Goal: Task Accomplishment & Management: Manage account settings

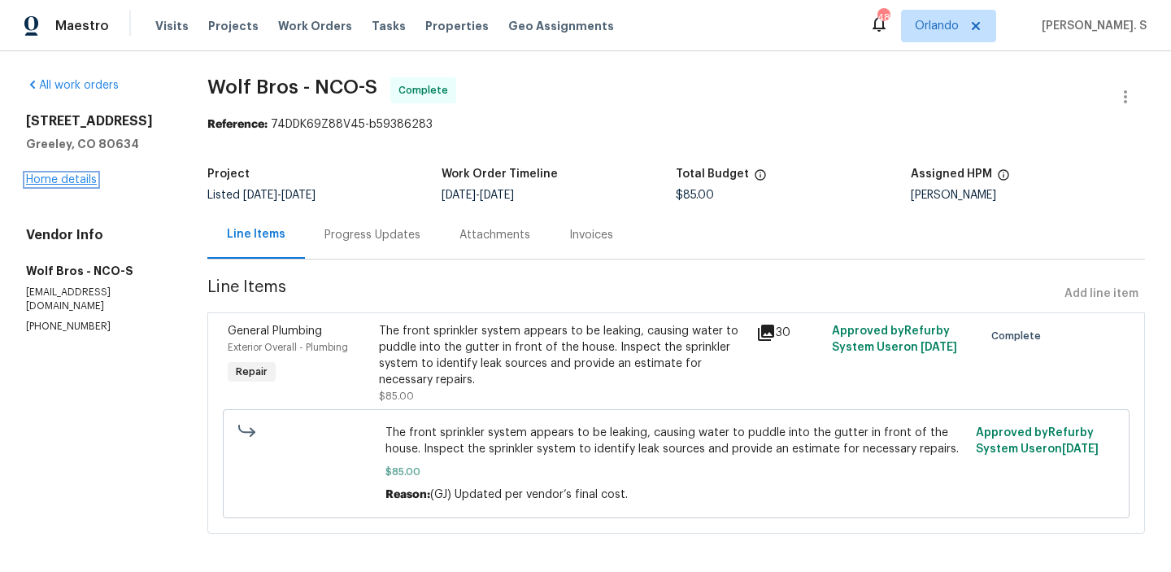
click at [90, 185] on link "Home details" at bounding box center [61, 179] width 71 height 11
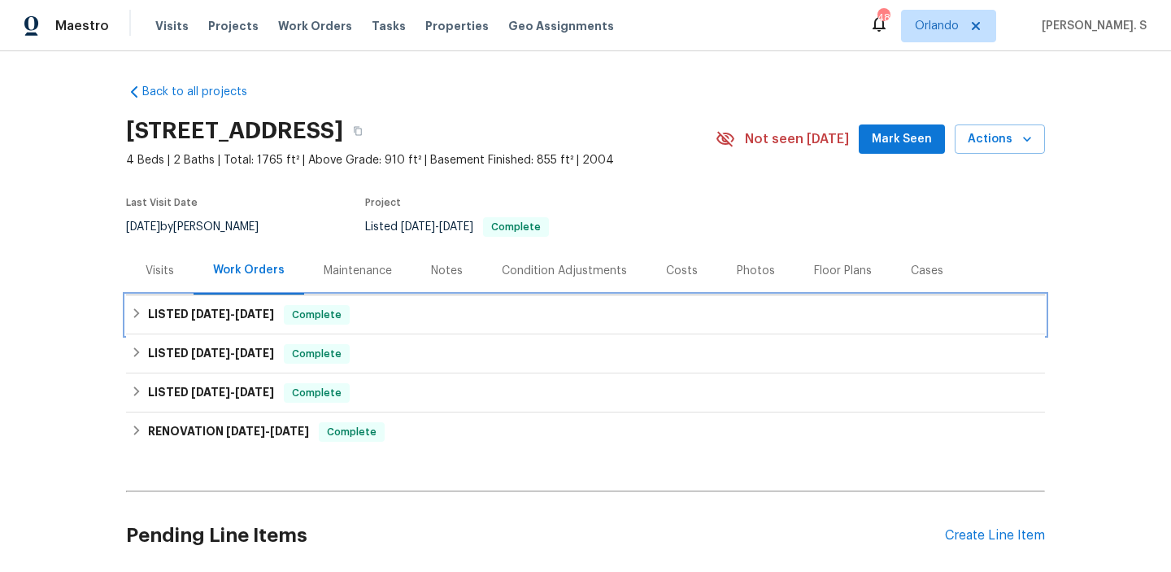
click at [250, 305] on h6 "LISTED 8/12/25 - 8/14/25" at bounding box center [211, 315] width 126 height 20
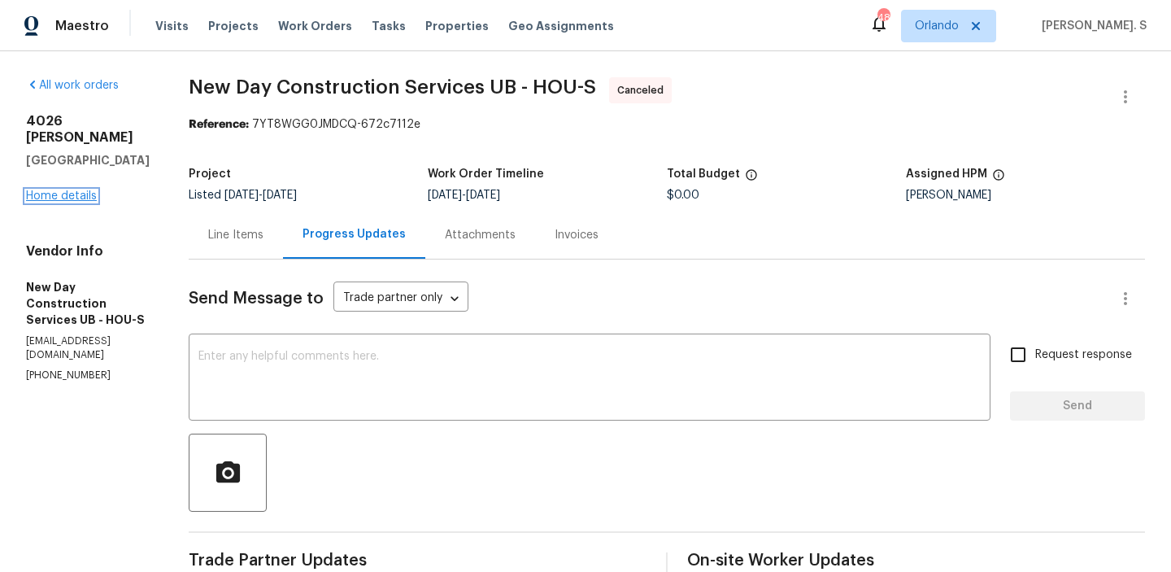
click at [76, 190] on link "Home details" at bounding box center [61, 195] width 71 height 11
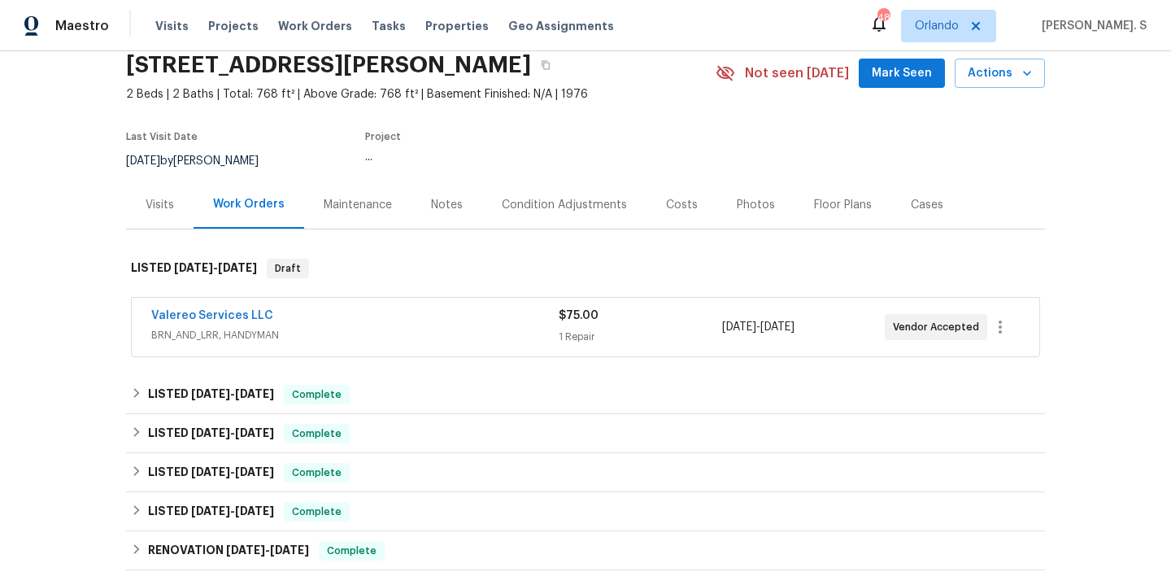
scroll to position [100, 0]
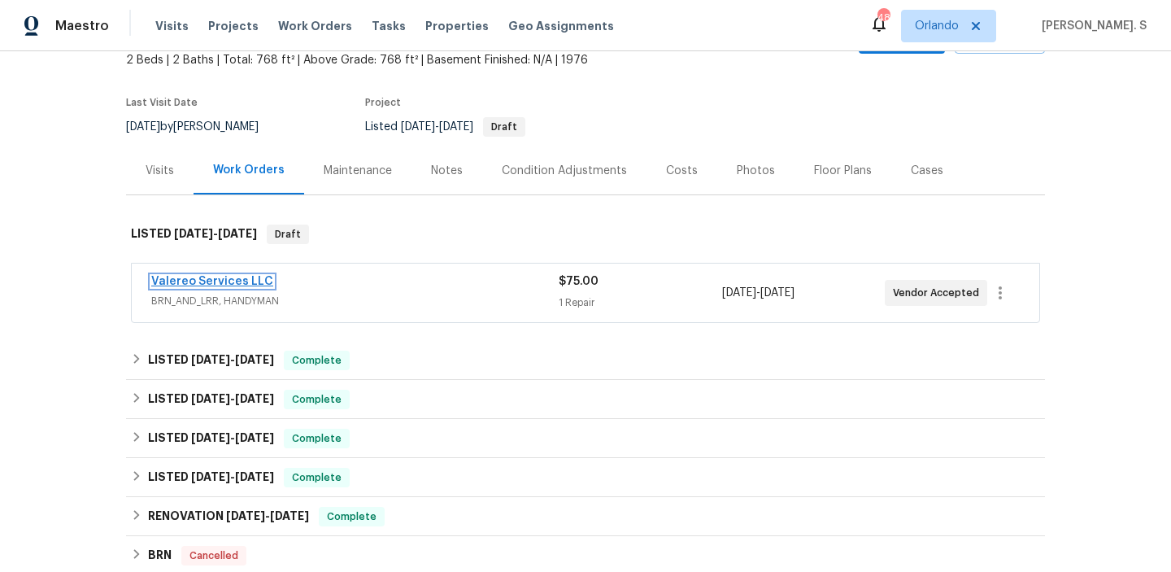
click at [235, 281] on link "Valereo Services LLC" at bounding box center [212, 281] width 122 height 11
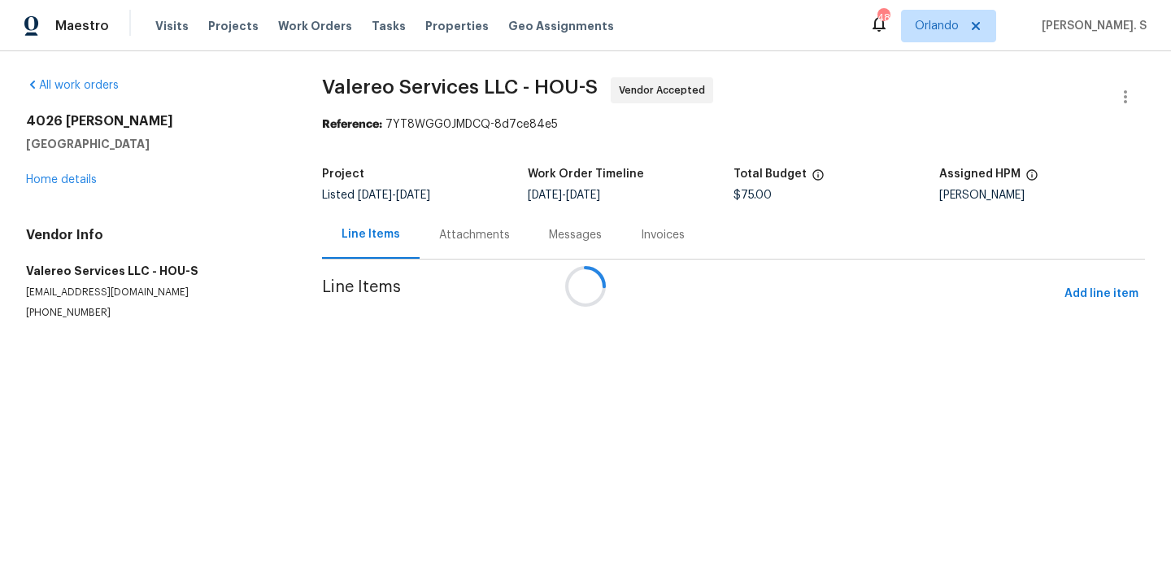
click at [417, 236] on div at bounding box center [585, 286] width 1171 height 572
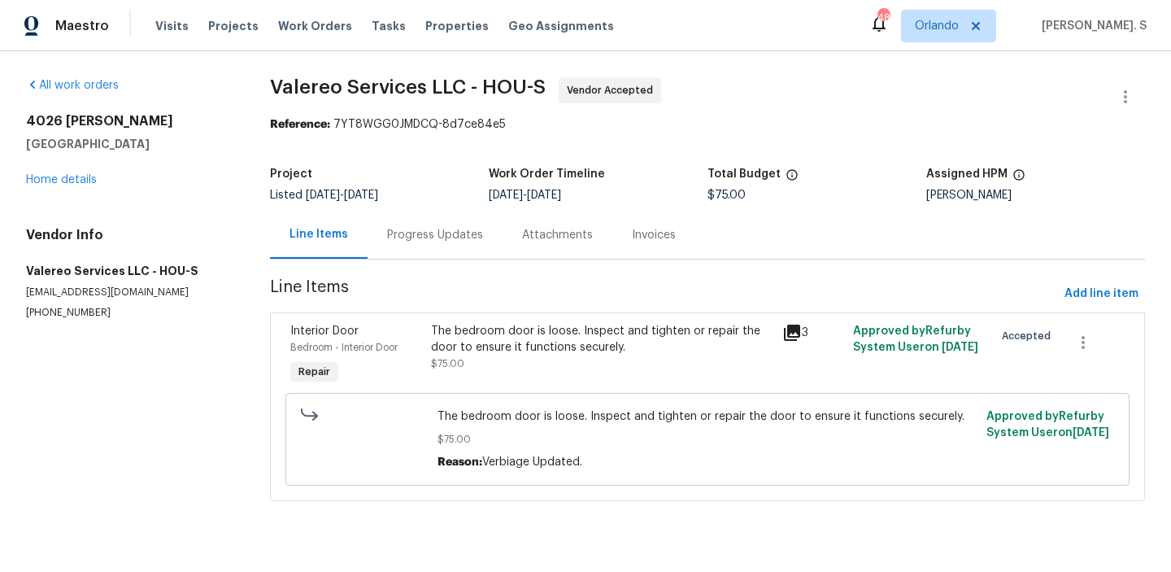
click at [417, 236] on div "Progress Updates" at bounding box center [435, 235] width 96 height 16
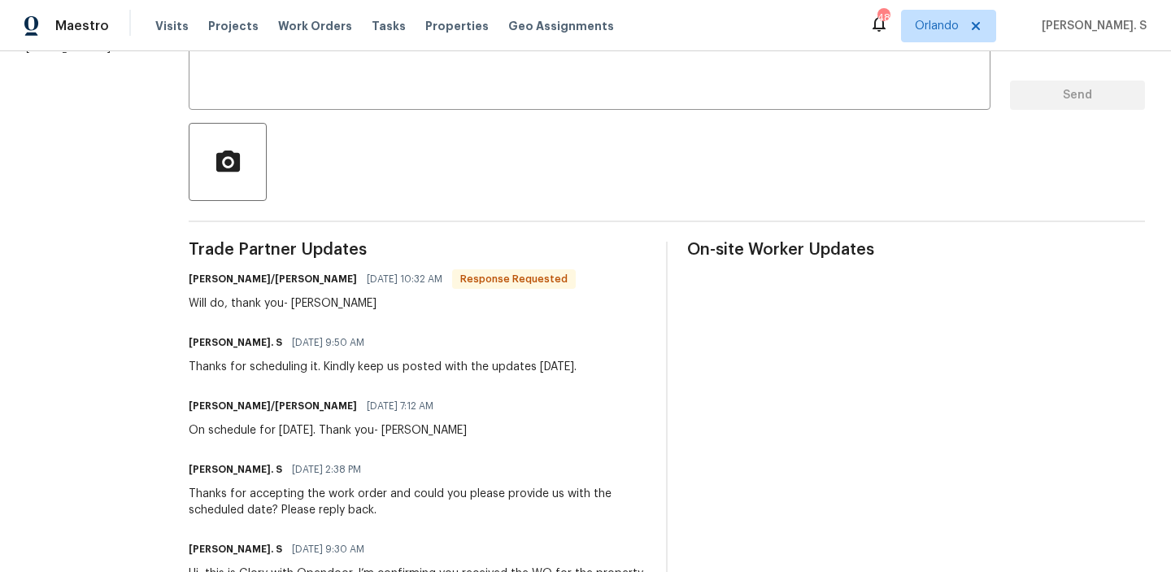
scroll to position [144, 0]
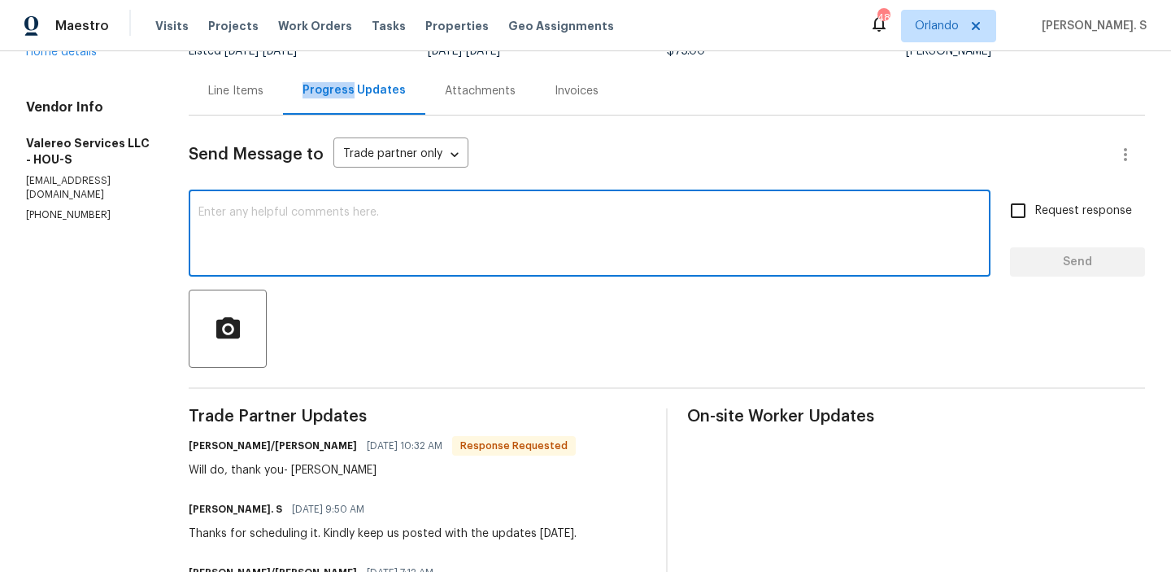
click at [329, 220] on textarea at bounding box center [589, 235] width 782 height 57
paste textarea "May we have an update on the progress of the work order?"
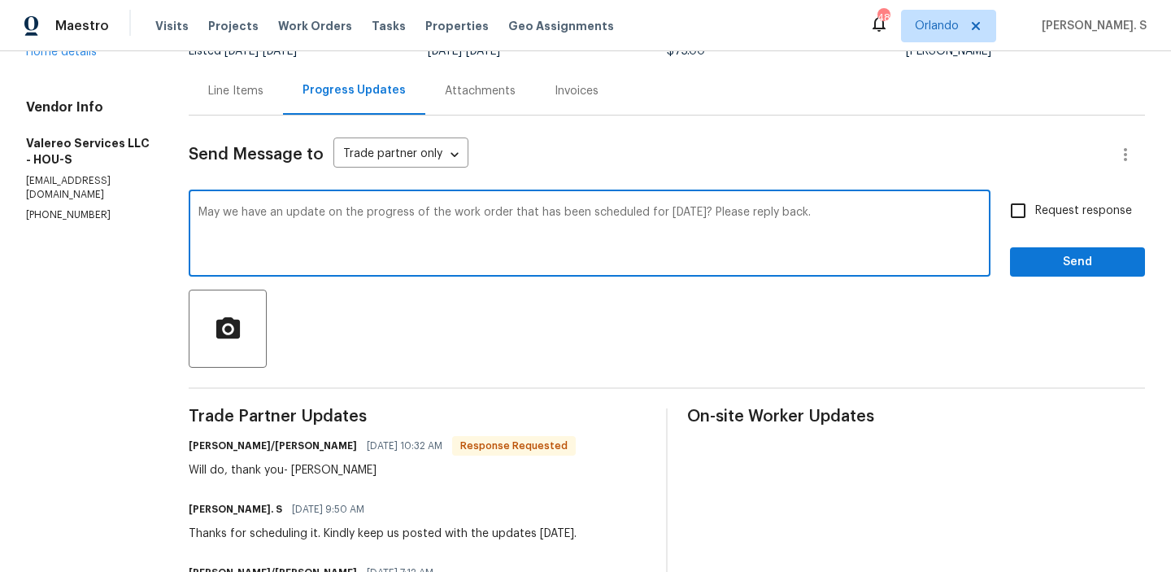
type textarea "May we have an update on the progress of the work order that has been scheduled…"
click at [1045, 213] on span "Request response" at bounding box center [1083, 211] width 97 height 17
click at [1035, 213] on input "Request response" at bounding box center [1018, 211] width 34 height 34
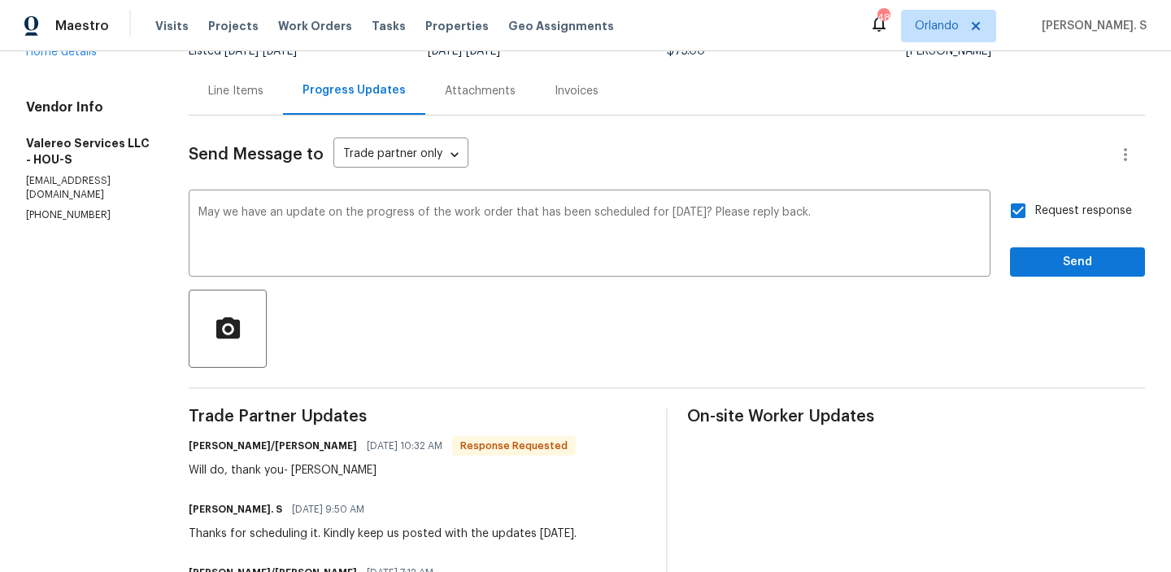
click at [1045, 213] on span "Request response" at bounding box center [1083, 211] width 97 height 17
click at [1035, 213] on input "Request response" at bounding box center [1018, 211] width 34 height 34
click at [1045, 213] on span "Request response" at bounding box center [1083, 211] width 97 height 17
click at [1035, 213] on input "Request response" at bounding box center [1018, 211] width 34 height 34
checkbox input "true"
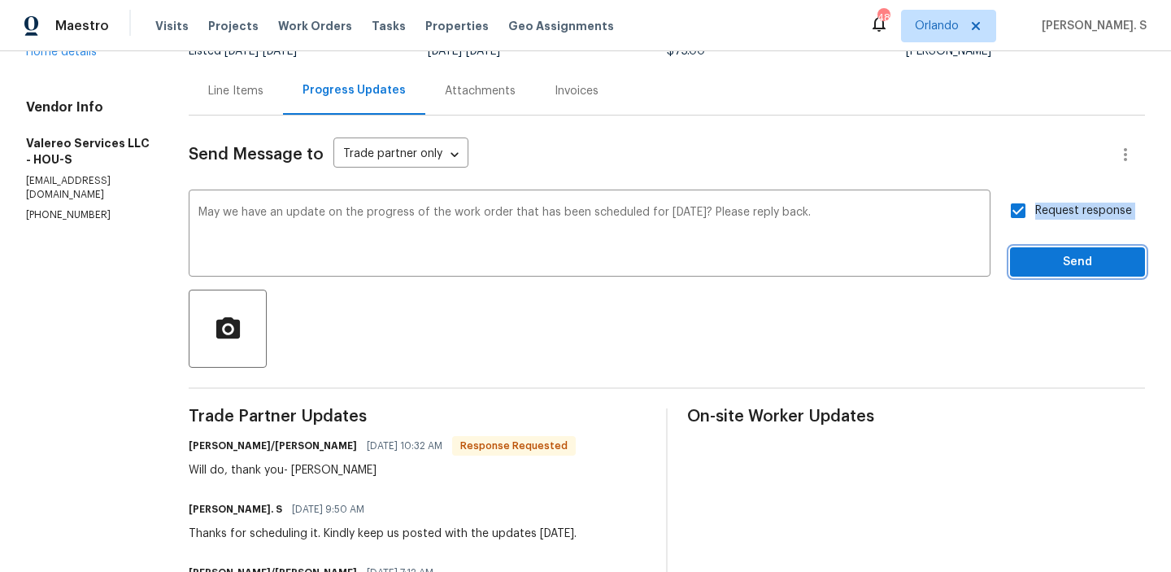
click at [1045, 250] on button "Send" at bounding box center [1077, 262] width 135 height 30
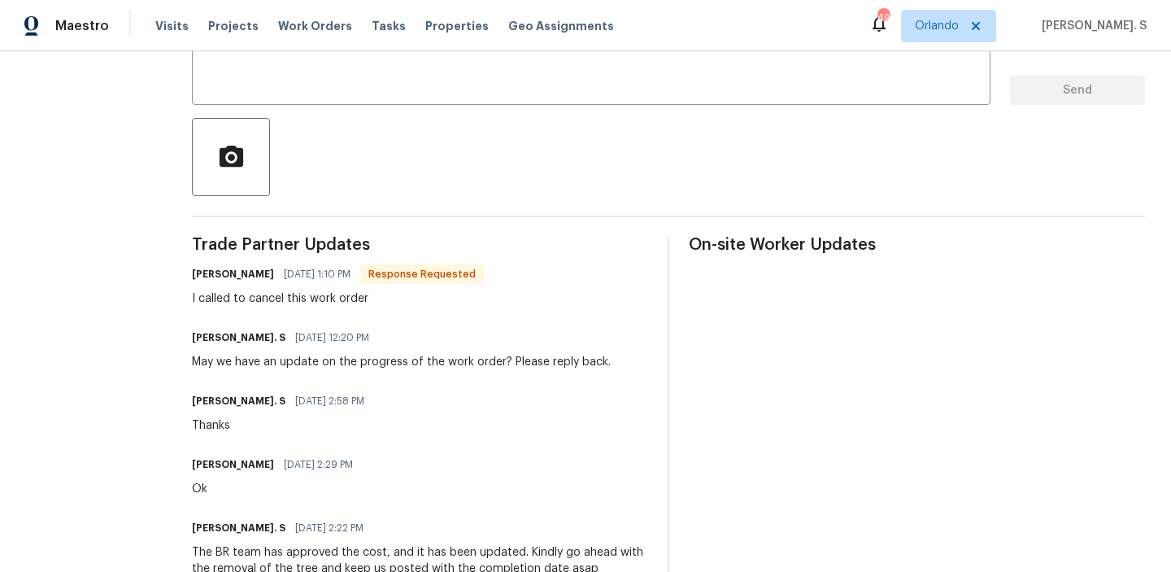
scroll to position [344, 0]
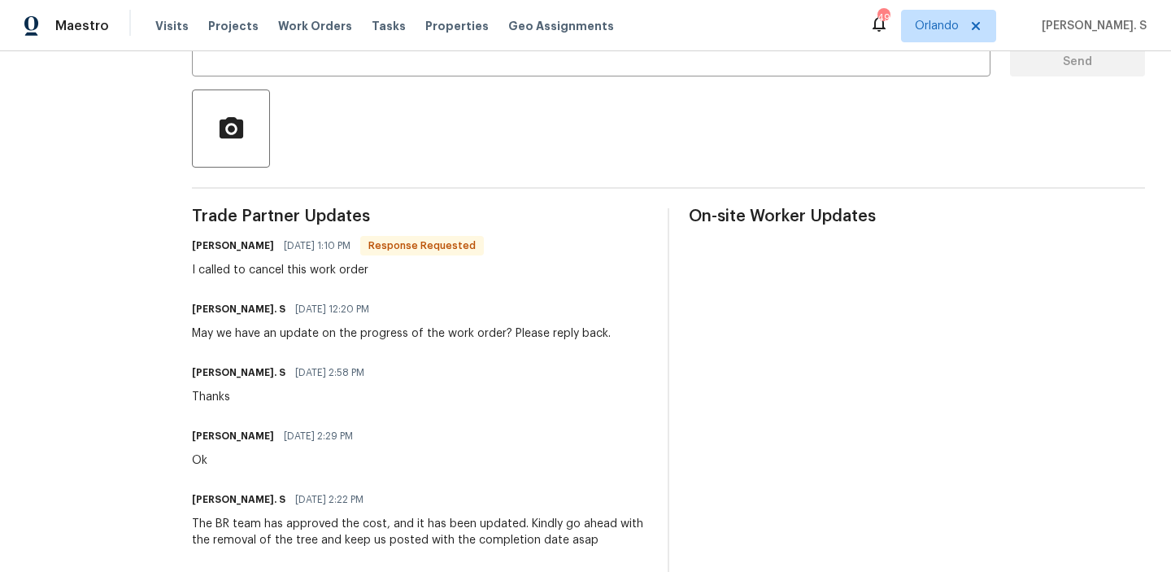
click at [256, 252] on h6 "Anthony herring" at bounding box center [233, 245] width 82 height 16
copy h6 "Anthony herring"
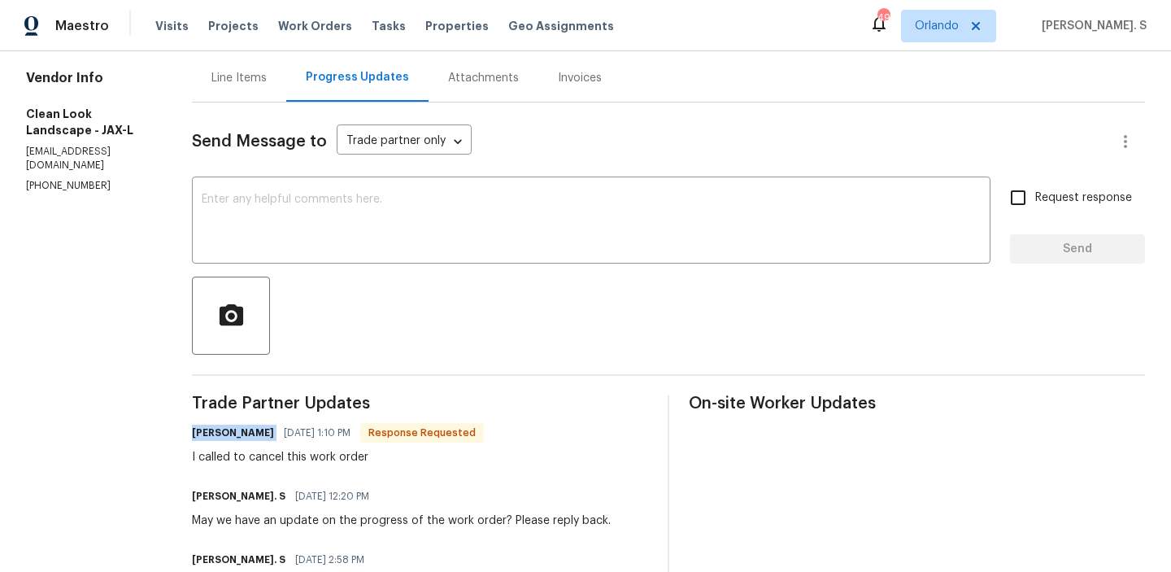
scroll to position [61, 0]
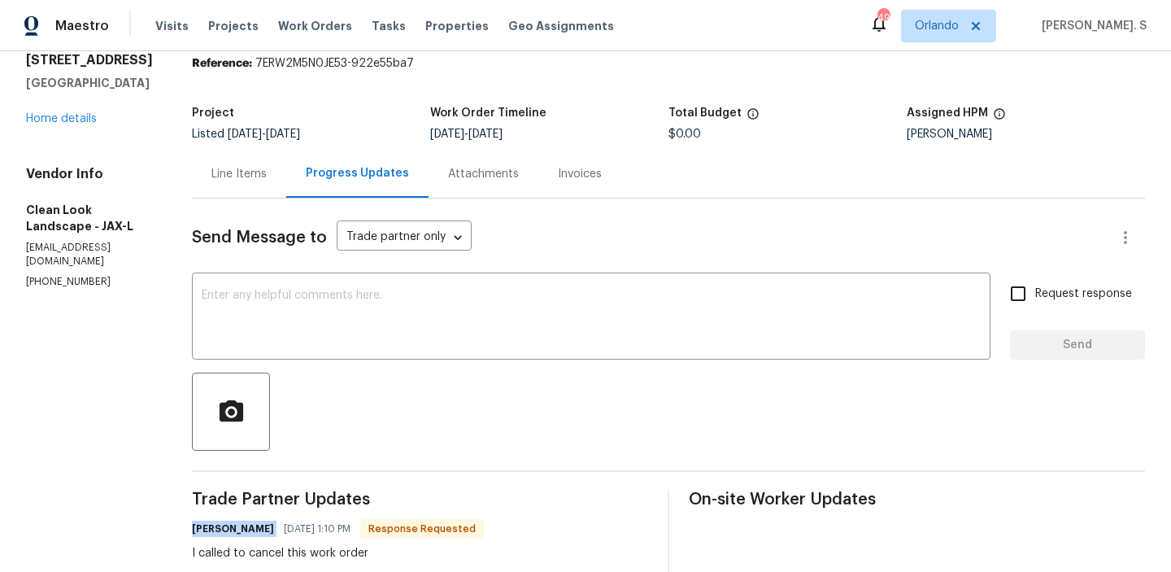
click at [945, 128] on div "Melissa Mossbrooks" at bounding box center [1026, 133] width 238 height 11
copy div "Melissa Mossbrooks"
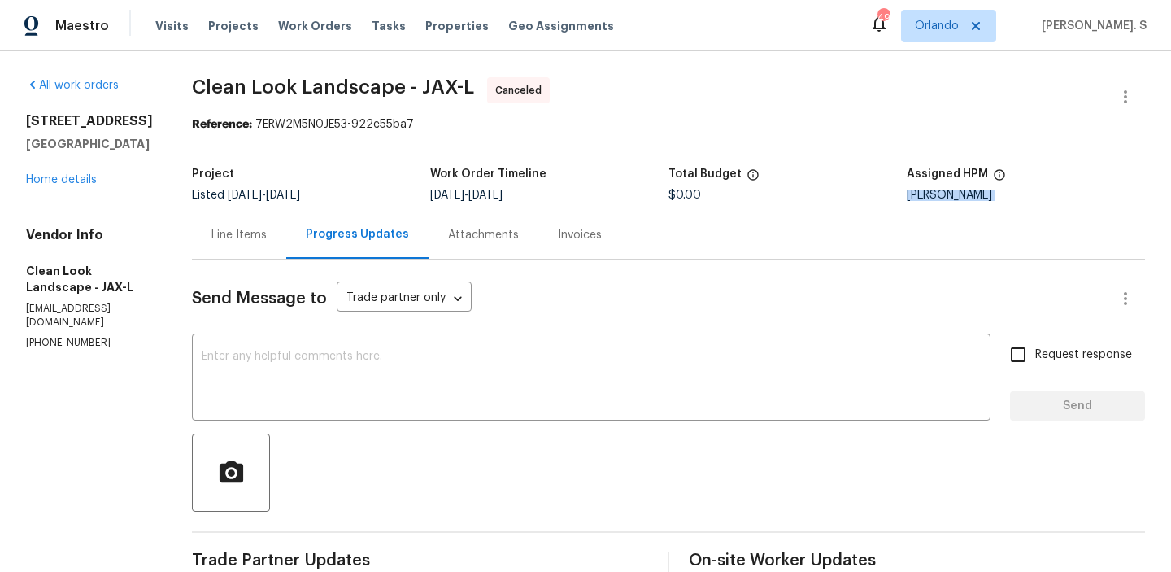
click at [289, 87] on span "Clean Look Landscape - JAX-L" at bounding box center [333, 87] width 282 height 20
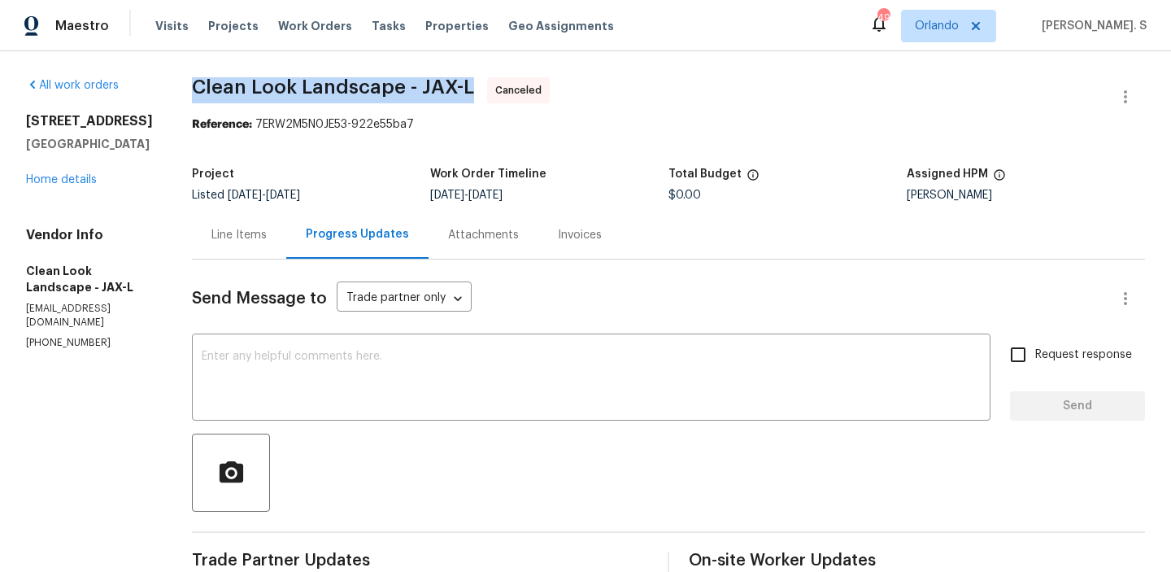
copy span "Clean Look Landscape - JAX-L"
click at [69, 174] on link "Home details" at bounding box center [61, 179] width 71 height 11
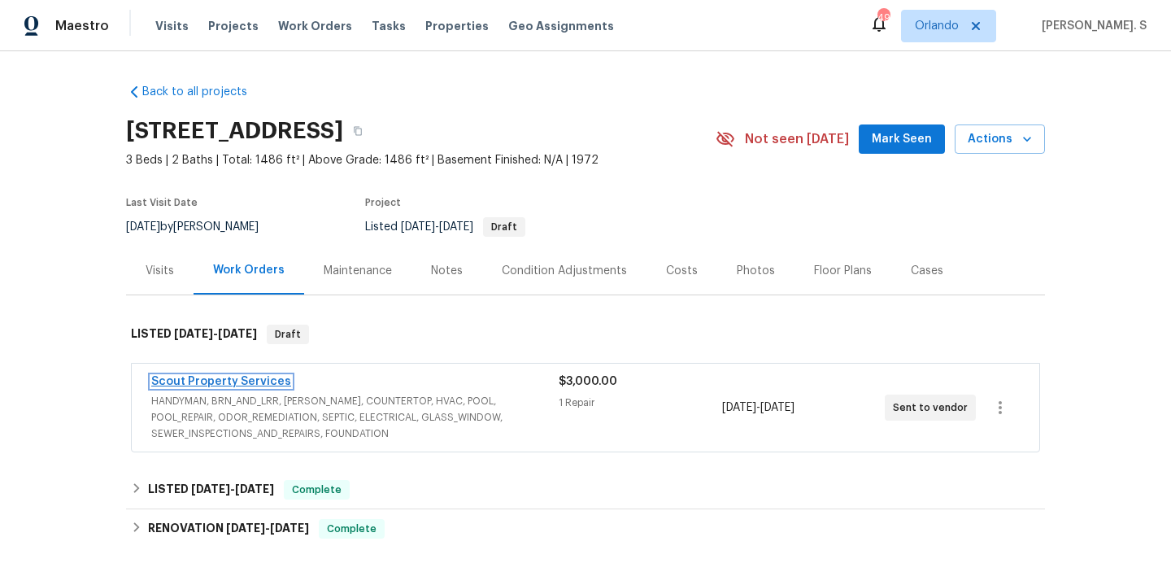
click at [257, 380] on link "Scout Property Services" at bounding box center [221, 381] width 140 height 11
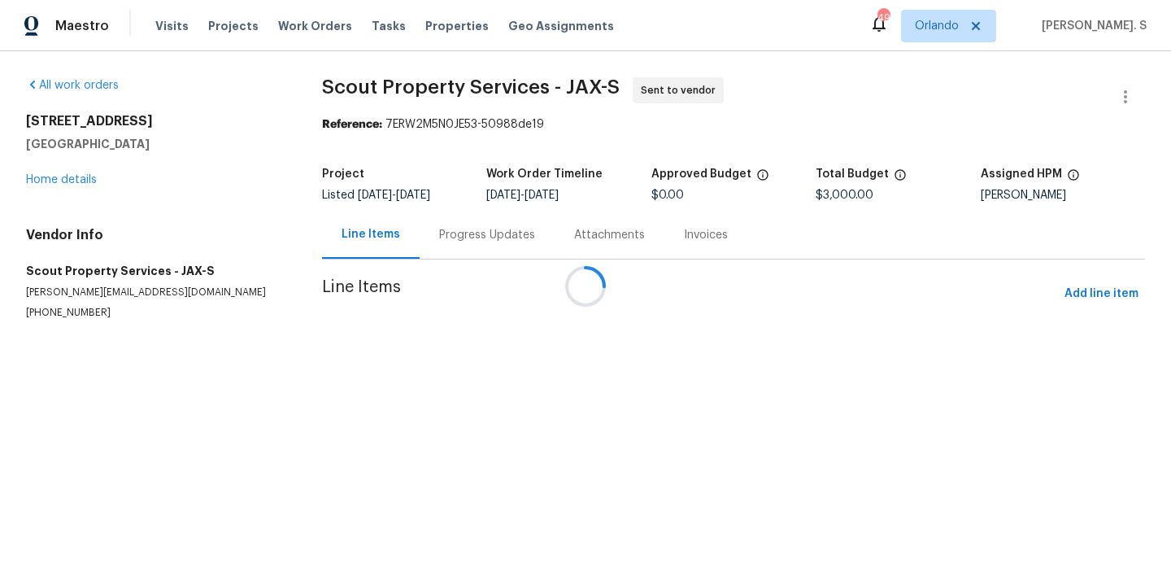
click at [424, 238] on div at bounding box center [585, 286] width 1171 height 572
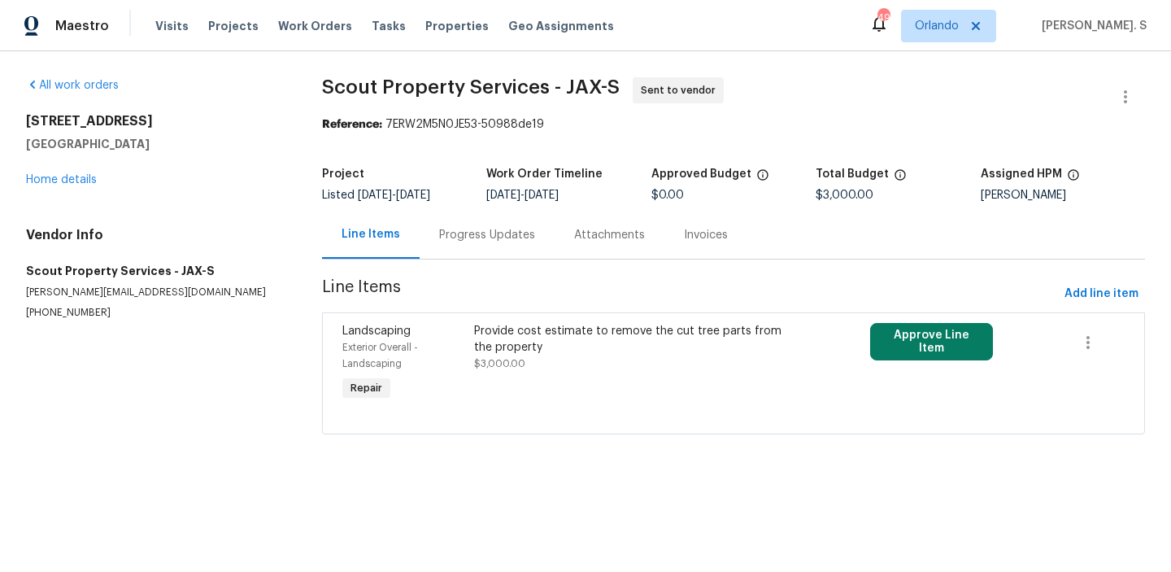
click at [997, 184] on div "Assigned HPM" at bounding box center [1063, 178] width 164 height 21
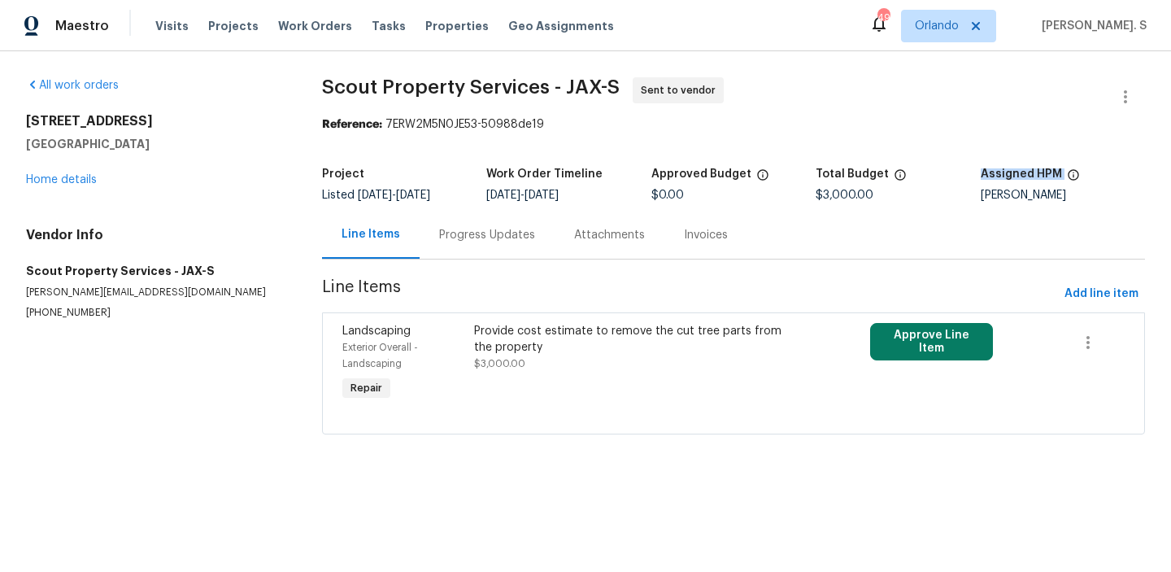
click at [998, 198] on div "Melissa Mossbrooks" at bounding box center [1063, 194] width 164 height 11
copy div "Melissa Mossbrooks"
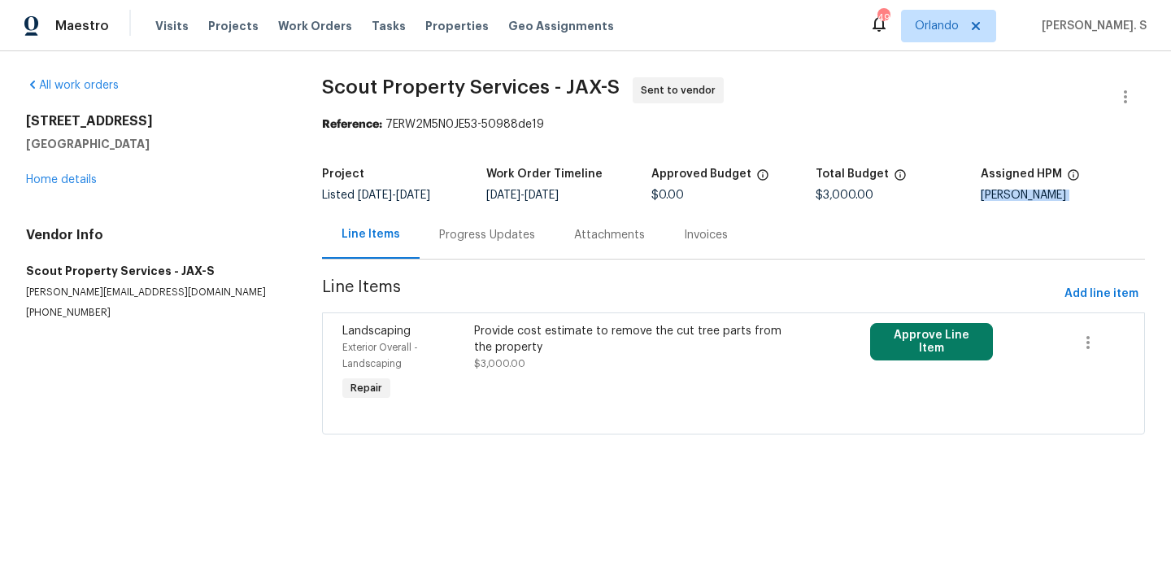
click at [575, 387] on div "Provide cost estimate to remove the cut tree parts from the property $3,000.00" at bounding box center [634, 363] width 330 height 91
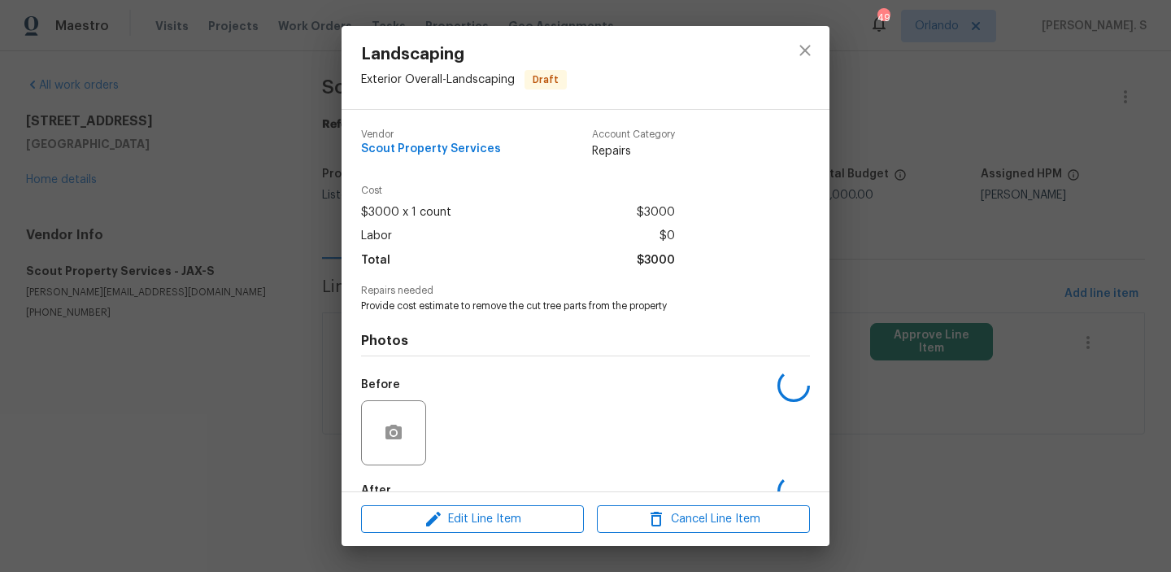
scroll to position [96, 0]
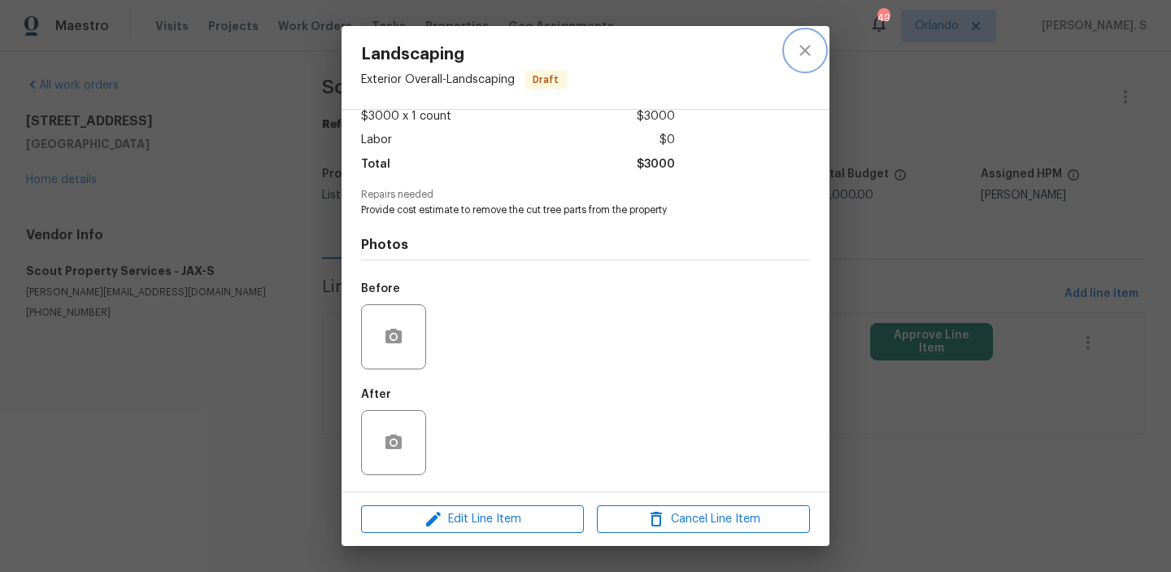
click at [795, 39] on button "close" at bounding box center [805, 50] width 39 height 39
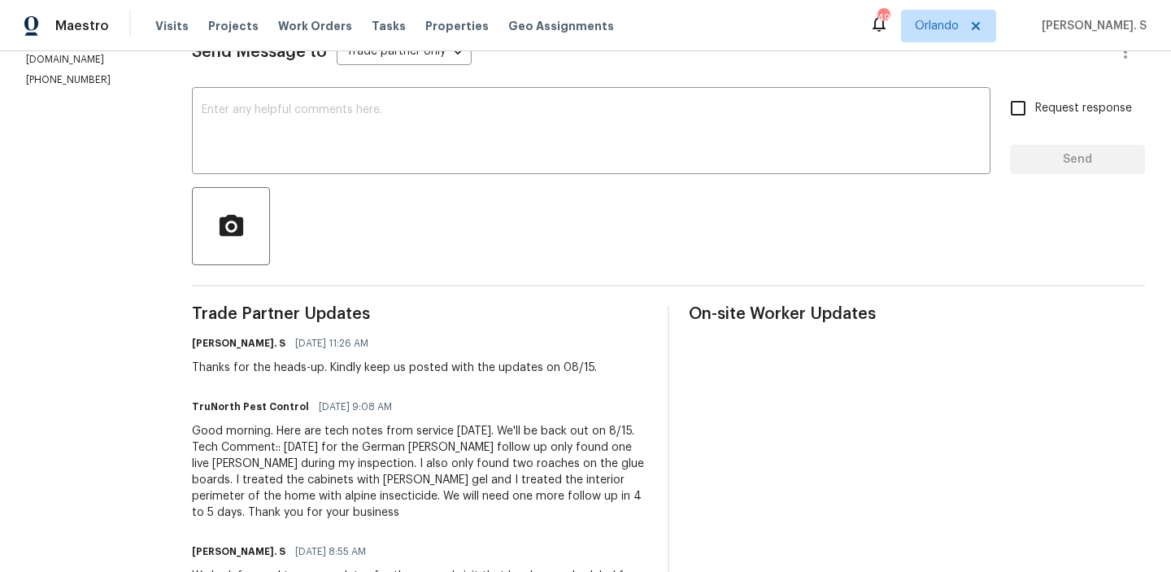
scroll to position [258, 0]
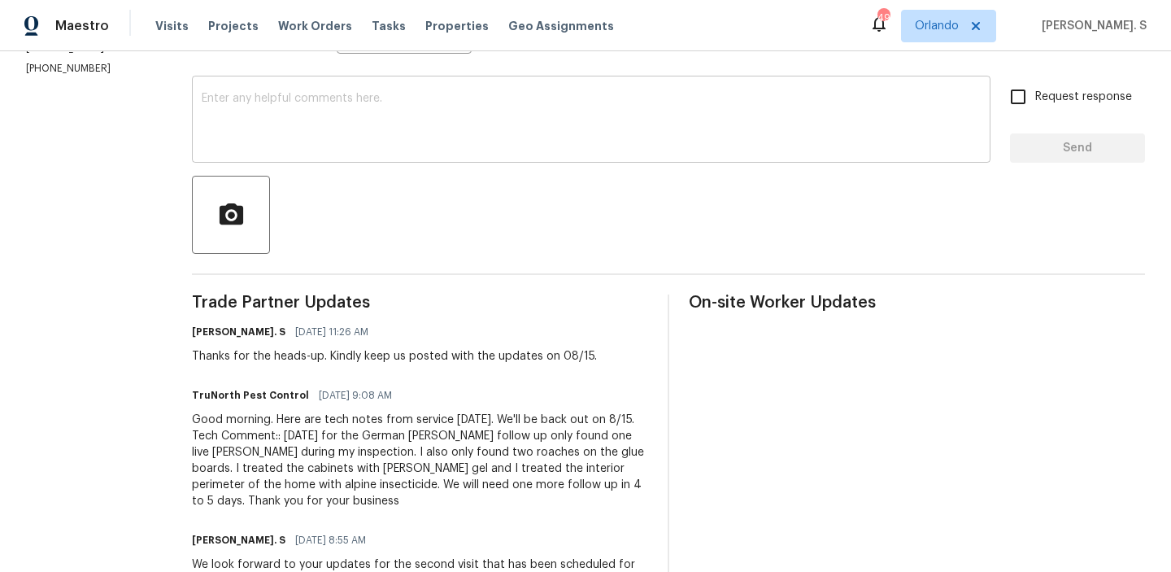
click at [373, 133] on textarea at bounding box center [591, 121] width 779 height 57
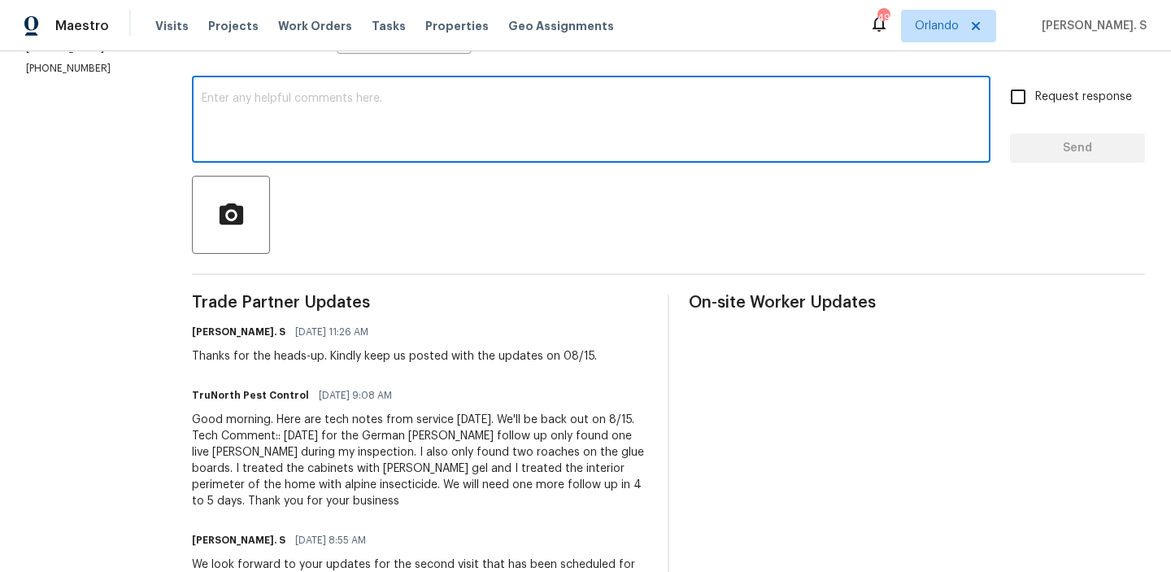
scroll to position [0, 0]
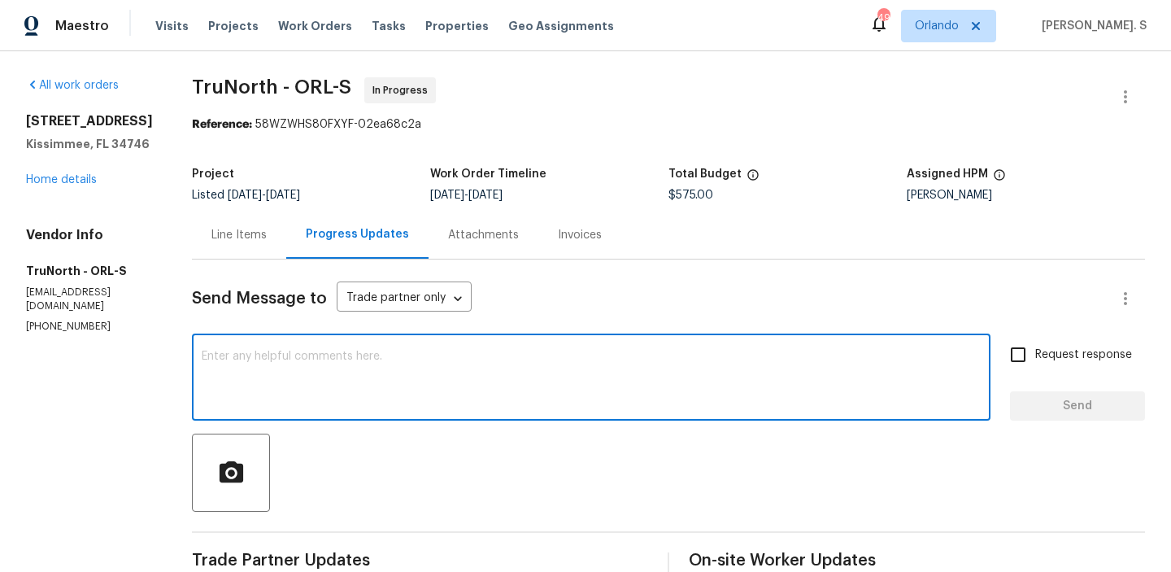
paste textarea "May we have an update on the progress of the work order?"
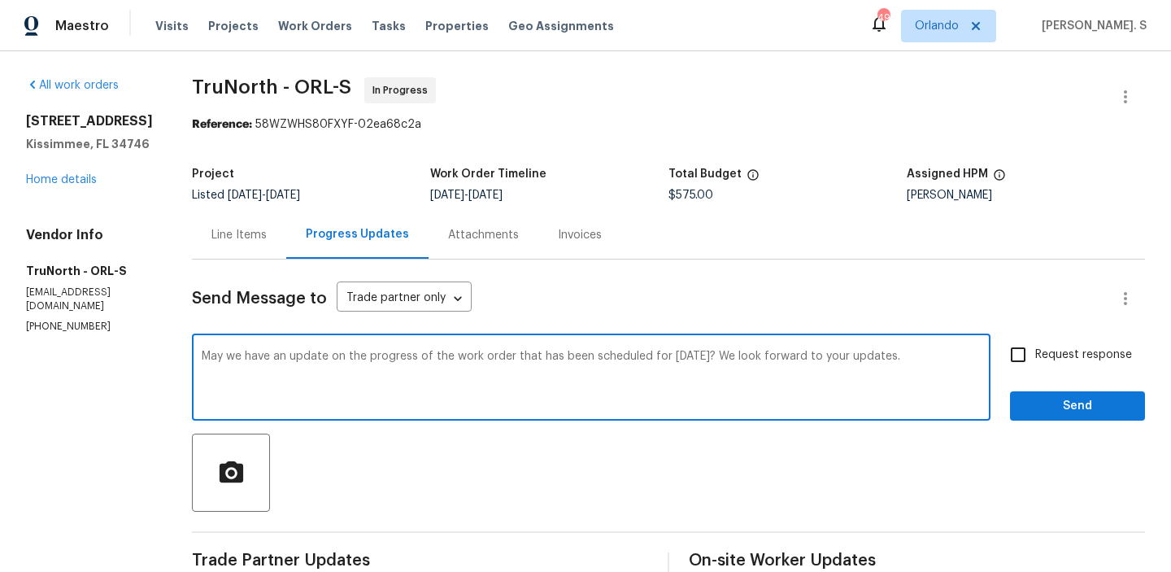
type textarea "May we have an update on the progress of the work order that has been scheduled…"
click at [1043, 364] on label "Request response" at bounding box center [1066, 355] width 131 height 34
click at [1035, 364] on input "Request response" at bounding box center [1018, 355] width 34 height 34
checkbox input "true"
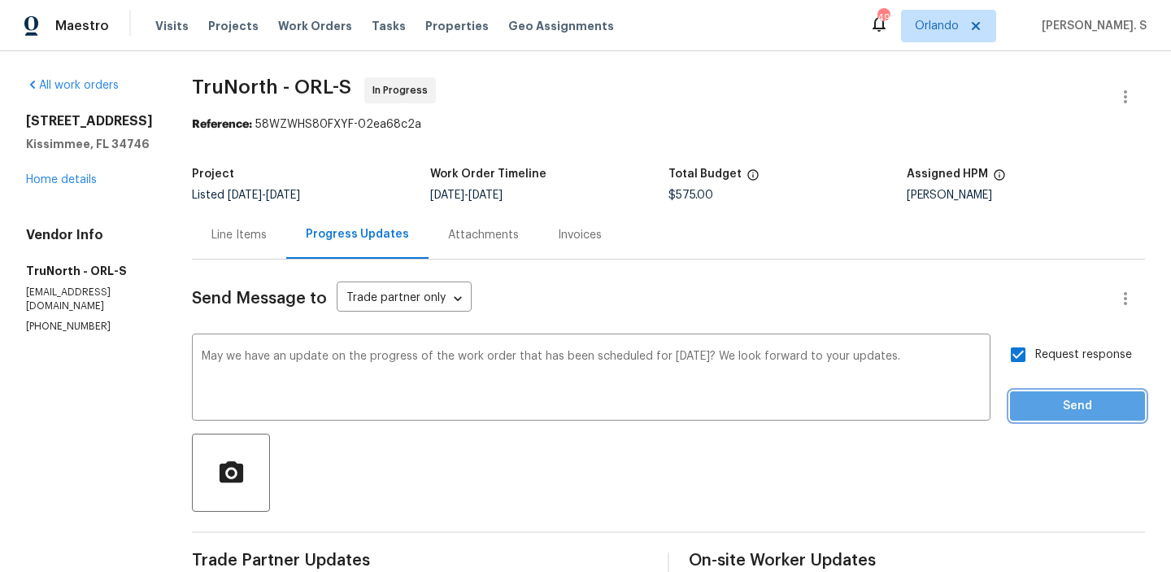
click at [1042, 399] on span "Send" at bounding box center [1077, 406] width 109 height 20
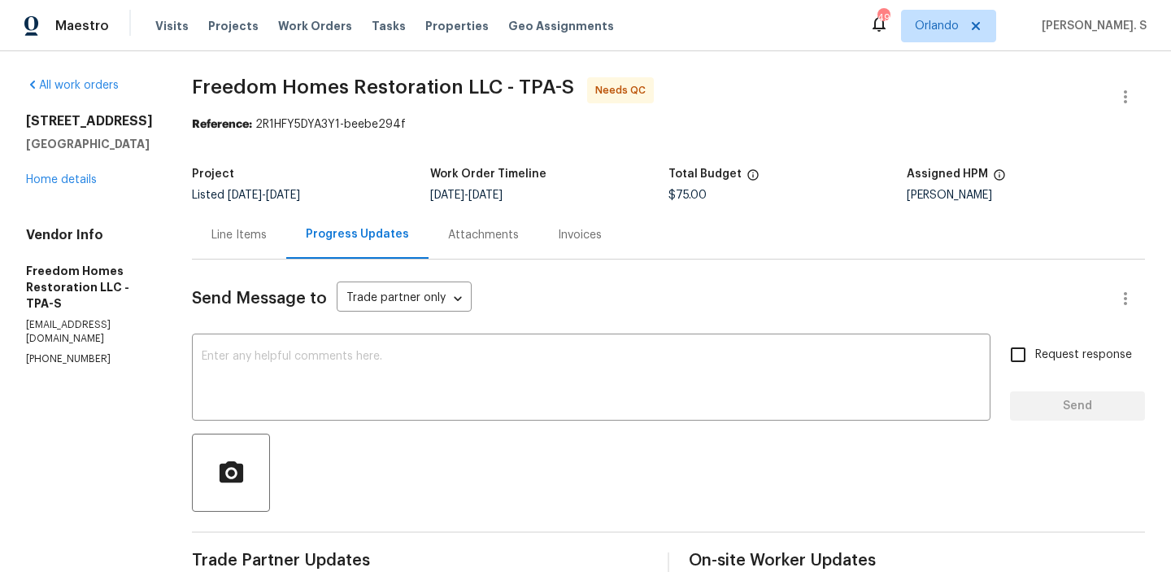
click at [245, 243] on div "Line Items" at bounding box center [239, 235] width 94 height 48
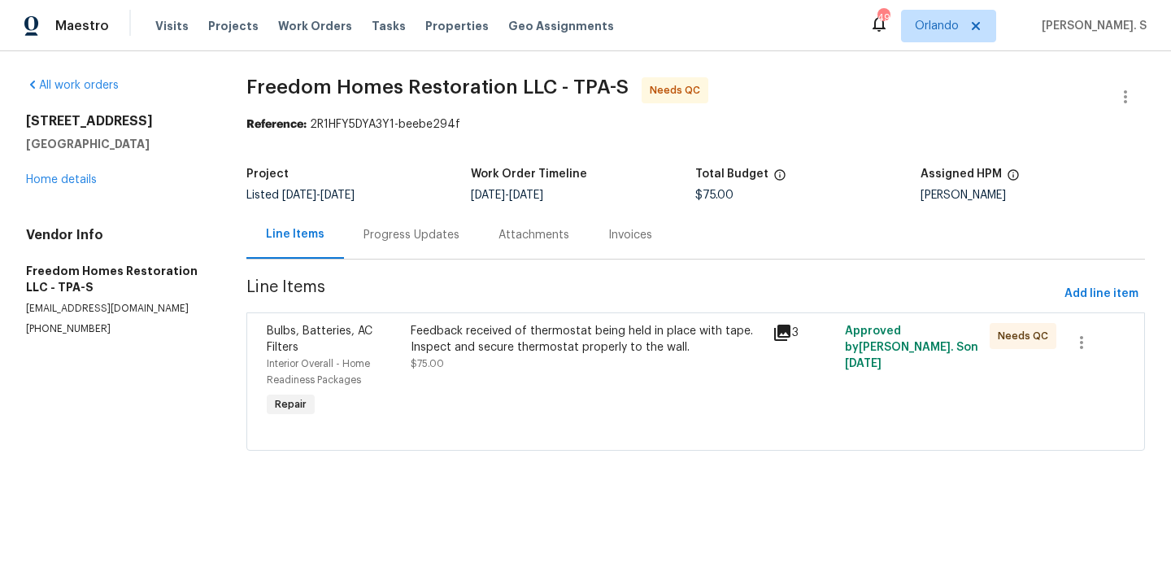
click at [552, 361] on div "Feedback received of thermostat being held in place with tape. Inspect and secu…" at bounding box center [587, 347] width 352 height 49
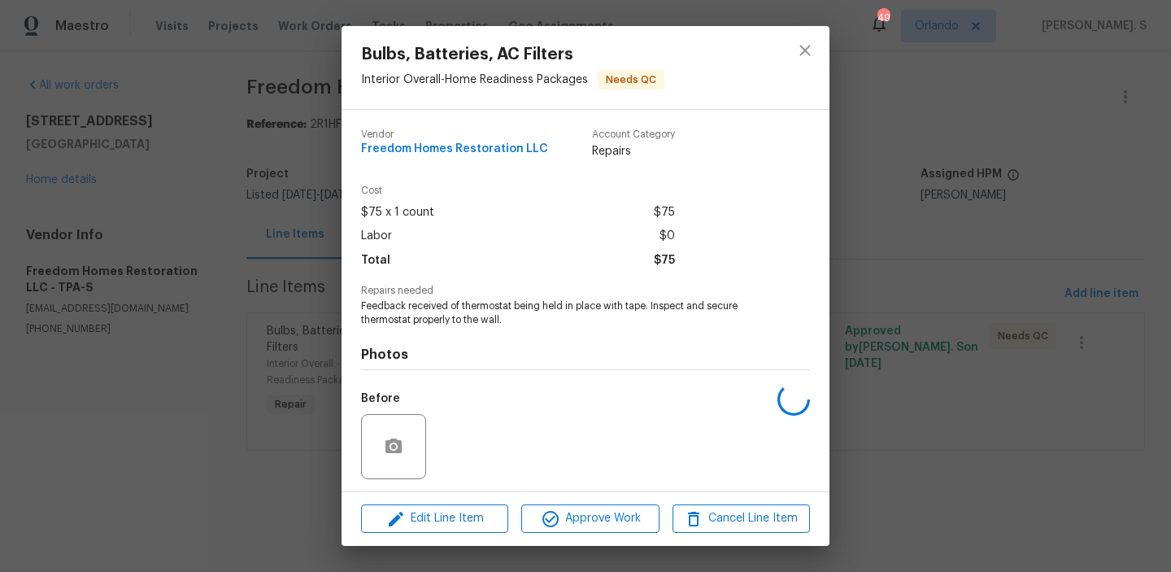
scroll to position [110, 0]
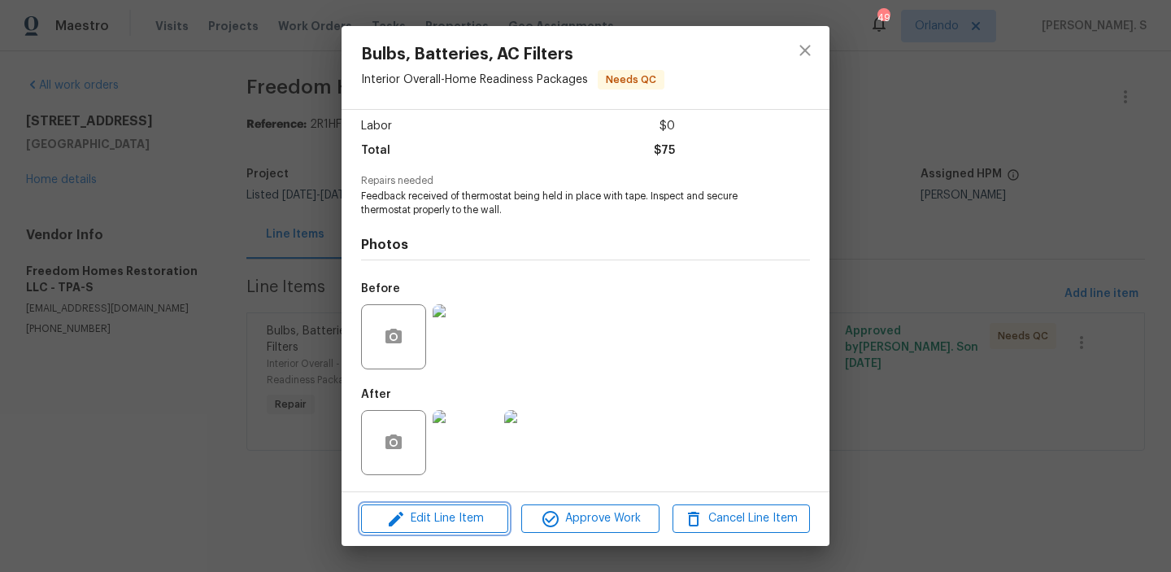
click at [466, 522] on span "Edit Line Item" at bounding box center [434, 518] width 137 height 20
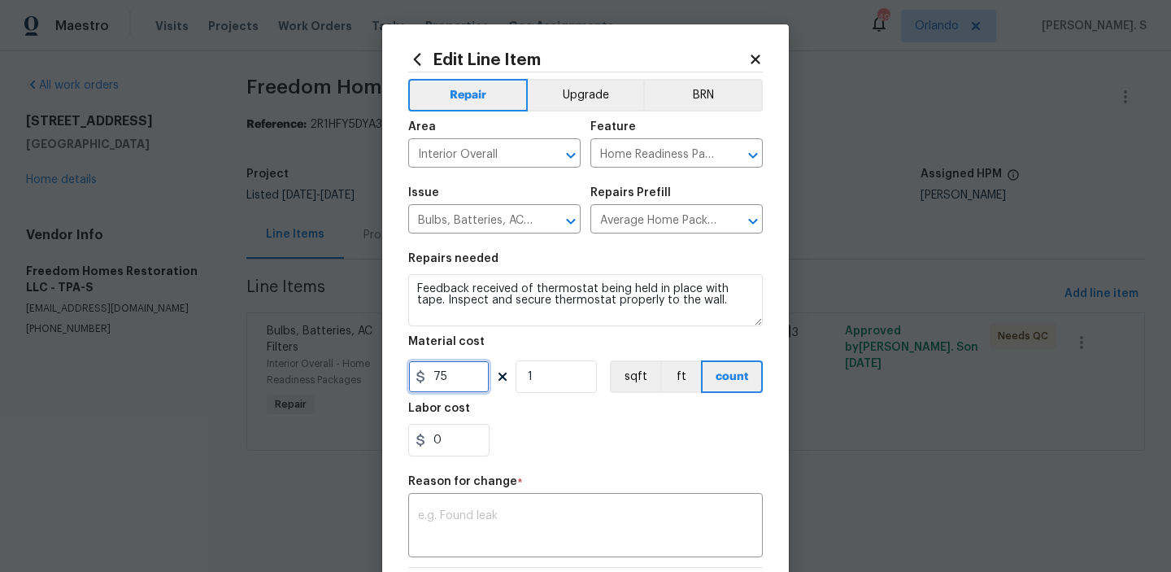
click at [442, 368] on input "75" at bounding box center [448, 376] width 81 height 33
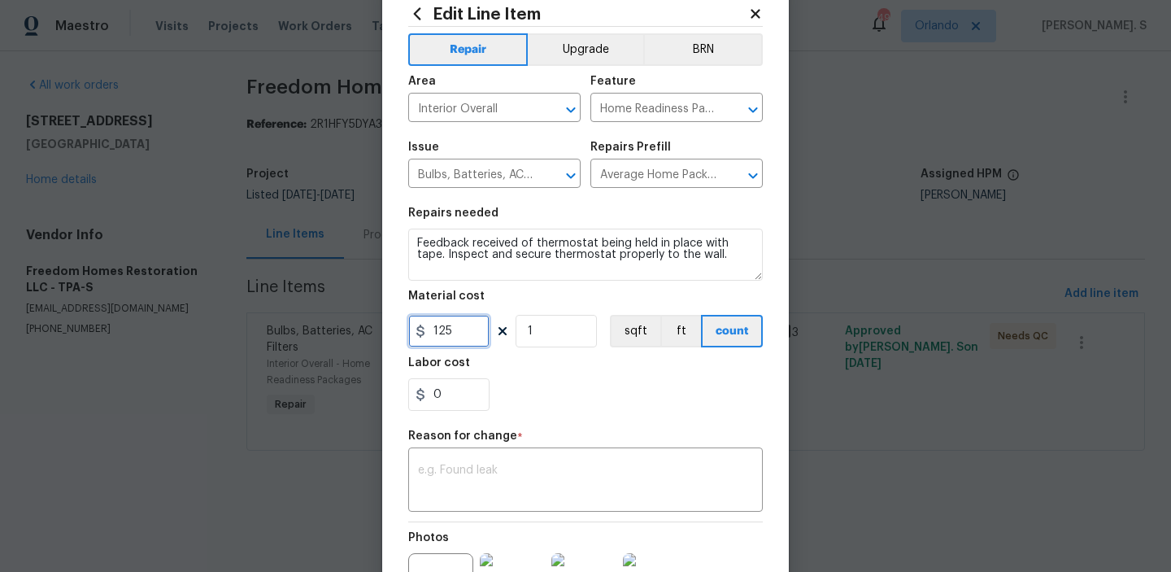
scroll to position [81, 0]
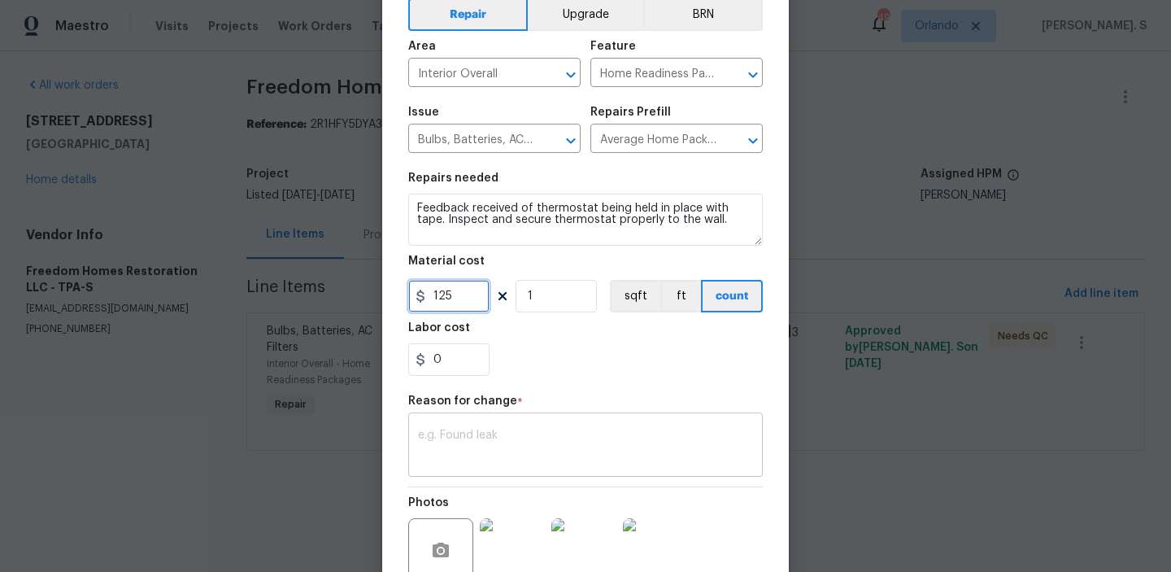
type input "125"
click at [453, 444] on textarea at bounding box center [585, 446] width 335 height 34
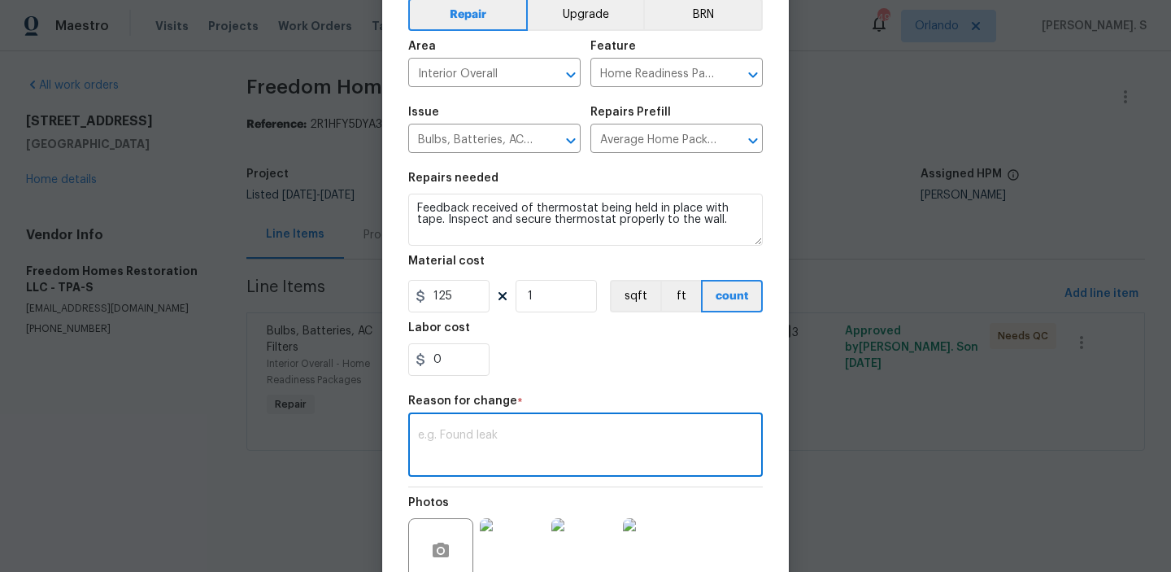
click at [490, 455] on textarea at bounding box center [585, 446] width 335 height 34
paste textarea "(GJ) Updated per vendor’s final cost"
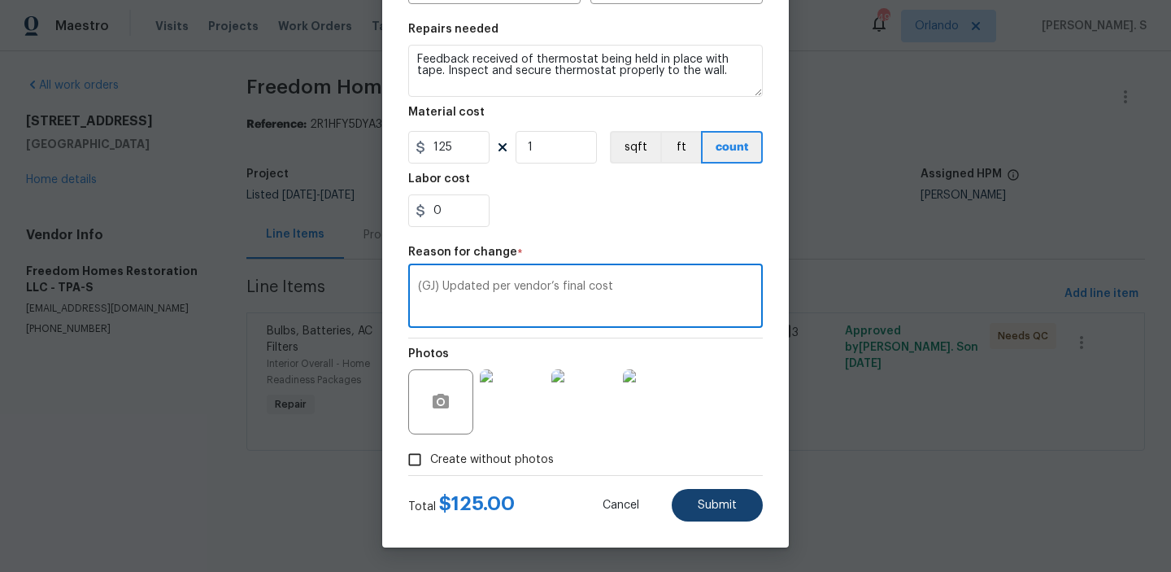
type textarea "(GJ) Updated per vendor’s final cost"
click at [712, 494] on button "Submit" at bounding box center [717, 505] width 91 height 33
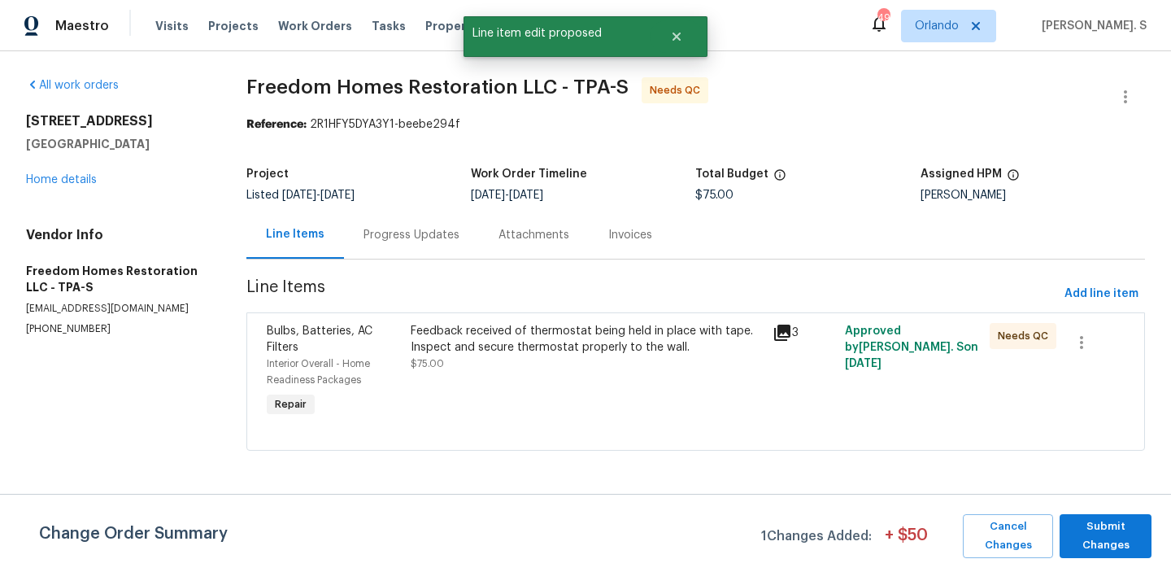
scroll to position [0, 0]
click at [1132, 525] on span "Submit Changes" at bounding box center [1106, 535] width 76 height 37
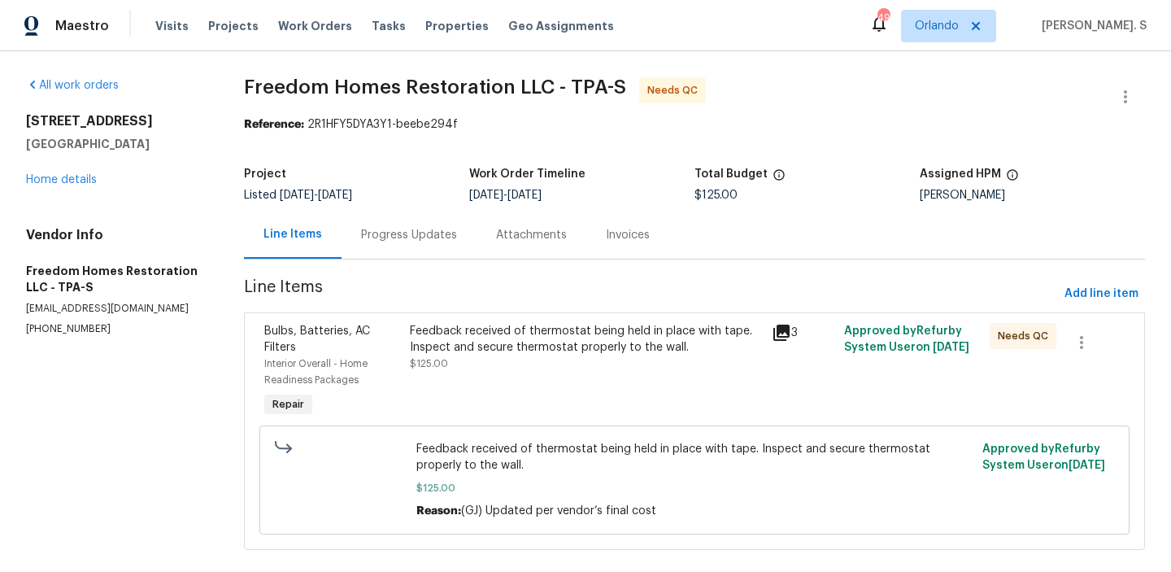
click at [464, 371] on div "Feedback received of thermostat being held in place with tape. Inspect and secu…" at bounding box center [586, 347] width 353 height 49
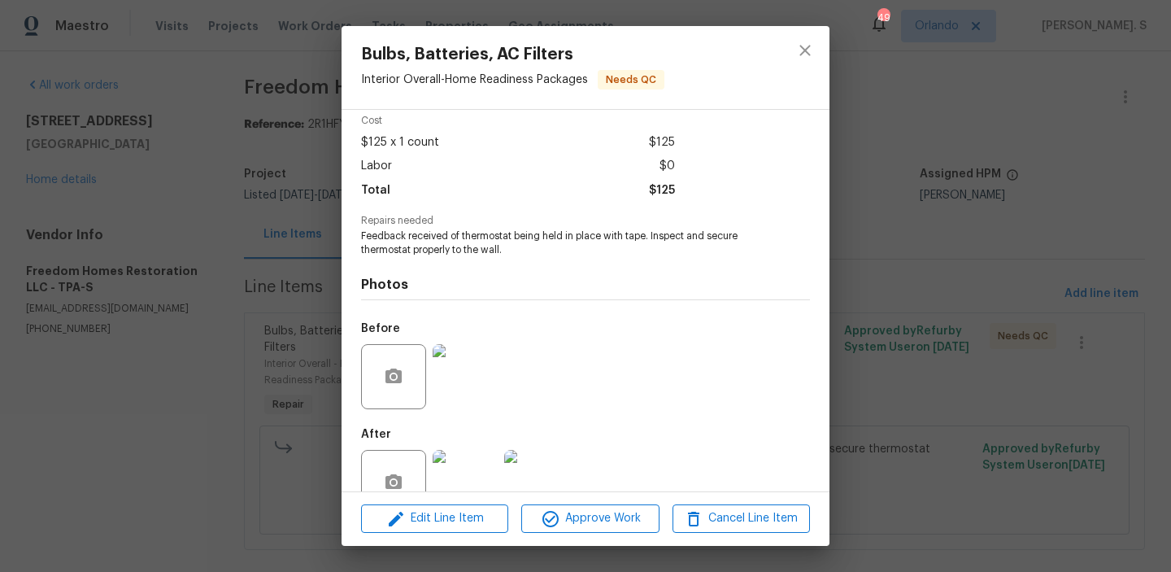
scroll to position [110, 0]
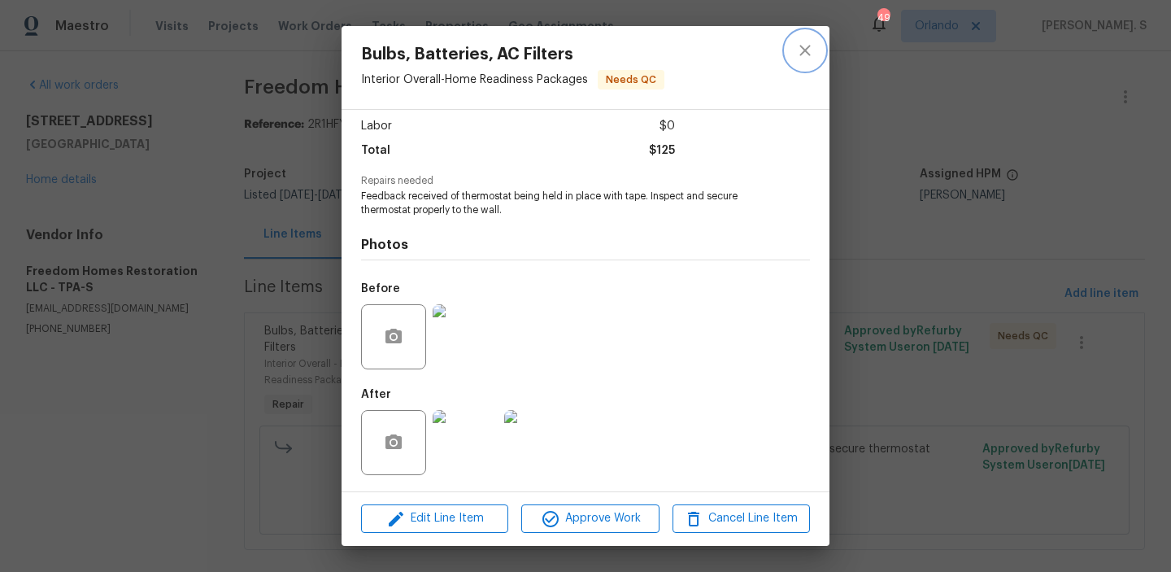
click at [798, 63] on button "close" at bounding box center [805, 50] width 39 height 39
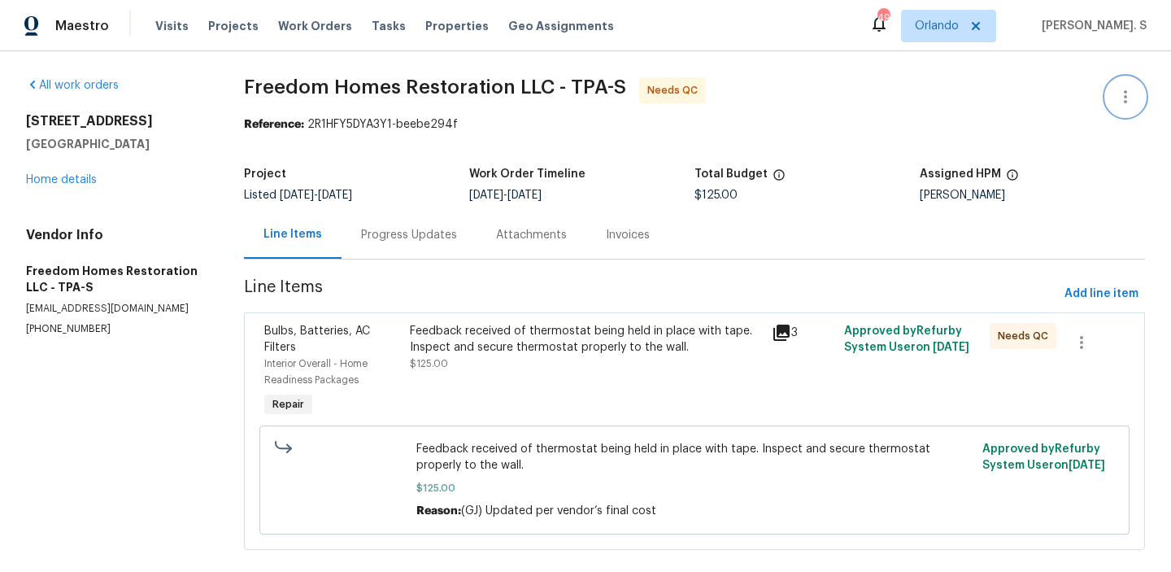
click at [1130, 95] on icon "button" at bounding box center [1126, 97] width 20 height 20
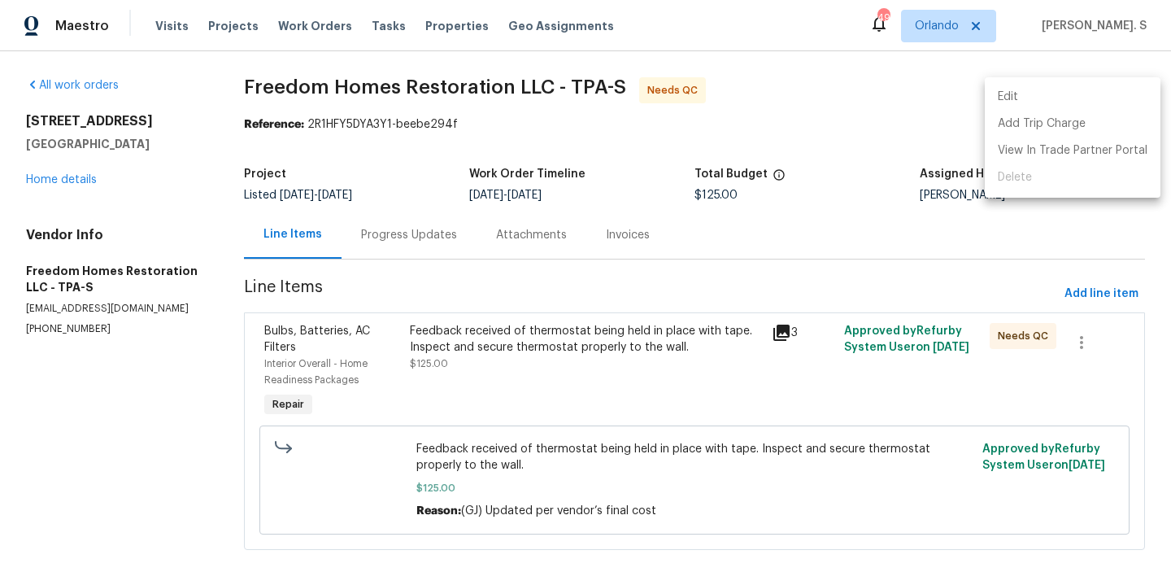
click at [1061, 90] on li "Edit" at bounding box center [1073, 97] width 176 height 27
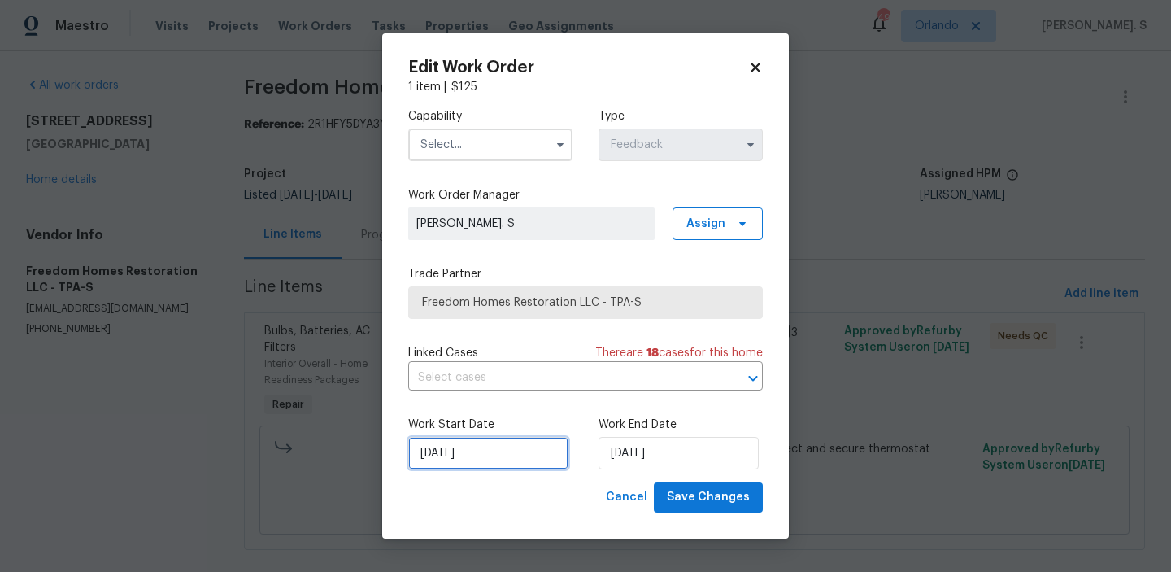
click at [474, 463] on input "8/14/2025" at bounding box center [488, 453] width 160 height 33
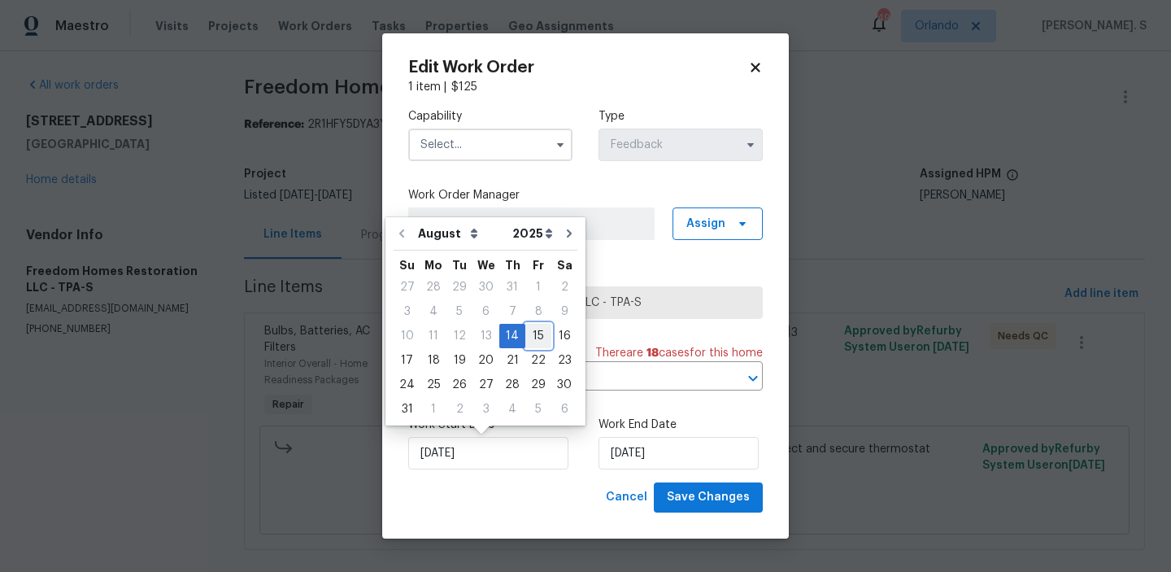
click at [540, 342] on div "15" at bounding box center [538, 336] width 26 height 23
type input "[DATE]"
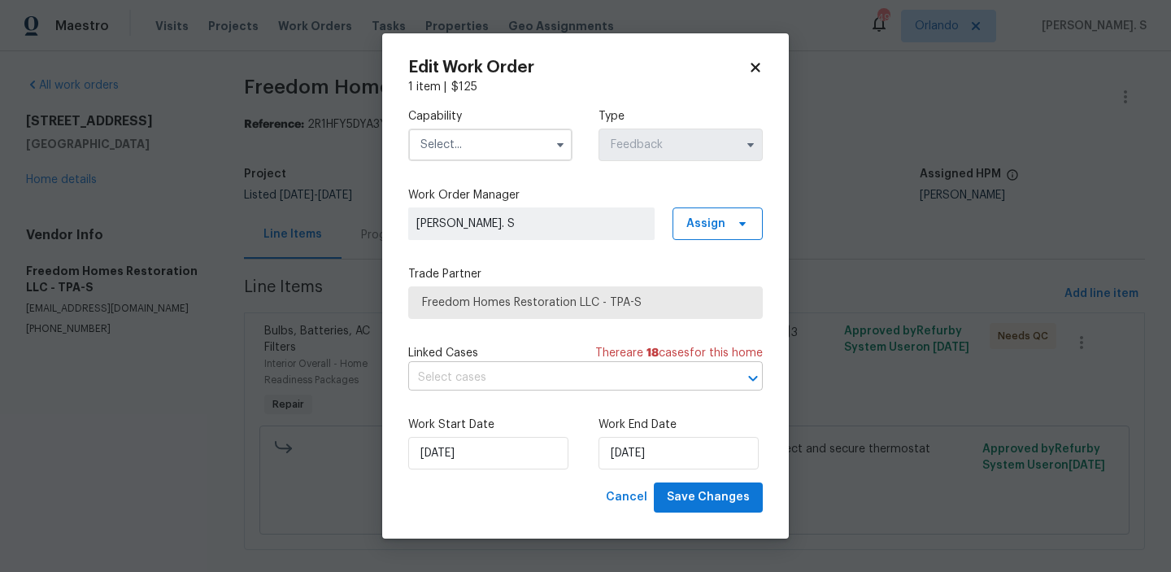
click at [523, 377] on input "text" at bounding box center [562, 377] width 309 height 25
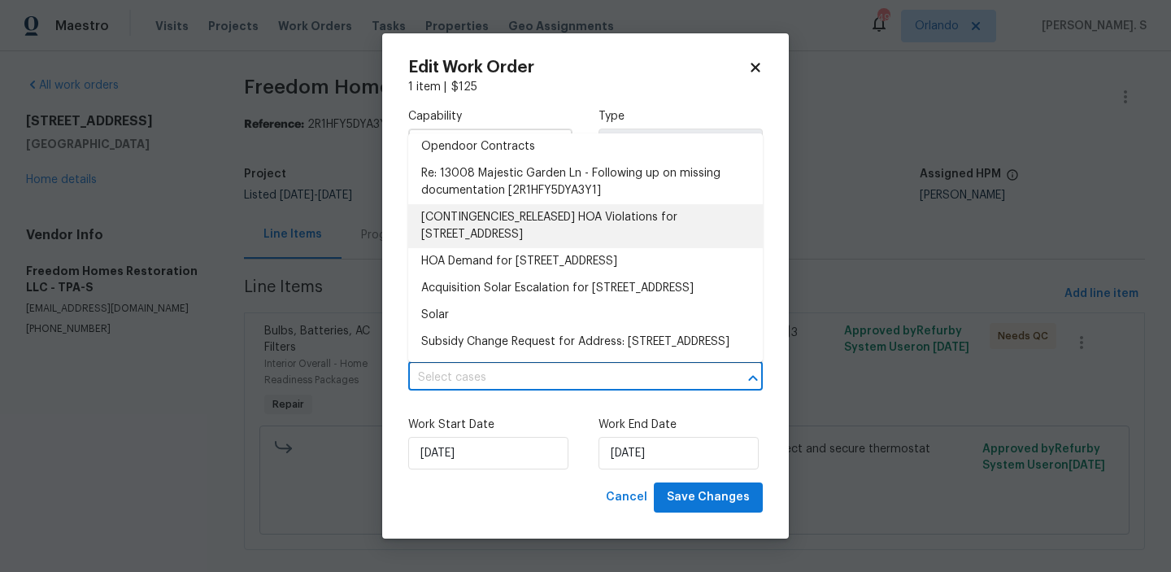
scroll to position [558, 0]
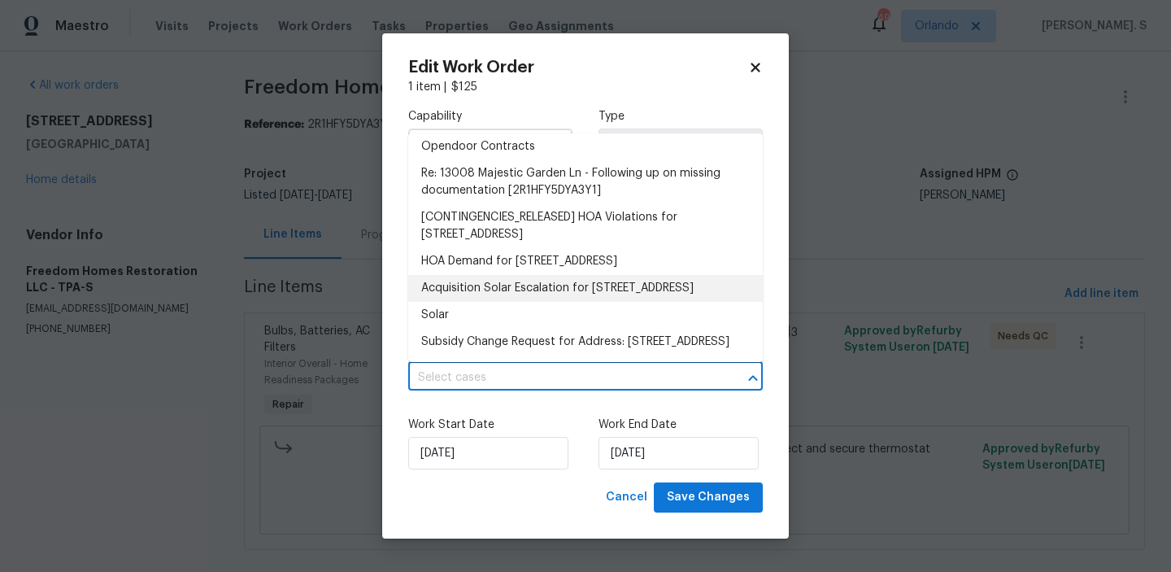
click at [775, 267] on div "Edit Work Order 1 item | $ 125 Capability Type Feedback Work Order Manager Glor…" at bounding box center [585, 285] width 407 height 505
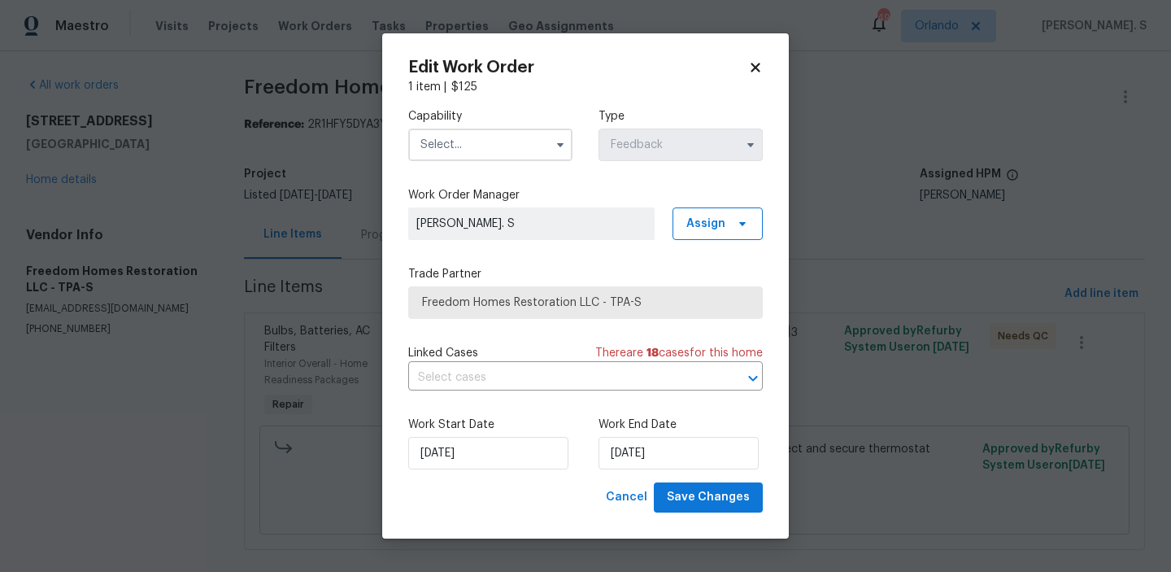
click at [496, 137] on input "text" at bounding box center [490, 144] width 164 height 33
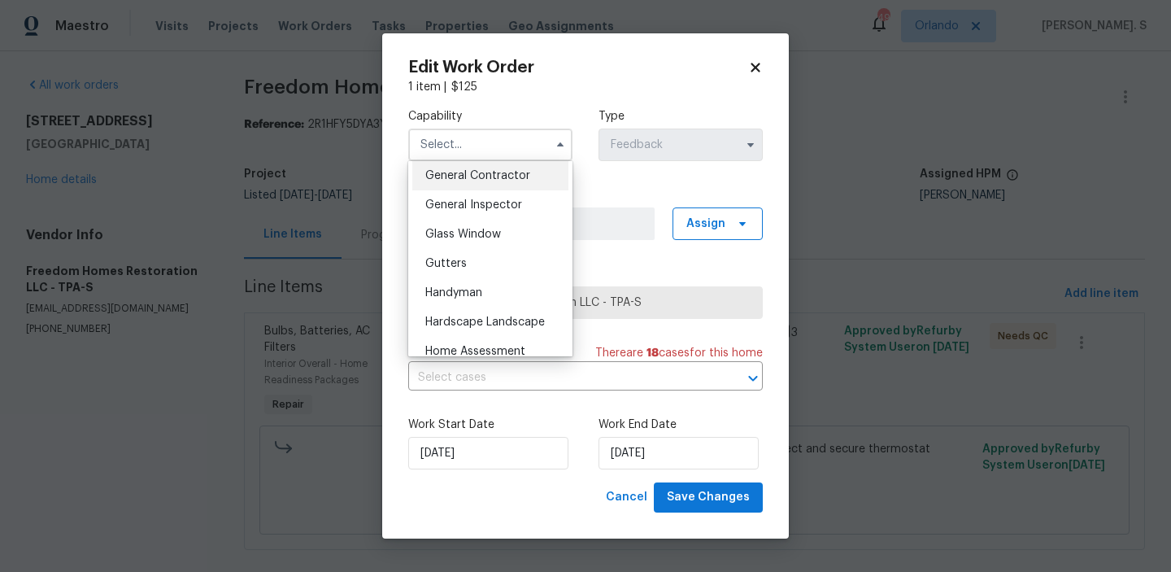
scroll to position [825, 0]
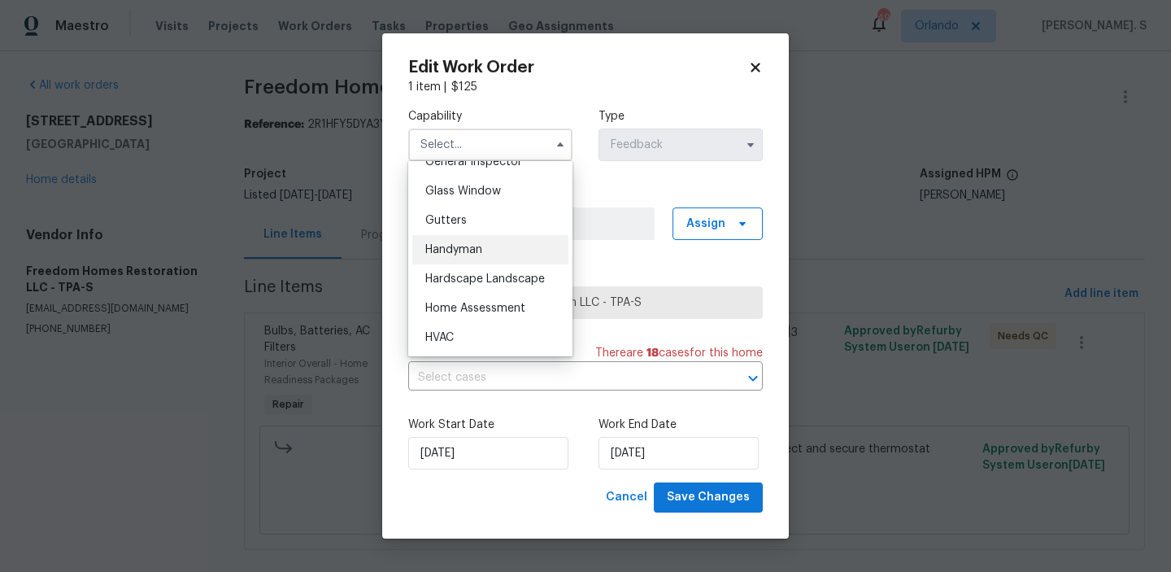
click at [494, 259] on div "Handyman" at bounding box center [490, 249] width 156 height 29
type input "Handyman"
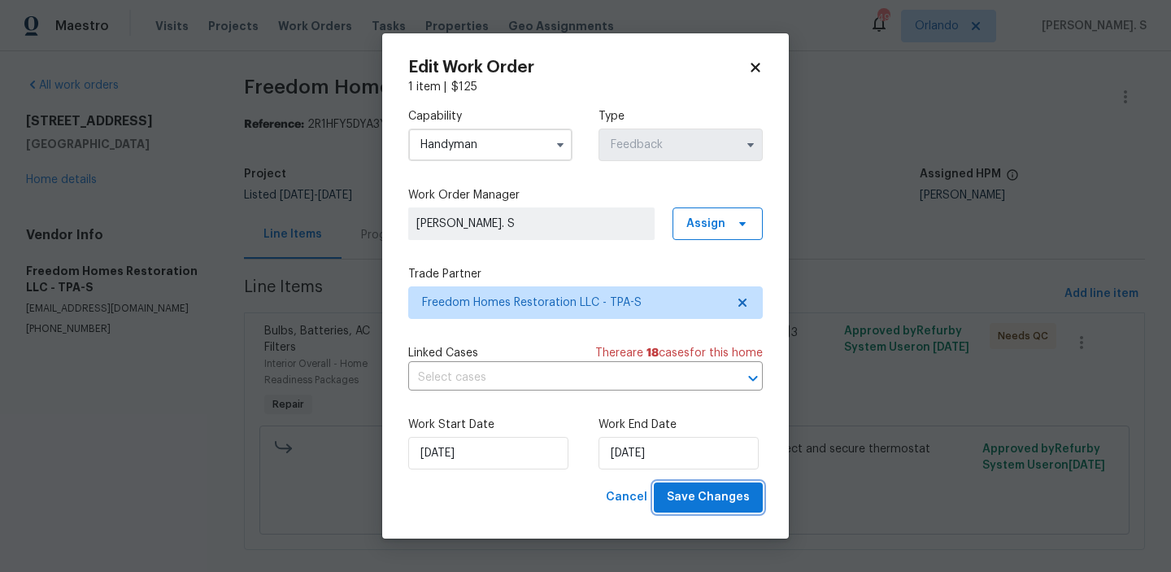
click at [678, 486] on button "Save Changes" at bounding box center [708, 497] width 109 height 30
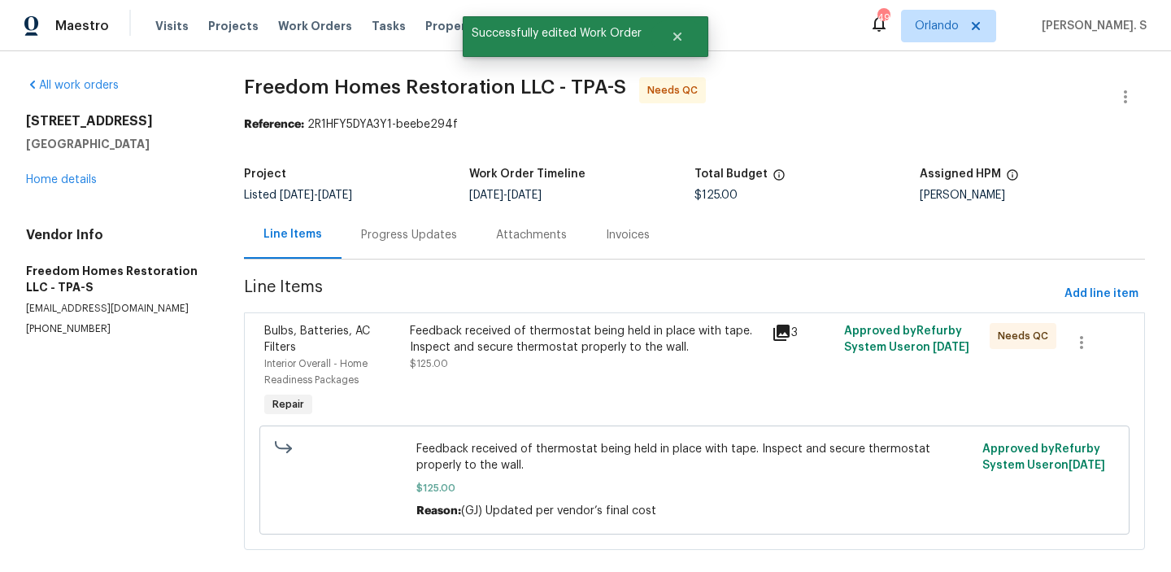
click at [464, 358] on div "Feedback received of thermostat being held in place with tape. Inspect and secu…" at bounding box center [586, 347] width 353 height 49
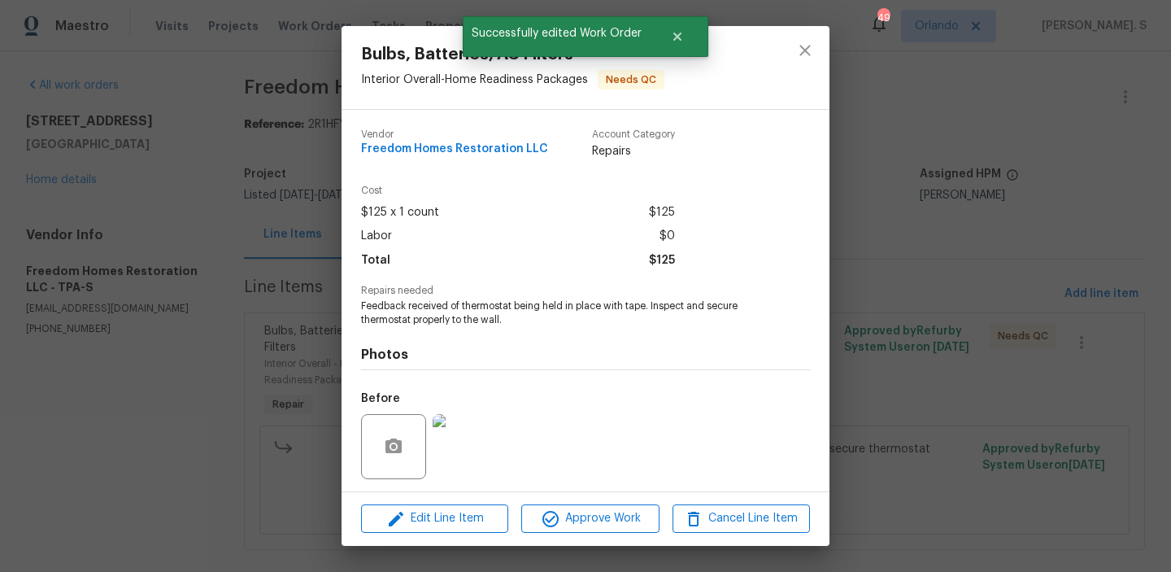
scroll to position [110, 0]
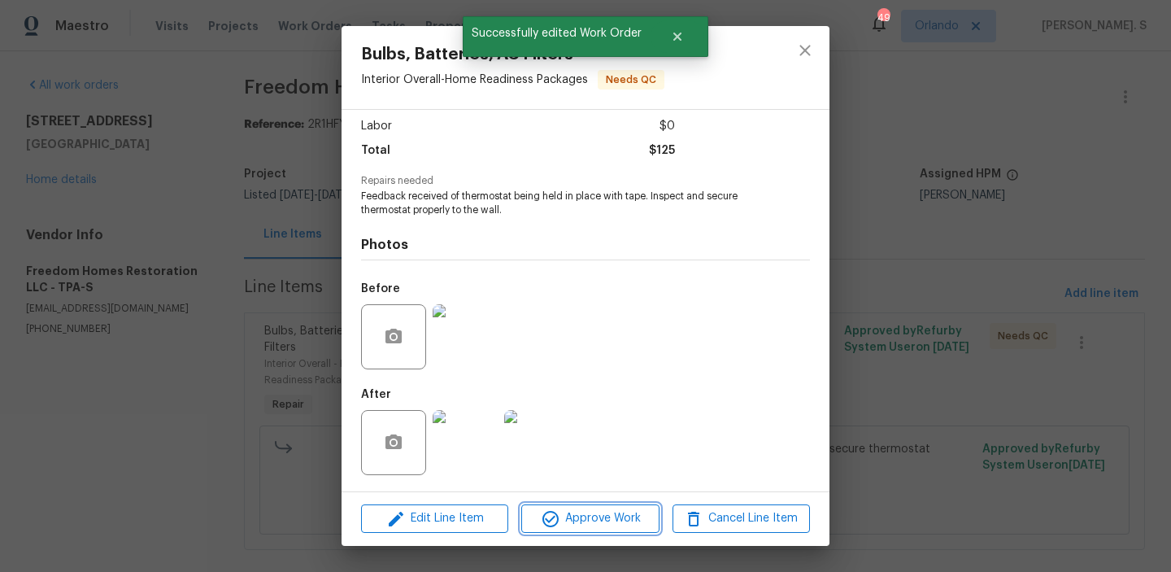
click at [570, 510] on span "Approve Work" at bounding box center [590, 518] width 128 height 20
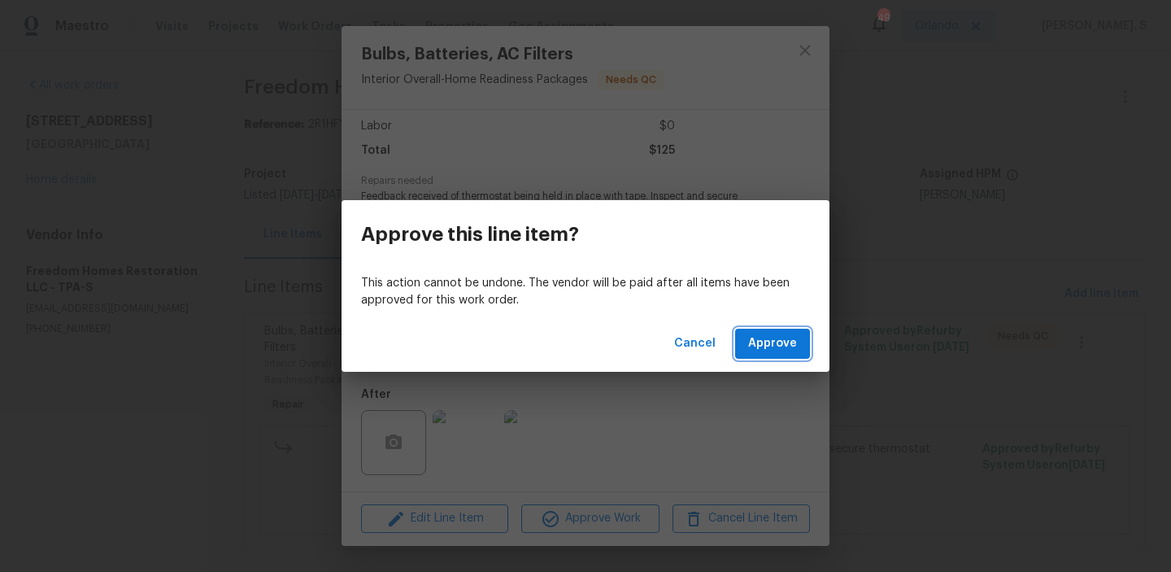
click at [775, 350] on span "Approve" at bounding box center [772, 343] width 49 height 20
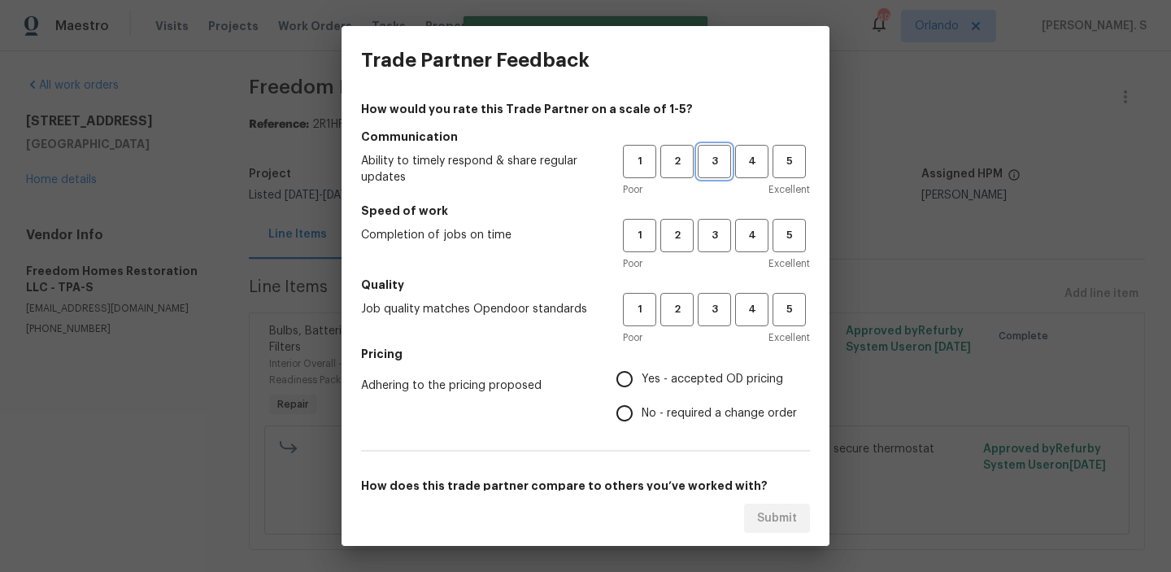
click at [722, 163] on span "3" at bounding box center [714, 161] width 30 height 19
click at [720, 250] on button "3" at bounding box center [714, 235] width 33 height 33
click at [725, 298] on button "3" at bounding box center [714, 309] width 33 height 33
click at [680, 405] on span "No - required a change order" at bounding box center [719, 413] width 155 height 17
click at [642, 404] on input "No - required a change order" at bounding box center [625, 413] width 34 height 34
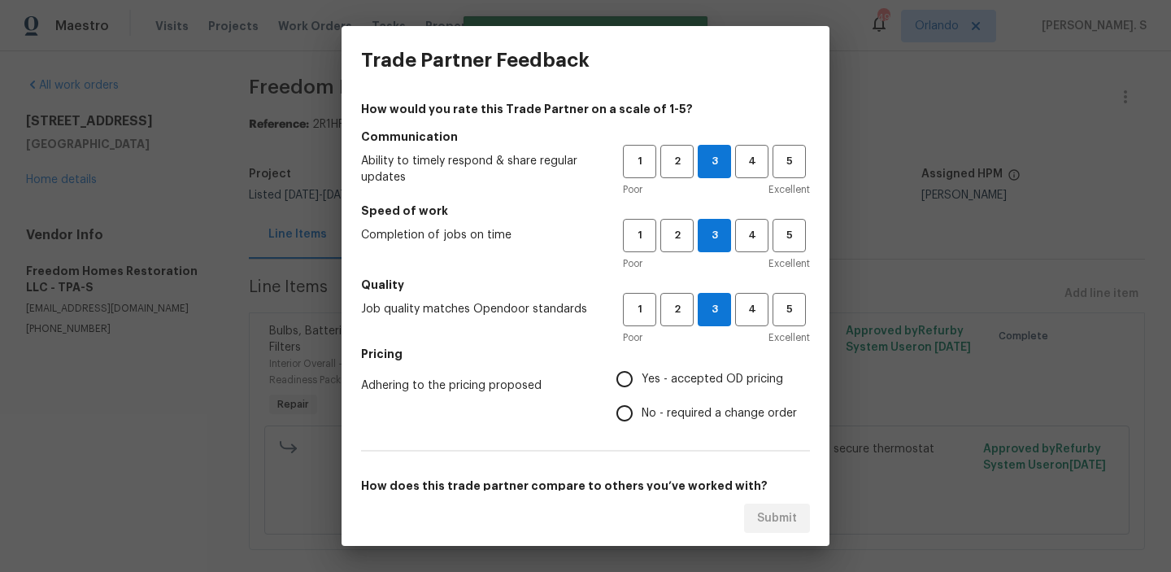
radio input "true"
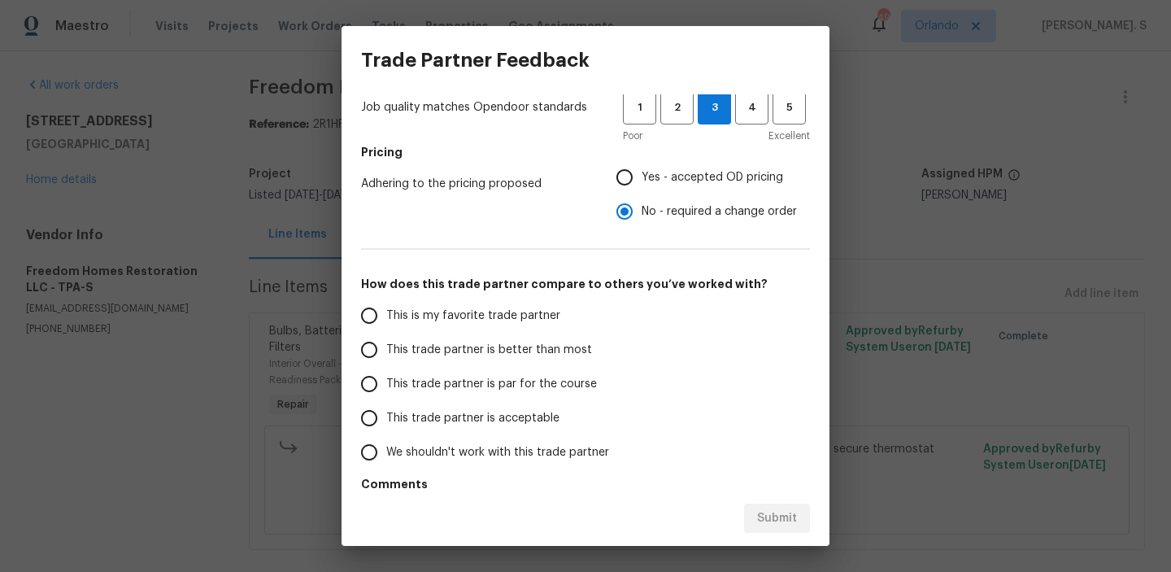
click at [515, 399] on label "This trade partner is par for the course" at bounding box center [480, 384] width 257 height 34
click at [386, 399] on input "This trade partner is par for the course" at bounding box center [369, 384] width 34 height 34
click at [769, 508] on span "Submit" at bounding box center [777, 518] width 40 height 20
radio input "true"
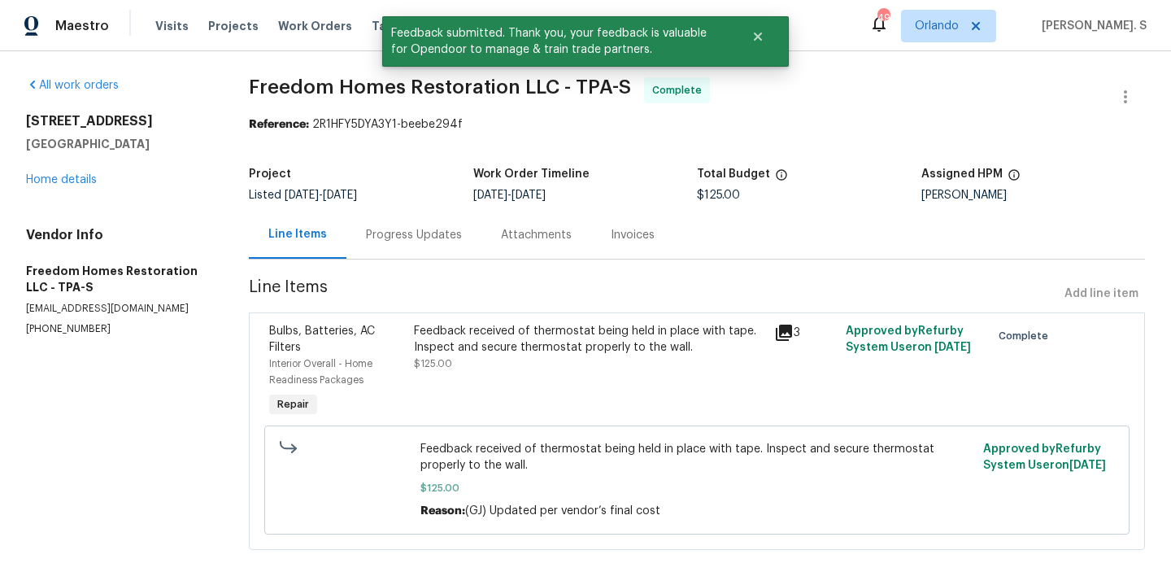
click at [397, 234] on div "Progress Updates" at bounding box center [414, 235] width 96 height 16
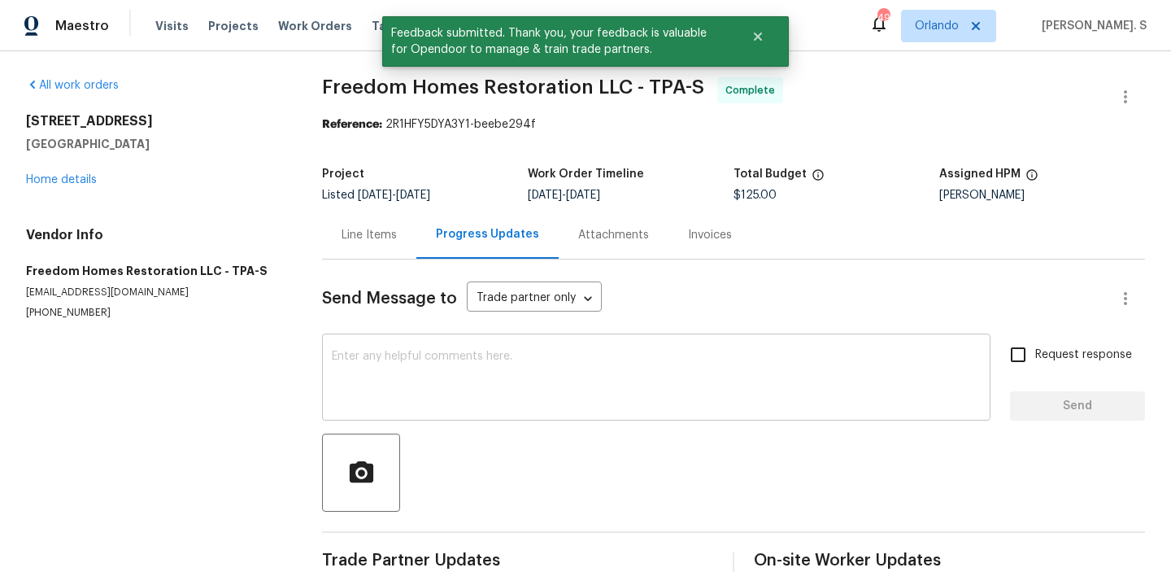
click at [404, 372] on textarea at bounding box center [656, 379] width 649 height 57
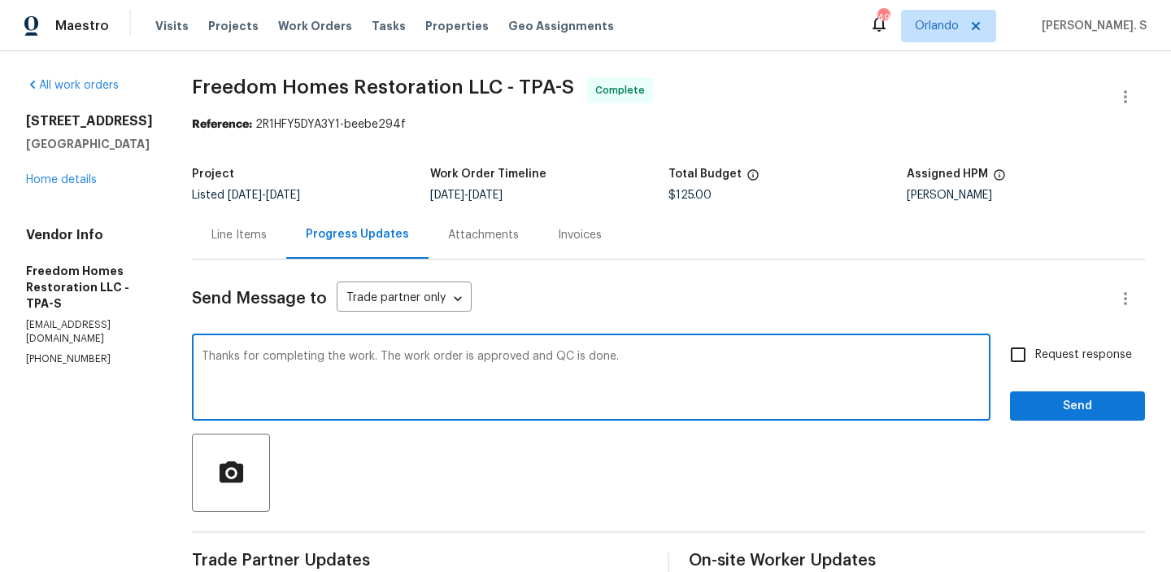
click at [380, 355] on textarea "Thanks for completing the work. The work order is approved and QC is done." at bounding box center [591, 379] width 779 height 57
click at [425, 353] on textarea "Thanks for completing the work. The cost is approved and updated.The work order…" at bounding box center [591, 379] width 779 height 57
click at [0, 0] on qb-div "Replace with updated." at bounding box center [0, 0] width 0 height 0
click at [550, 372] on textarea "Thanks for completing the work. The cost of $125 is approved and updated. The w…" at bounding box center [591, 379] width 779 height 57
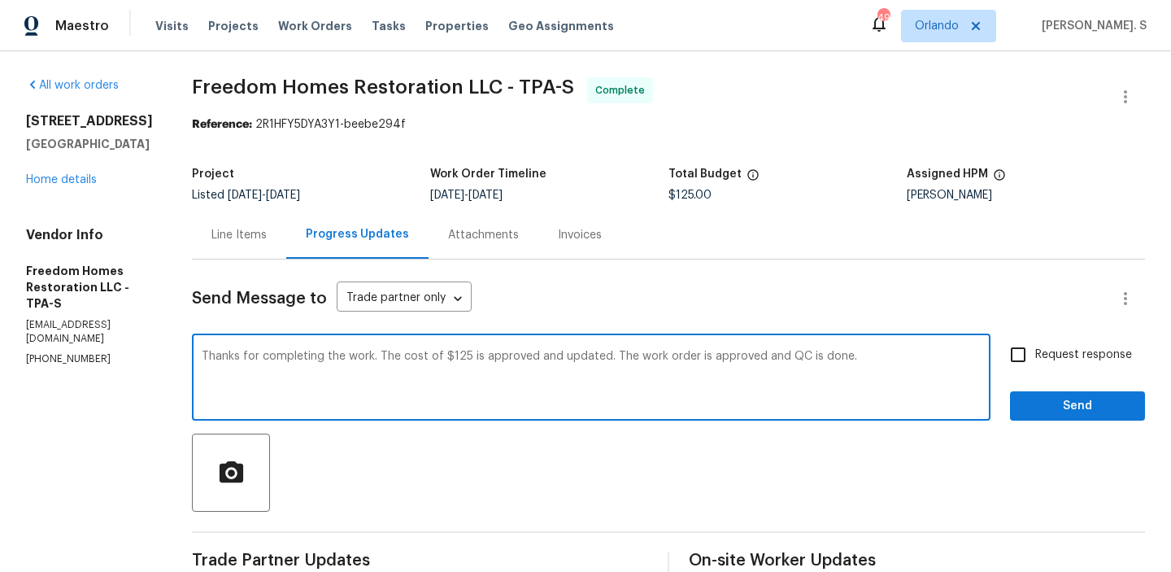
click at [550, 372] on textarea "Thanks for completing the work. The cost of $125 is approved and updated. The w…" at bounding box center [591, 379] width 779 height 57
type textarea "Thanks for completing the work. The cost of $125 is approved and updated. The w…"
click at [1035, 363] on input "Request response" at bounding box center [1018, 355] width 34 height 34
checkbox input "true"
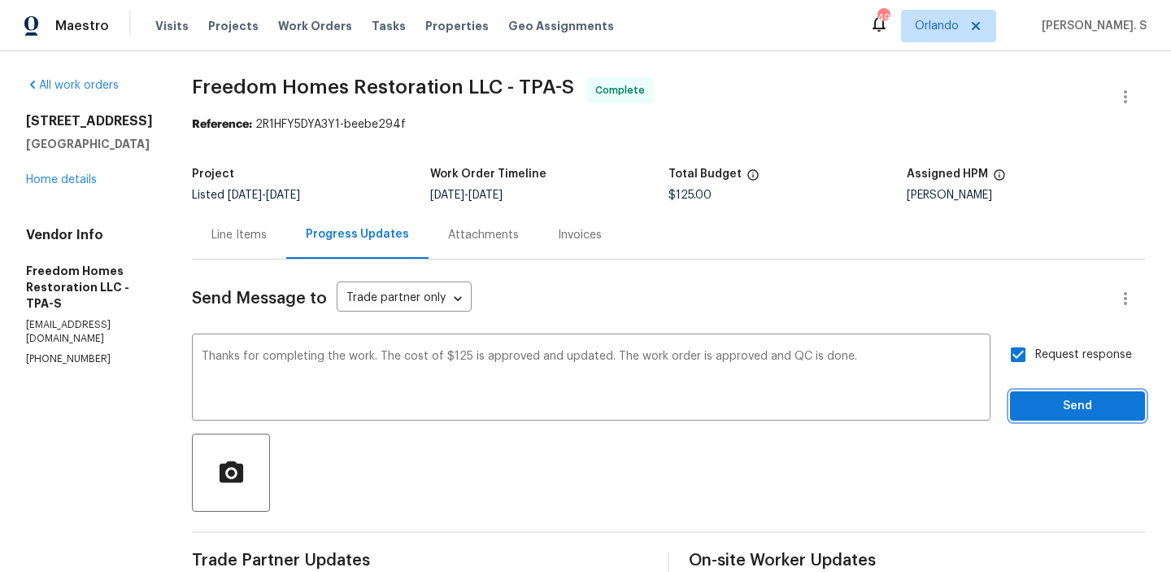
click at [1035, 399] on span "Send" at bounding box center [1077, 406] width 109 height 20
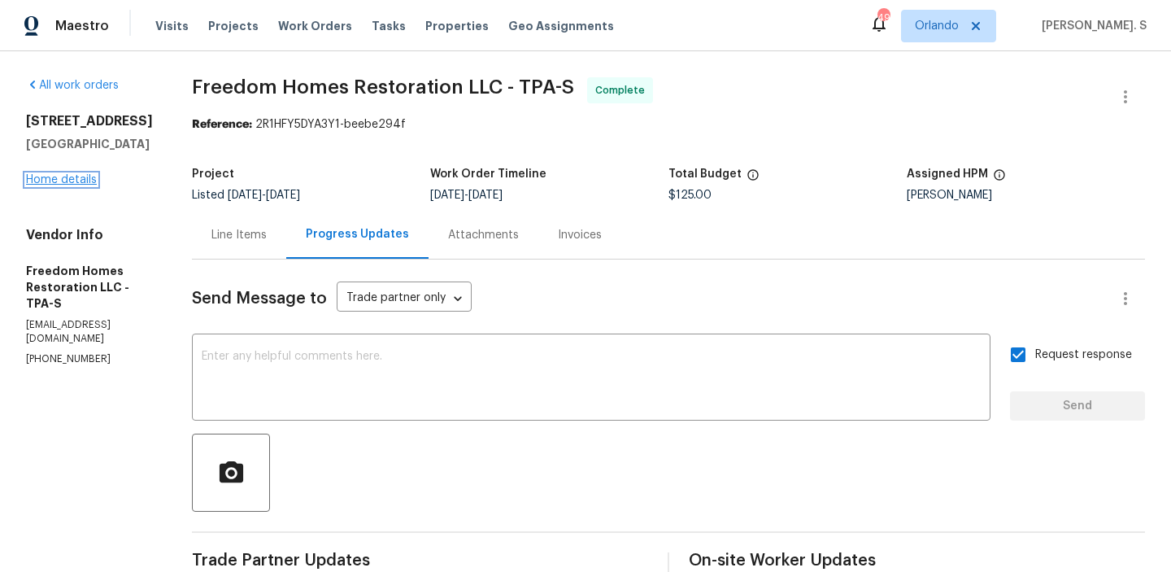
click at [69, 185] on link "Home details" at bounding box center [61, 179] width 71 height 11
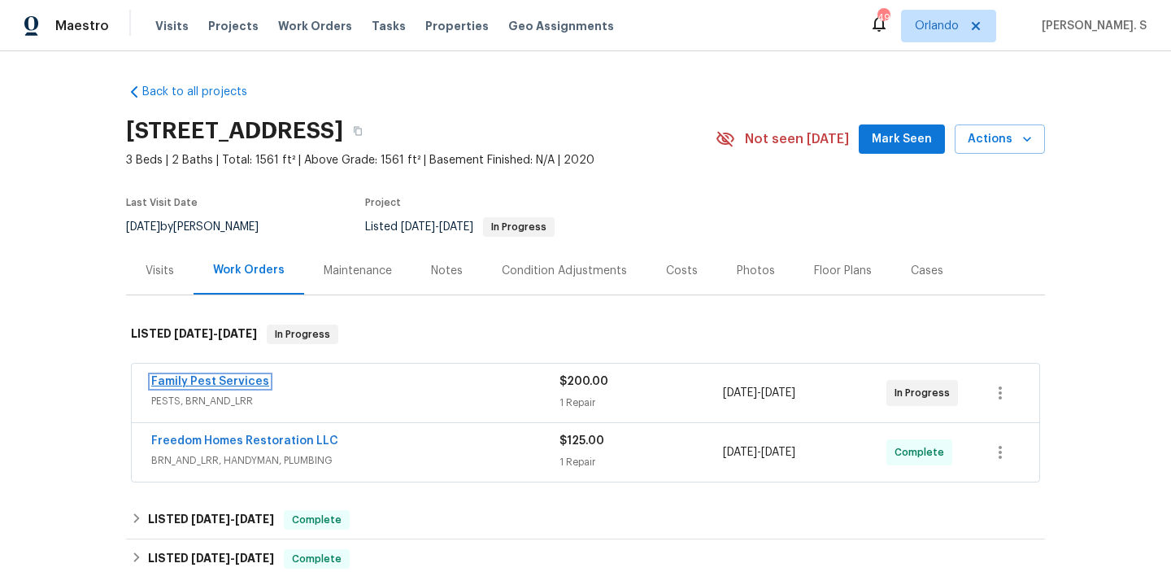
click at [199, 377] on link "Family Pest Services" at bounding box center [210, 381] width 118 height 11
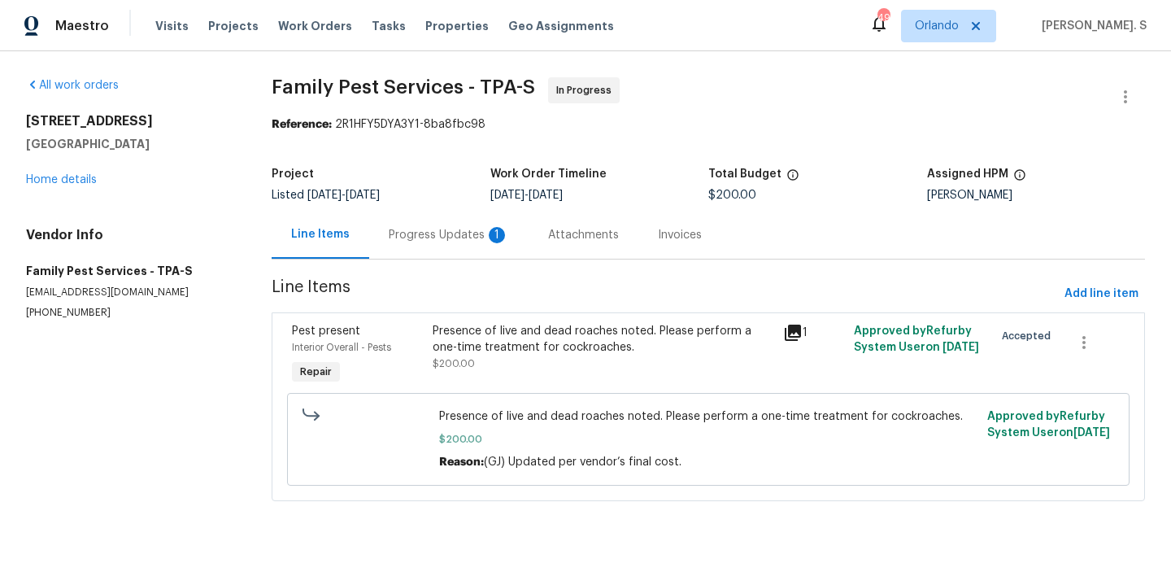
click at [486, 224] on div "Progress Updates 1" at bounding box center [448, 235] width 159 height 48
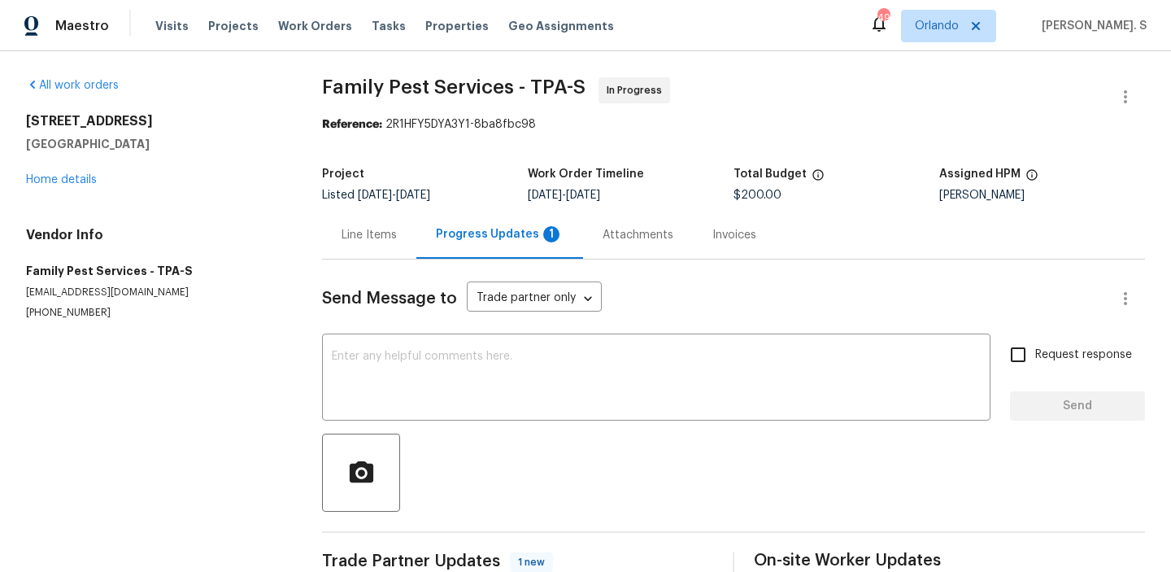
click at [486, 224] on div "Progress Updates 1" at bounding box center [499, 235] width 167 height 48
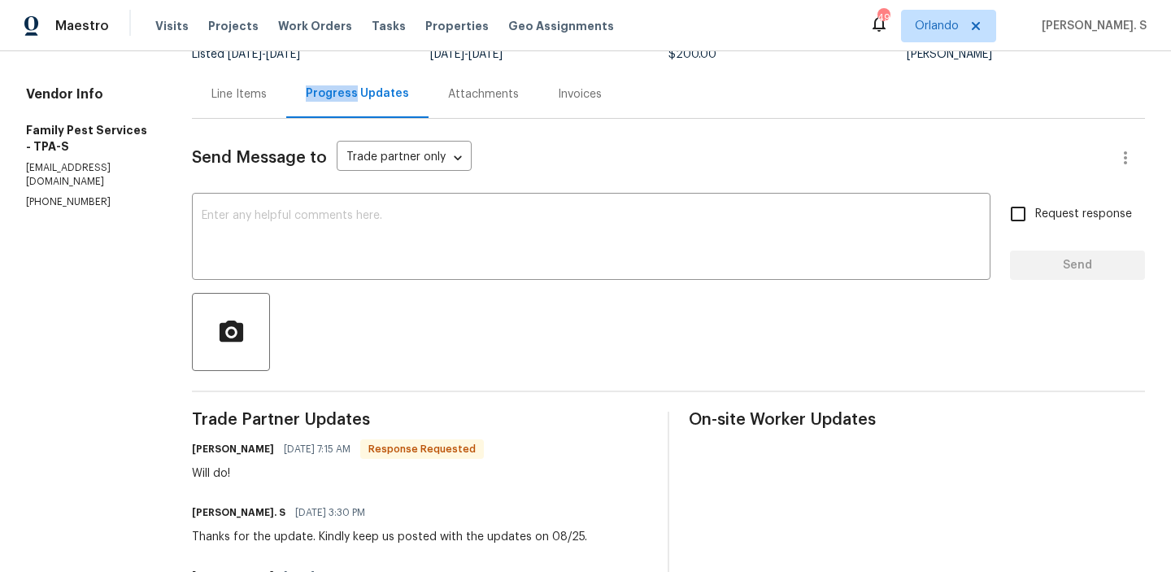
scroll to position [165, 0]
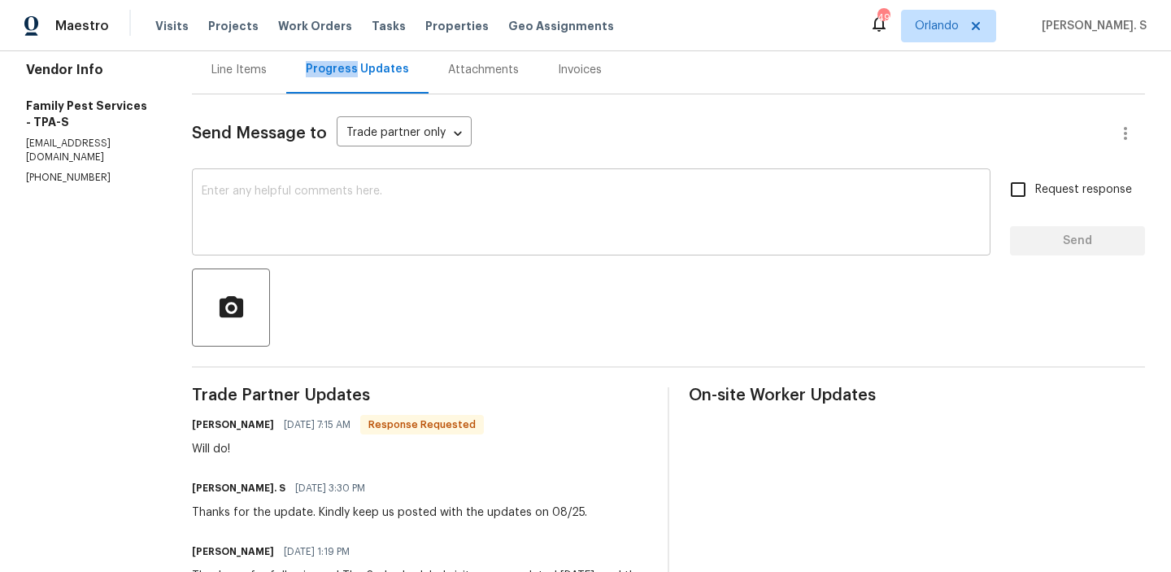
click at [486, 204] on textarea at bounding box center [591, 213] width 779 height 57
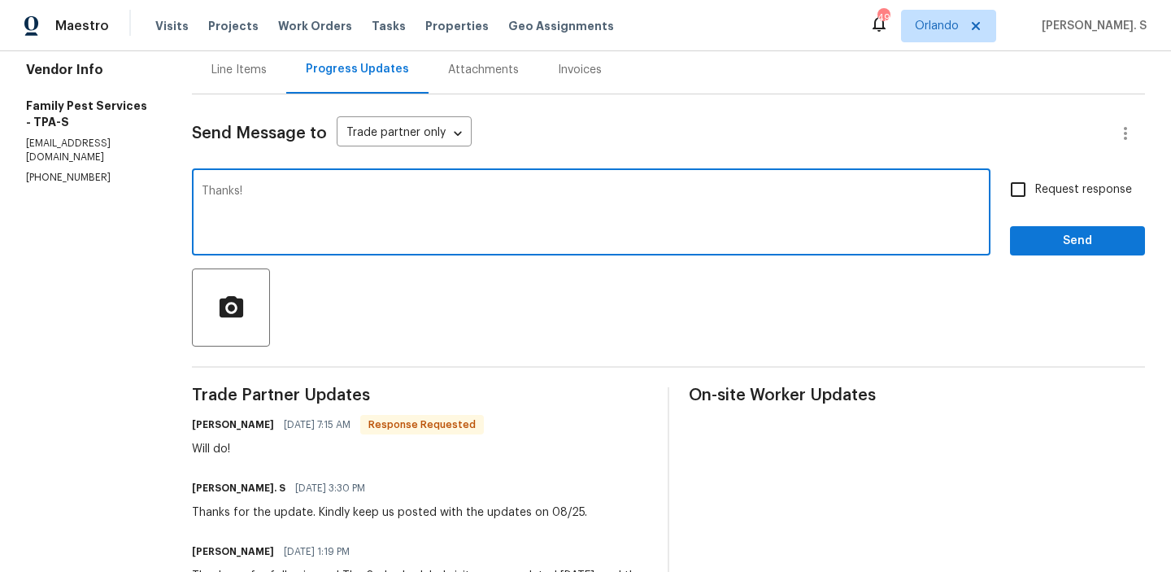
type textarea "Thanks!"
click at [1066, 198] on span "Request response" at bounding box center [1083, 189] width 97 height 17
click at [1035, 198] on input "Request response" at bounding box center [1018, 189] width 34 height 34
checkbox input "true"
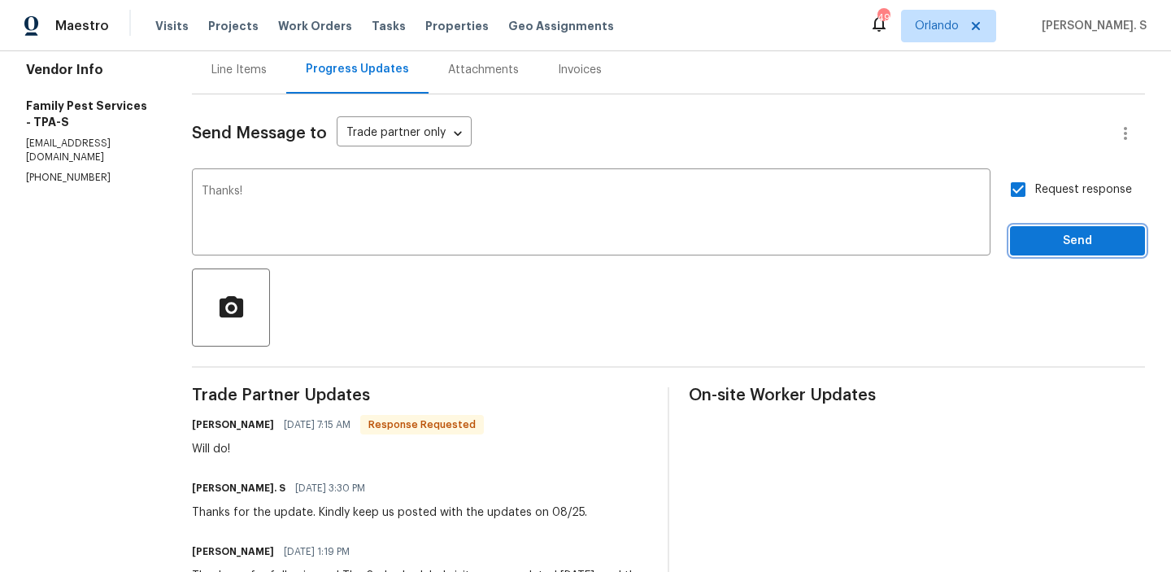
click at [1066, 244] on span "Send" at bounding box center [1077, 241] width 109 height 20
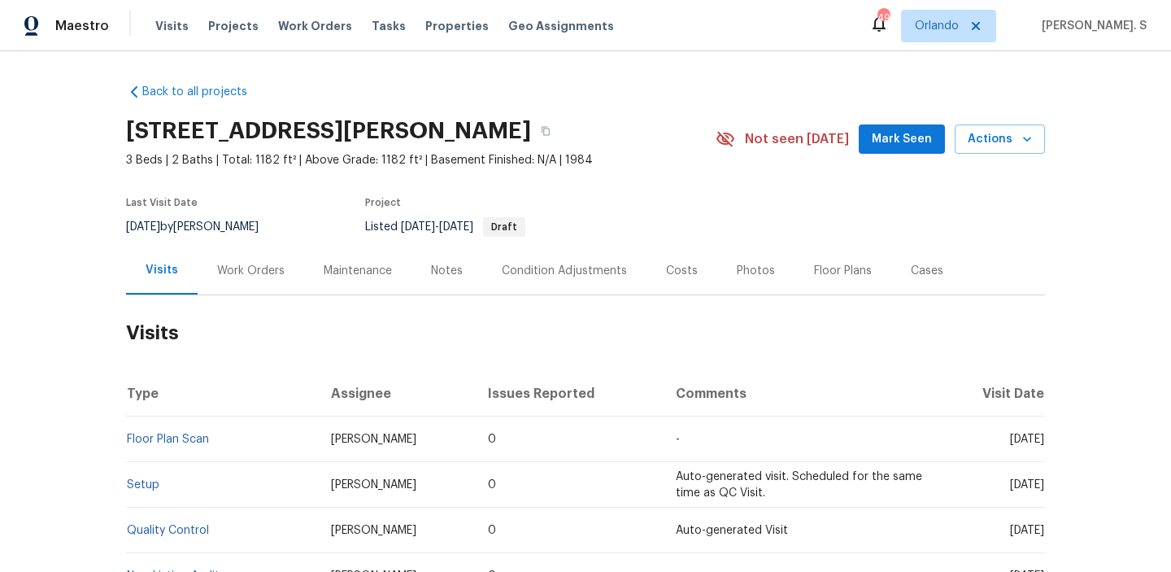
click at [233, 277] on div "Work Orders" at bounding box center [251, 271] width 68 height 16
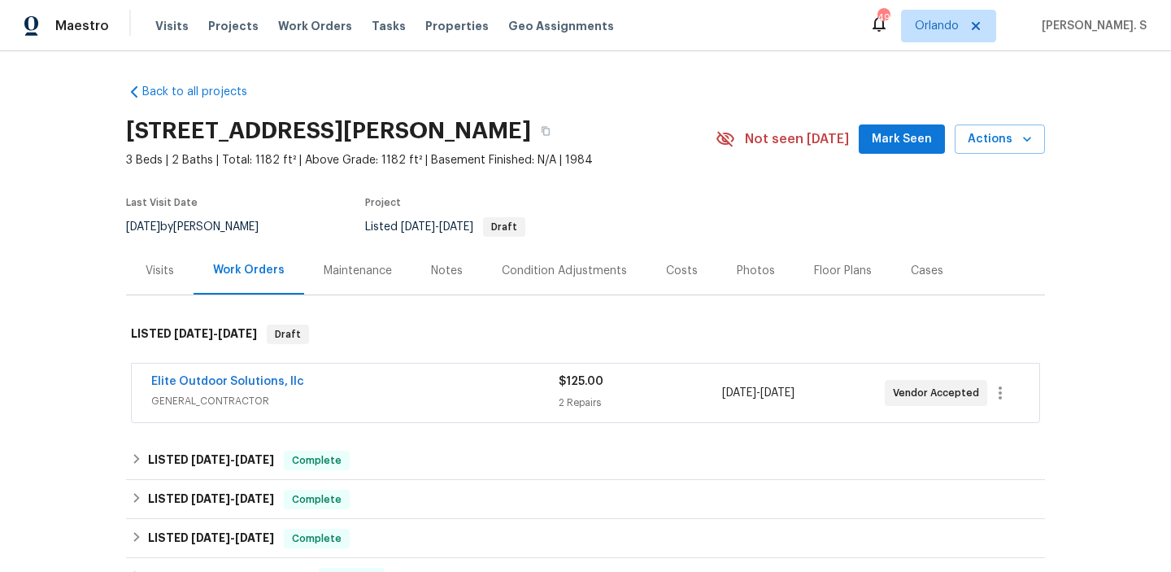
click at [220, 388] on span "Elite Outdoor Solutions, llc" at bounding box center [227, 381] width 153 height 16
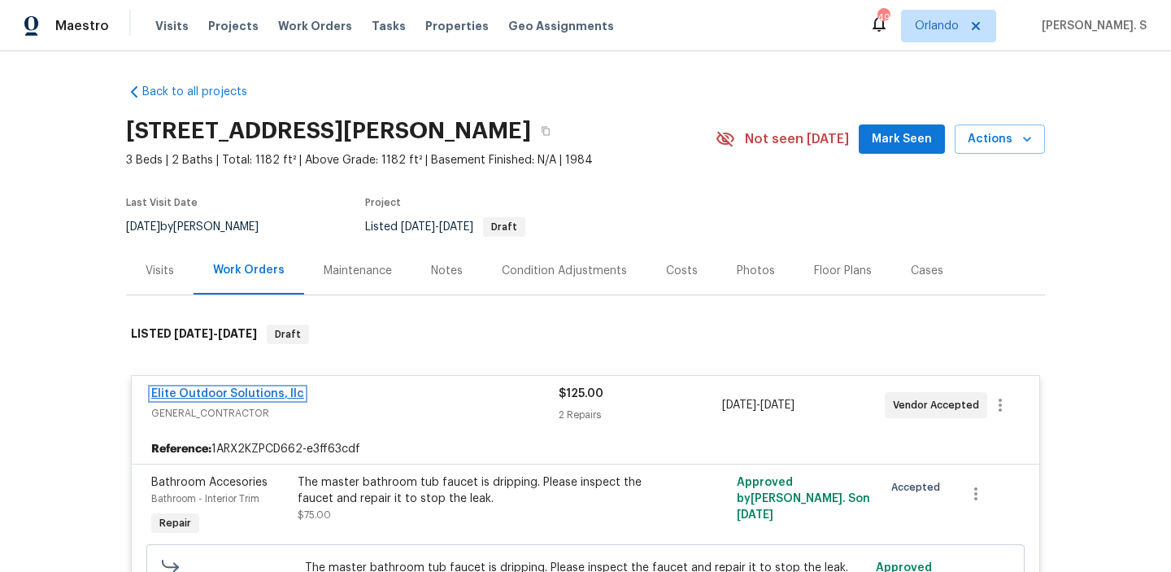
click at [207, 390] on link "Elite Outdoor Solutions, llc" at bounding box center [227, 393] width 153 height 11
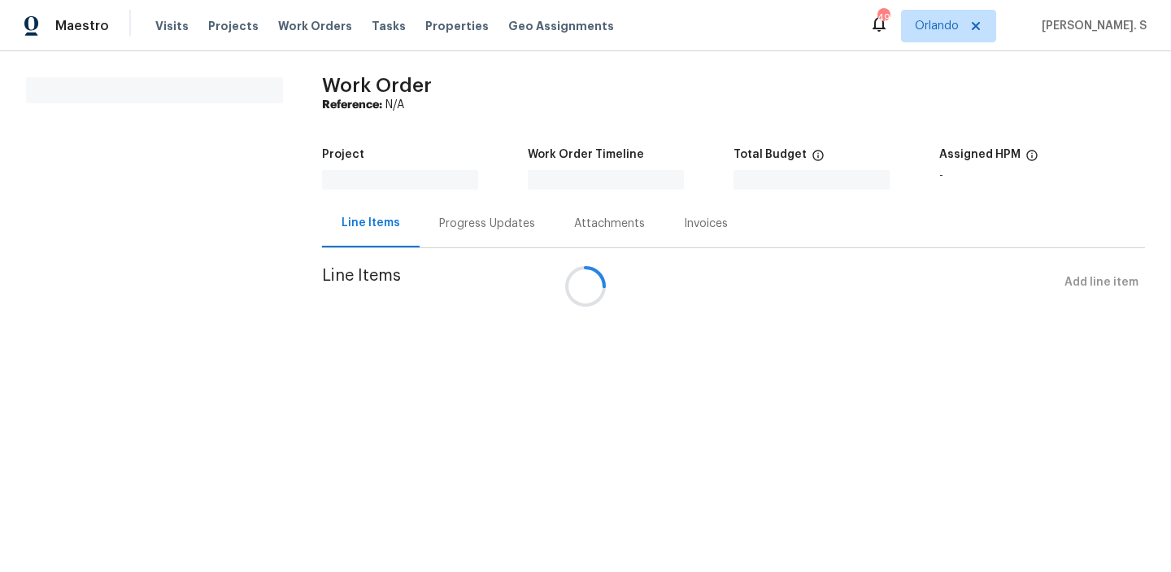
click at [454, 221] on div at bounding box center [585, 286] width 1171 height 572
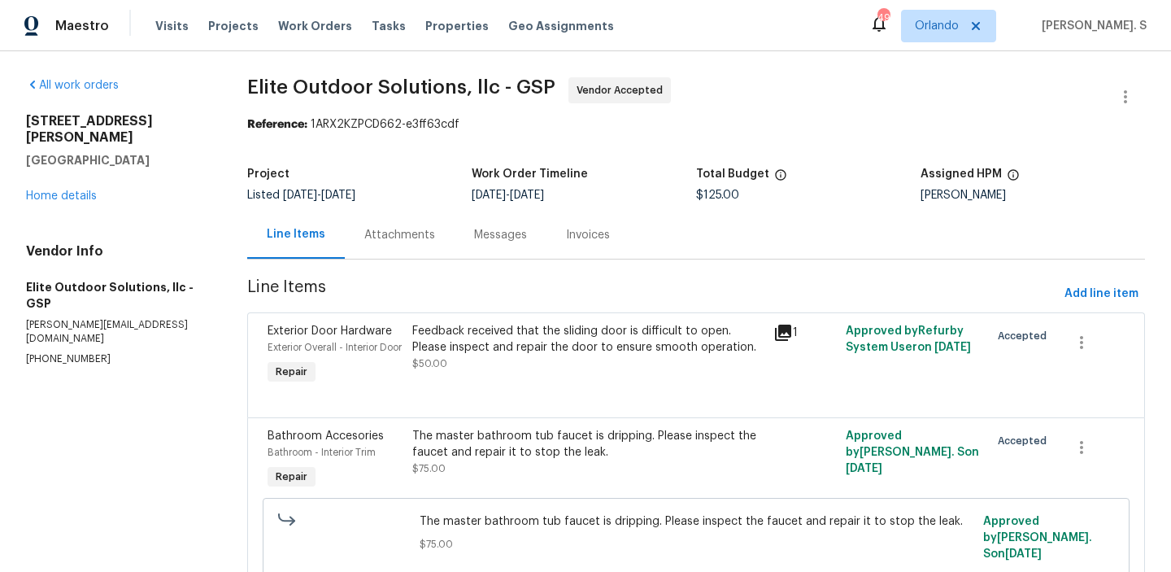
click at [455, 221] on div "Messages" at bounding box center [501, 235] width 92 height 48
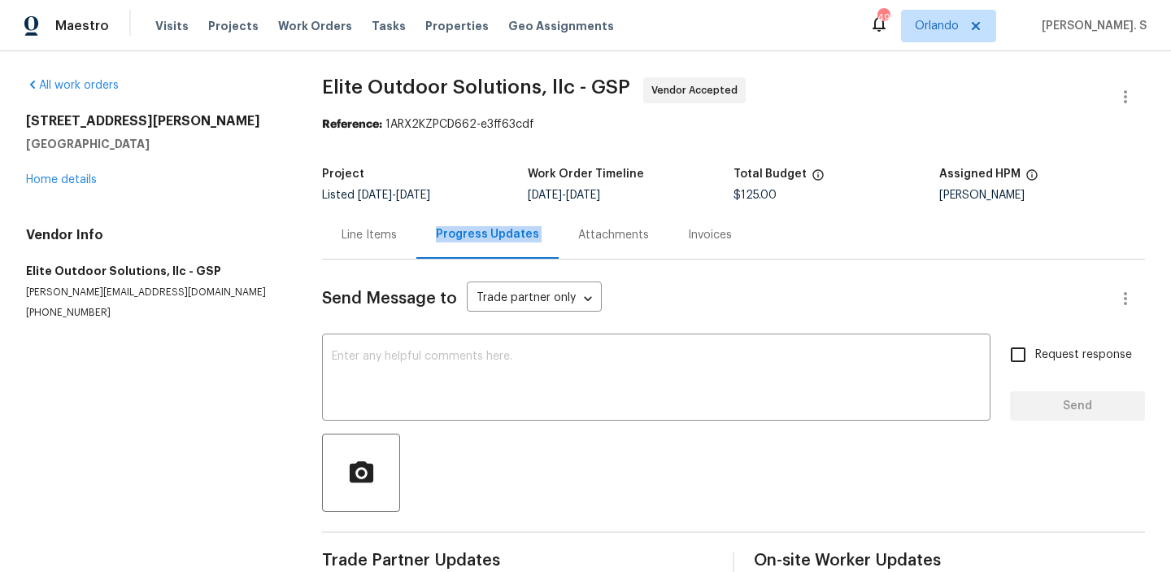
click at [454, 221] on div "Progress Updates" at bounding box center [487, 235] width 142 height 48
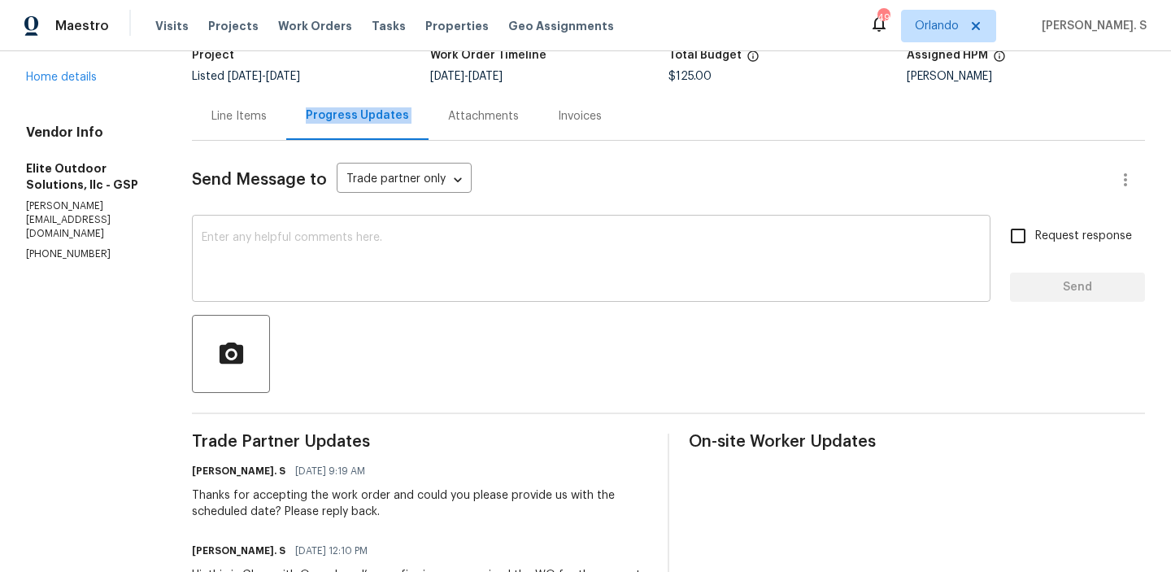
scroll to position [98, 0]
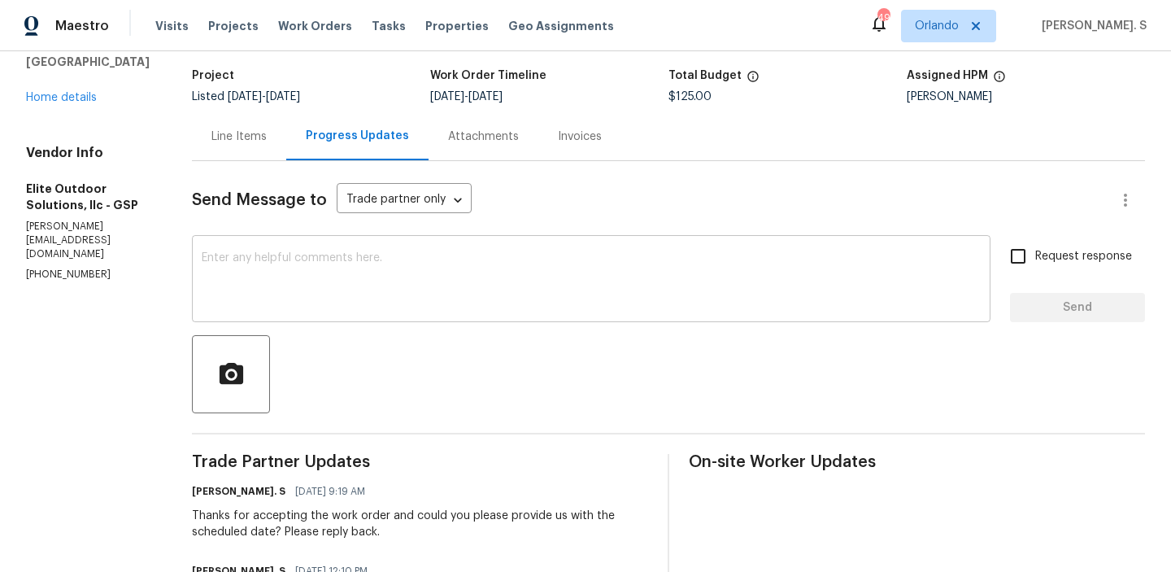
click at [388, 261] on textarea at bounding box center [591, 280] width 779 height 57
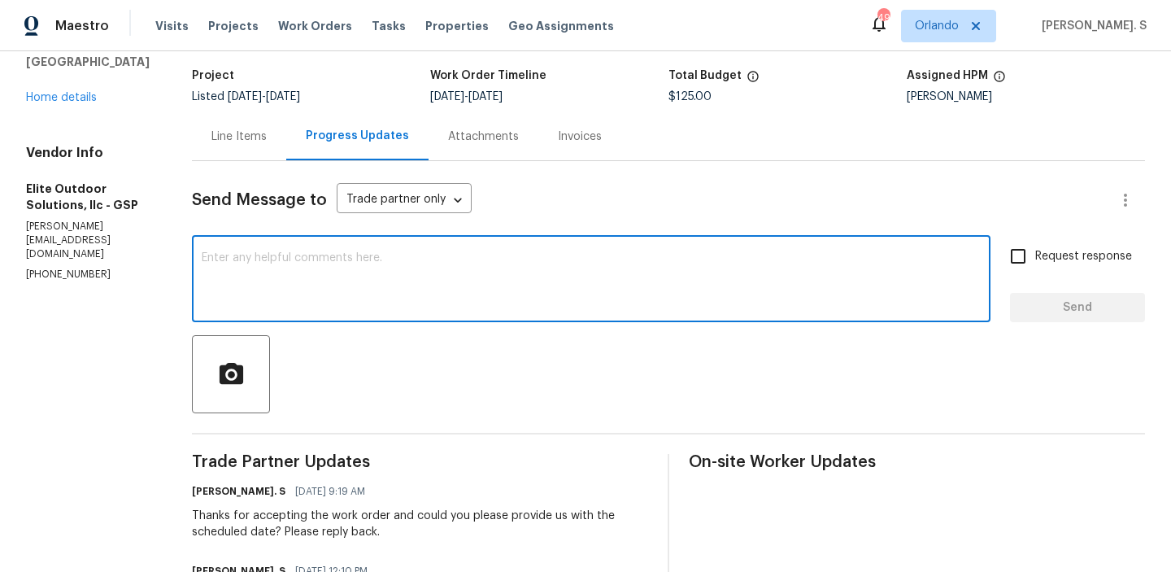
paste textarea "May we have an update on the progress of the work order?"
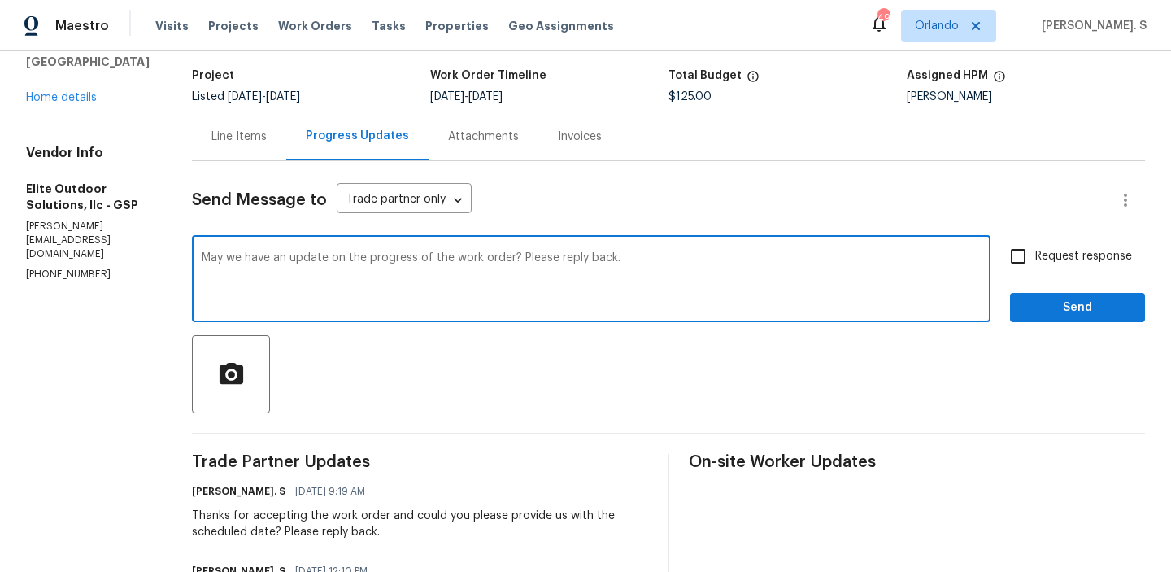
type textarea "May we have an update on the progress of the work order? Please reply back."
click at [1048, 264] on span "Request response" at bounding box center [1083, 256] width 97 height 17
click at [1035, 264] on input "Request response" at bounding box center [1018, 256] width 34 height 34
checkbox input "true"
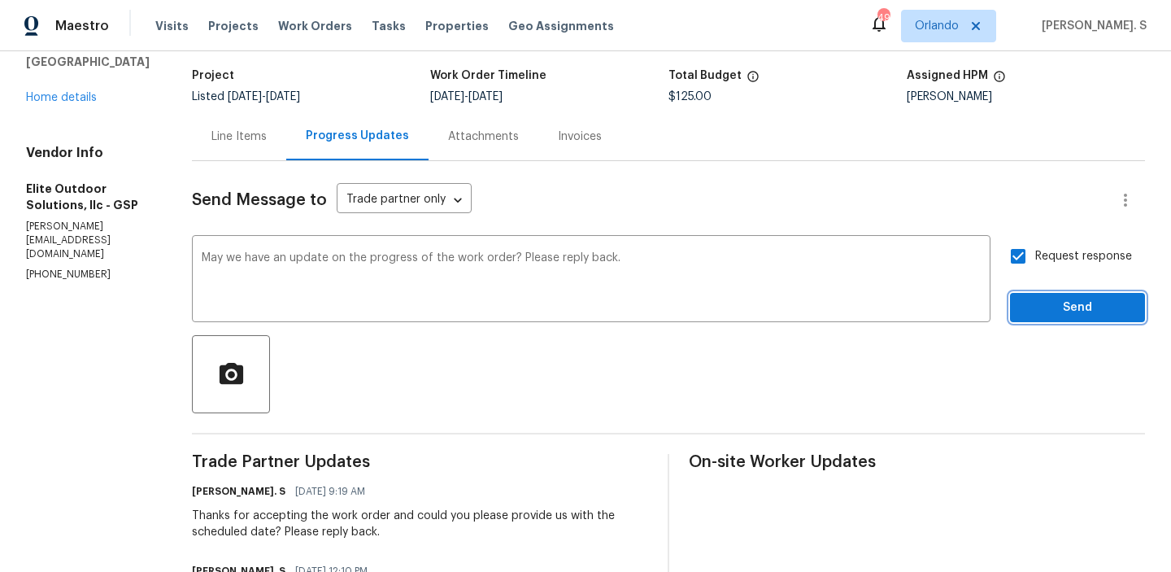
click at [1042, 303] on span "Send" at bounding box center [1077, 308] width 109 height 20
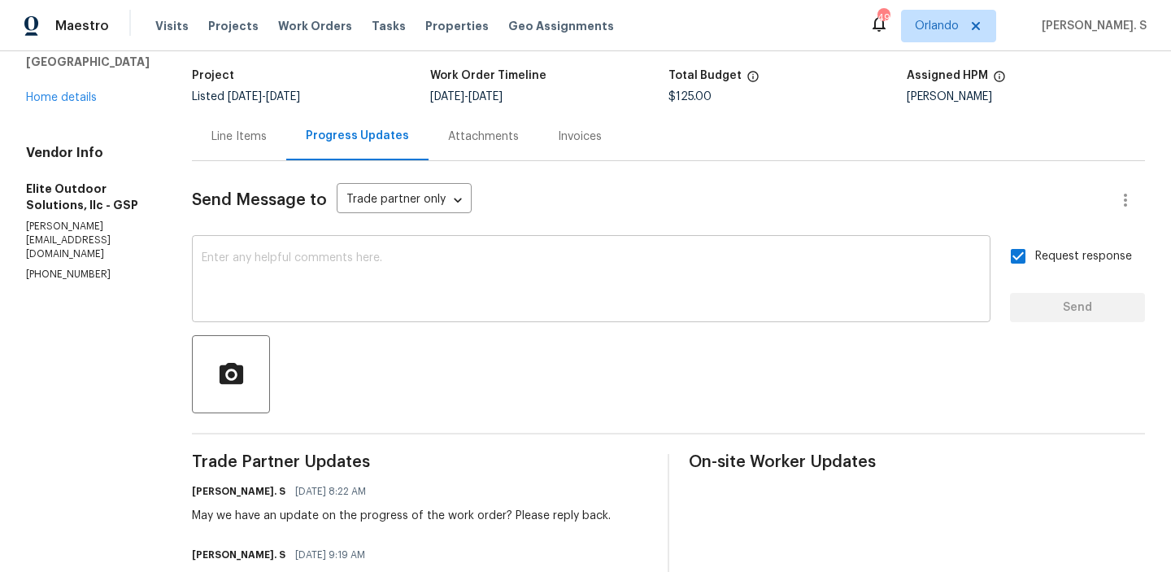
scroll to position [0, 0]
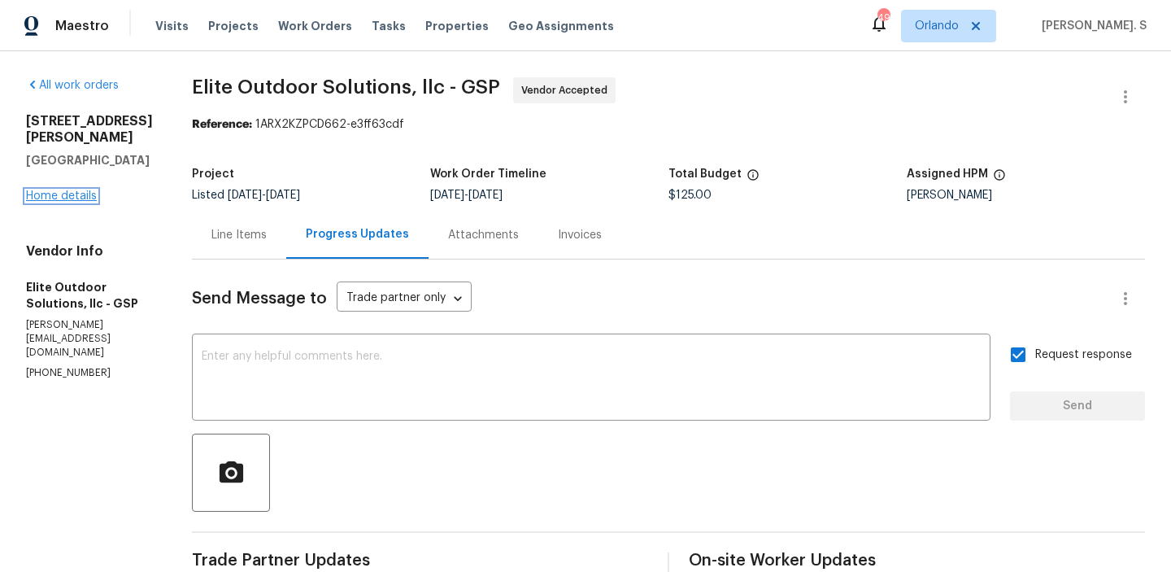
click at [72, 198] on link "Home details" at bounding box center [61, 195] width 71 height 11
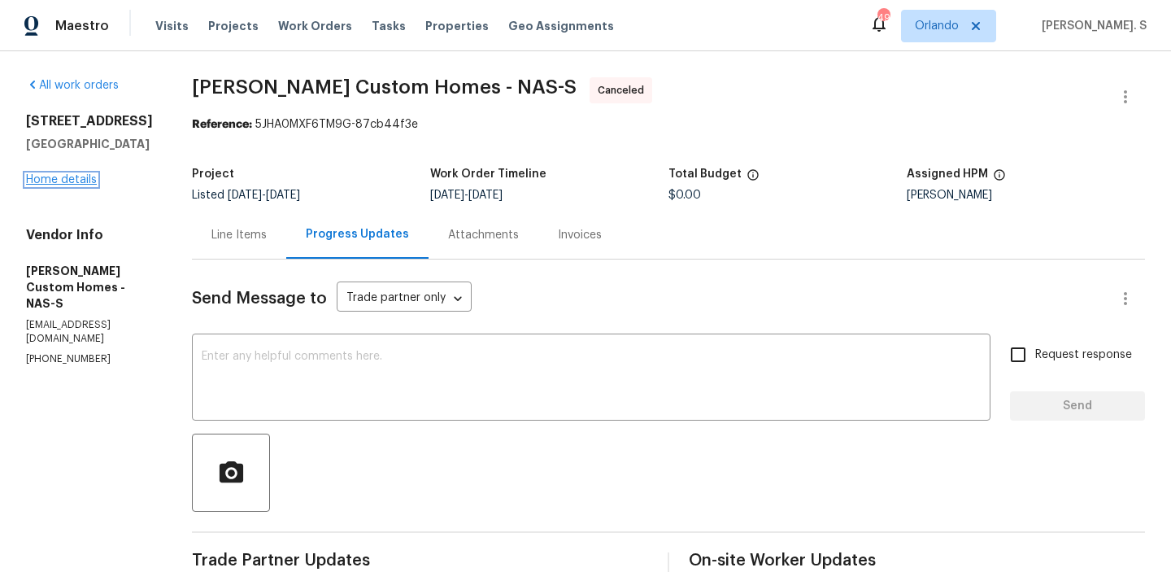
click at [27, 174] on link "Home details" at bounding box center [61, 179] width 71 height 11
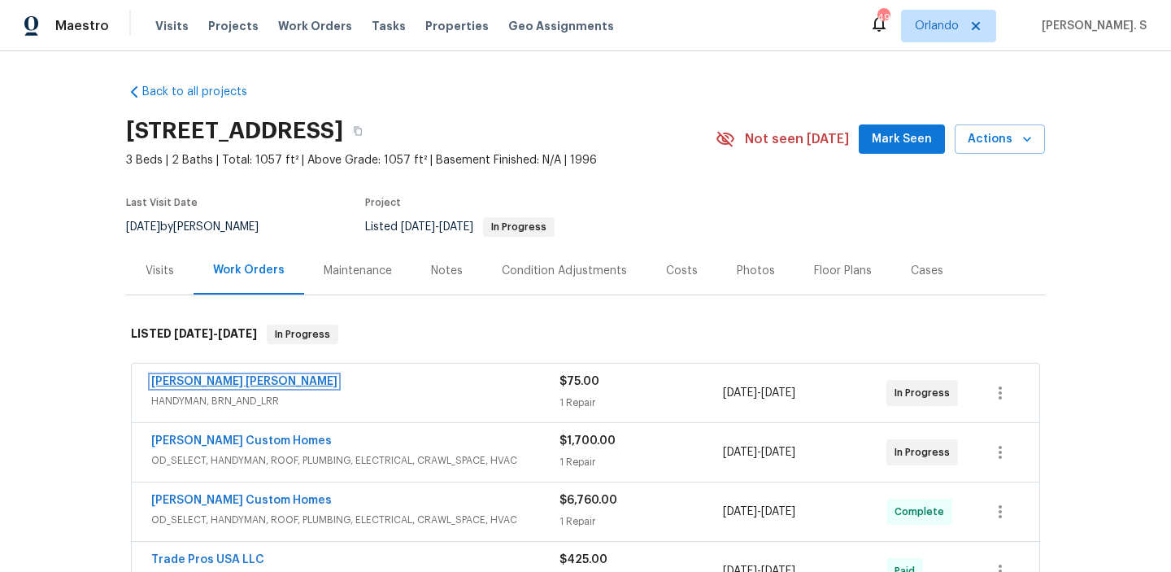
click at [259, 382] on link "[PERSON_NAME] [PERSON_NAME]" at bounding box center [244, 381] width 186 height 11
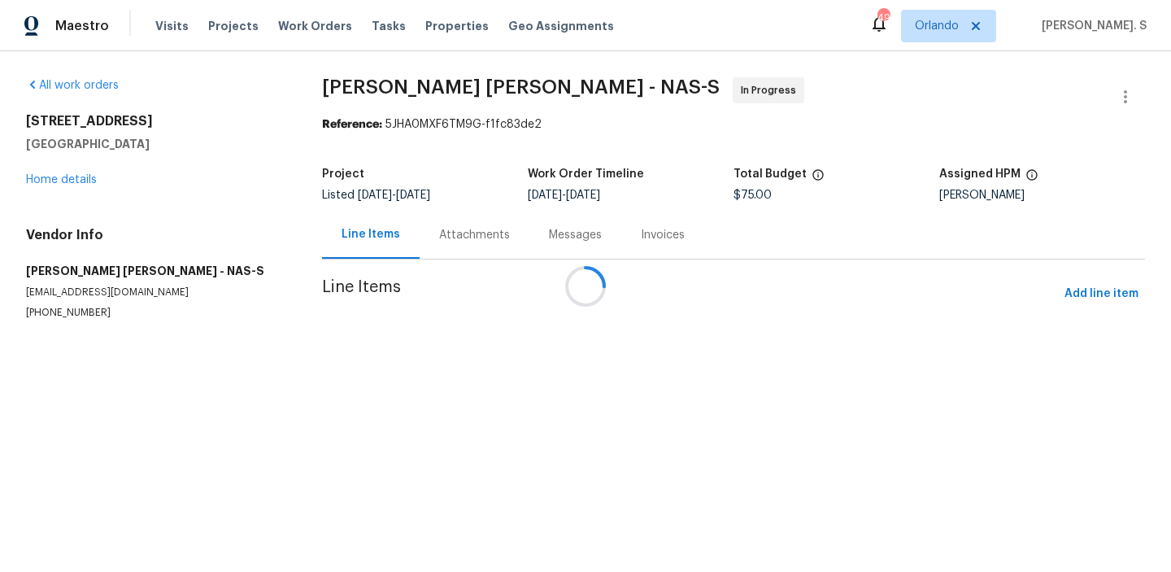
click at [448, 226] on div "Attachments" at bounding box center [475, 235] width 110 height 48
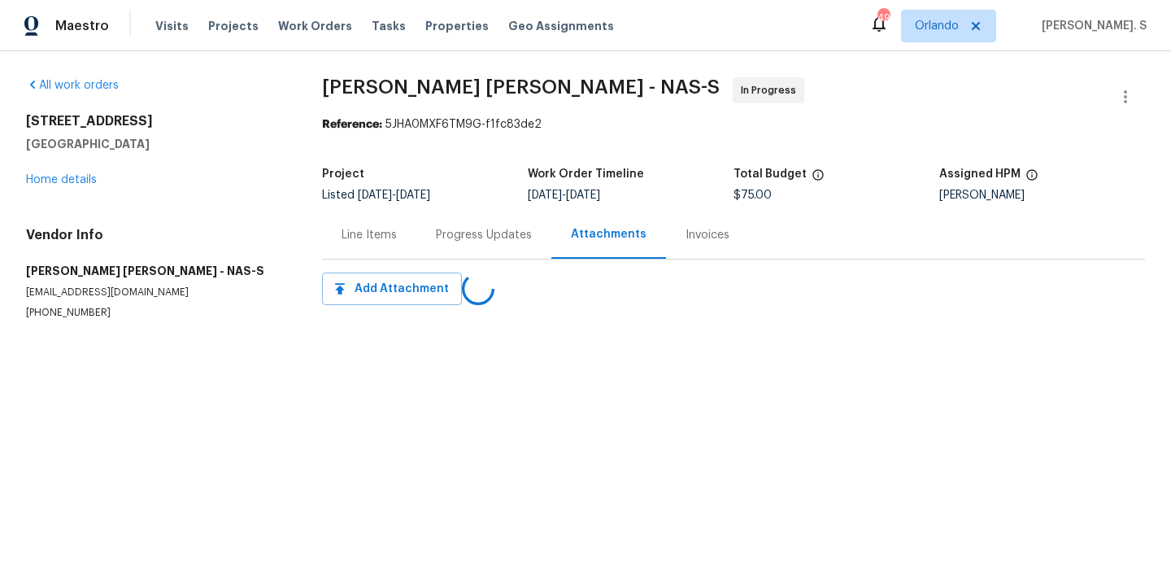
click at [448, 227] on div "Progress Updates" at bounding box center [484, 235] width 96 height 16
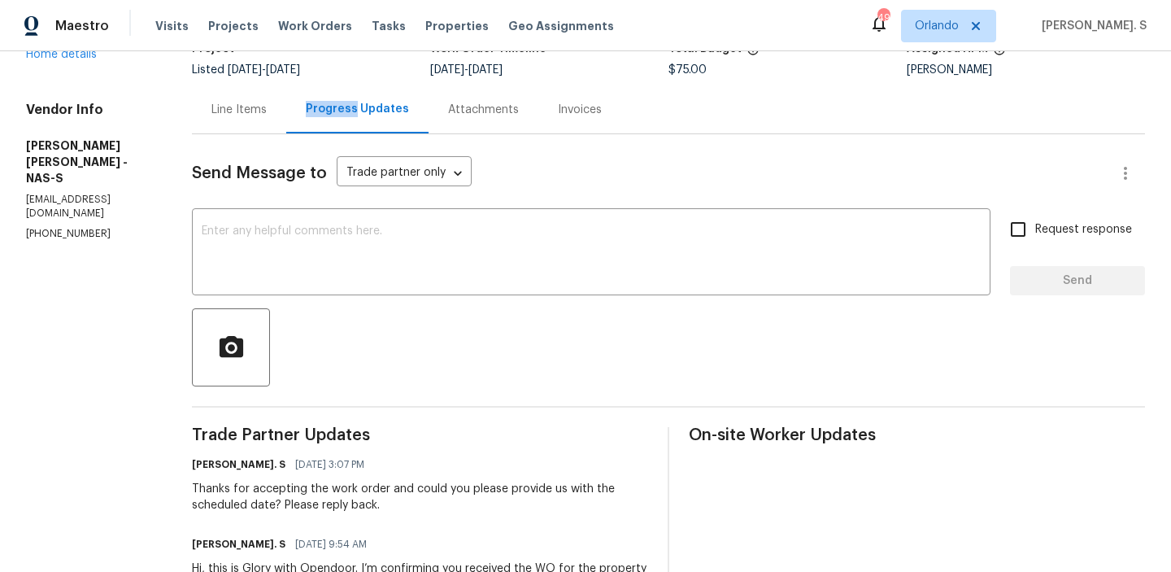
scroll to position [207, 0]
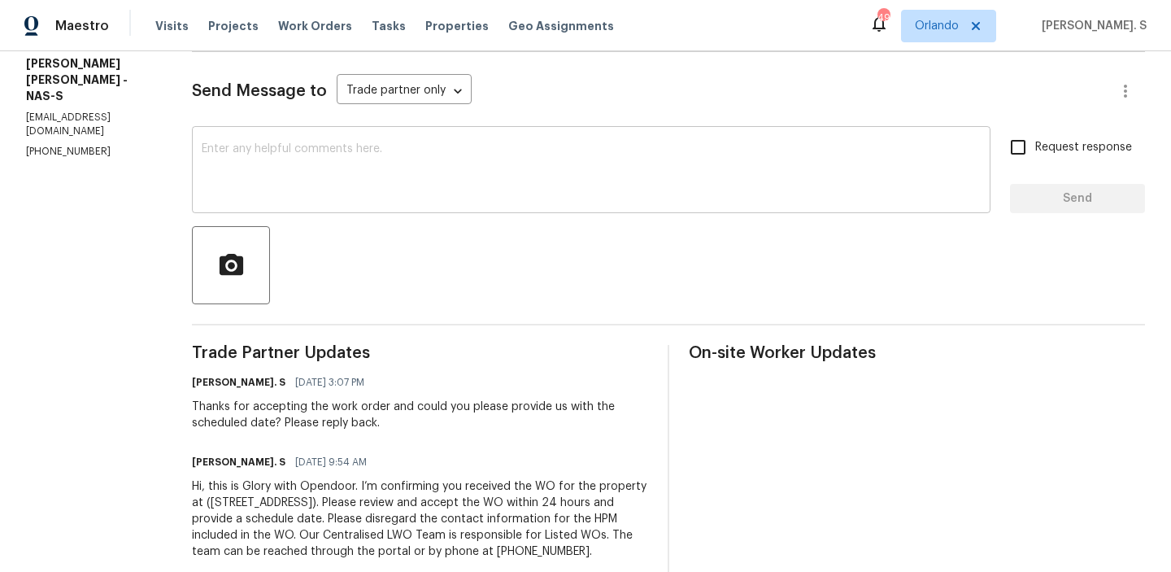
click at [469, 144] on textarea at bounding box center [591, 171] width 779 height 57
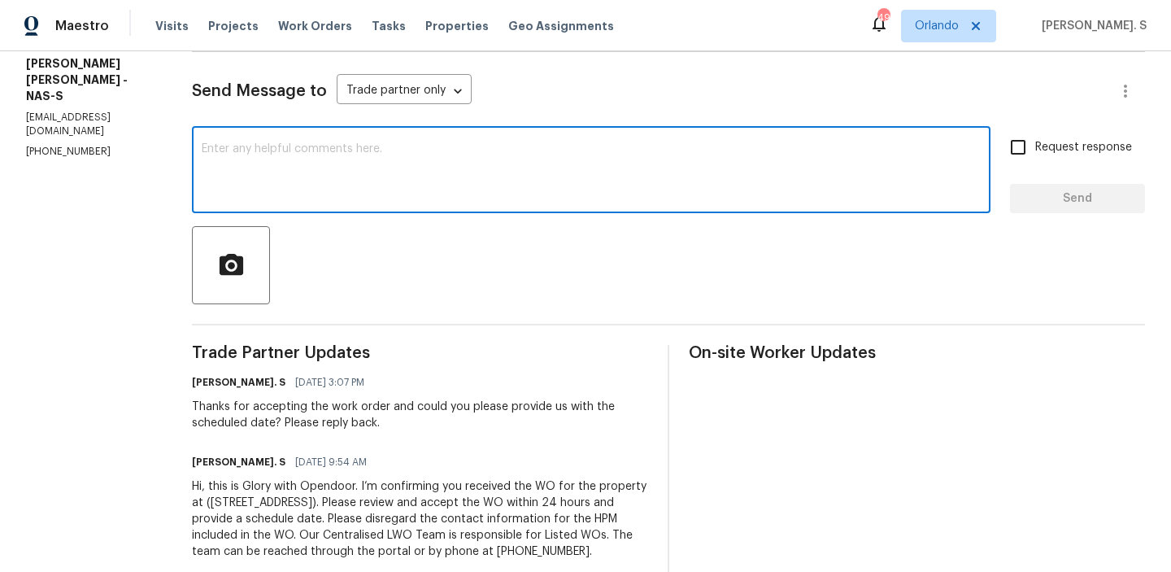
paste textarea "May we have an update on the progress of the work order?"
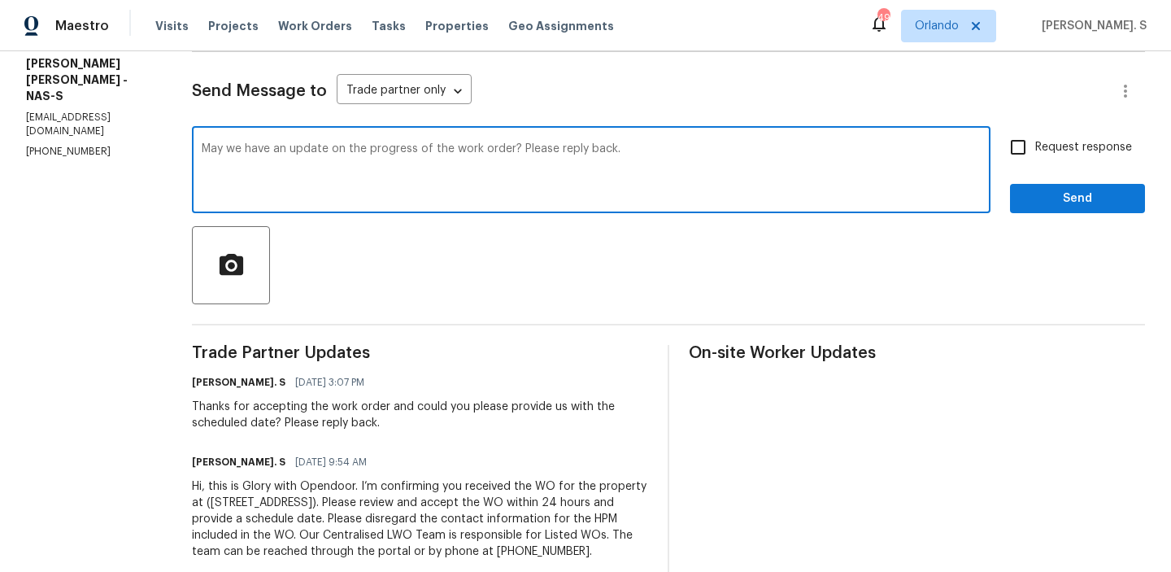
type textarea "May we have an update on the progress of the work order? Please reply back."
click at [1029, 171] on div "Request response Send" at bounding box center [1077, 171] width 135 height 83
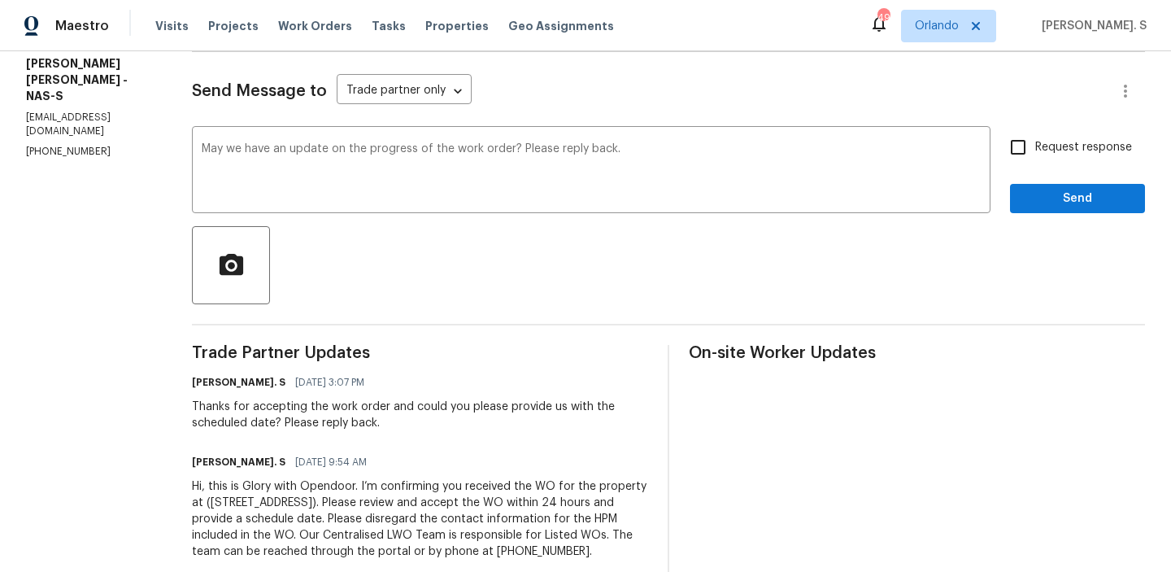
click at [1043, 145] on span "Request response" at bounding box center [1083, 147] width 97 height 17
click at [1035, 145] on input "Request response" at bounding box center [1018, 147] width 34 height 34
checkbox input "true"
click at [1052, 194] on span "Send" at bounding box center [1077, 199] width 109 height 20
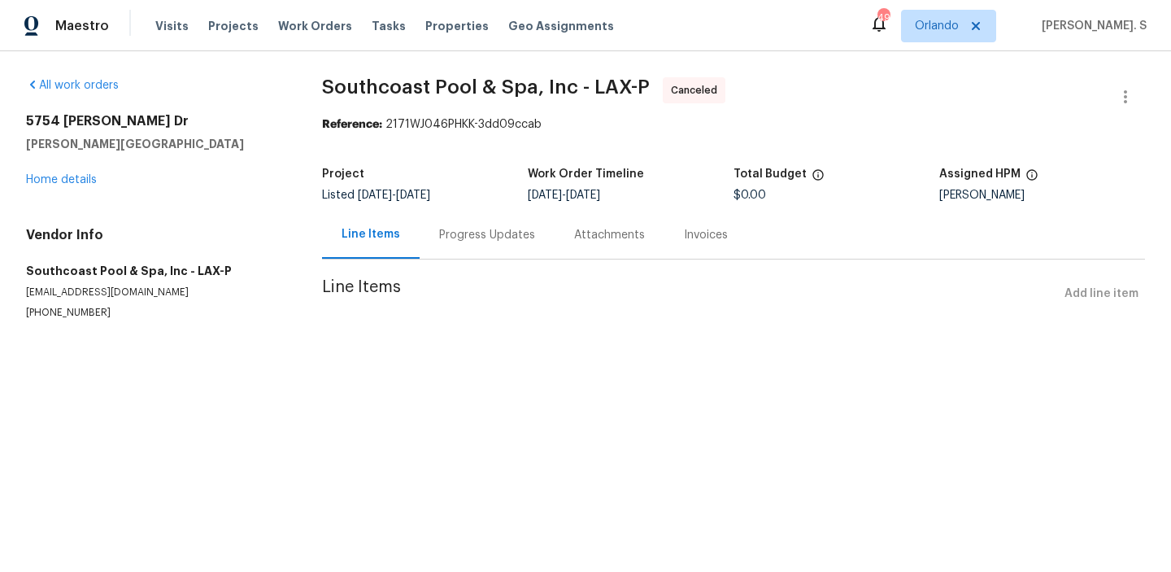
click at [46, 186] on div "[STREET_ADDRESS][PERSON_NAME][PERSON_NAME] Home details" at bounding box center [154, 150] width 257 height 75
click at [54, 181] on link "Home details" at bounding box center [61, 179] width 71 height 11
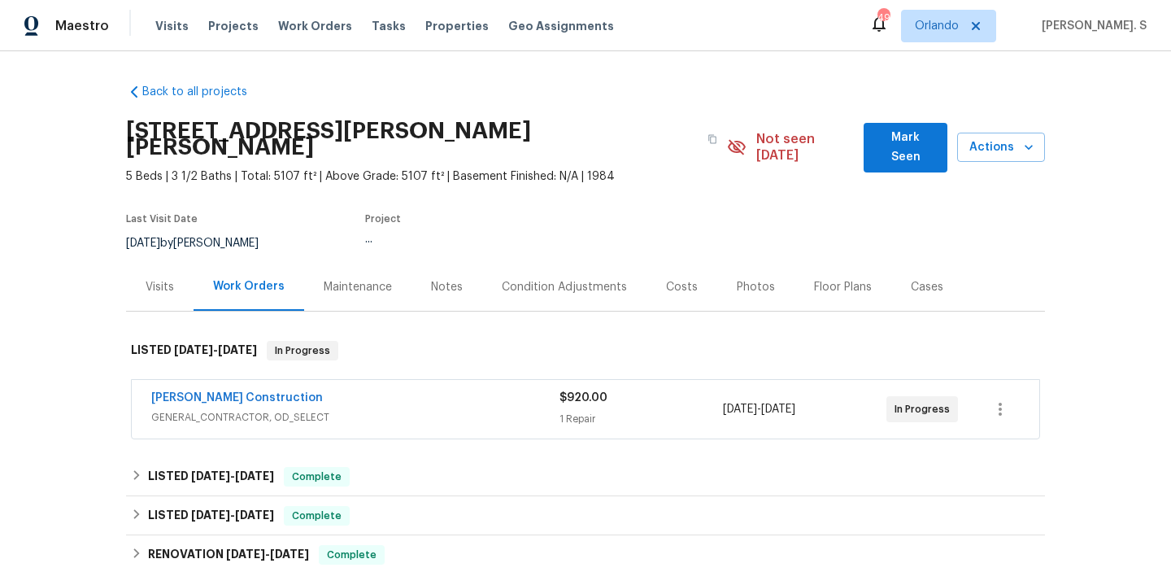
click at [54, 181] on div "Back to all projects [STREET_ADDRESS][PERSON_NAME][PERSON_NAME] 5 Beds | 3 1/2 …" at bounding box center [585, 311] width 1171 height 521
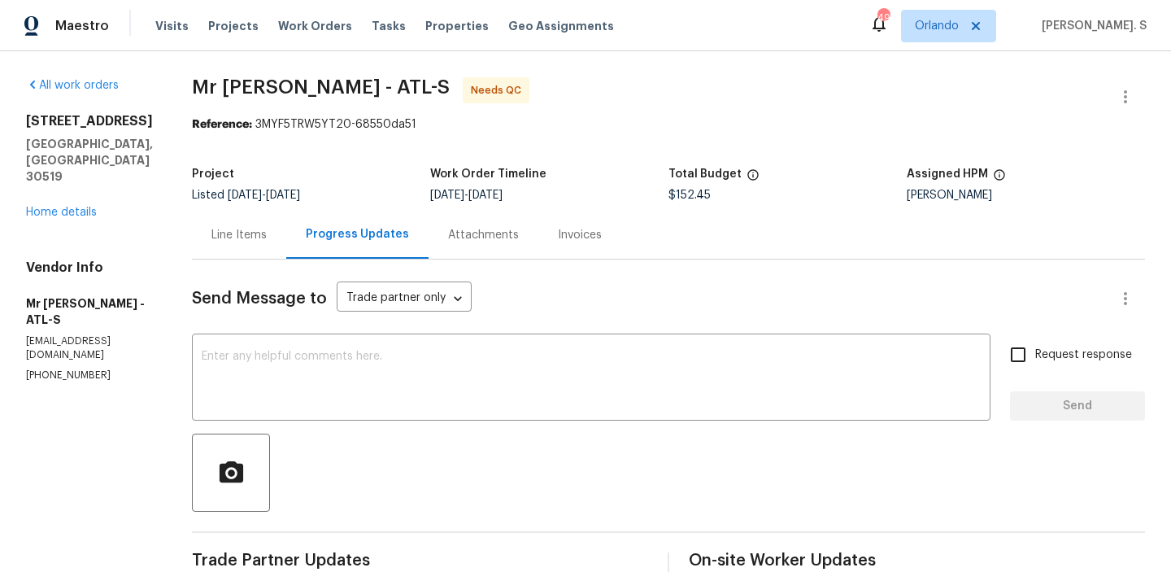
click at [200, 221] on div "Line Items" at bounding box center [239, 235] width 94 height 48
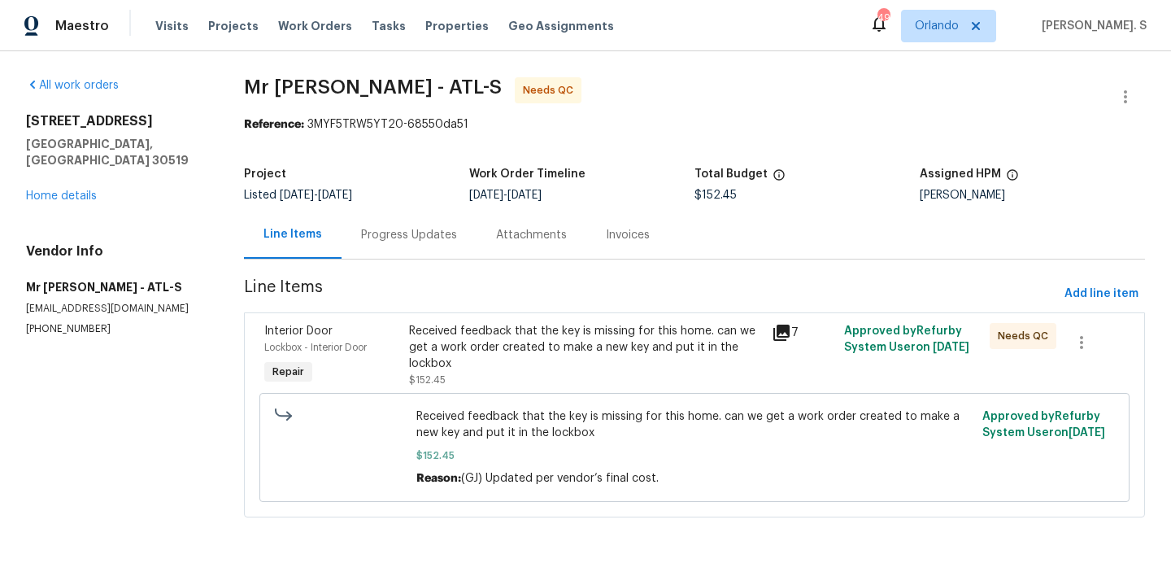
click at [509, 364] on div "Received feedback that the key is missing for this home. can we get a work orde…" at bounding box center [585, 347] width 353 height 49
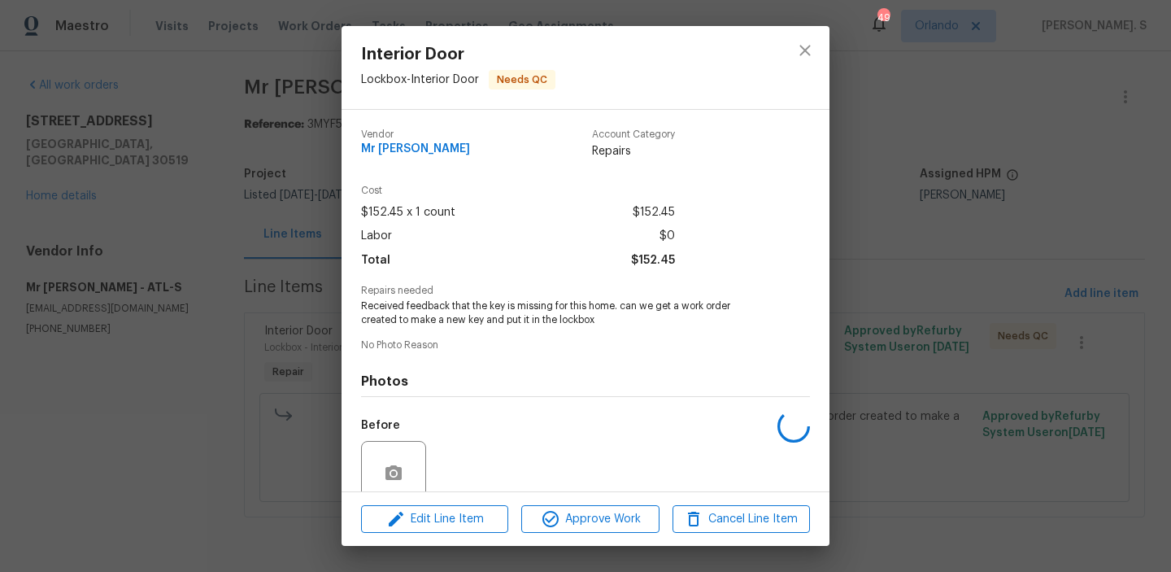
click at [455, 498] on div "Edit Line Item Approve Work Cancel Line Item" at bounding box center [586, 519] width 488 height 54
click at [455, 511] on span "Edit Line Item" at bounding box center [434, 519] width 137 height 20
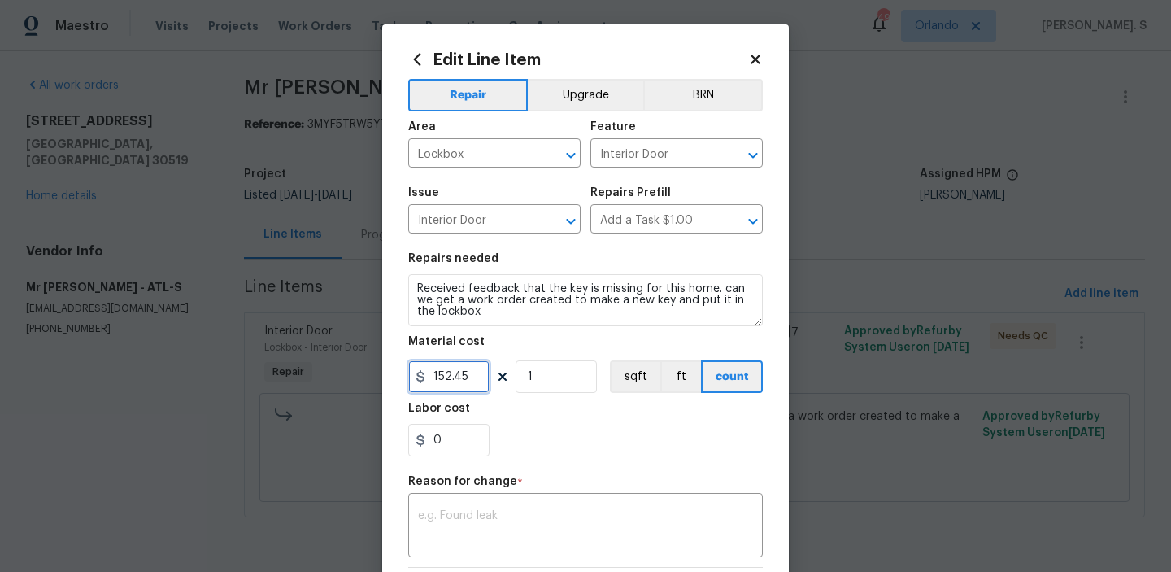
click at [455, 375] on input "152.45" at bounding box center [448, 376] width 81 height 33
type input "139.99"
click at [446, 526] on textarea at bounding box center [585, 527] width 335 height 34
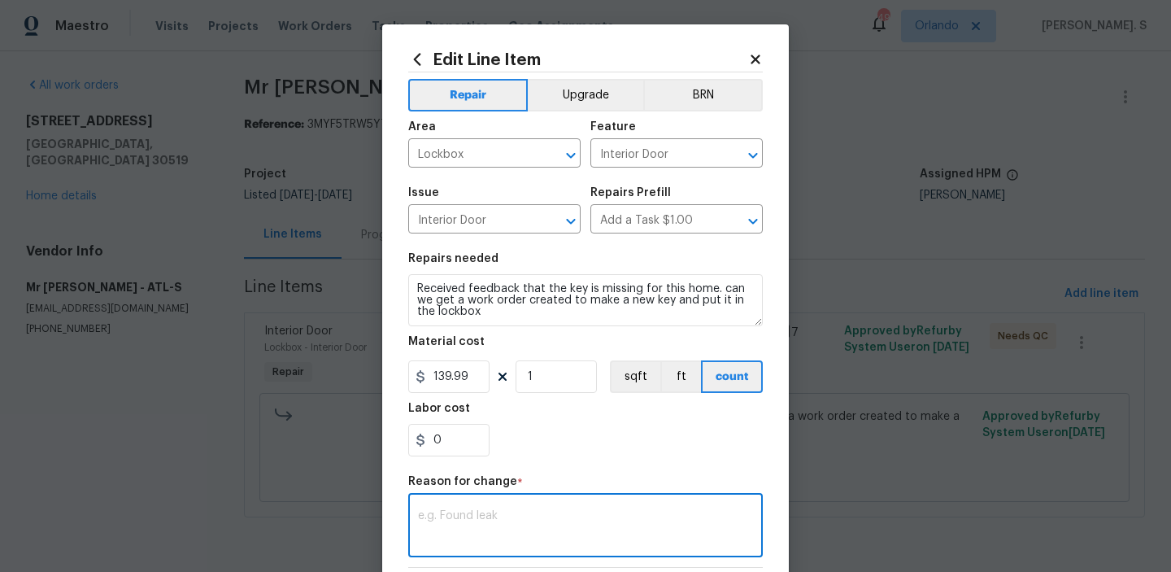
paste textarea "(GJ) Updated per vendor’s final cost"
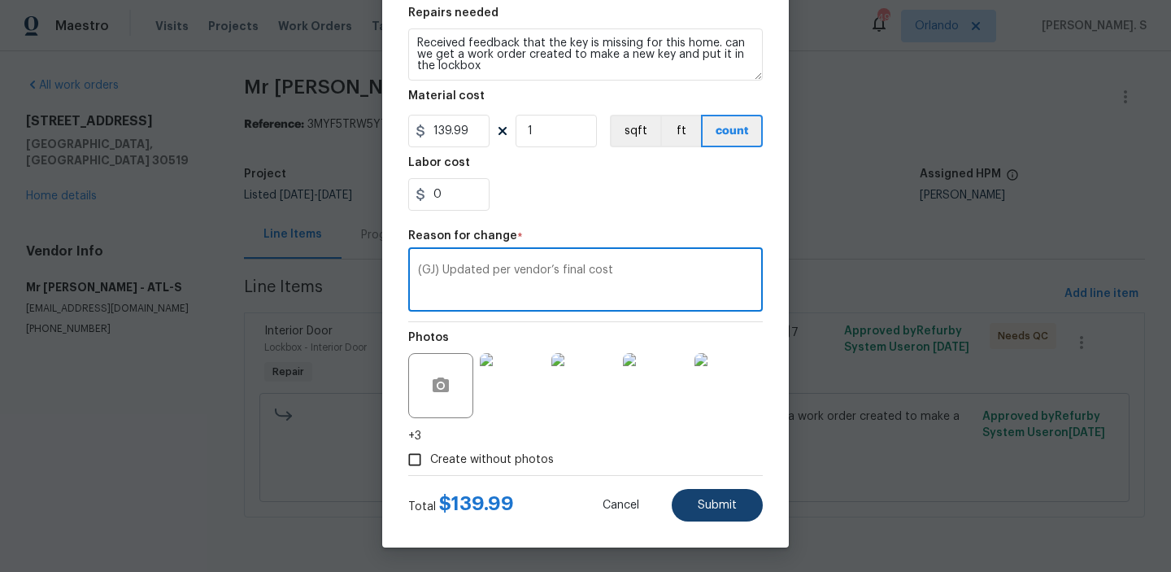
type textarea "(GJ) Updated per vendor’s final cost"
click at [704, 504] on span "Submit" at bounding box center [717, 505] width 39 height 12
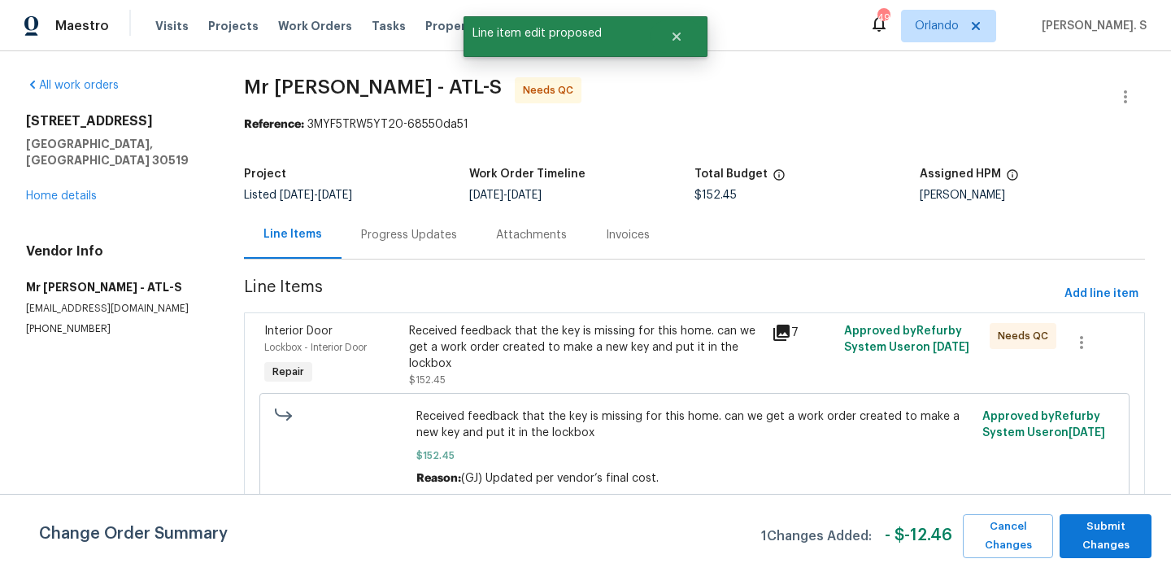
scroll to position [0, 0]
click at [1076, 518] on span "Submit Changes" at bounding box center [1106, 535] width 76 height 37
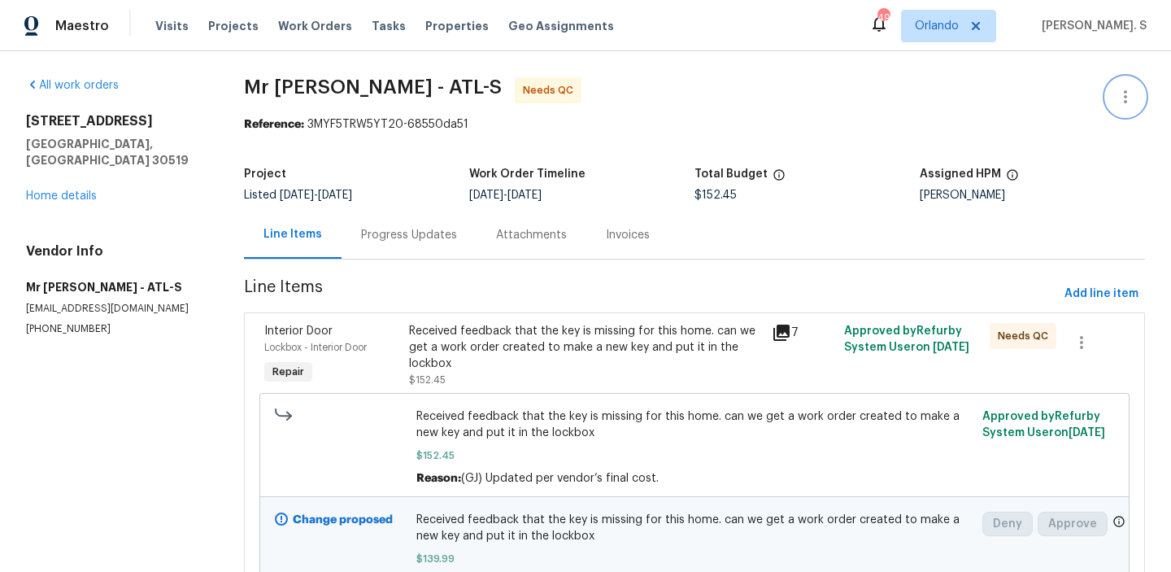
click at [1122, 102] on icon "button" at bounding box center [1126, 97] width 20 height 20
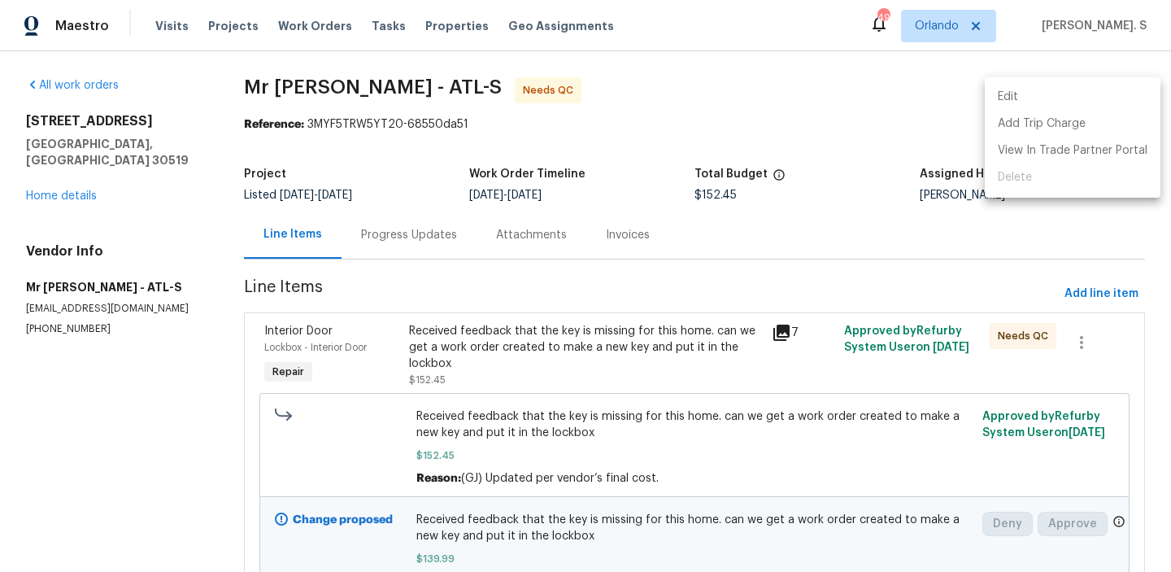
click at [1069, 93] on li "Edit" at bounding box center [1073, 97] width 176 height 27
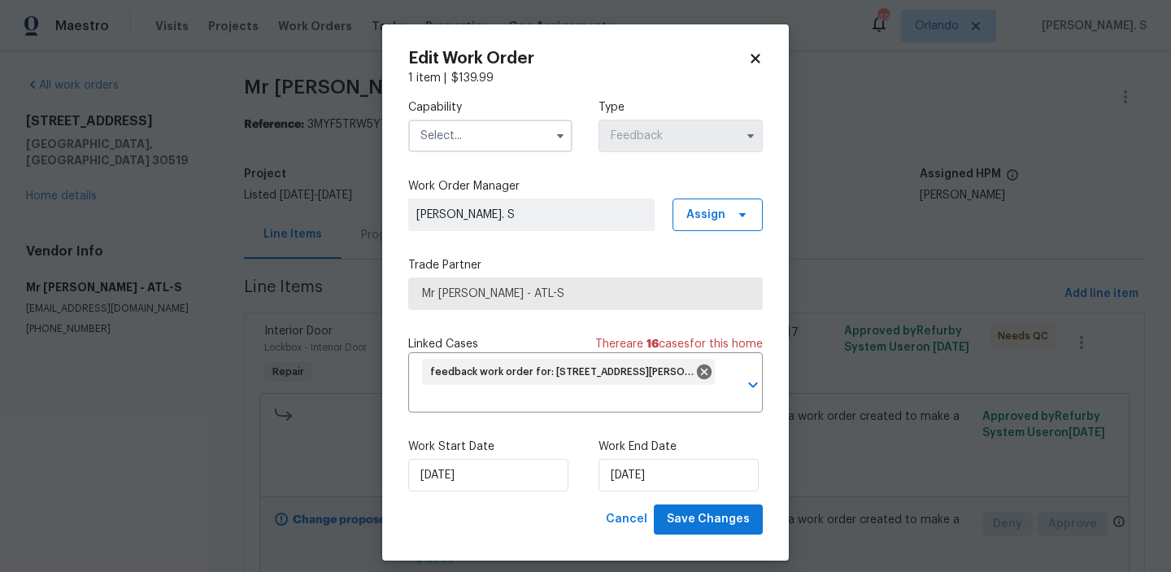
click at [481, 134] on input "text" at bounding box center [490, 136] width 164 height 33
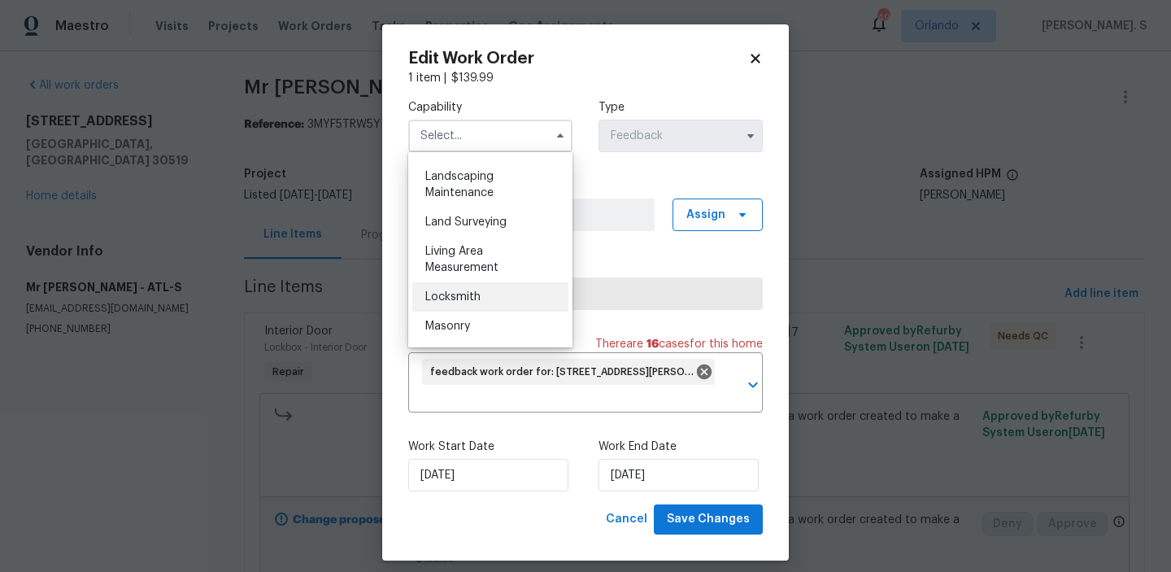
scroll to position [1067, 0]
click at [460, 290] on span "Locksmith" at bounding box center [452, 294] width 55 height 11
type input "Locksmith"
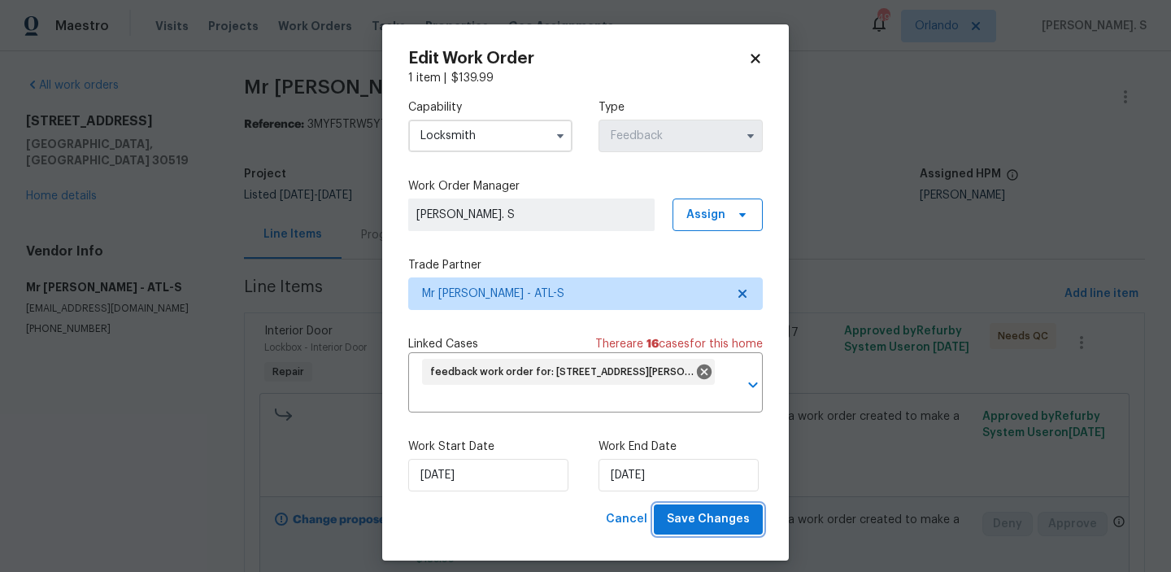
click at [699, 526] on span "Save Changes" at bounding box center [708, 519] width 83 height 20
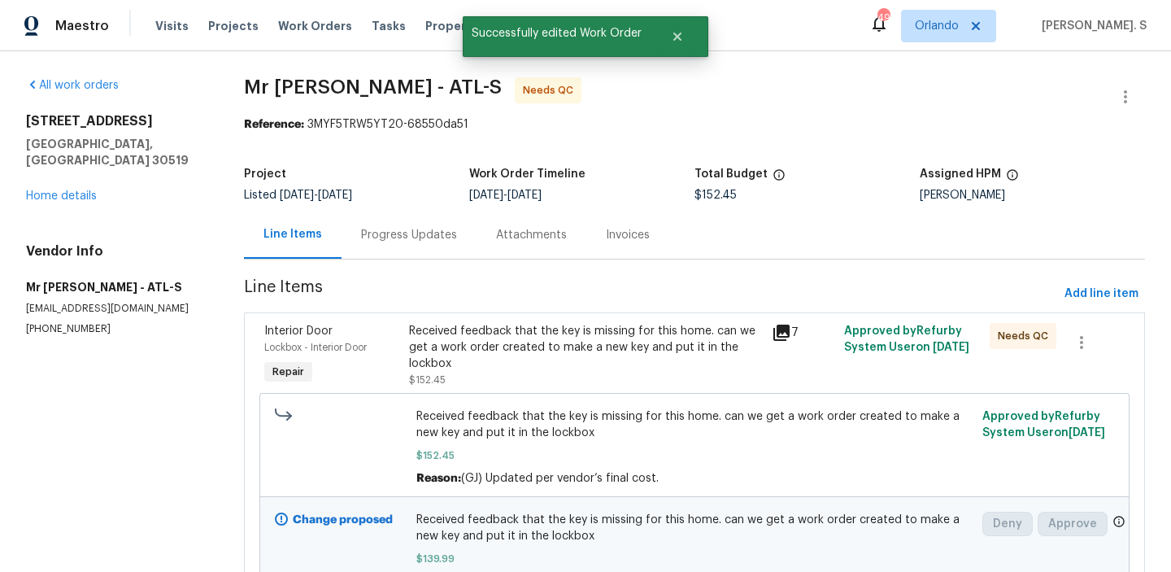
click at [395, 241] on div "Progress Updates" at bounding box center [409, 235] width 96 height 16
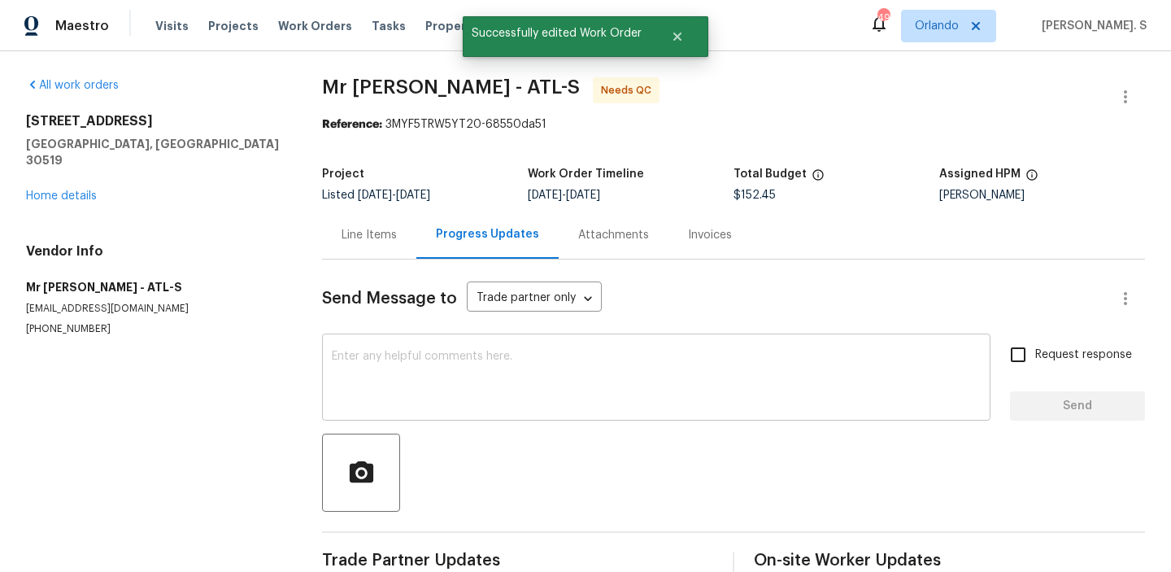
click at [423, 352] on textarea at bounding box center [656, 379] width 649 height 57
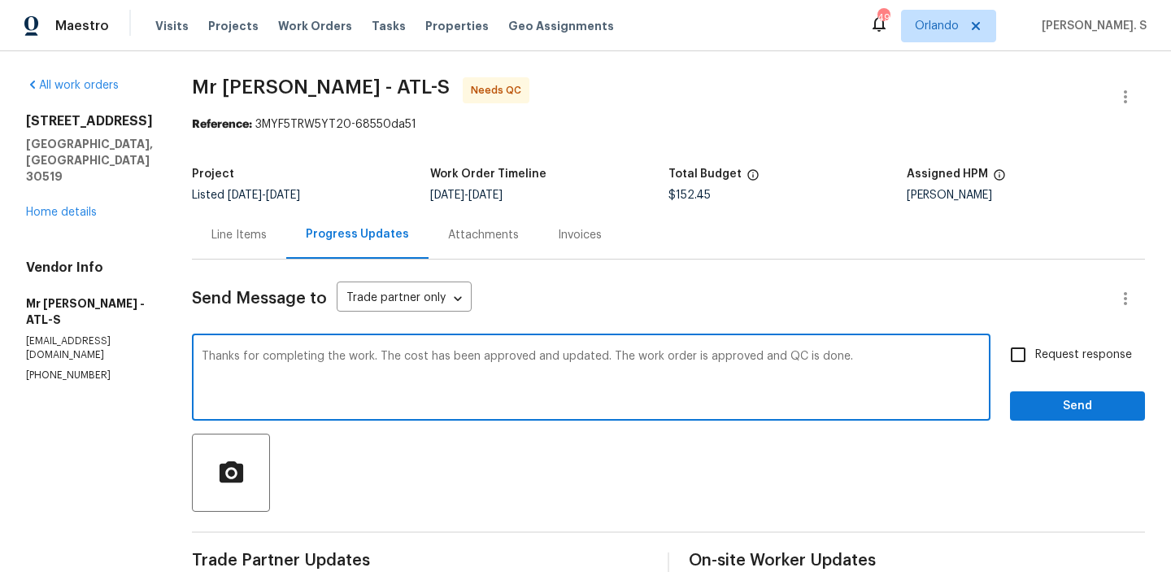
click at [423, 352] on textarea "Thanks for completing the work. The cost has been approved and updated. The wor…" at bounding box center [591, 379] width 779 height 57
type textarea "Thanks for completing the work. The cost has been approved and updated. The wor…"
click at [1017, 354] on input "Request response" at bounding box center [1018, 355] width 34 height 34
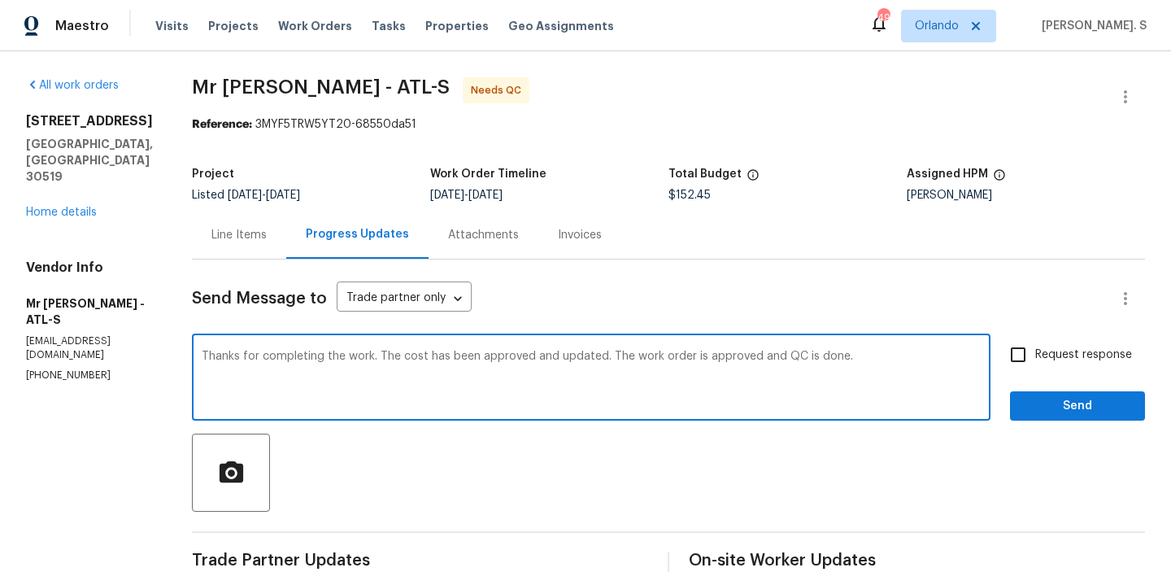
checkbox input "true"
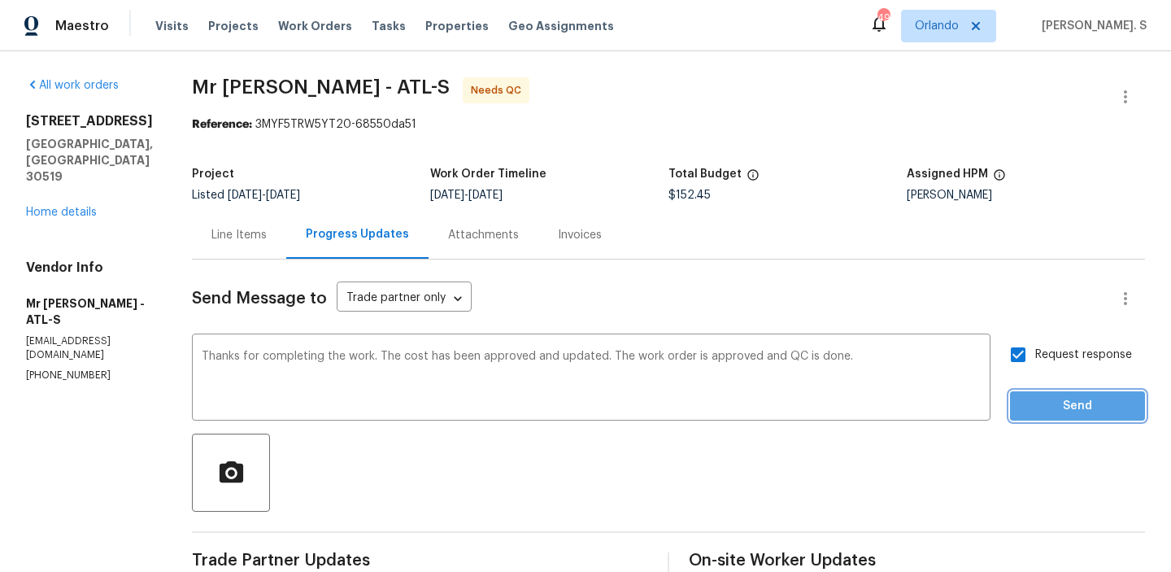
click at [1061, 412] on span "Send" at bounding box center [1077, 406] width 109 height 20
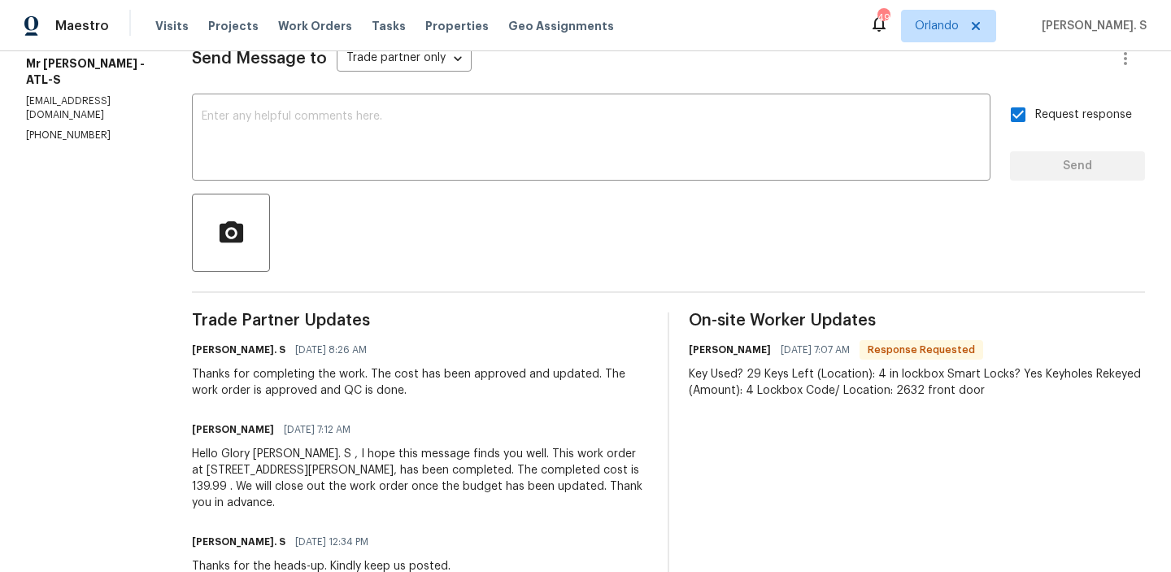
scroll to position [311, 0]
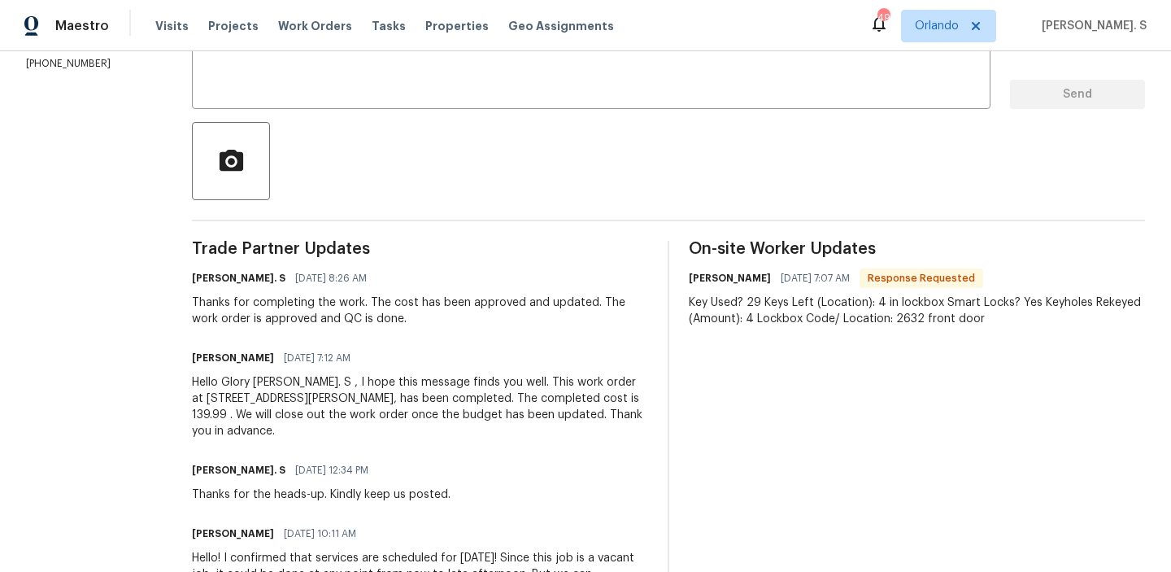
click at [413, 320] on div "Thanks for completing the work. The cost has been approved and updated. The wor…" at bounding box center [420, 310] width 456 height 33
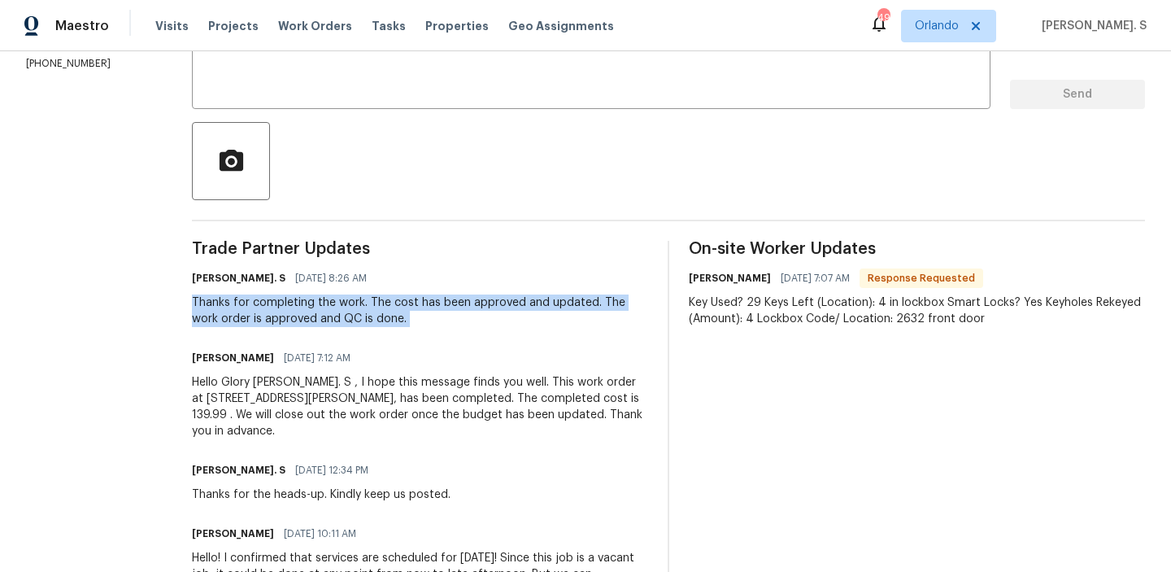
copy div "Thanks for completing the work. The cost has been approved and updated. The wor…"
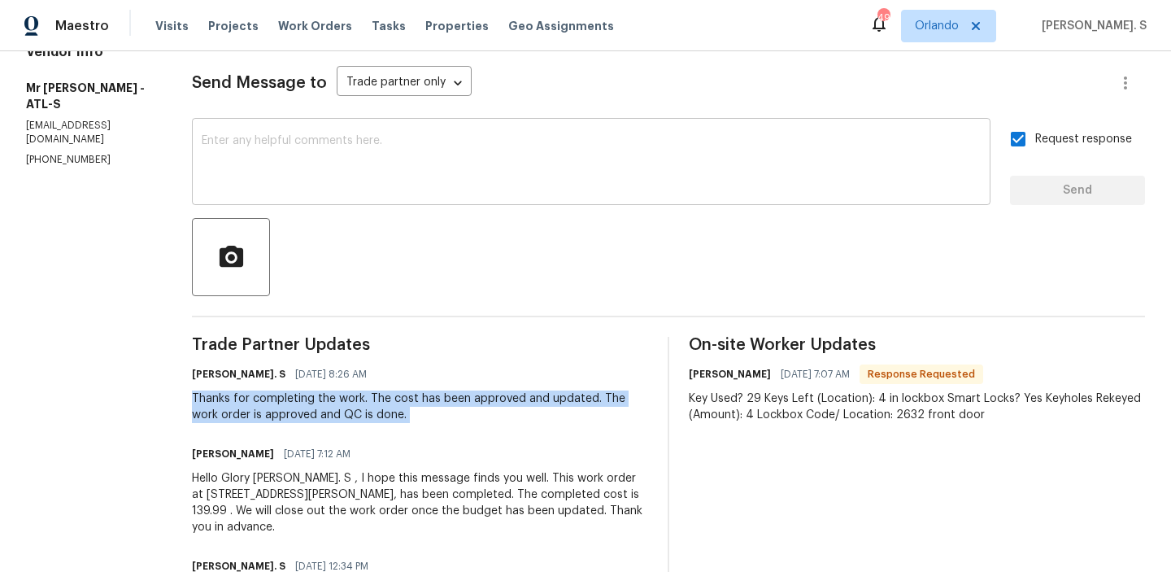
scroll to position [208, 0]
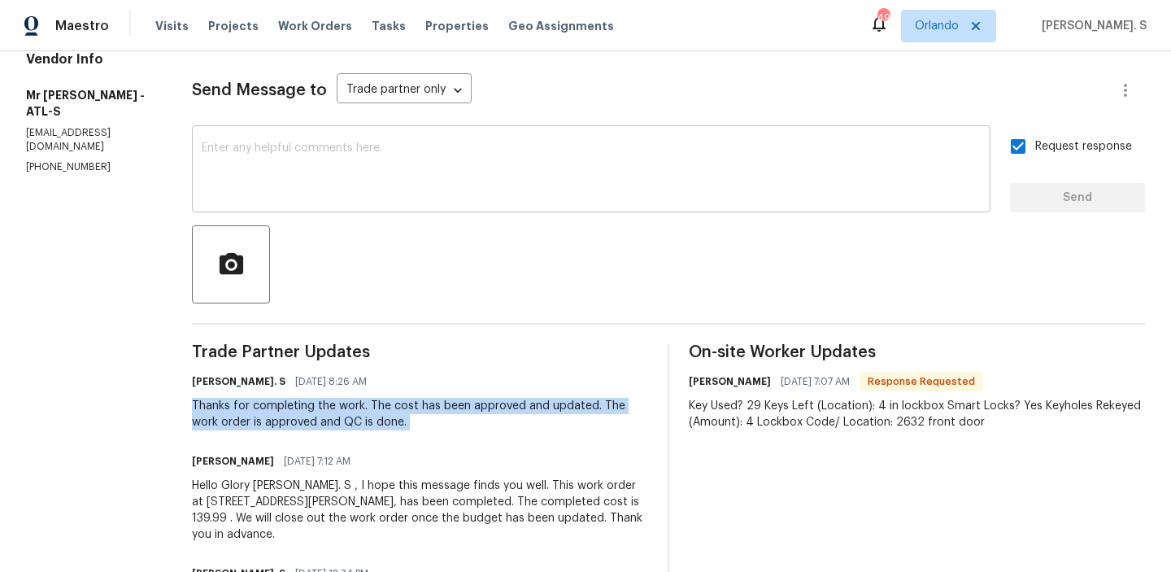
click at [418, 190] on textarea at bounding box center [591, 170] width 779 height 57
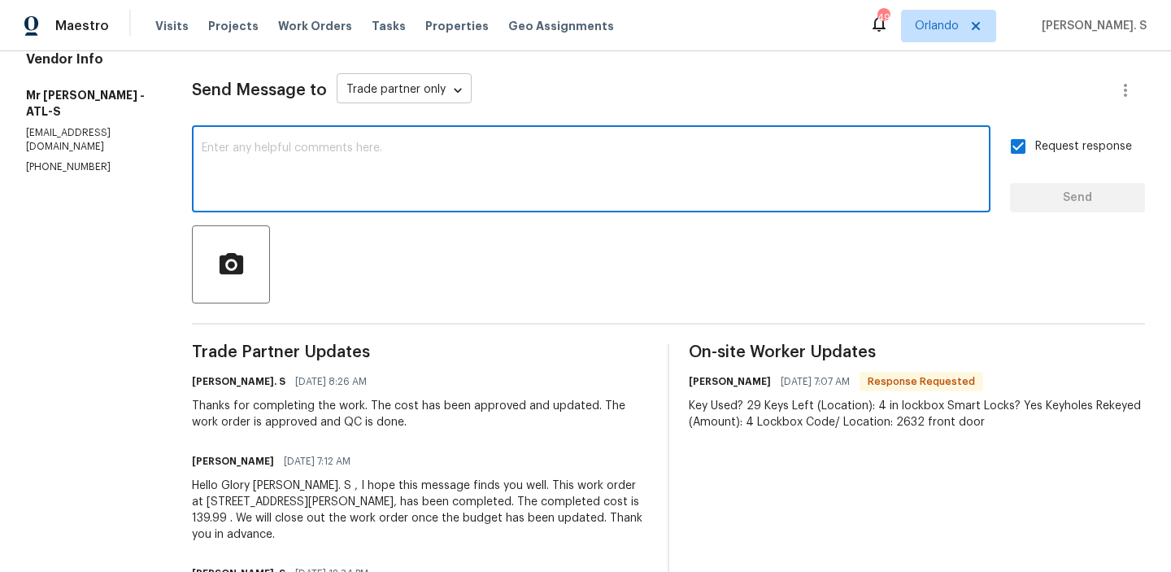
paste textarea "Thanks for completing the work. The cost has been approved and updated. The wor…"
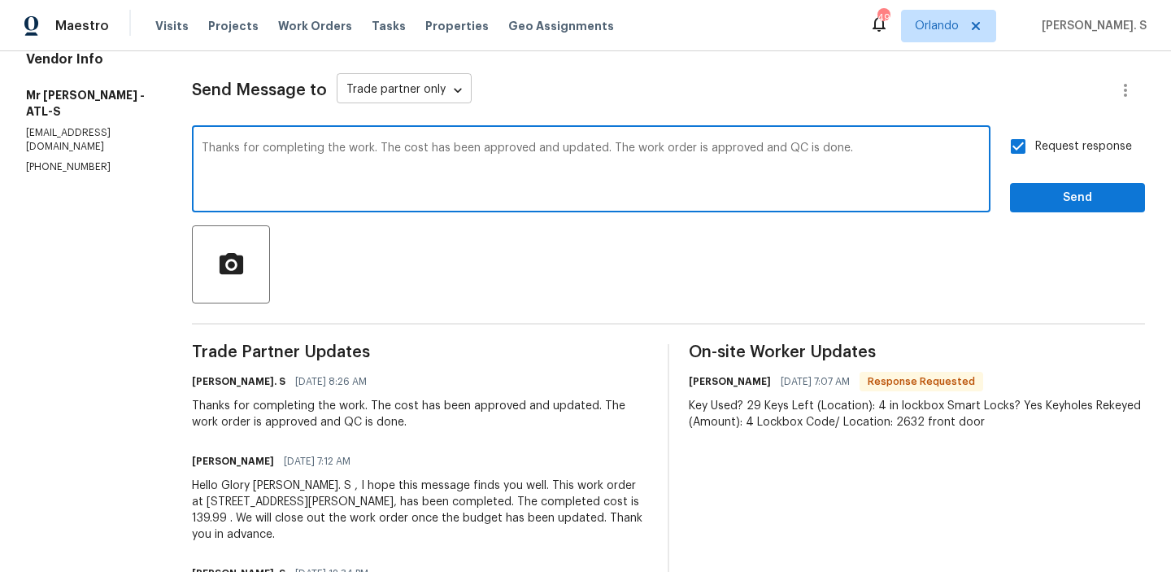
type textarea "Thanks for completing the work. The cost has been approved and updated. The wor…"
click at [389, 83] on body "Maestro Visits Projects Work Orders Tasks Properties Geo Assignments 49 Orlando…" at bounding box center [585, 286] width 1171 height 572
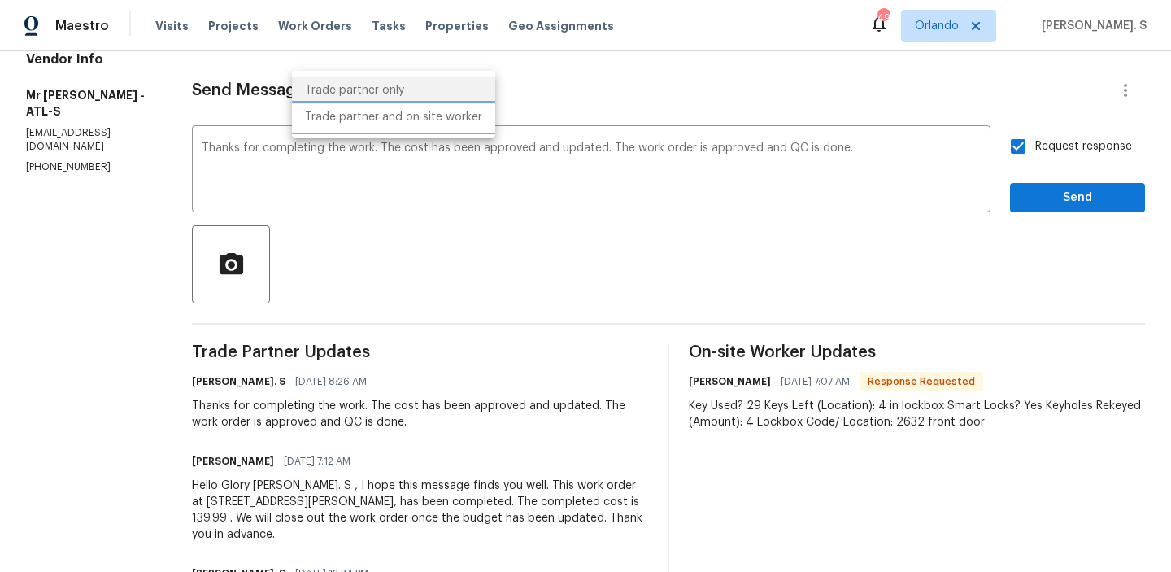
click at [385, 113] on li "Trade partner and on site worker" at bounding box center [393, 117] width 203 height 27
type input "Trade Partner and On-Site Worker"
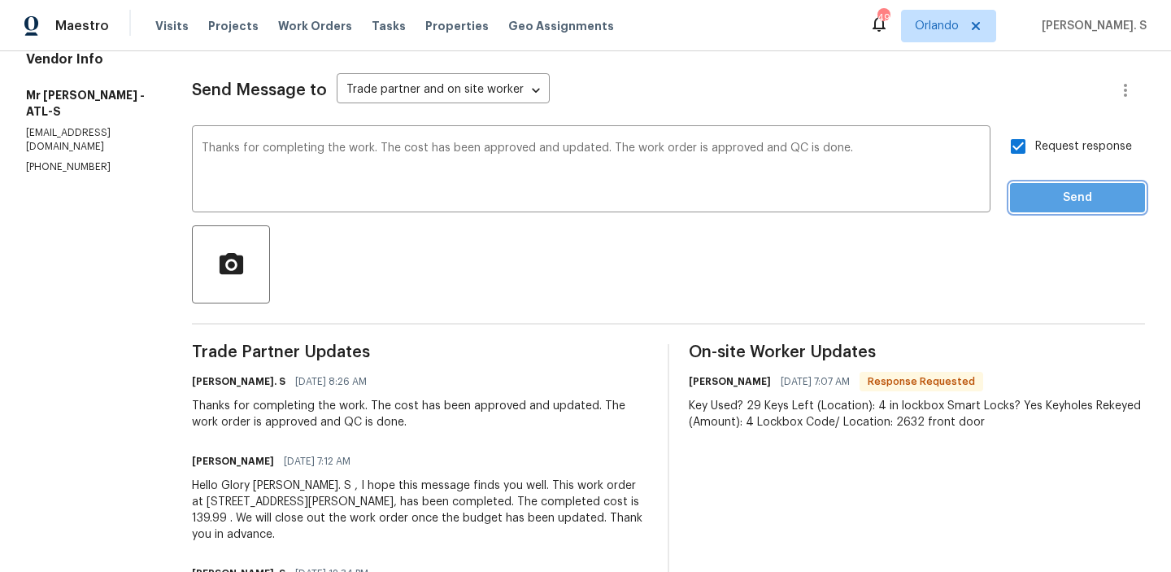
click at [1071, 207] on span "Send" at bounding box center [1077, 198] width 109 height 20
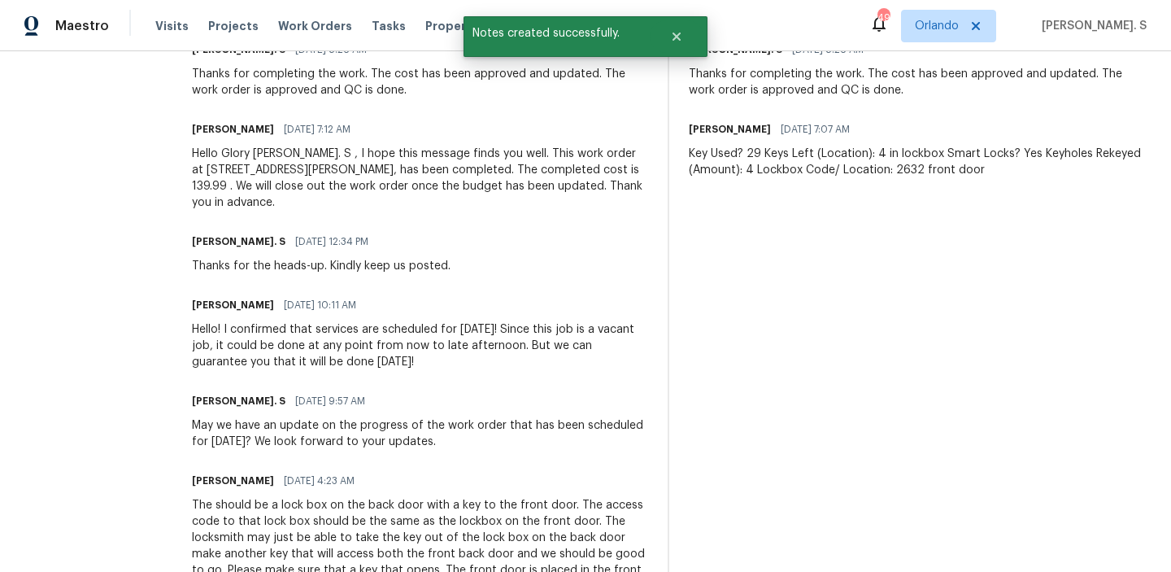
scroll to position [558, 0]
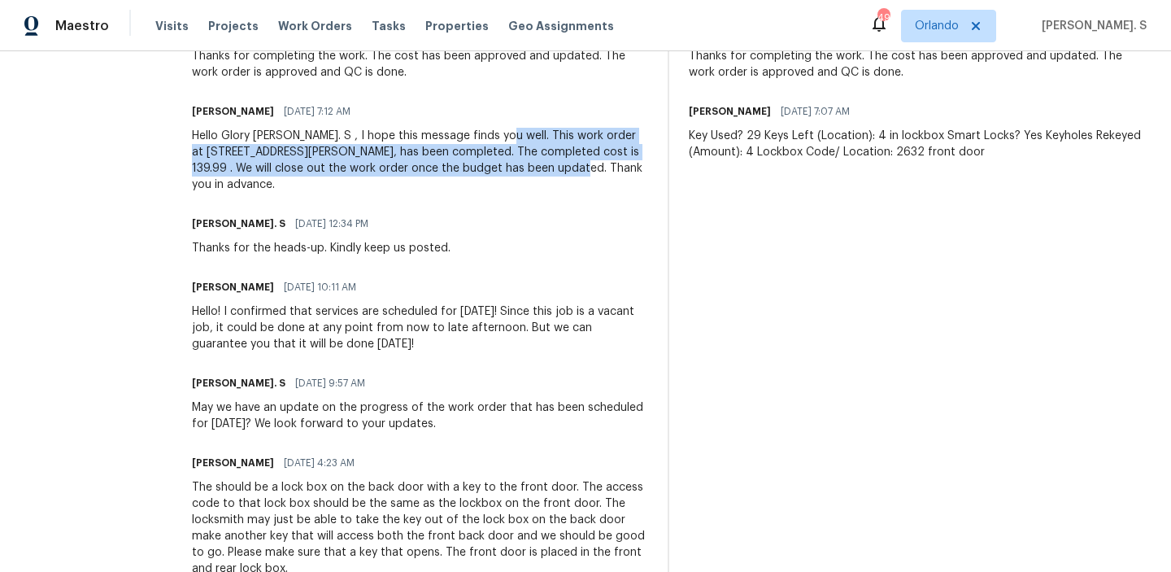
drag, startPoint x: 456, startPoint y: 135, endPoint x: 473, endPoint y: 166, distance: 35.3
click at [473, 166] on div "Hello Glory Joyce. S , I hope this message finds you well. This work order at 3…" at bounding box center [420, 160] width 456 height 65
copy div "This work order at 3519 Cast Palm Dr Buford, GA 30519, has been completed. The …"
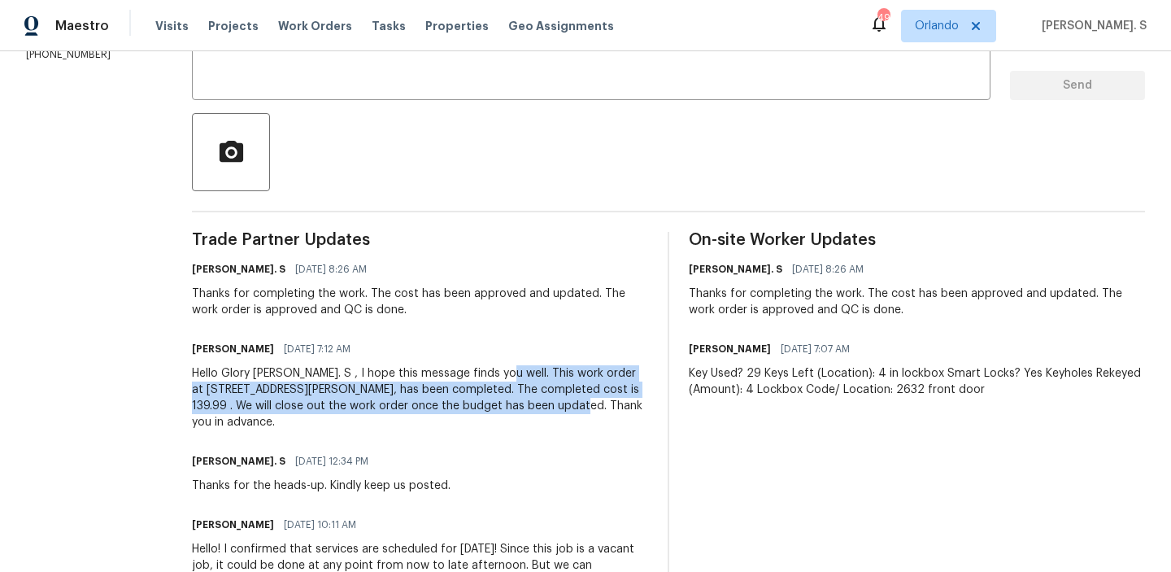
scroll to position [0, 0]
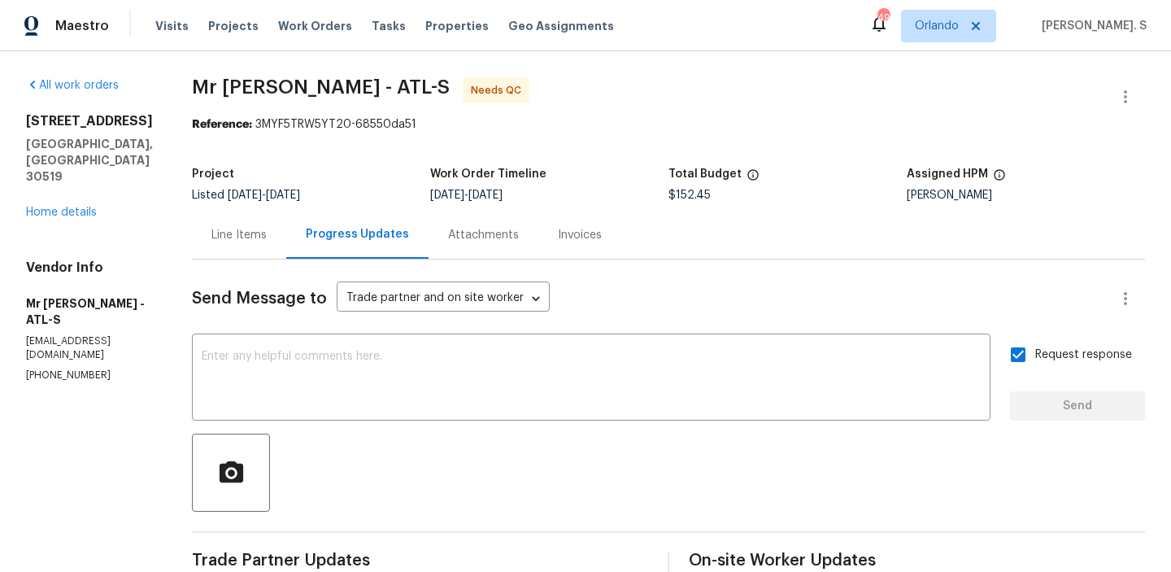
click at [211, 237] on div "Line Items" at bounding box center [238, 235] width 55 height 16
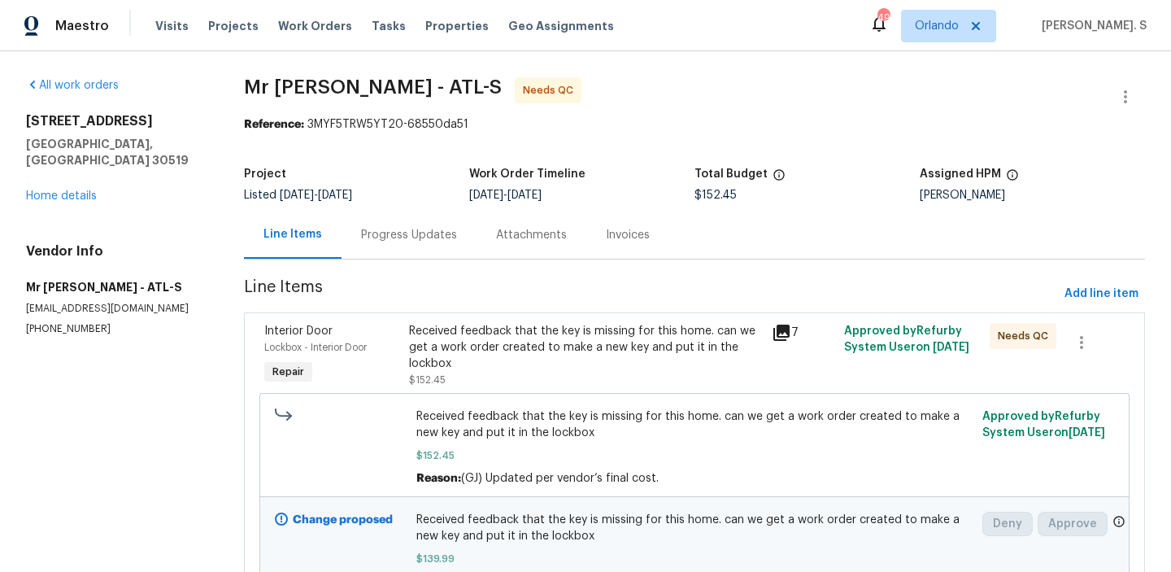
click at [528, 337] on div "Received feedback that the key is missing for this home. can we get a work orde…" at bounding box center [585, 347] width 353 height 49
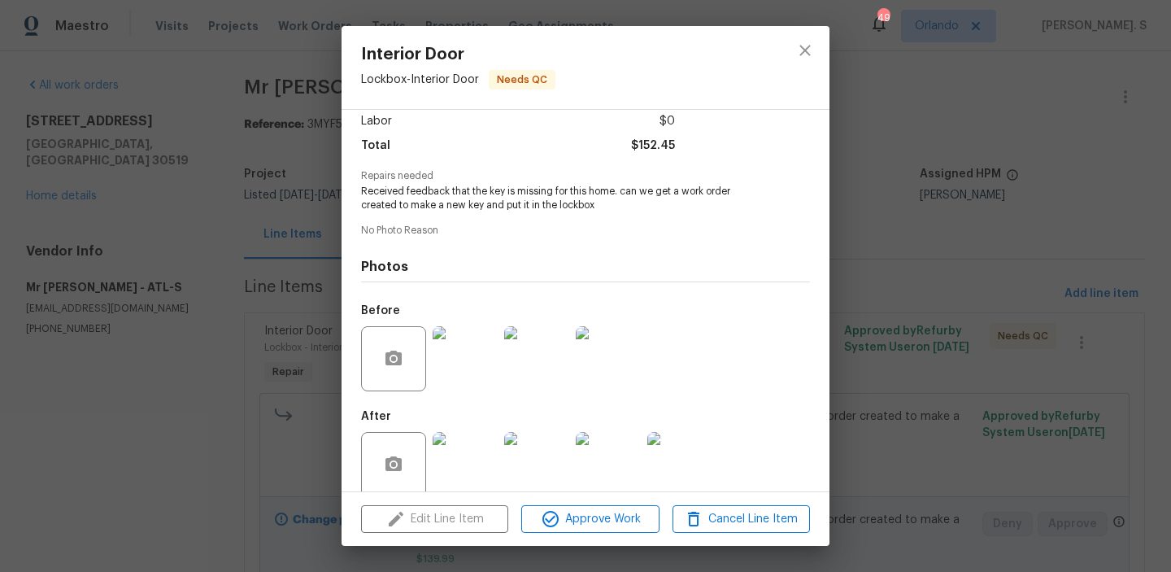
scroll to position [136, 0]
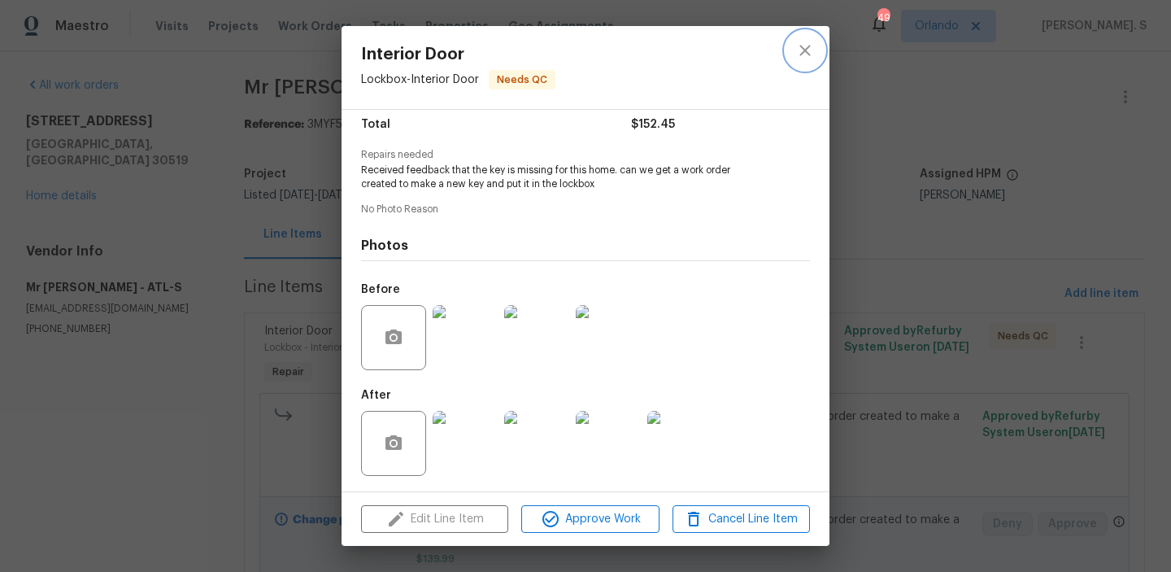
click at [809, 49] on icon "close" at bounding box center [805, 51] width 20 height 20
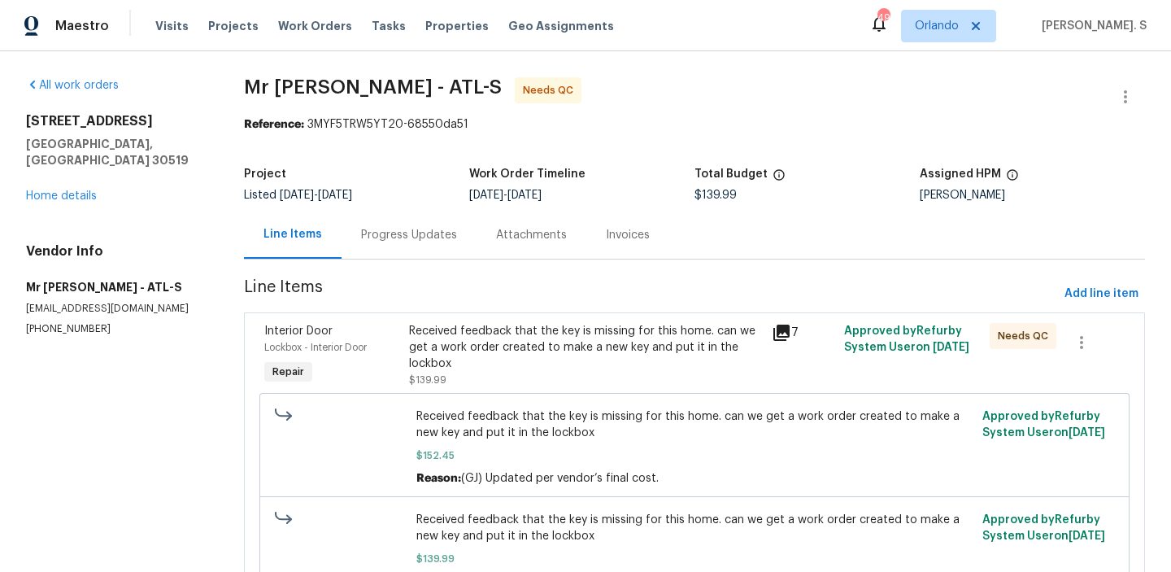
click at [519, 349] on div "Received feedback that the key is missing for this home. can we get a work orde…" at bounding box center [585, 347] width 353 height 49
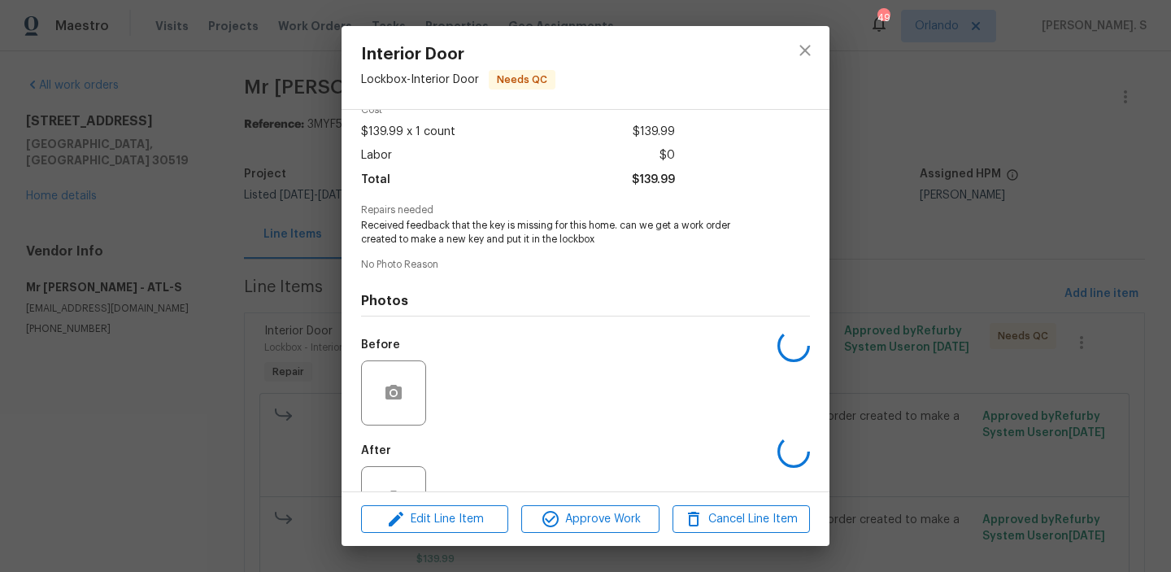
scroll to position [136, 0]
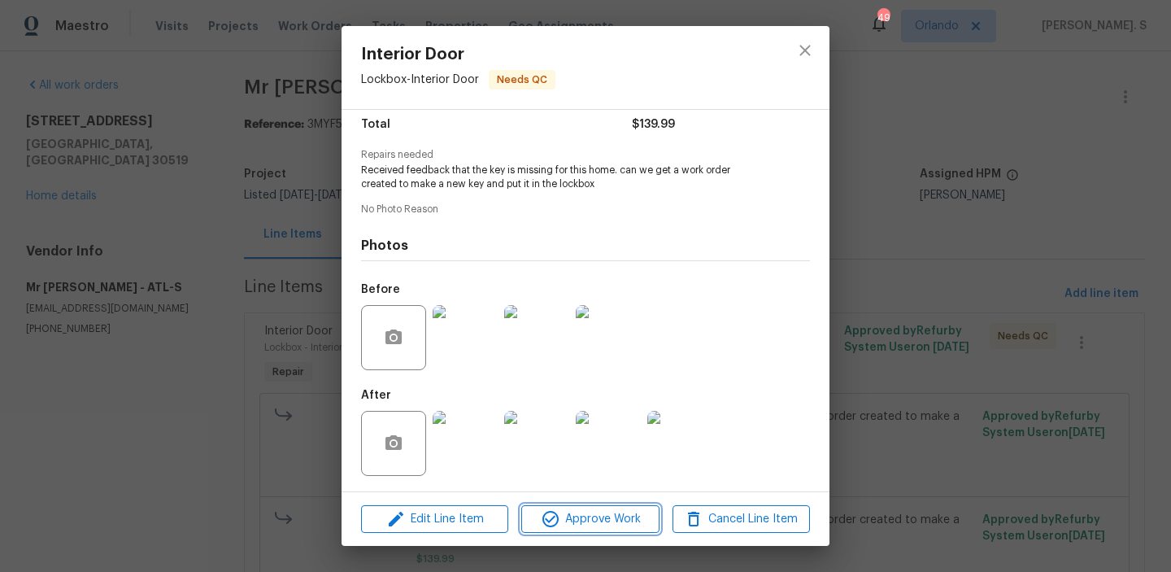
click at [564, 528] on span "Approve Work" at bounding box center [590, 519] width 128 height 20
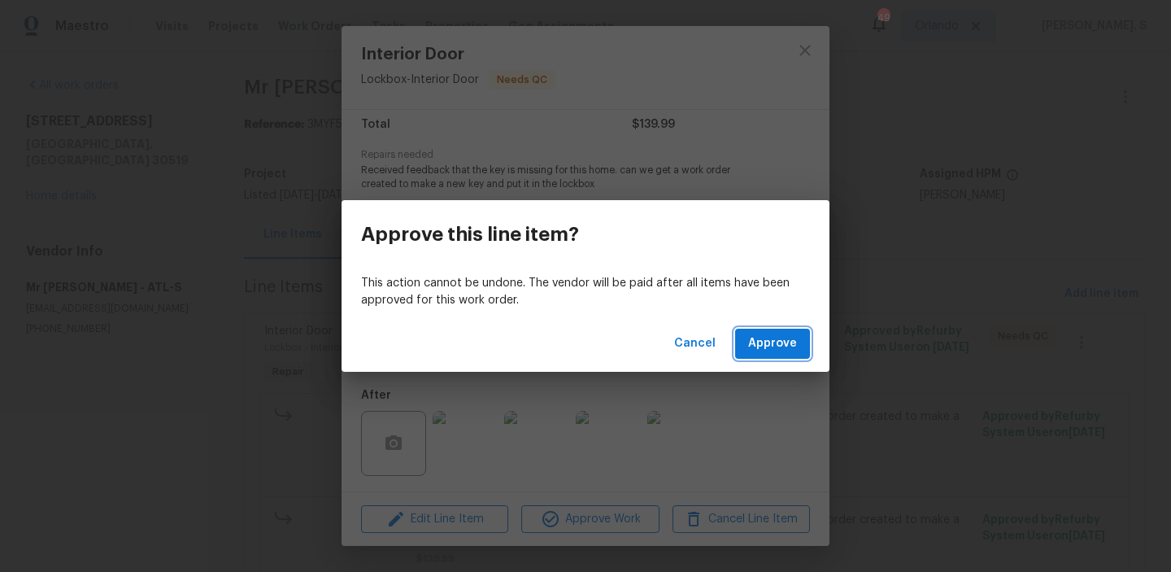
click at [764, 351] on span "Approve" at bounding box center [772, 343] width 49 height 20
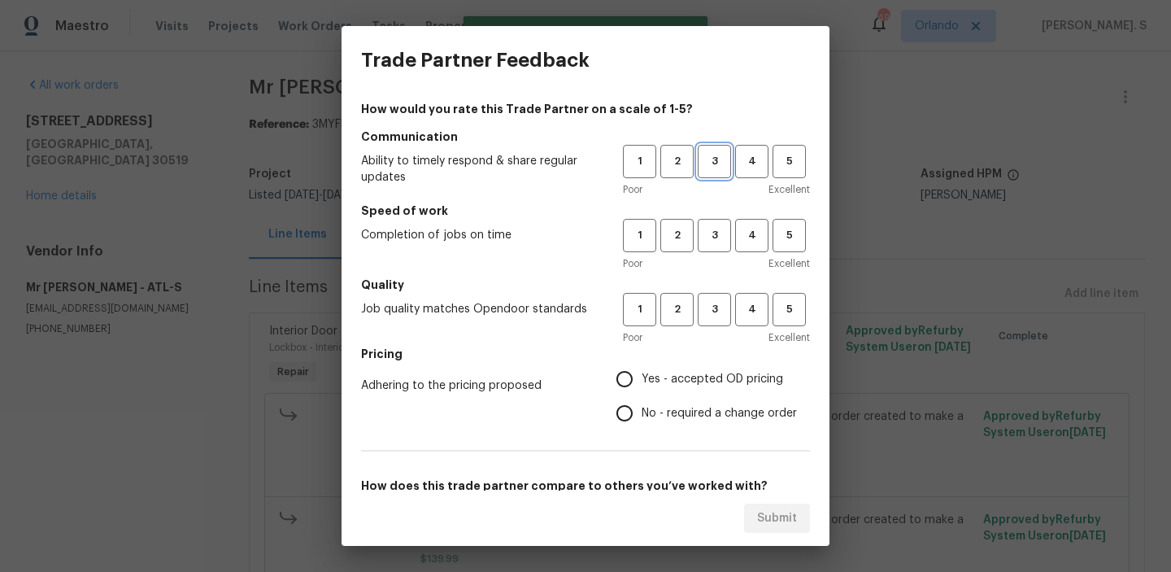
click at [718, 153] on span "3" at bounding box center [714, 161] width 30 height 19
click at [718, 219] on button "3" at bounding box center [714, 235] width 33 height 33
click at [718, 281] on h5 "Quality" at bounding box center [585, 285] width 449 height 16
click at [718, 305] on span "3" at bounding box center [714, 309] width 30 height 19
click at [702, 371] on span "Yes - accepted OD pricing" at bounding box center [713, 379] width 142 height 17
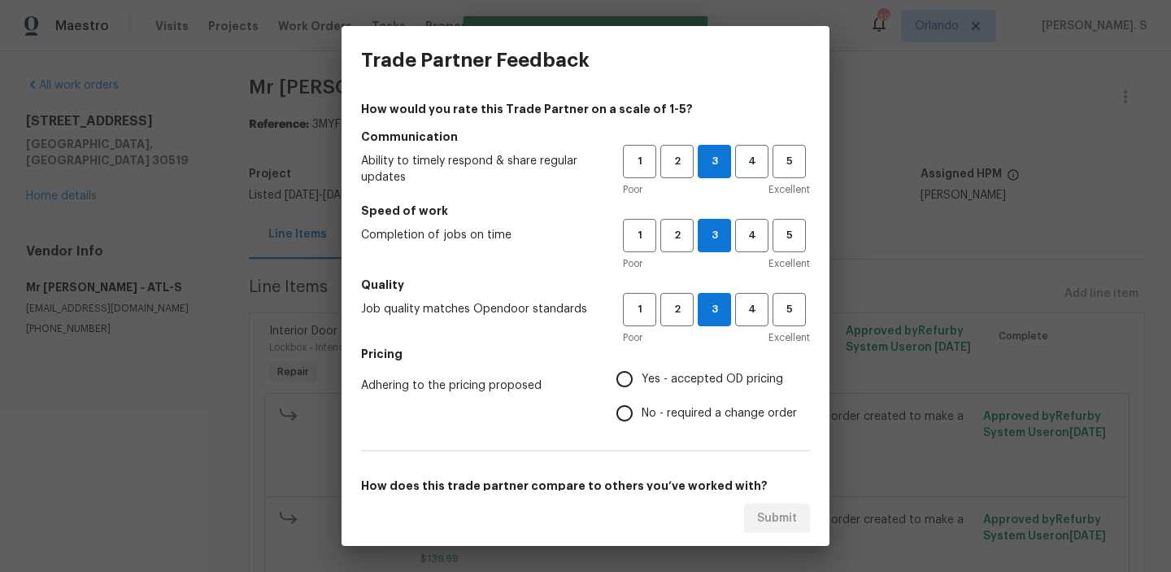
click at [642, 371] on input "Yes - accepted OD pricing" at bounding box center [625, 379] width 34 height 34
radio input "true"
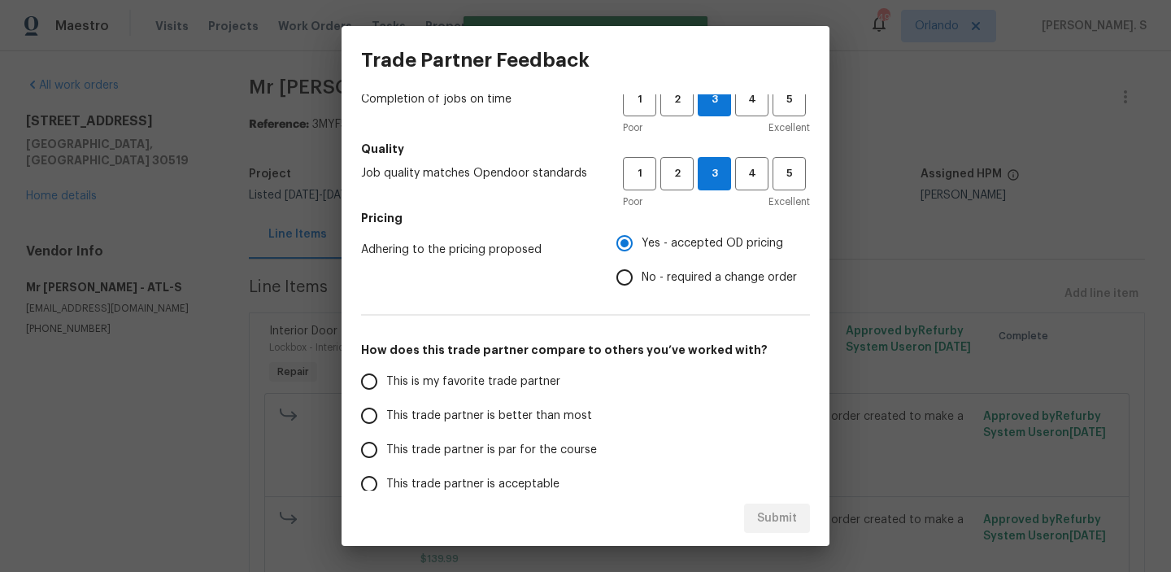
click at [671, 277] on span "No - required a change order" at bounding box center [719, 277] width 155 height 17
click at [642, 277] on input "No - required a change order" at bounding box center [625, 277] width 34 height 34
radio input "true"
click at [539, 410] on span "This trade partner is better than most" at bounding box center [489, 415] width 206 height 17
click at [386, 410] on input "This trade partner is better than most" at bounding box center [369, 416] width 34 height 34
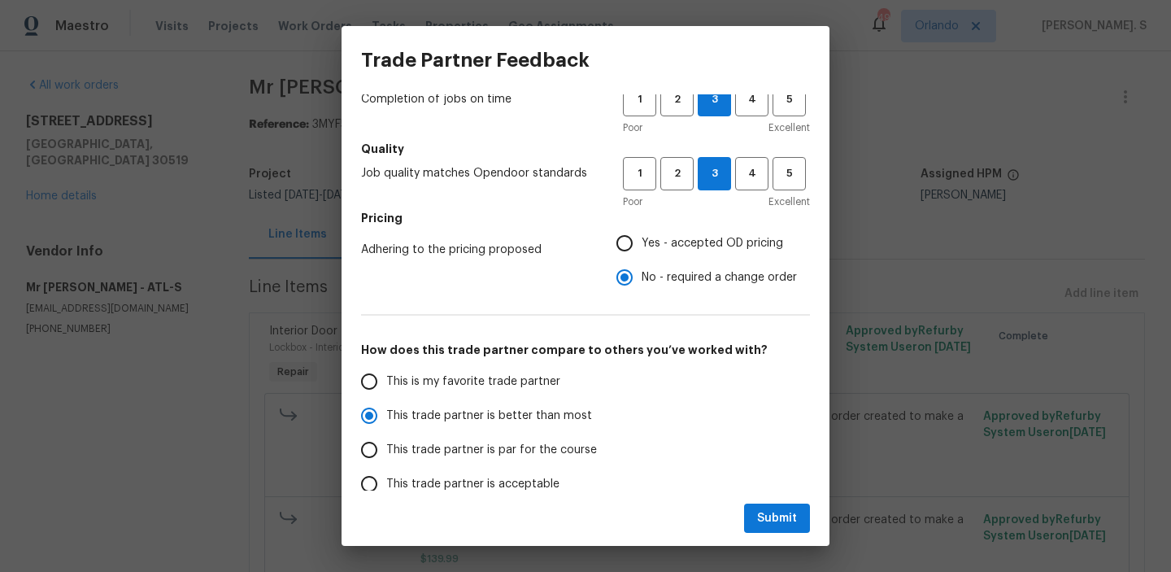
click at [813, 529] on div "Submit" at bounding box center [586, 518] width 488 height 56
click at [782, 518] on span "Submit" at bounding box center [777, 518] width 40 height 20
radio input "true"
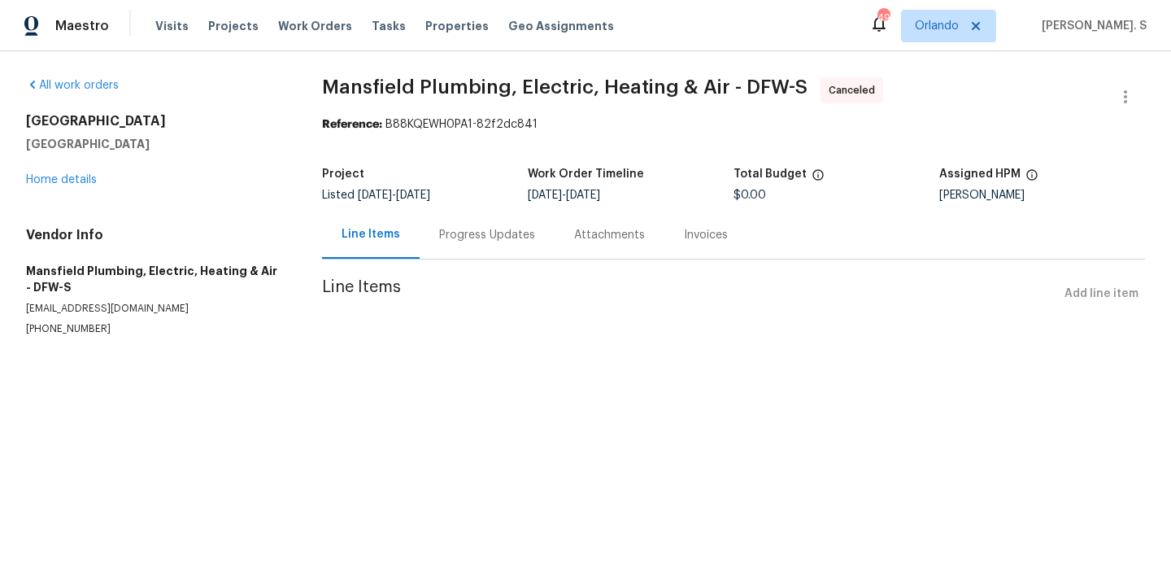
click at [33, 170] on div "[STREET_ADDRESS][PERSON_NAME] Home details" at bounding box center [154, 150] width 257 height 75
click at [37, 176] on link "Home details" at bounding box center [61, 179] width 71 height 11
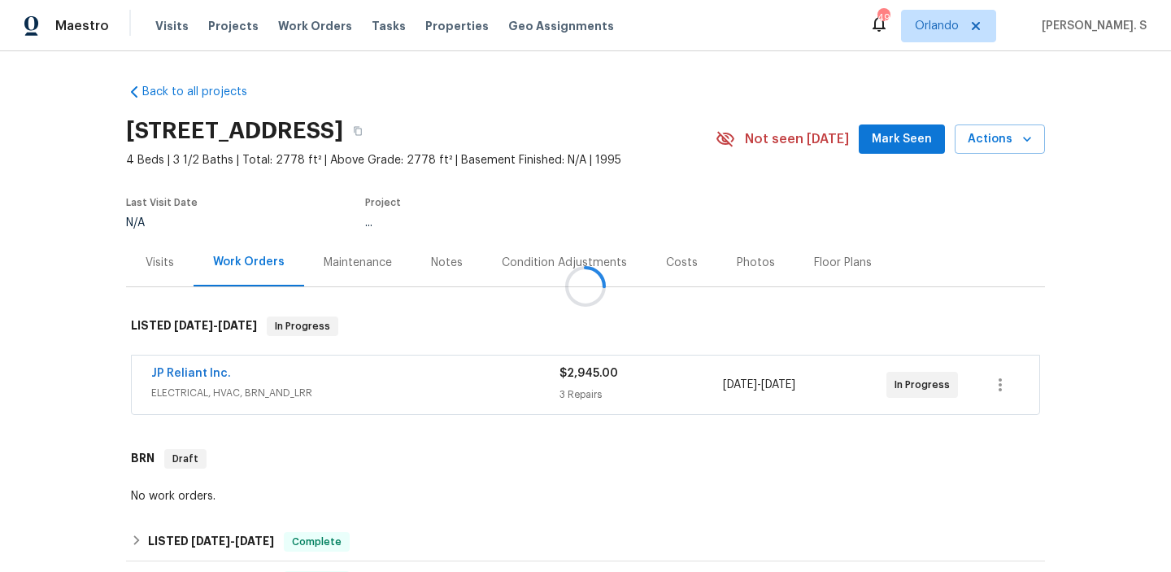
click at [37, 176] on div at bounding box center [585, 286] width 1171 height 572
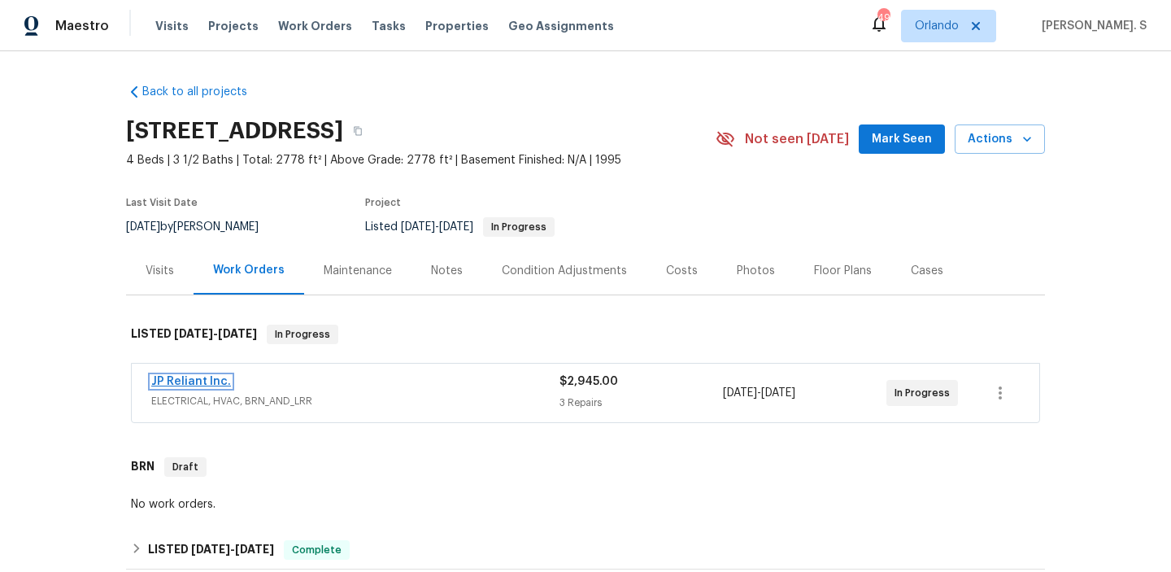
click at [202, 382] on link "JP Reliant Inc." at bounding box center [191, 381] width 80 height 11
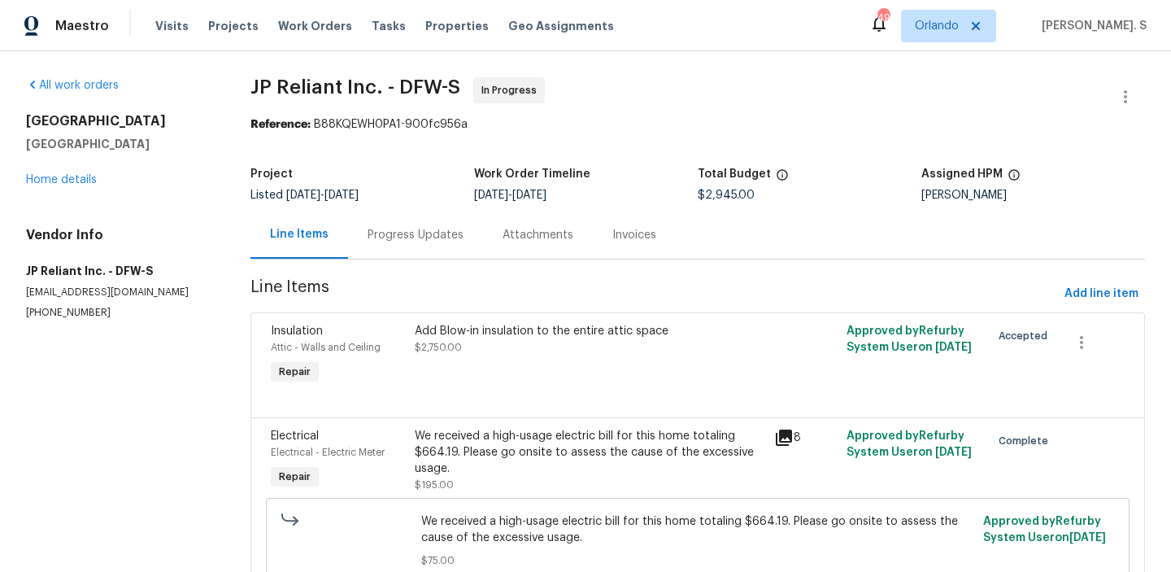
click at [503, 233] on div "Attachments" at bounding box center [538, 235] width 71 height 16
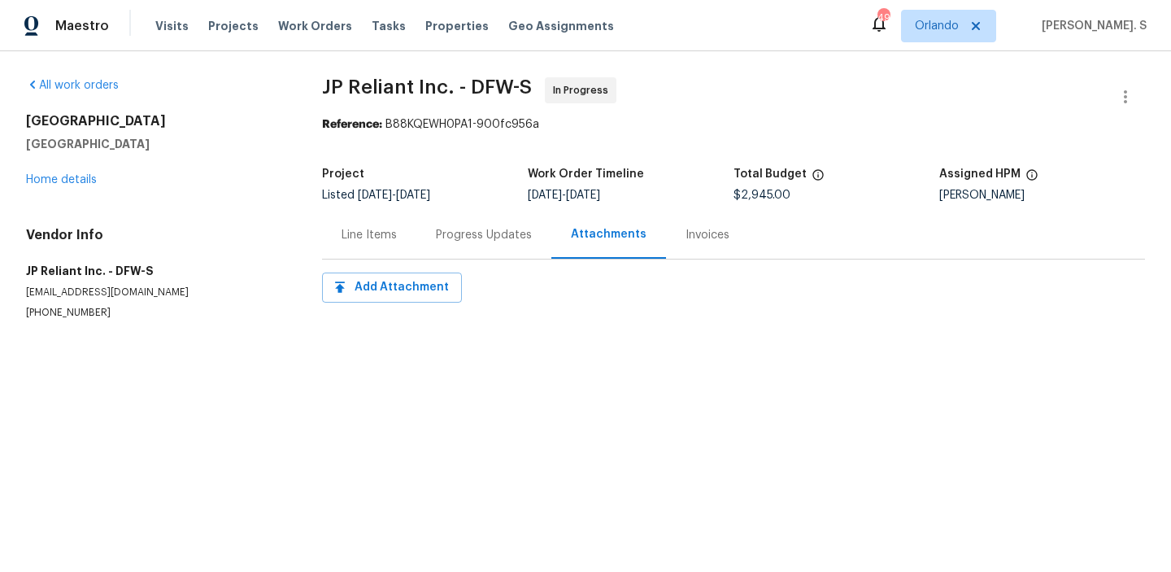
click at [421, 233] on div "Progress Updates" at bounding box center [483, 235] width 135 height 48
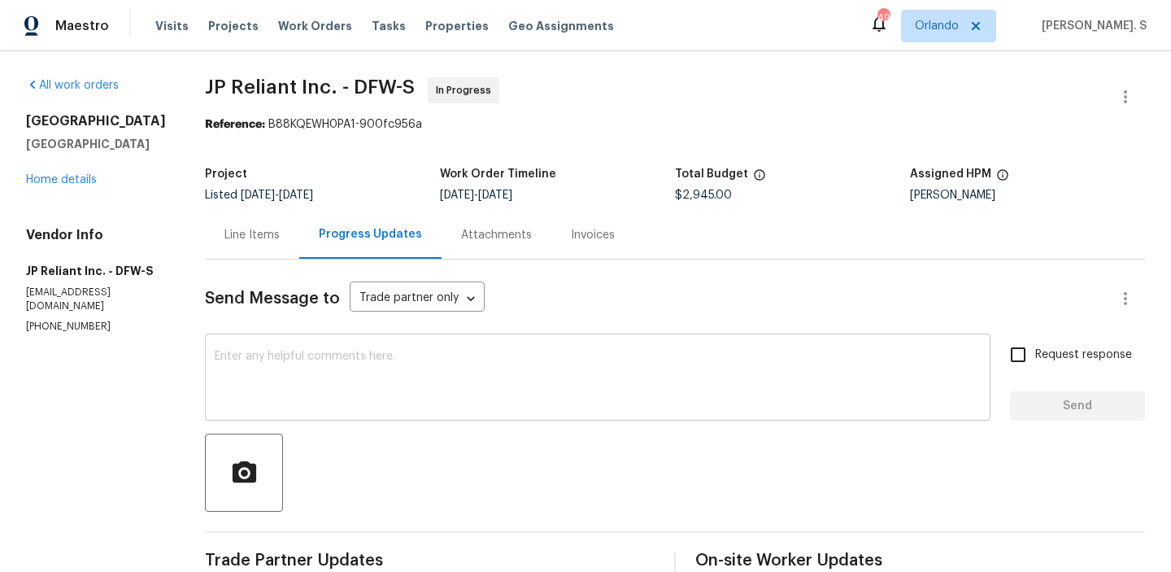
click at [222, 344] on div "x ​" at bounding box center [598, 379] width 786 height 83
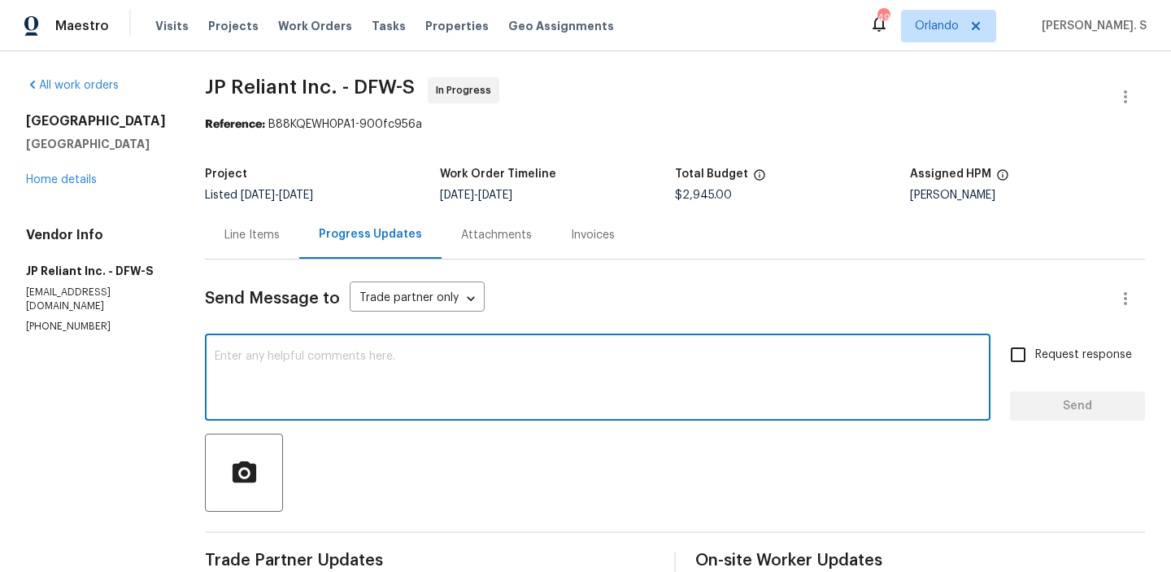
paste textarea "May we have an update on the progress of the work order?"
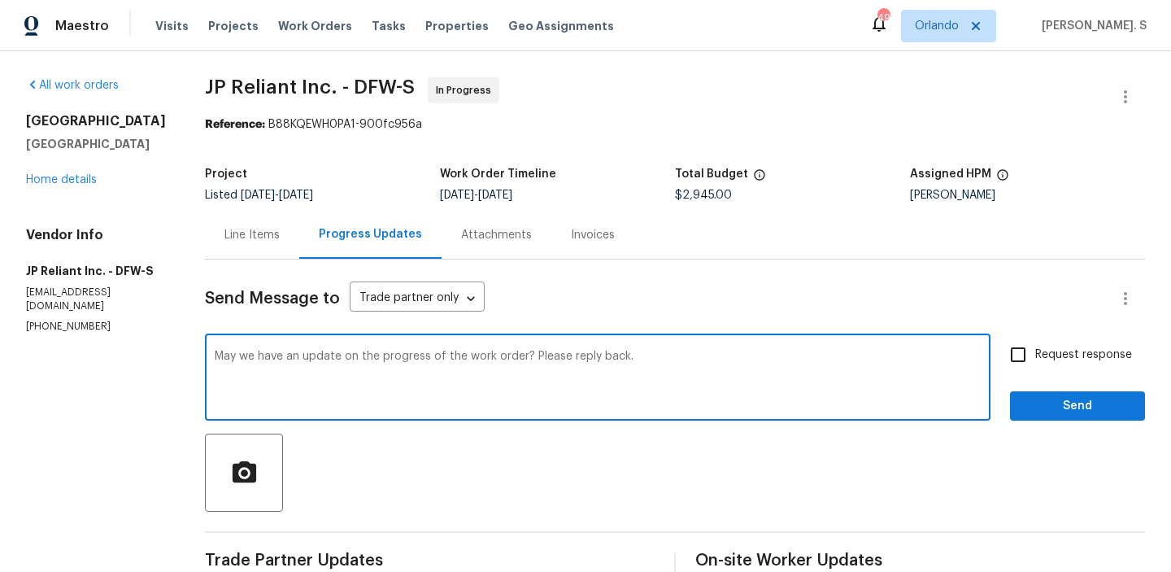
type textarea "May we have an update on the progress of the work order? Please reply back."
click at [1026, 355] on input "Request response" at bounding box center [1018, 355] width 34 height 34
checkbox input "true"
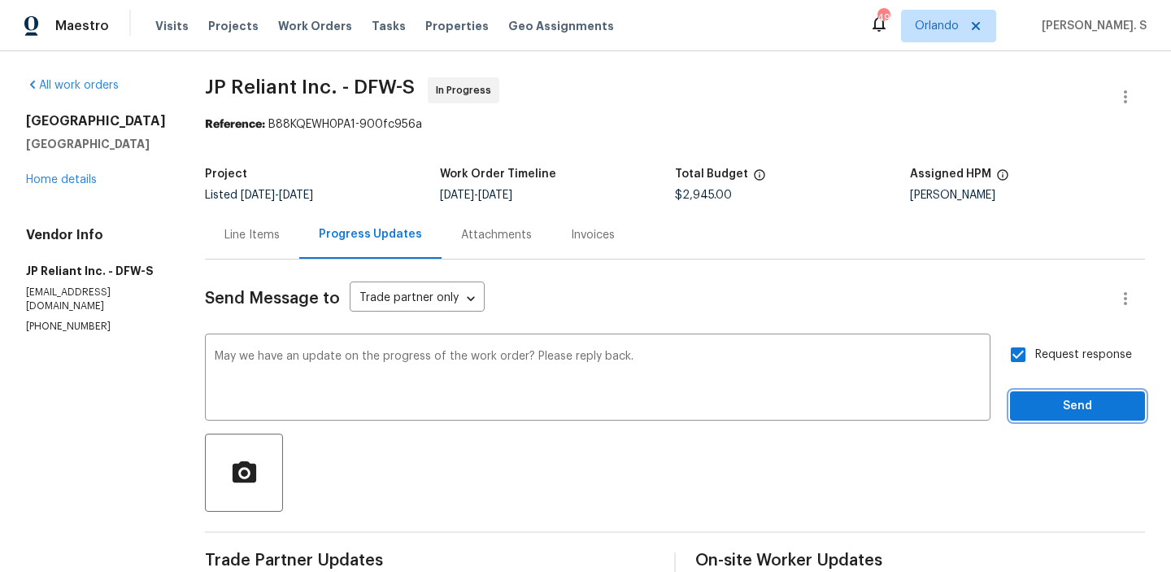
click at [1032, 400] on span "Send" at bounding box center [1077, 406] width 109 height 20
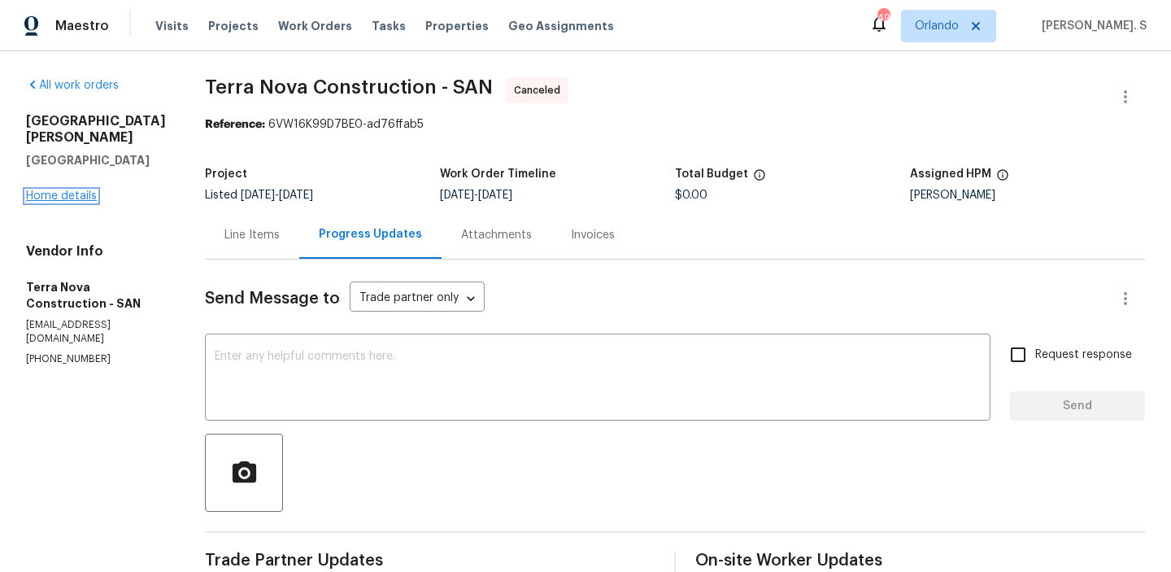
click at [57, 190] on link "Home details" at bounding box center [61, 195] width 71 height 11
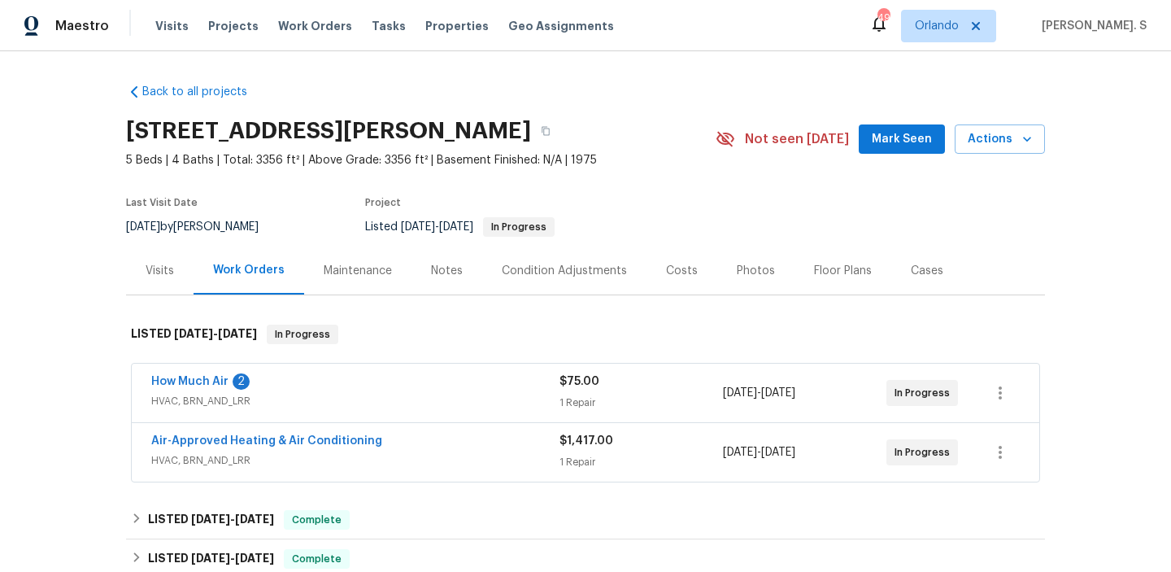
click at [213, 387] on span "How Much Air" at bounding box center [189, 381] width 77 height 16
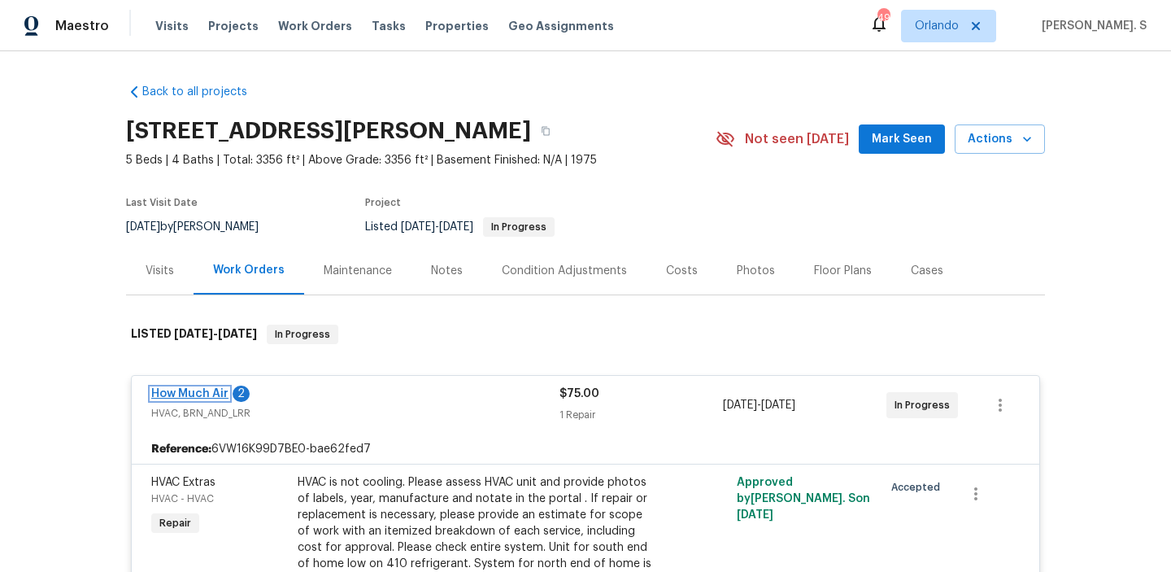
click at [210, 393] on link "How Much Air" at bounding box center [189, 393] width 77 height 11
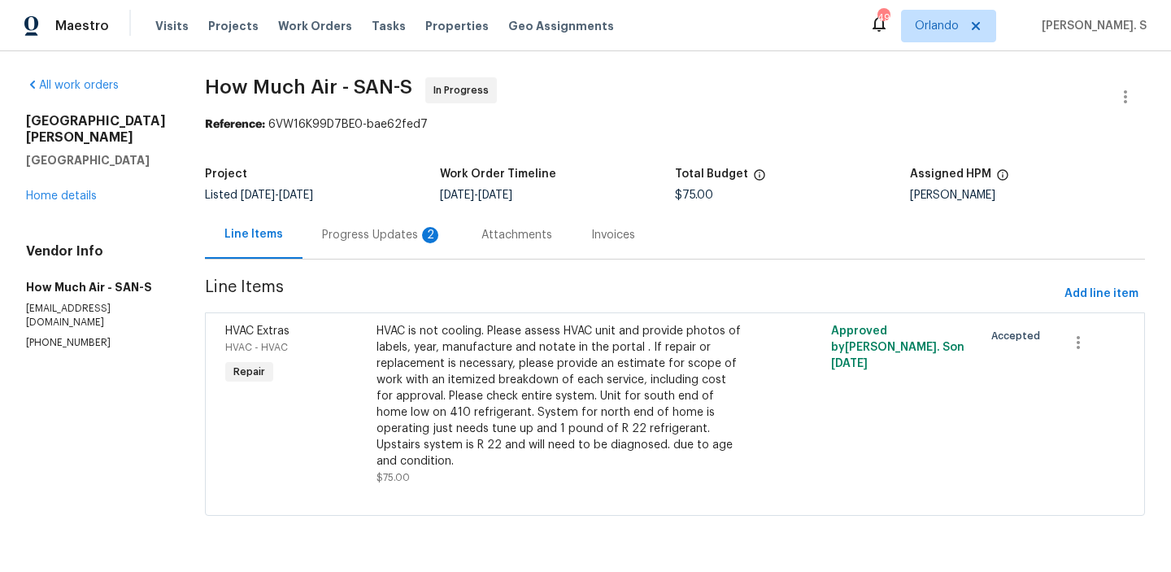
click at [347, 229] on div "Progress Updates 2" at bounding box center [382, 235] width 120 height 16
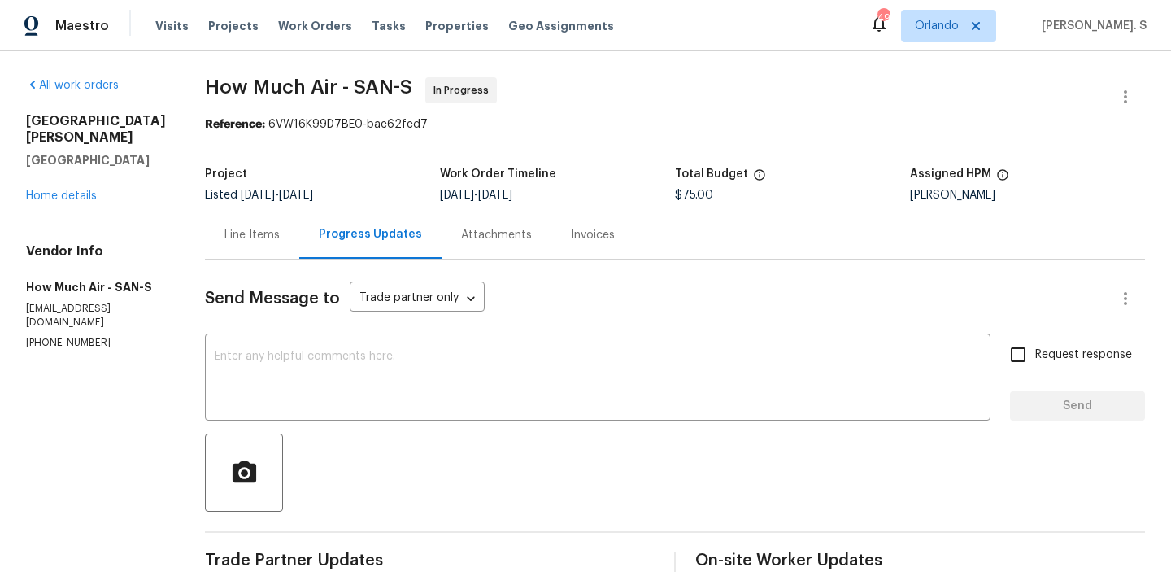
scroll to position [241, 0]
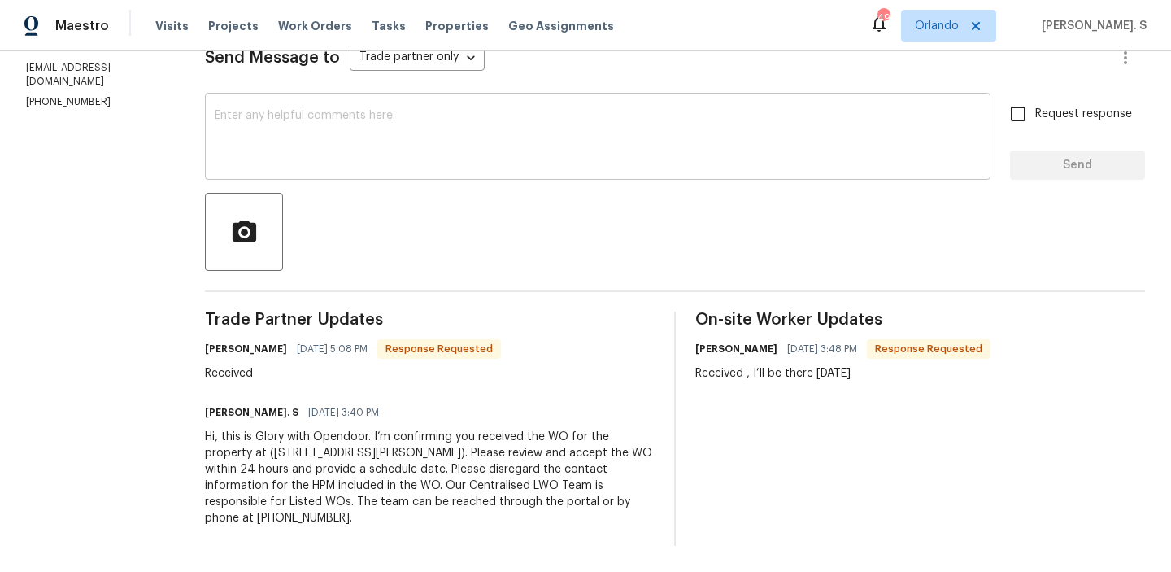
click at [381, 156] on textarea at bounding box center [598, 138] width 766 height 57
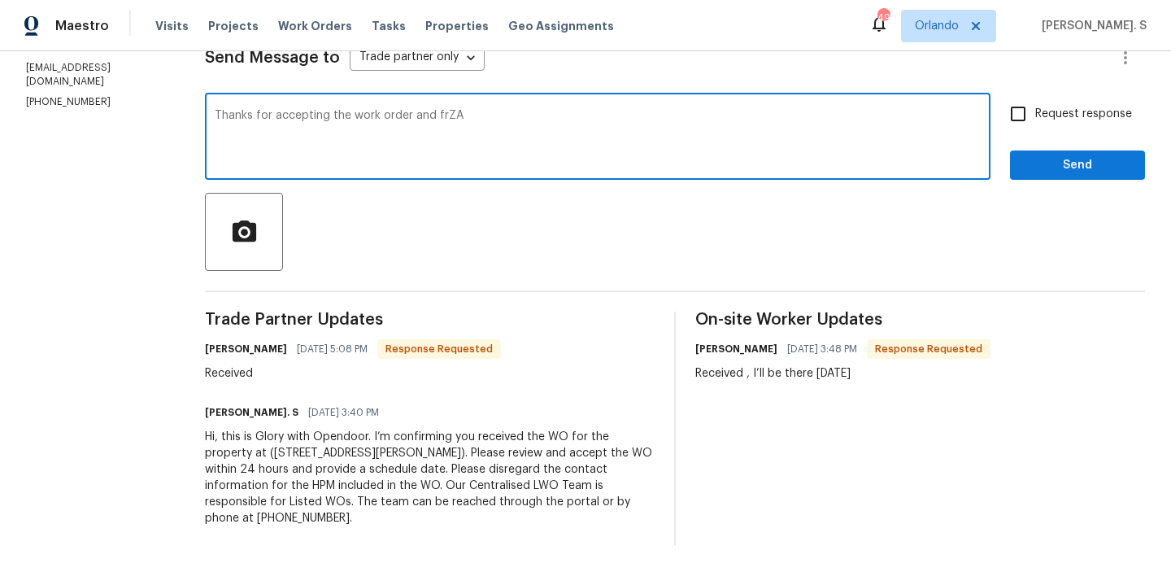
drag, startPoint x: 381, startPoint y: 156, endPoint x: 385, endPoint y: 146, distance: 10.6
click at [385, 146] on textarea "Thanks for accepting the work order and frZA" at bounding box center [598, 138] width 766 height 57
type textarea "Thanks for accepting the work order and for scheduling it. Kindly keep us poste…"
click at [805, 389] on div "On-site Worker Updates Andy Mejia 08/14/2025 3:48 PM Response Requested Receive…" at bounding box center [920, 428] width 450 height 234
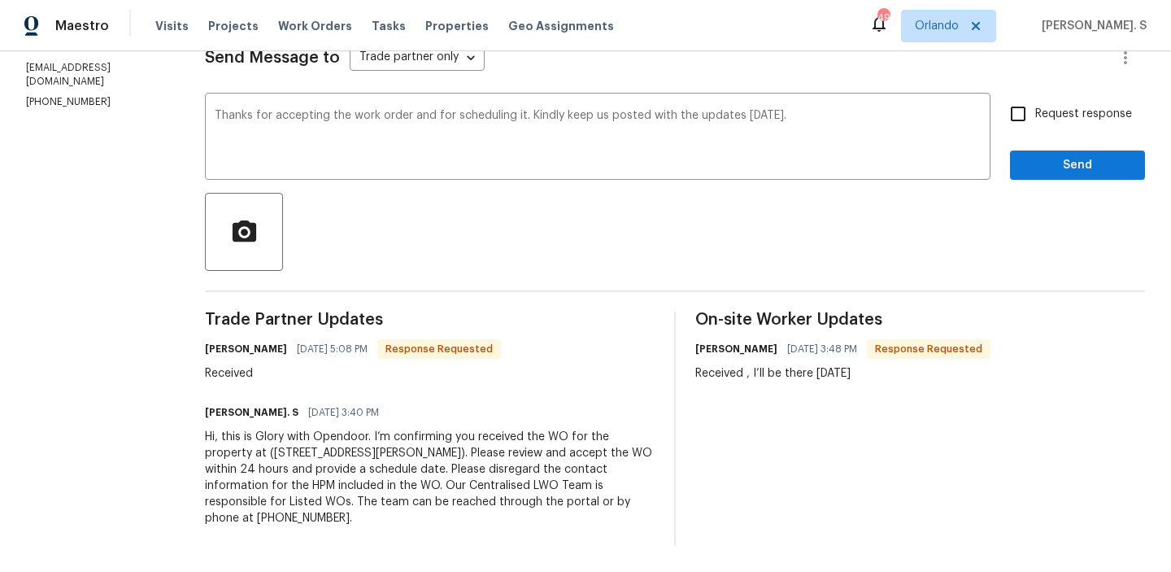
click at [805, 389] on div "On-site Worker Updates Andy Mejia 08/14/2025 3:48 PM Response Requested Receive…" at bounding box center [920, 428] width 450 height 234
copy body "Received , I’ll be there tomorrow"
click at [1040, 109] on span "Request response" at bounding box center [1083, 114] width 97 height 17
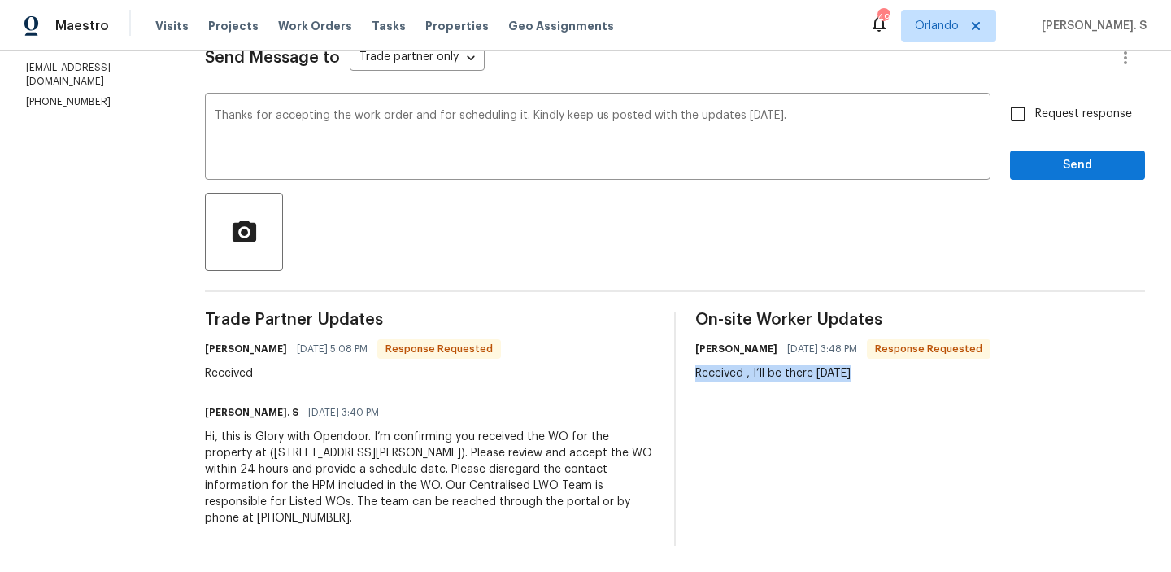
click at [1035, 109] on input "Request response" at bounding box center [1018, 114] width 34 height 34
checkbox input "true"
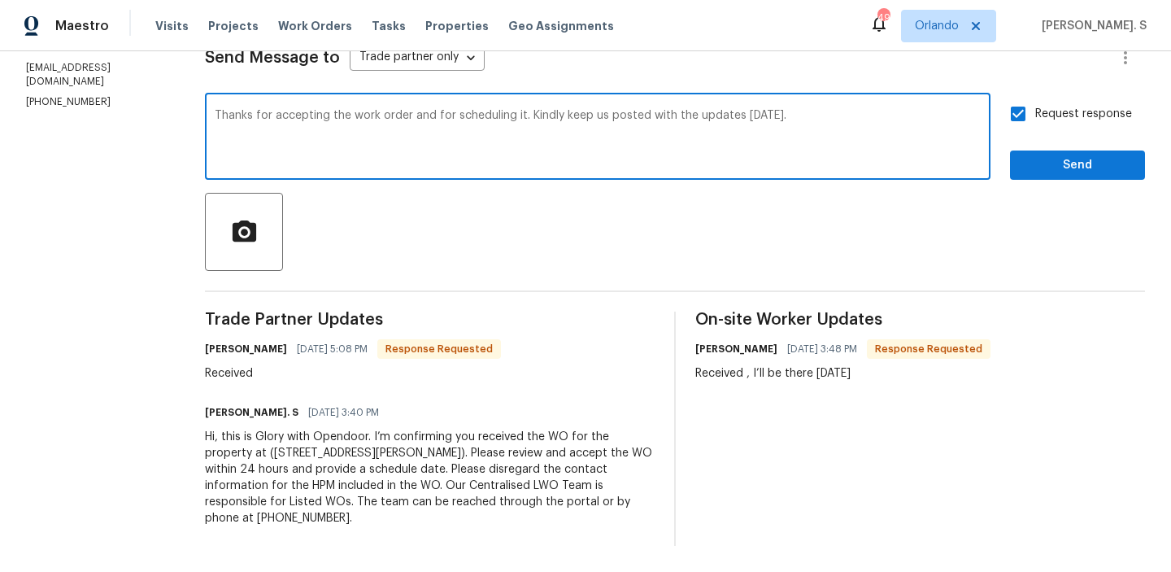
drag, startPoint x: 205, startPoint y: 115, endPoint x: 879, endPoint y: 118, distance: 674.2
click at [881, 118] on textarea "Thanks for accepting the work order and for scheduling it. Kindly keep us poste…" at bounding box center [598, 138] width 766 height 57
click at [1056, 176] on button "Send" at bounding box center [1077, 165] width 135 height 30
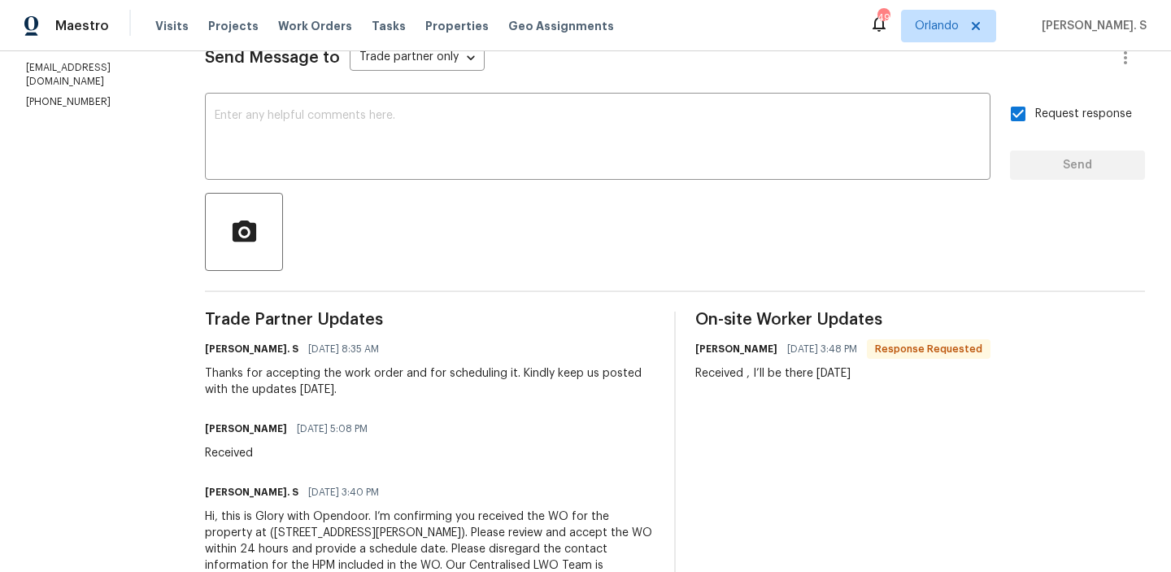
click at [236, 443] on div "Andy Mejia 08/14/2025 5:08 PM Received" at bounding box center [291, 439] width 172 height 44
click at [751, 376] on div "Received , I’ll be there tomorrow" at bounding box center [842, 373] width 295 height 16
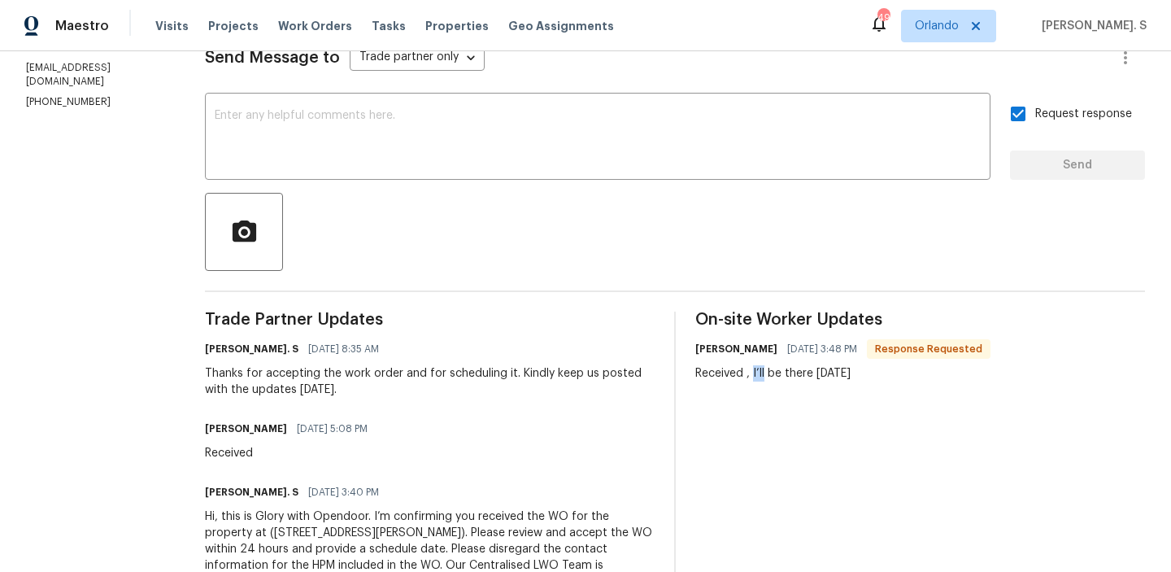
click at [751, 376] on div "Received , I’ll be there tomorrow" at bounding box center [842, 373] width 295 height 16
copy div "Received , I’ll be there tomorrow"
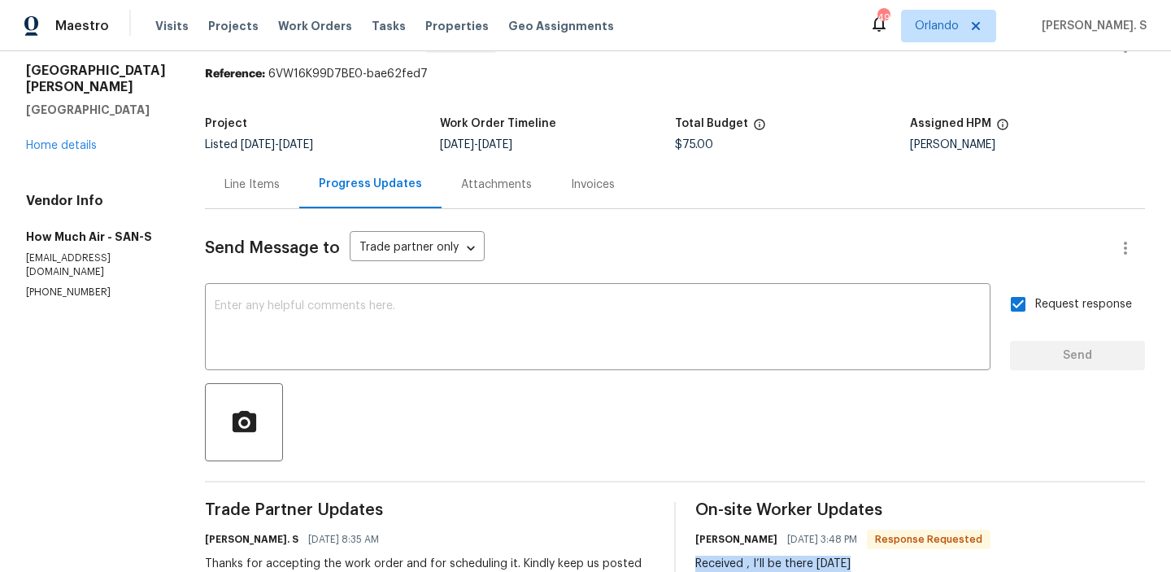
scroll to position [0, 0]
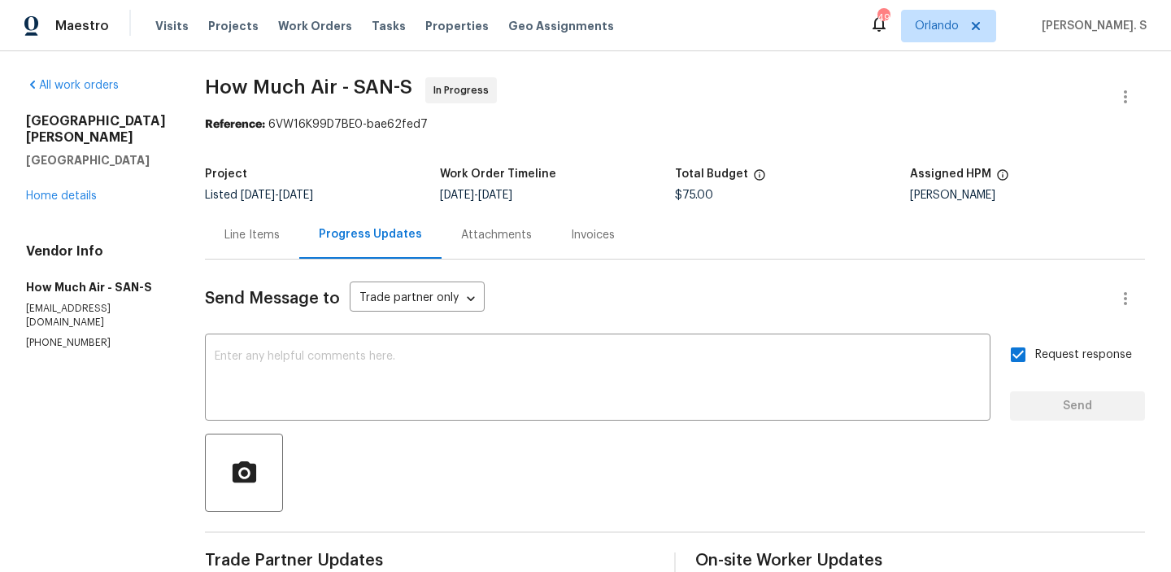
click at [298, 99] on span "How Much Air - SAN-S In Progress" at bounding box center [655, 96] width 901 height 39
copy span "How Much Air - SAN-S"
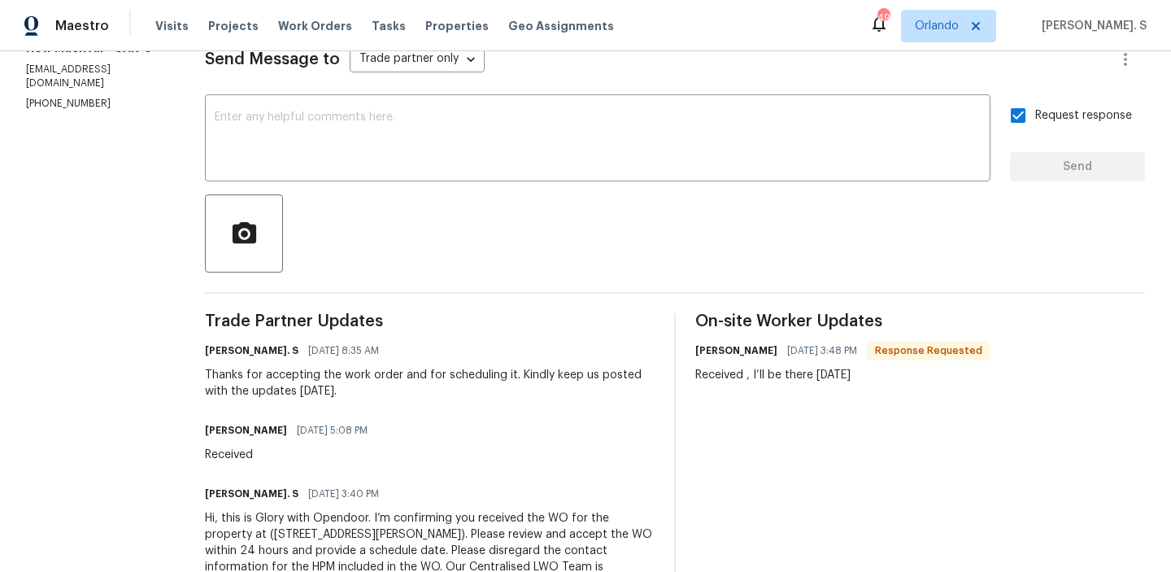
scroll to position [246, 0]
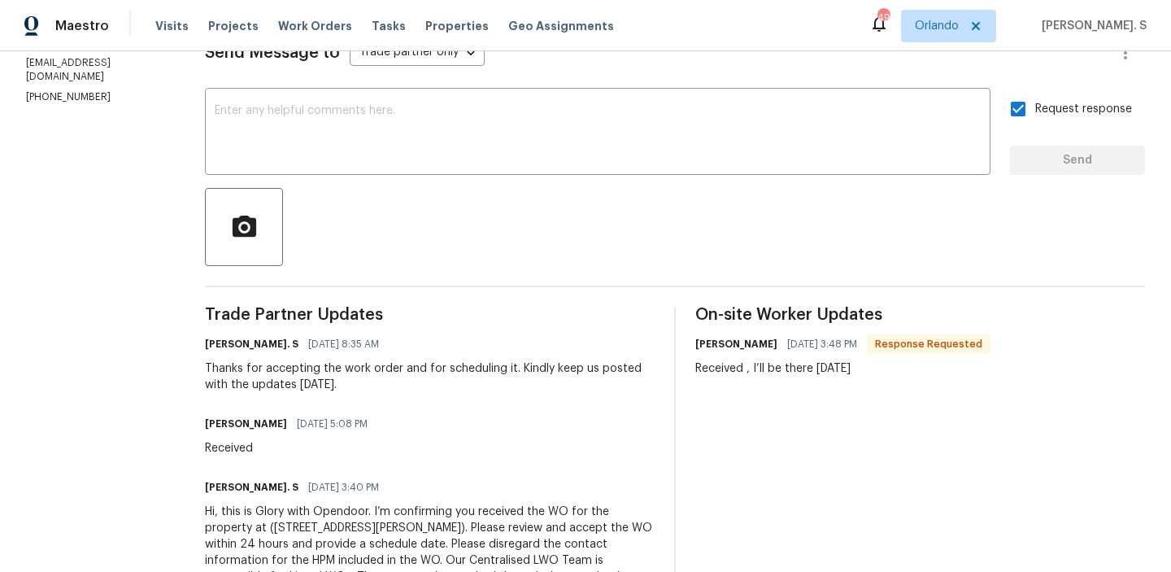
click at [377, 371] on div "Thanks for accepting the work order and for scheduling it. Kindly keep us poste…" at bounding box center [430, 376] width 450 height 33
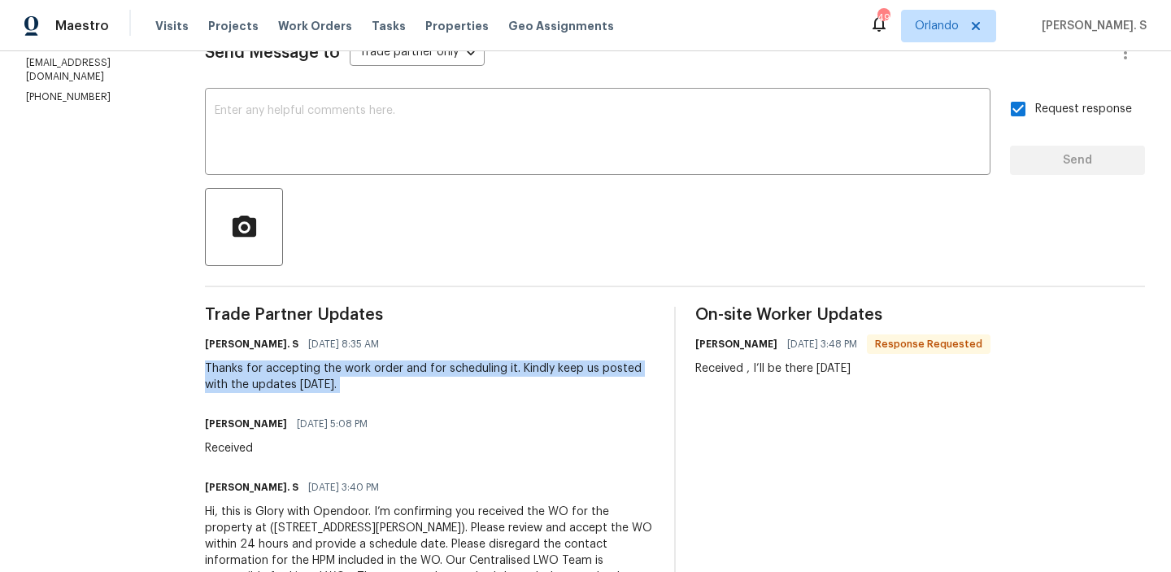
click at [377, 371] on div "Thanks for accepting the work order and for scheduling it. Kindly keep us poste…" at bounding box center [430, 376] width 450 height 33
copy div "Thanks for accepting the work order and for scheduling it. Kindly keep us poste…"
click at [381, 120] on textarea at bounding box center [598, 133] width 766 height 57
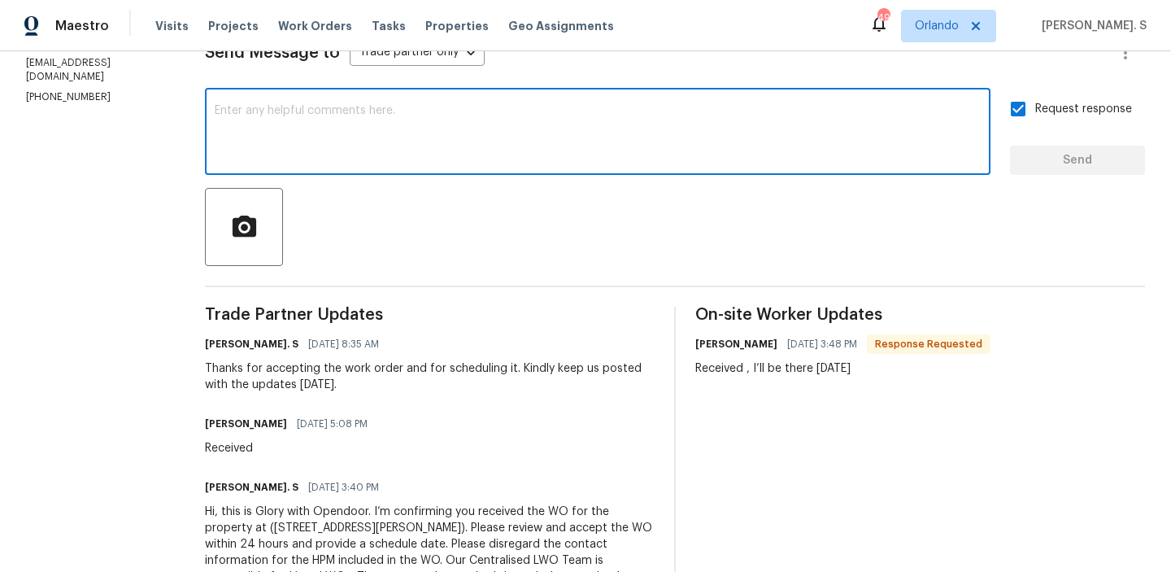
paste textarea "Thanks for accepting the work order and for scheduling it. Kindly keep us poste…"
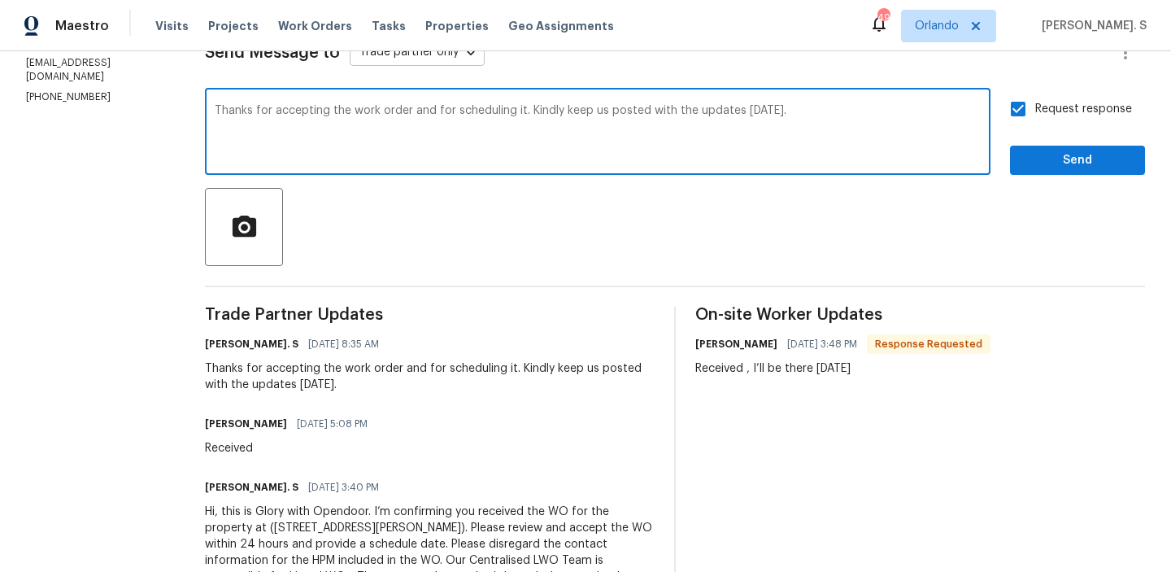
type textarea "Thanks for accepting the work order and for scheduling it. Kindly keep us poste…"
click at [417, 66] on body "Maestro Visits Projects Work Orders Tasks Properties Geo Assignments 49 Orlando…" at bounding box center [585, 286] width 1171 height 572
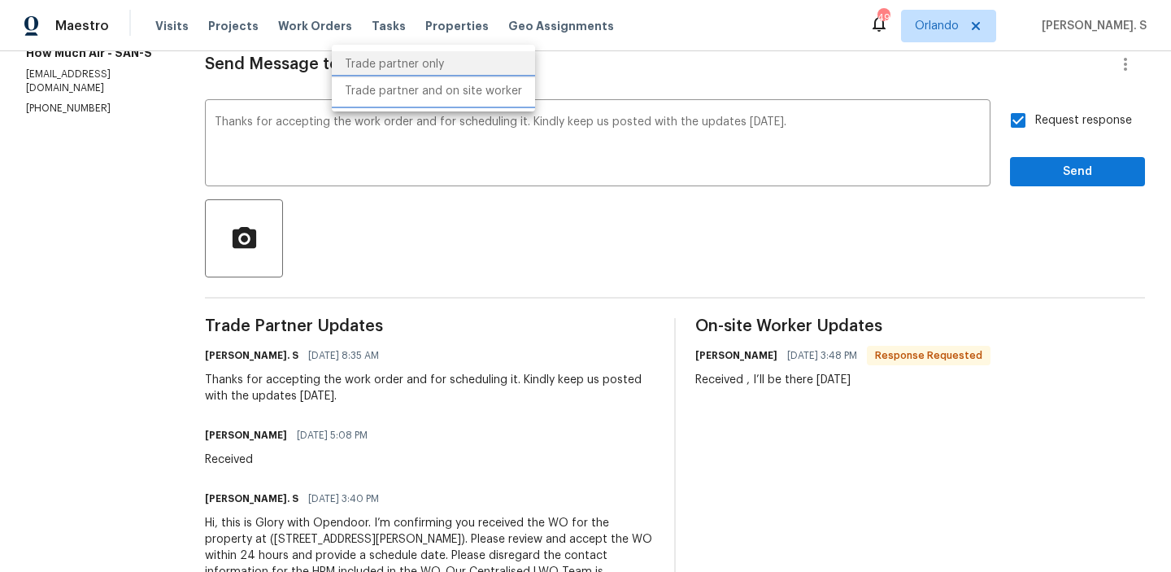
click at [413, 99] on li "Trade partner and on site worker" at bounding box center [433, 91] width 203 height 27
type input "Trade Partner and On-Site Worker"
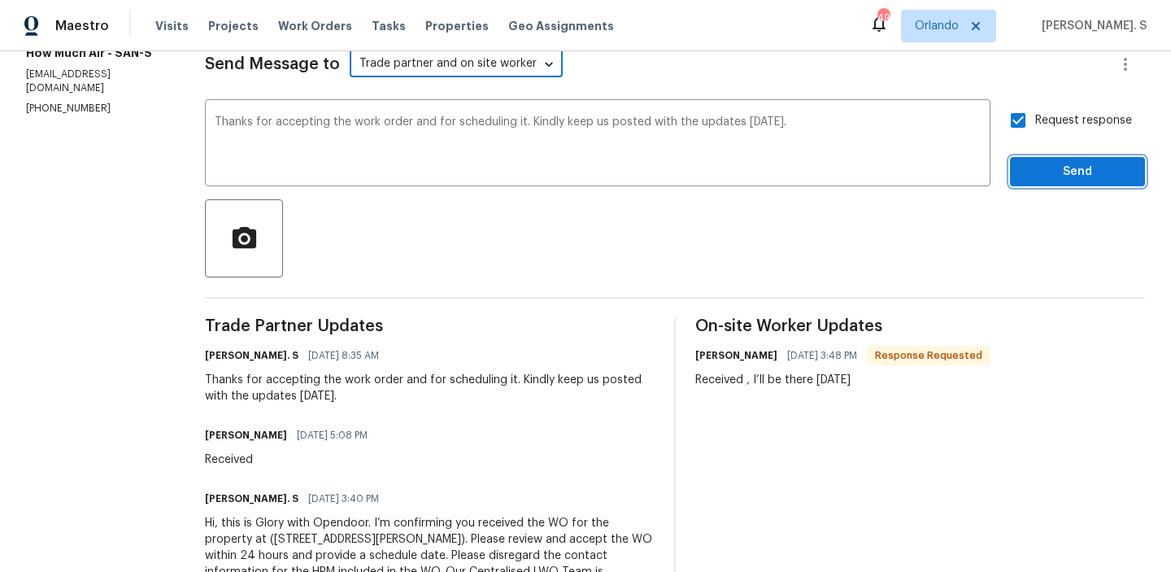
click at [1044, 165] on span "Send" at bounding box center [1077, 172] width 109 height 20
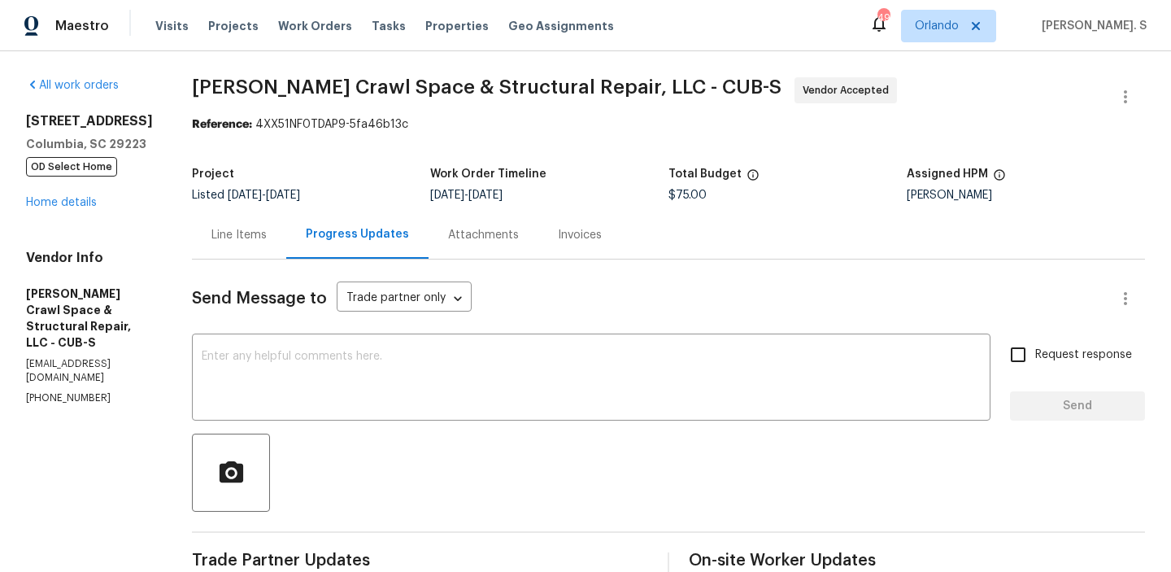
click at [85, 196] on div "[STREET_ADDRESS] OD Select Home Home details" at bounding box center [89, 162] width 127 height 98
click at [84, 201] on link "Home details" at bounding box center [61, 202] width 71 height 11
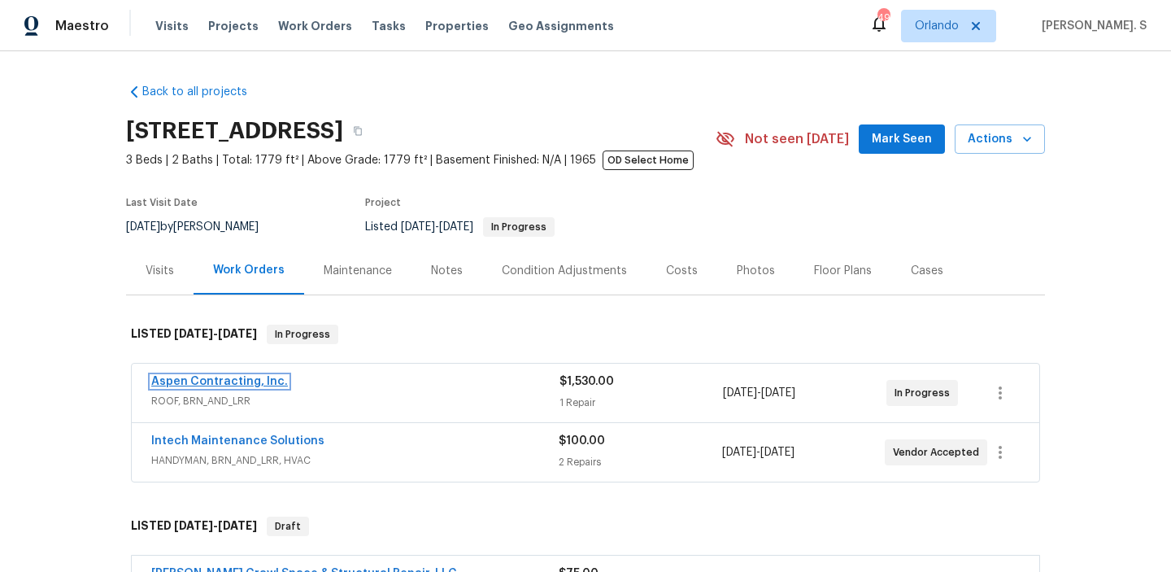
click at [212, 381] on link "Aspen Contracting, Inc." at bounding box center [219, 381] width 137 height 11
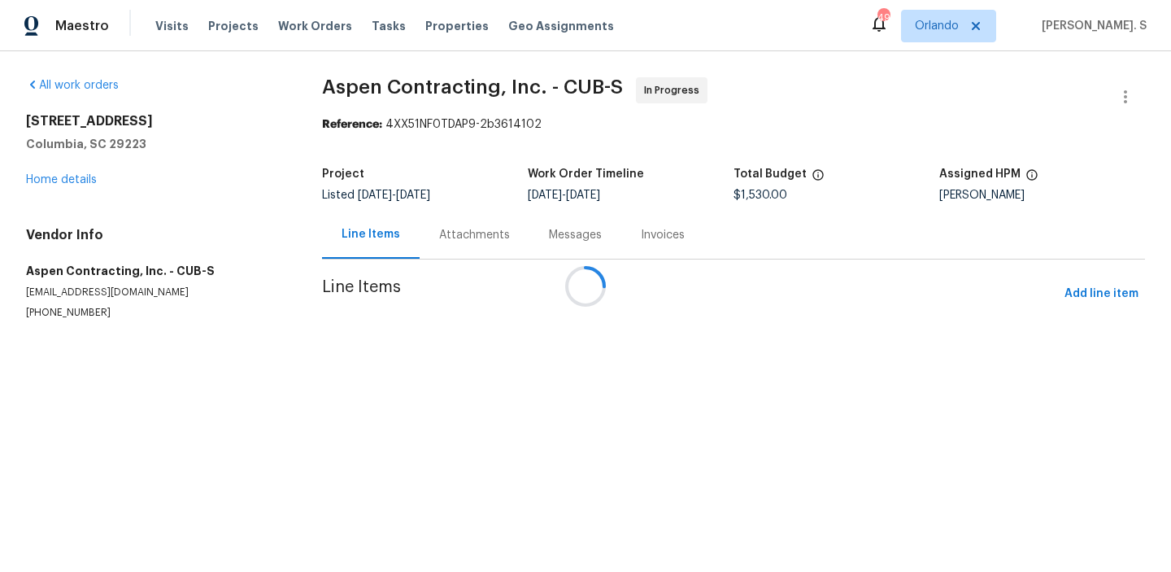
click at [486, 211] on div at bounding box center [585, 286] width 1171 height 572
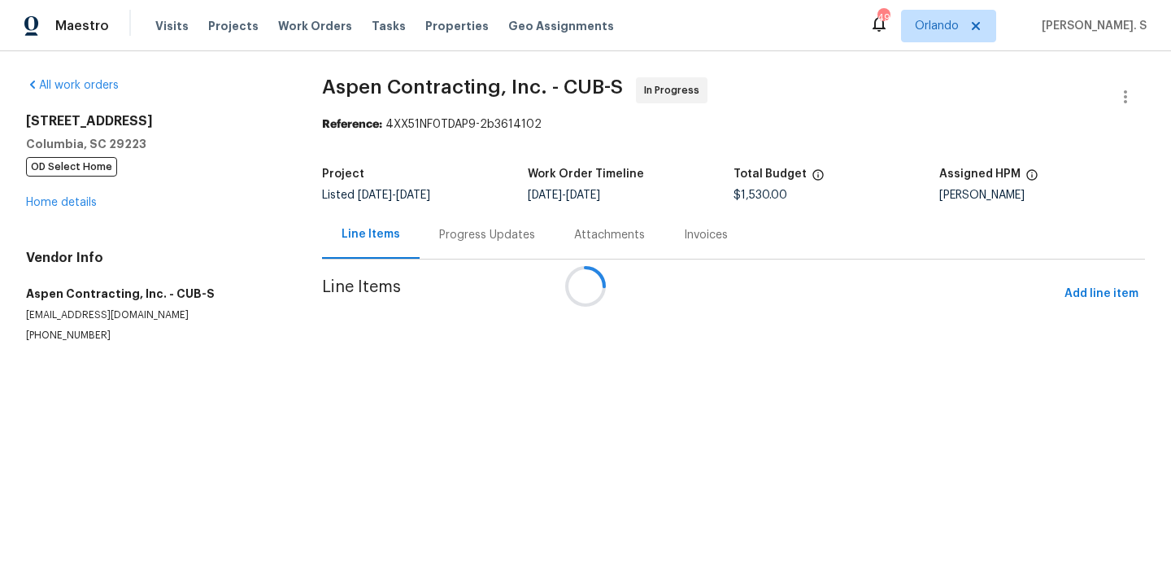
click at [486, 213] on div "Progress Updates" at bounding box center [487, 235] width 135 height 48
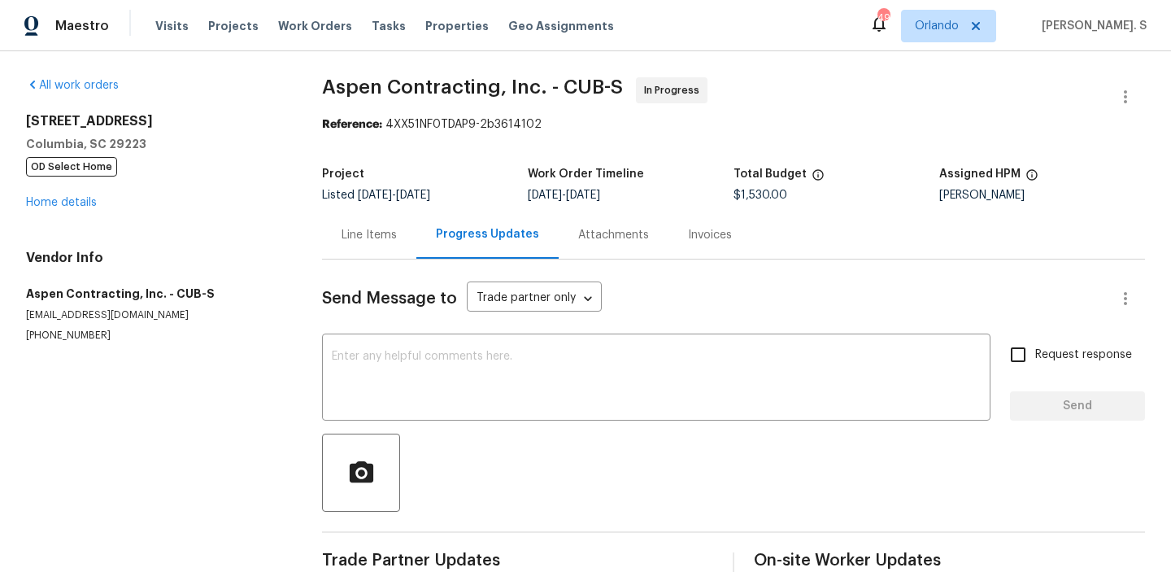
click at [486, 213] on div "Progress Updates" at bounding box center [487, 235] width 142 height 48
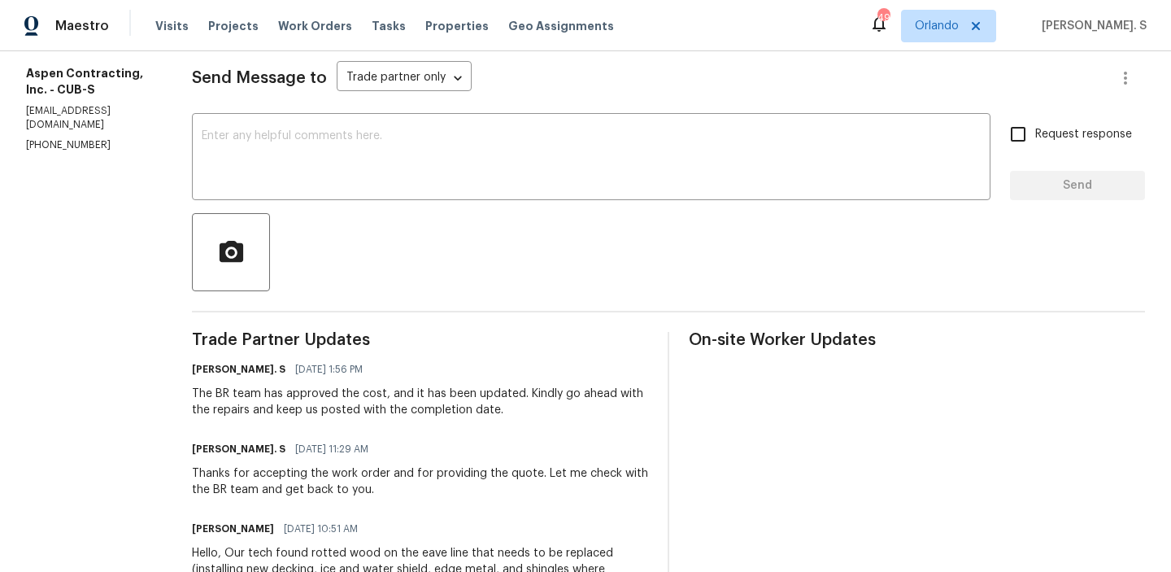
scroll to position [240, 0]
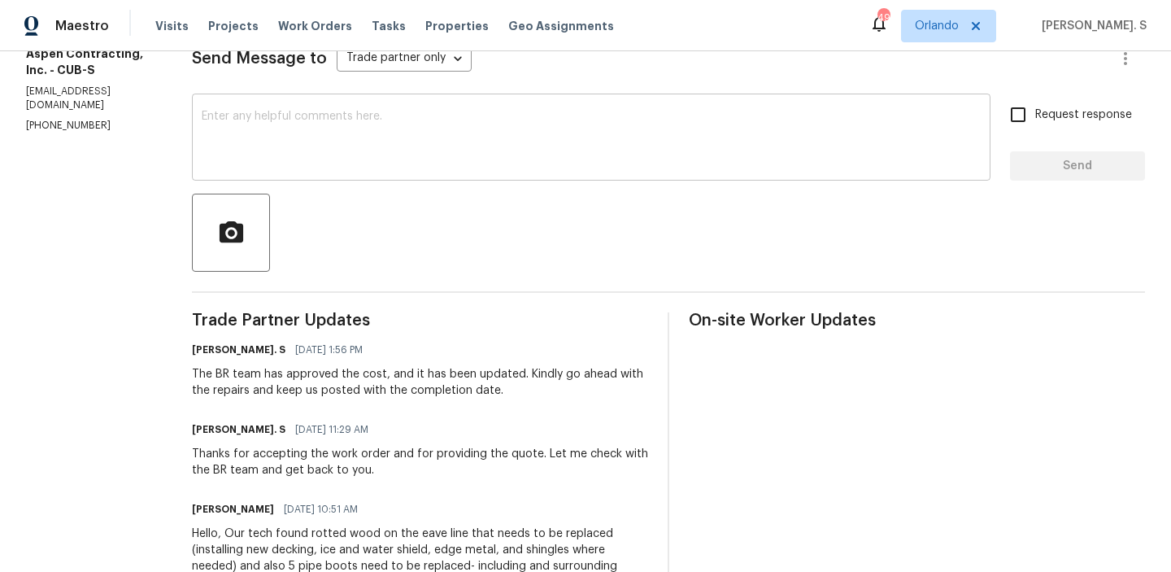
click at [410, 113] on textarea at bounding box center [591, 139] width 779 height 57
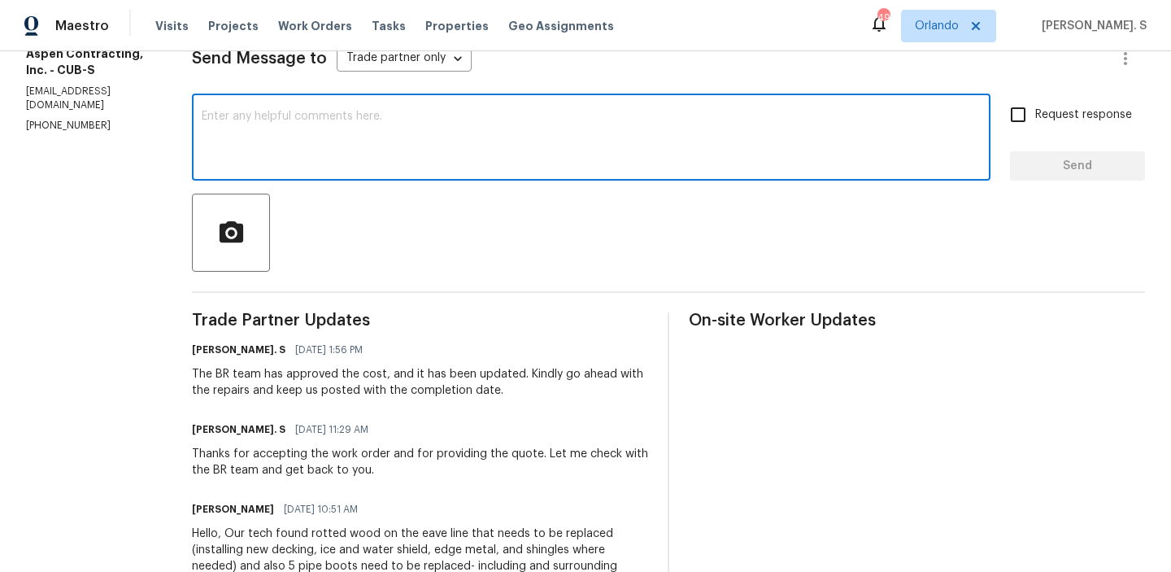
click at [410, 113] on textarea at bounding box center [591, 139] width 779 height 57
click at [323, 169] on div "x ​" at bounding box center [591, 139] width 799 height 83
paste textarea "May we have an update on the progress of the work order?"
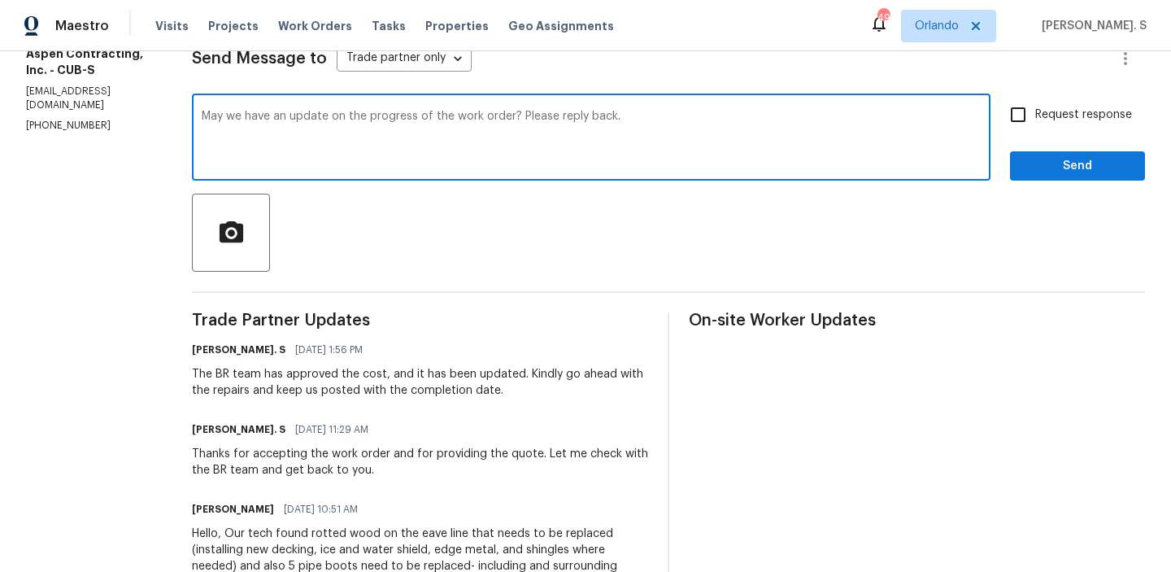
type textarea "May we have an update on the progress of the work order? Please reply back."
click at [1083, 132] on div "Request response Send" at bounding box center [1077, 139] width 135 height 83
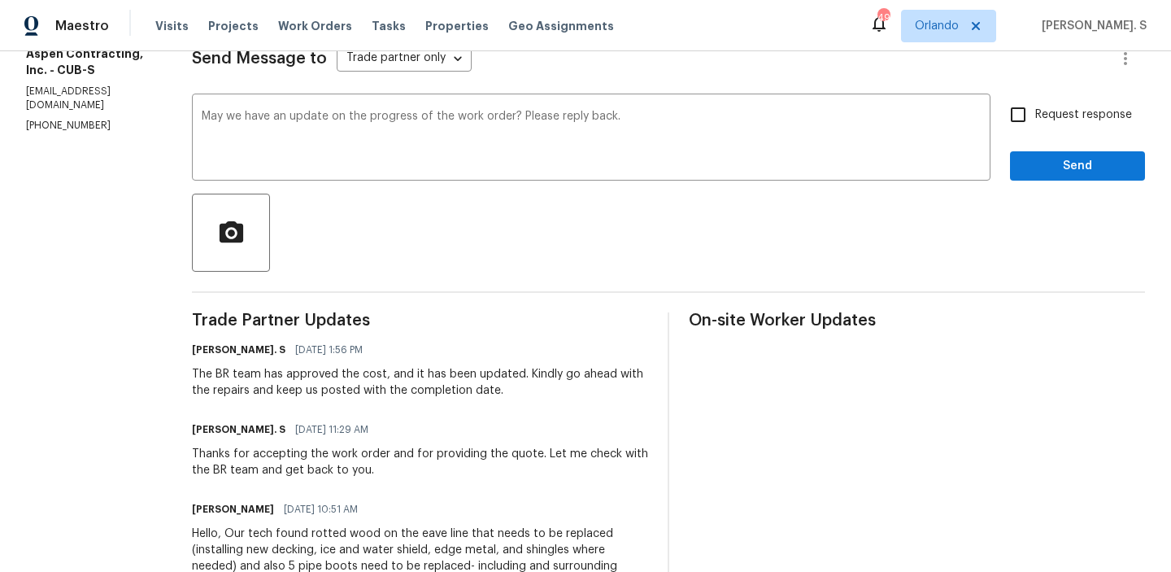
click at [1082, 122] on span "Request response" at bounding box center [1083, 115] width 97 height 17
click at [1035, 122] on input "Request response" at bounding box center [1018, 115] width 34 height 34
checkbox input "true"
click at [1060, 170] on span "Send" at bounding box center [1077, 166] width 109 height 20
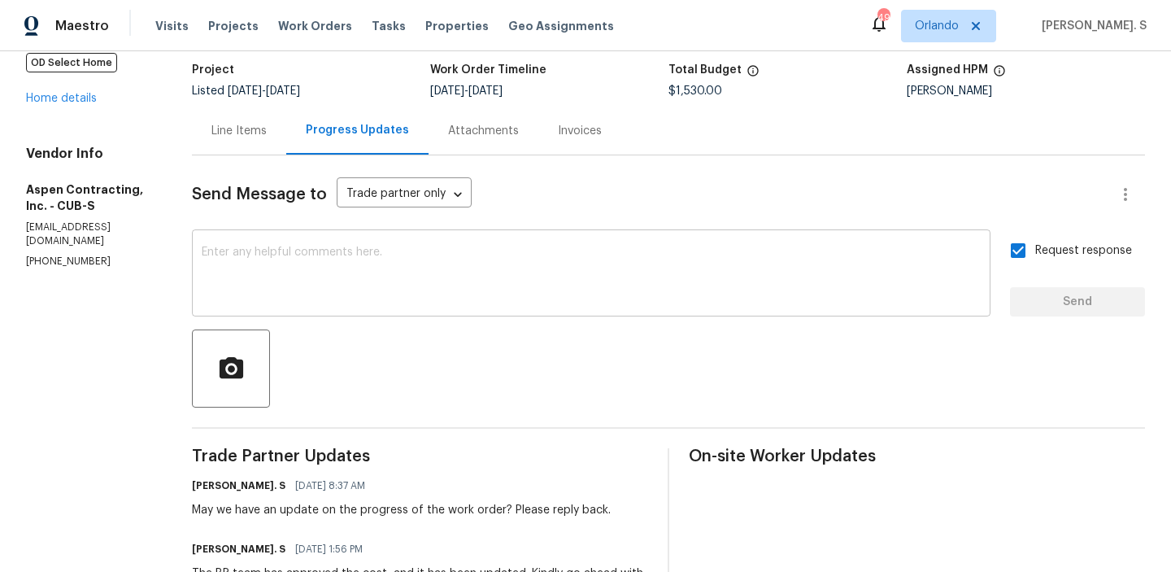
scroll to position [0, 0]
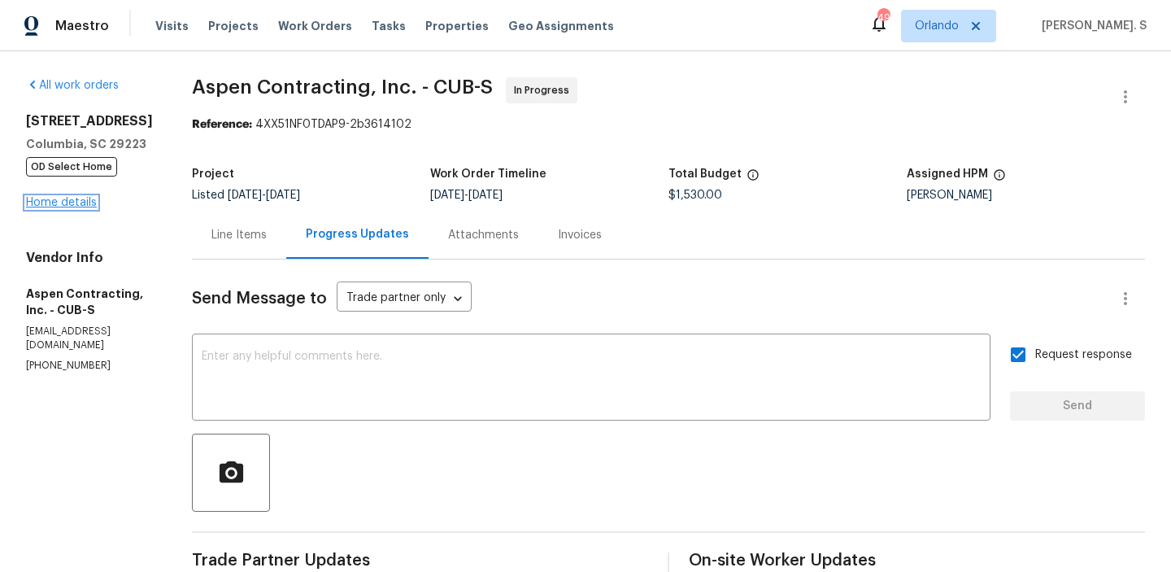
click at [73, 204] on link "Home details" at bounding box center [61, 202] width 71 height 11
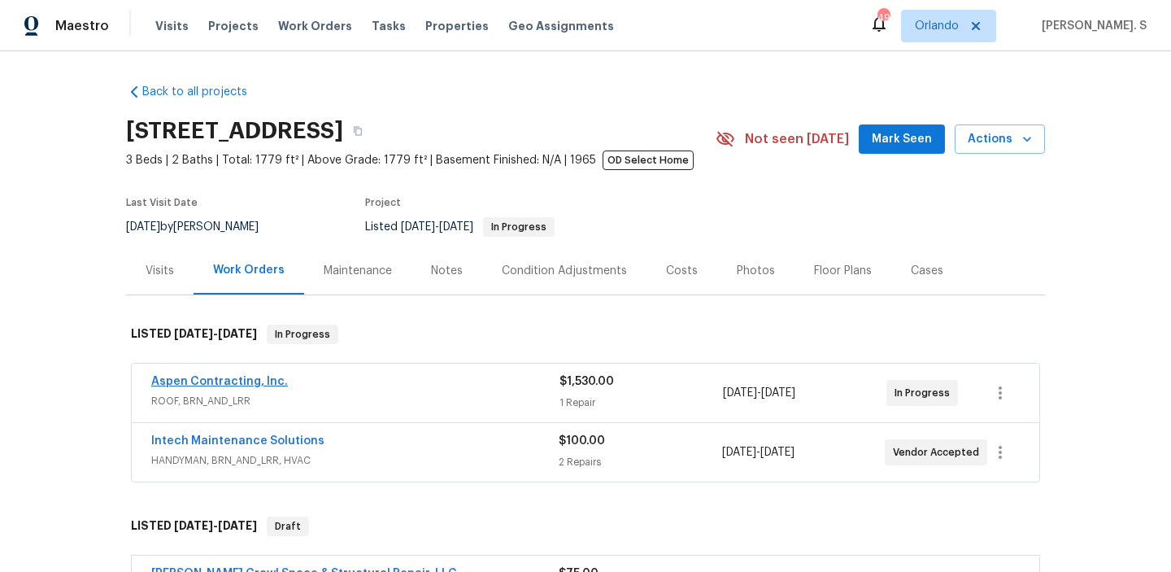
scroll to position [159, 0]
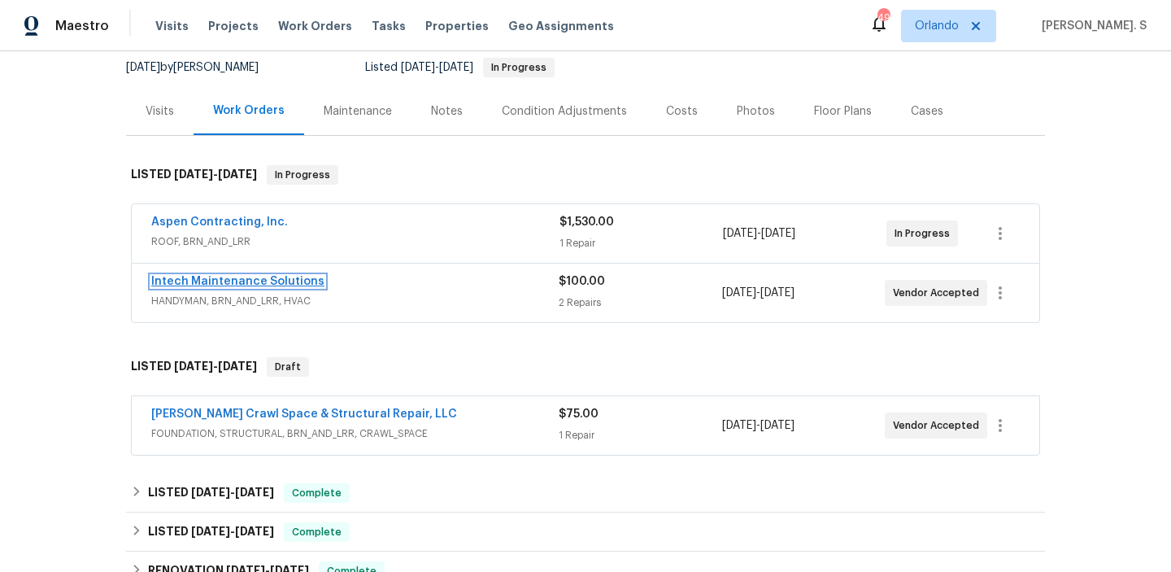
click at [211, 281] on link "Intech Maintenance Solutions" at bounding box center [237, 281] width 173 height 11
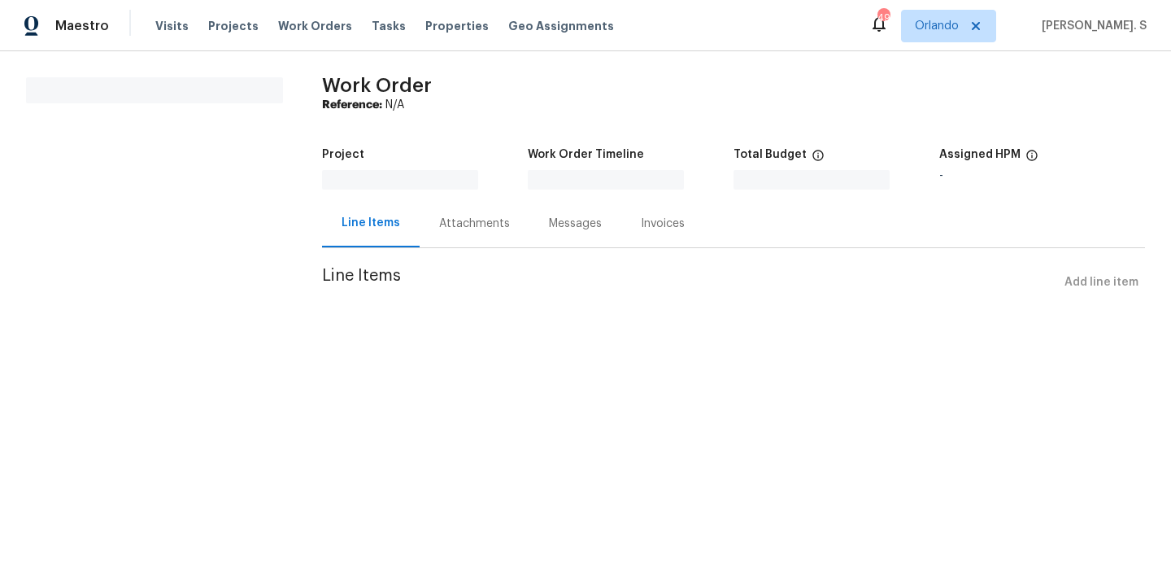
click at [439, 232] on div "Attachments" at bounding box center [474, 224] width 71 height 16
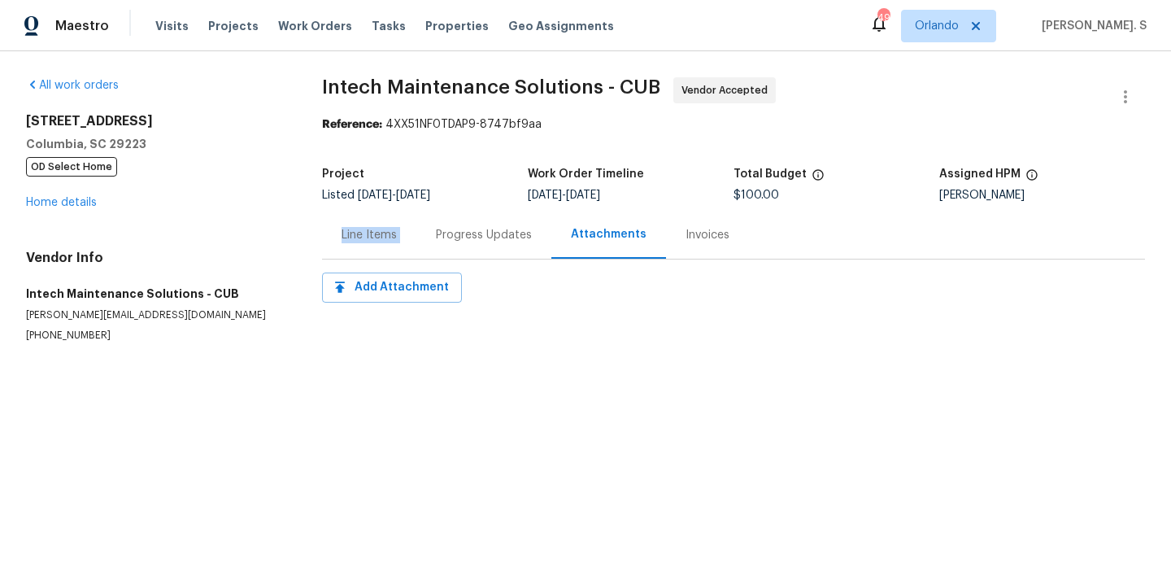
click at [438, 242] on div "Progress Updates" at bounding box center [484, 235] width 96 height 16
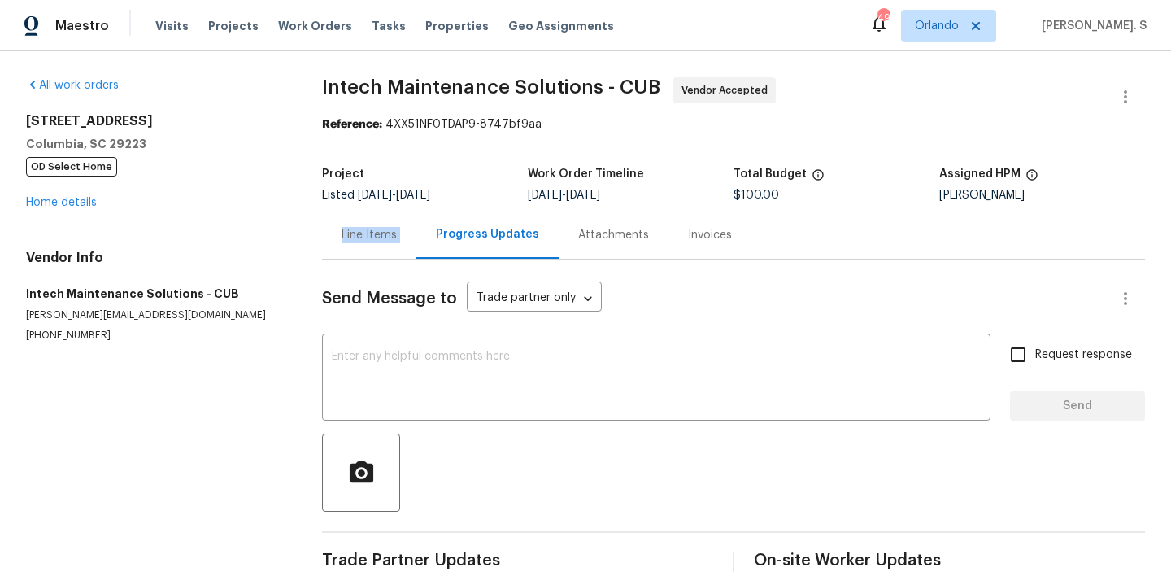
click at [438, 242] on div "Progress Updates" at bounding box center [487, 235] width 142 height 48
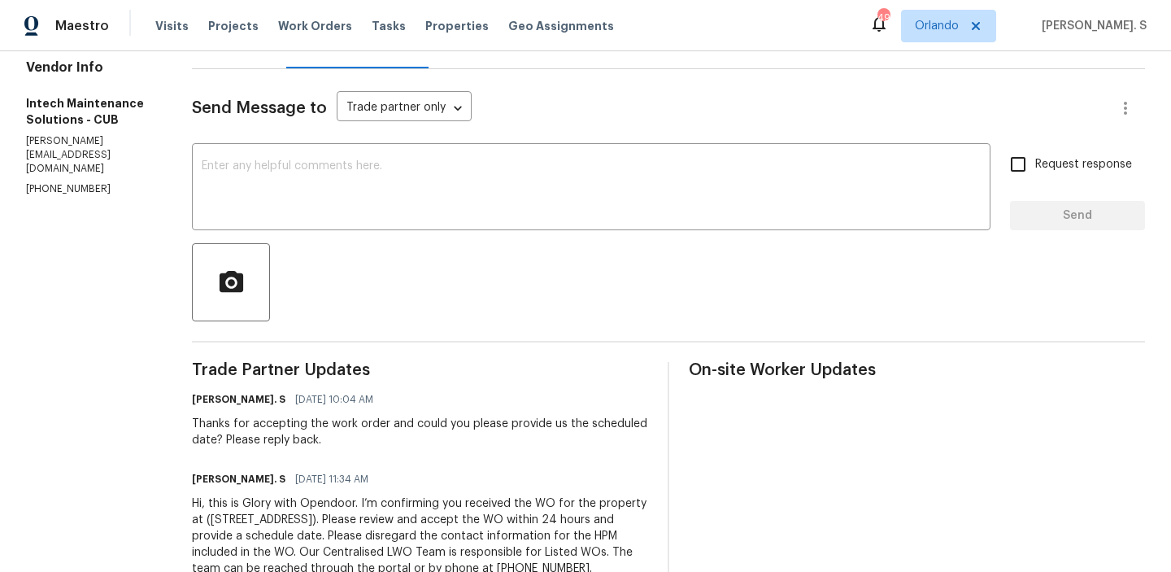
scroll to position [105, 0]
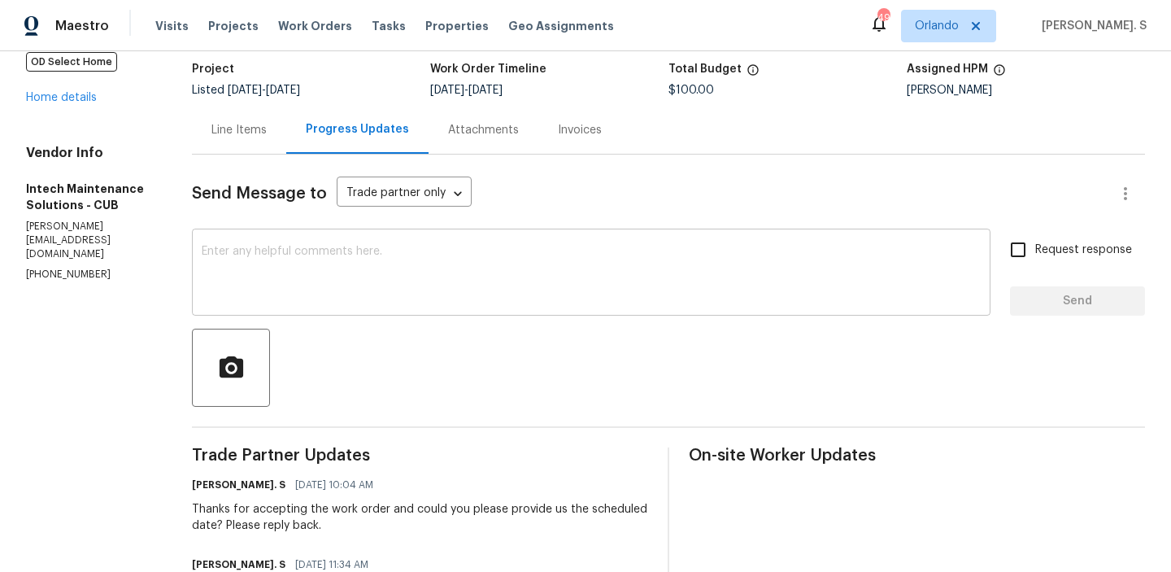
click at [309, 253] on textarea at bounding box center [591, 274] width 779 height 57
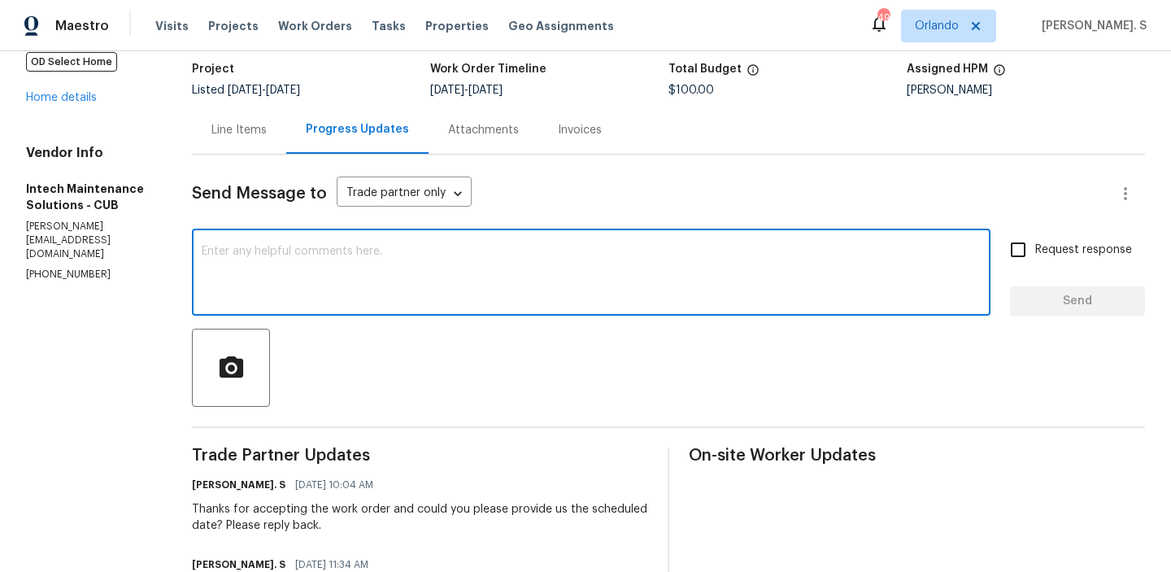
paste textarea "May we have an update on the progress of the work order?"
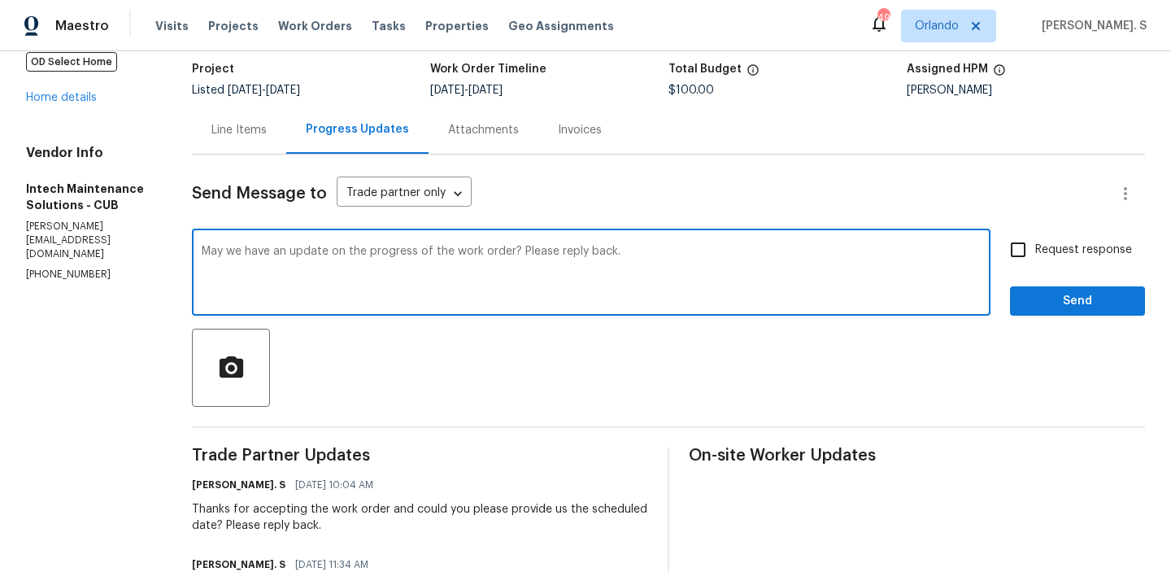
type textarea "May we have an update on the progress of the work order? Please reply back."
click at [1013, 257] on input "Request response" at bounding box center [1018, 250] width 34 height 34
checkbox input "true"
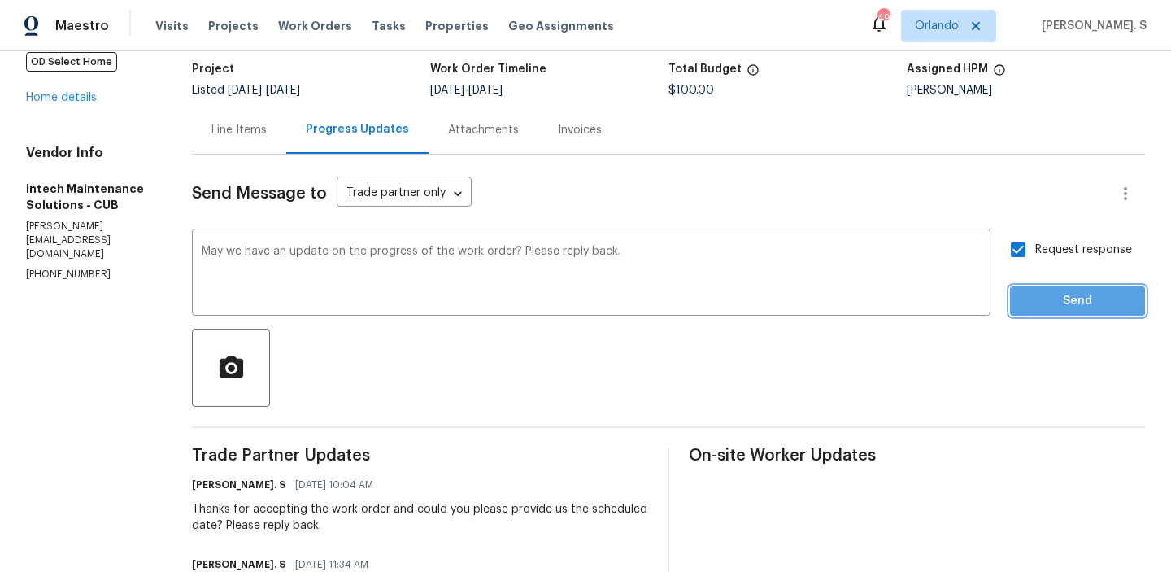
click at [1032, 296] on span "Send" at bounding box center [1077, 301] width 109 height 20
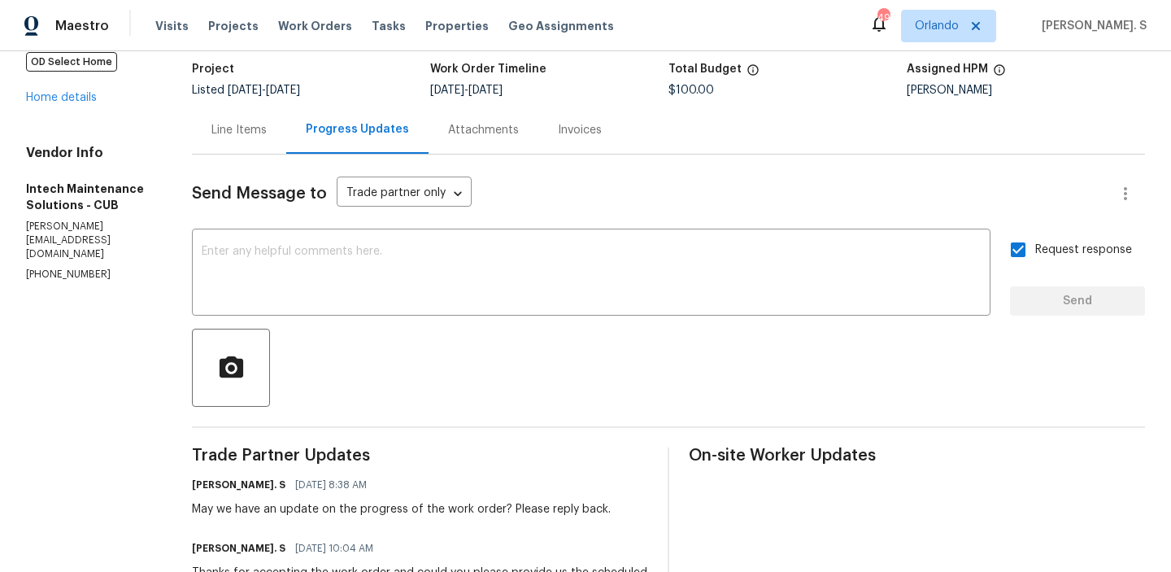
scroll to position [0, 0]
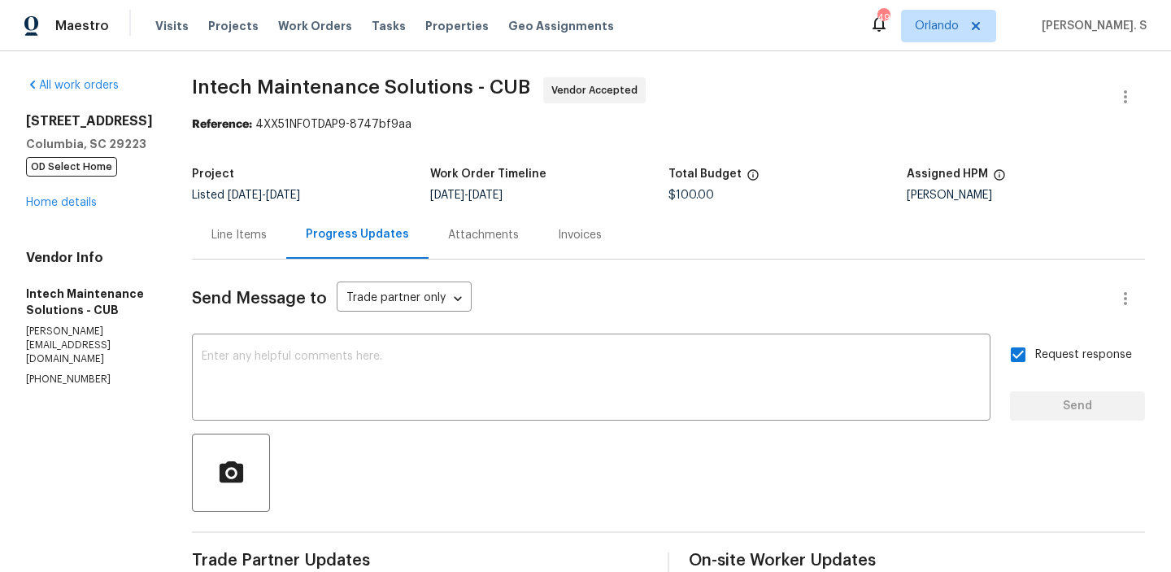
click at [279, 85] on span "Intech Maintenance Solutions - CUB" at bounding box center [361, 87] width 338 height 20
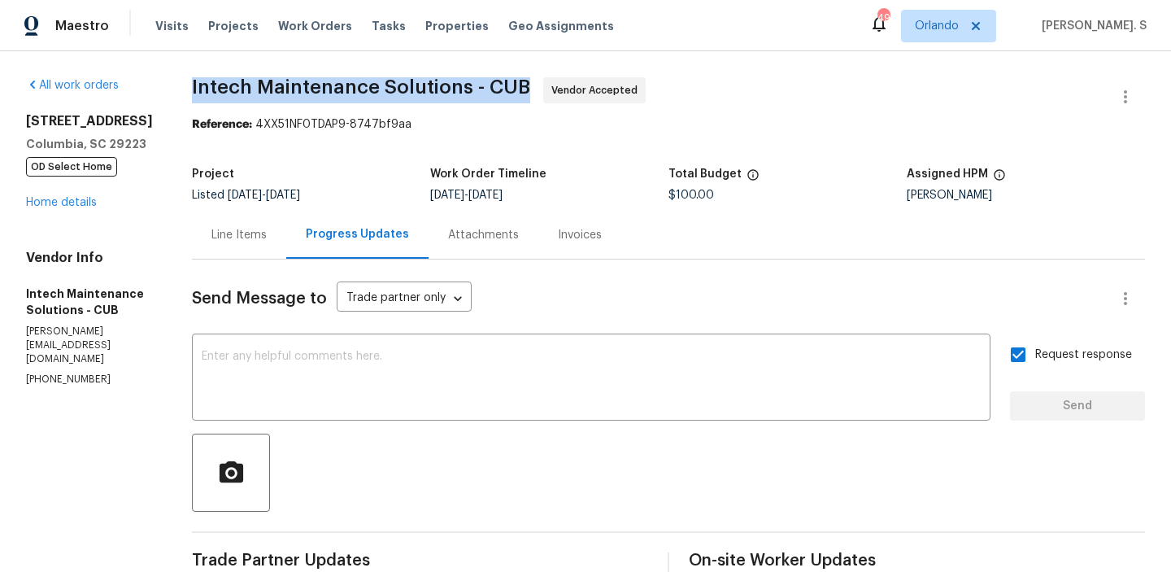
copy span "Intech Maintenance Solutions - CUB"
click at [64, 208] on link "Home details" at bounding box center [61, 202] width 71 height 11
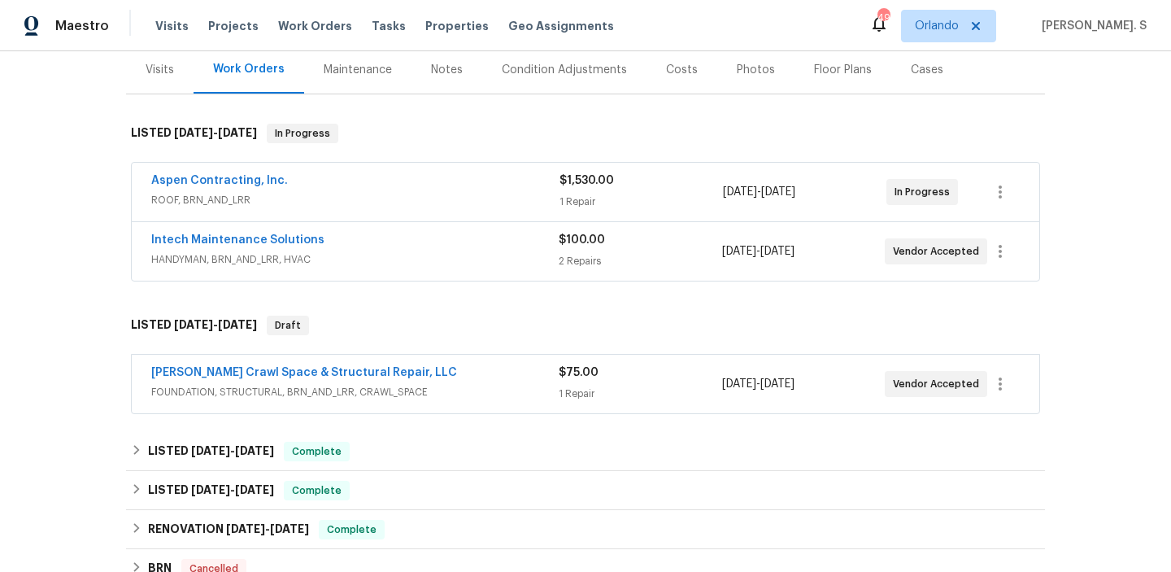
scroll to position [216, 0]
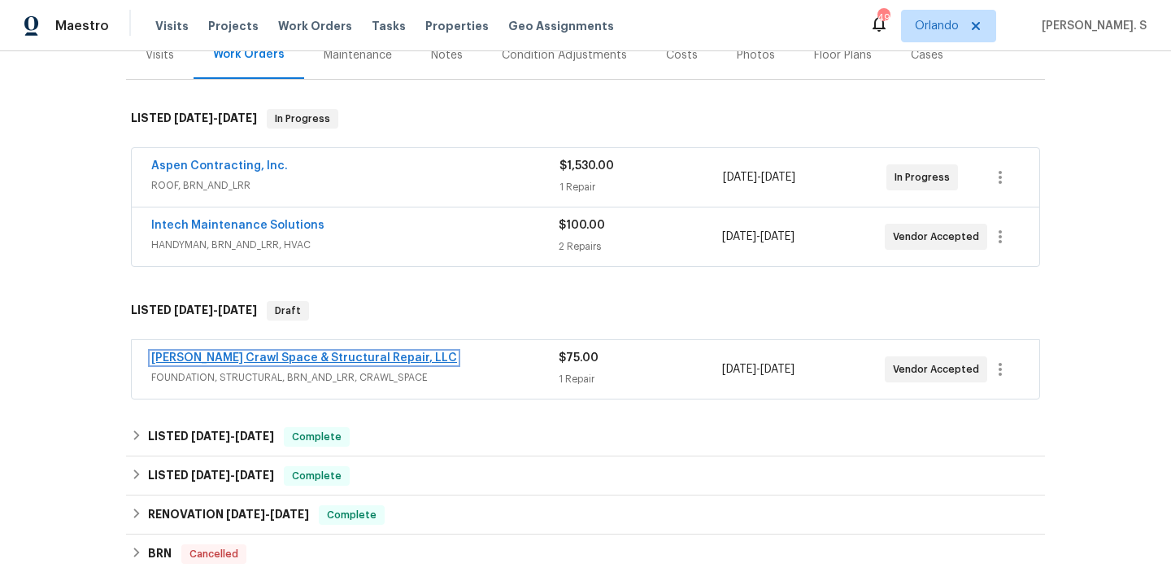
click at [216, 354] on link "Falcone Crawl Space & Structural Repair, LLC" at bounding box center [304, 357] width 306 height 11
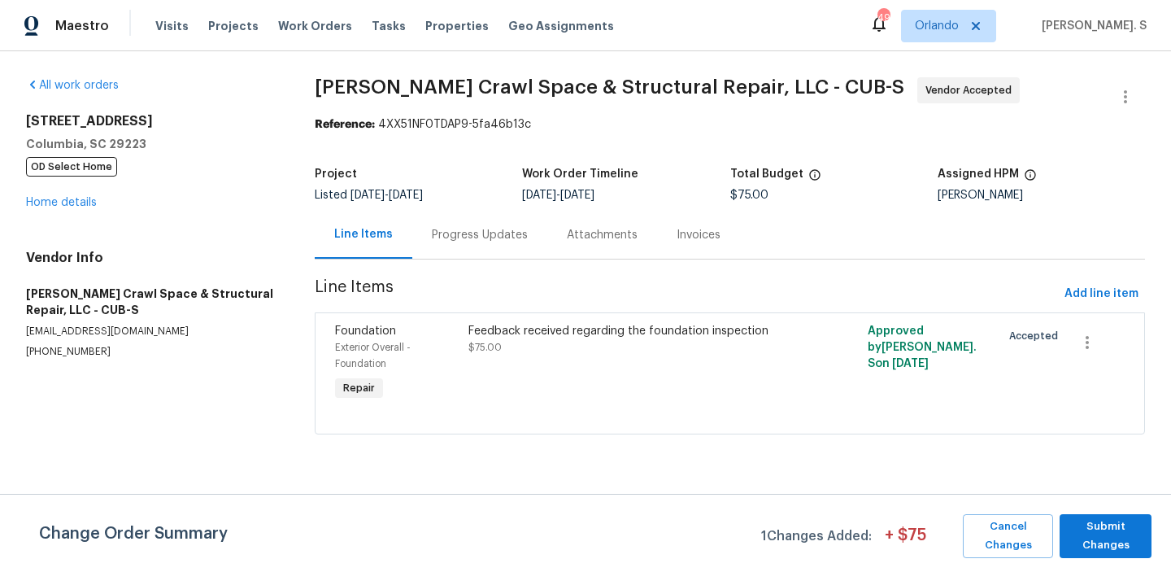
click at [437, 253] on div "Progress Updates" at bounding box center [479, 235] width 135 height 48
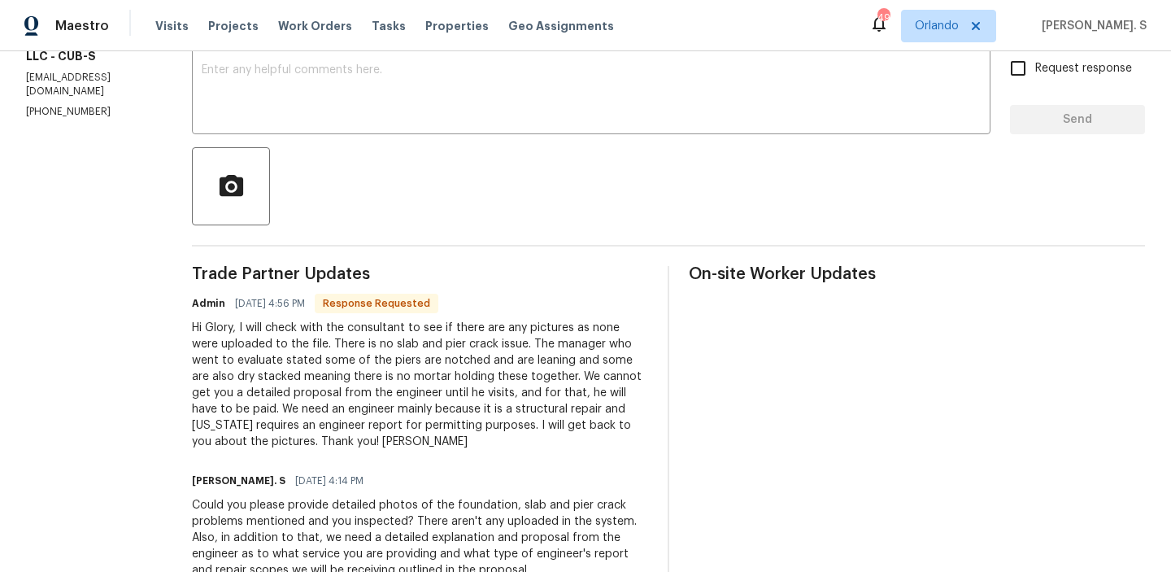
scroll to position [293, 0]
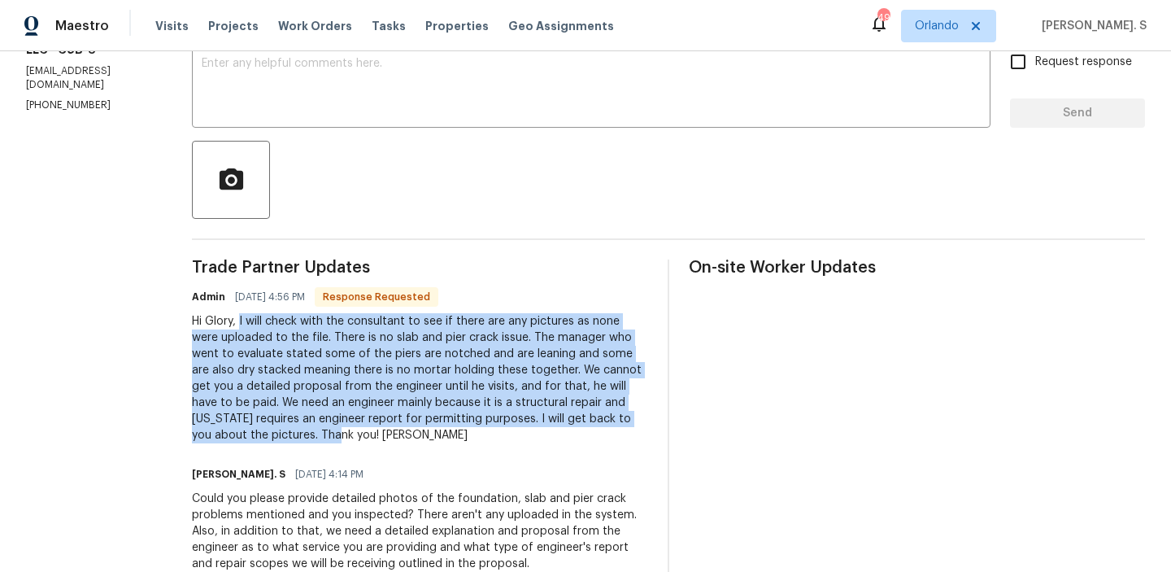
drag, startPoint x: 256, startPoint y: 324, endPoint x: 312, endPoint y: 433, distance: 122.6
click at [312, 433] on div "Hi Glory, I will check with the consultant to see if there are any pictures as …" at bounding box center [420, 378] width 456 height 130
copy div "I will check with the consultant to see if there are any pictures as none were …"
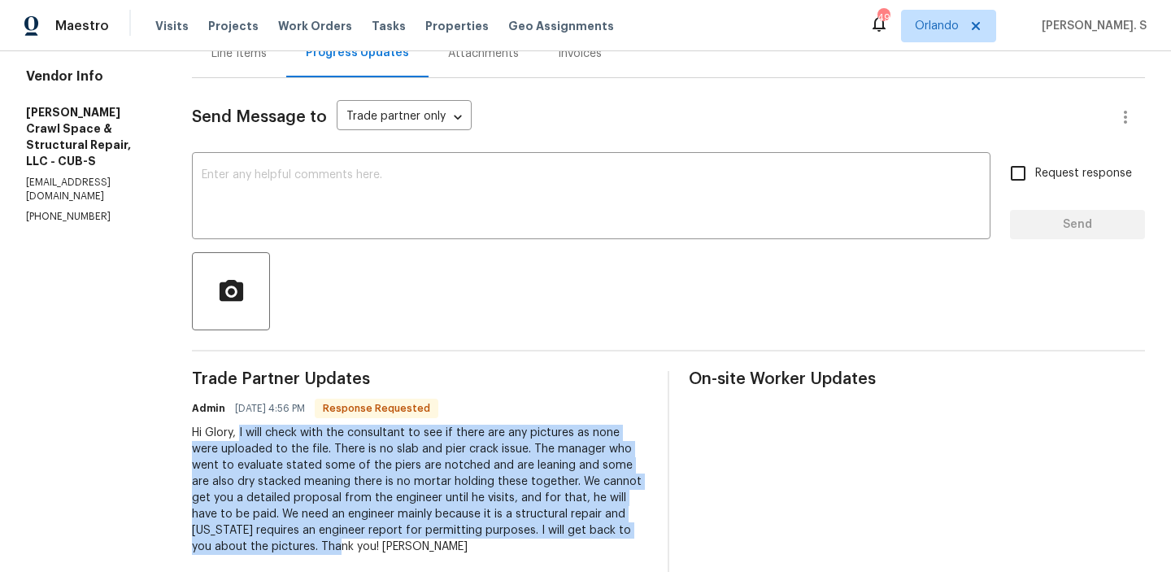
scroll to position [0, 0]
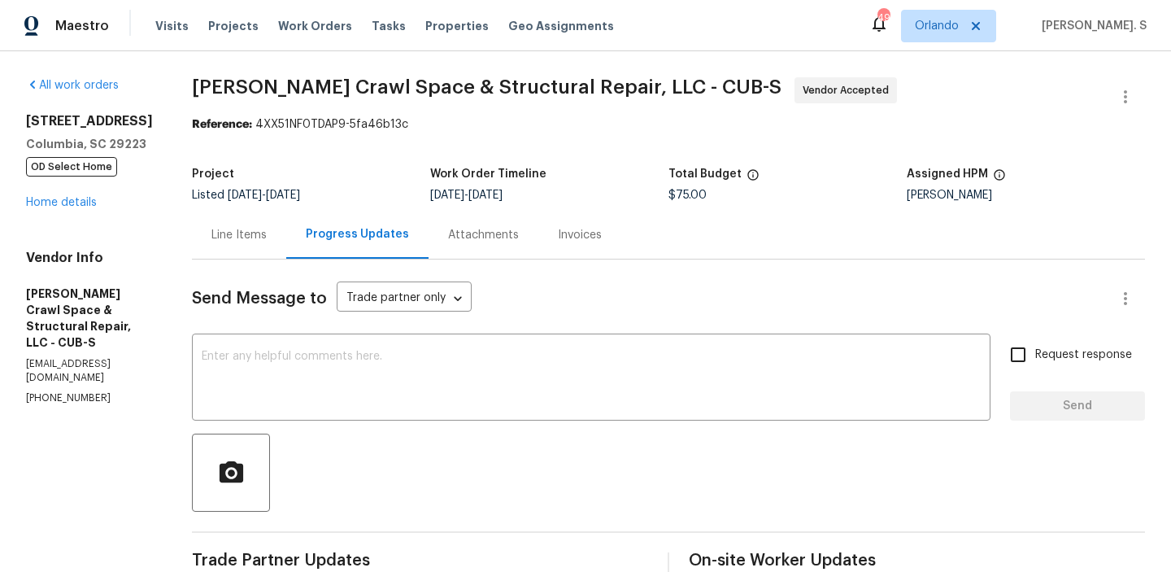
click at [310, 89] on span "Falcone Crawl Space & Structural Repair, LLC - CUB-S" at bounding box center [487, 87] width 590 height 20
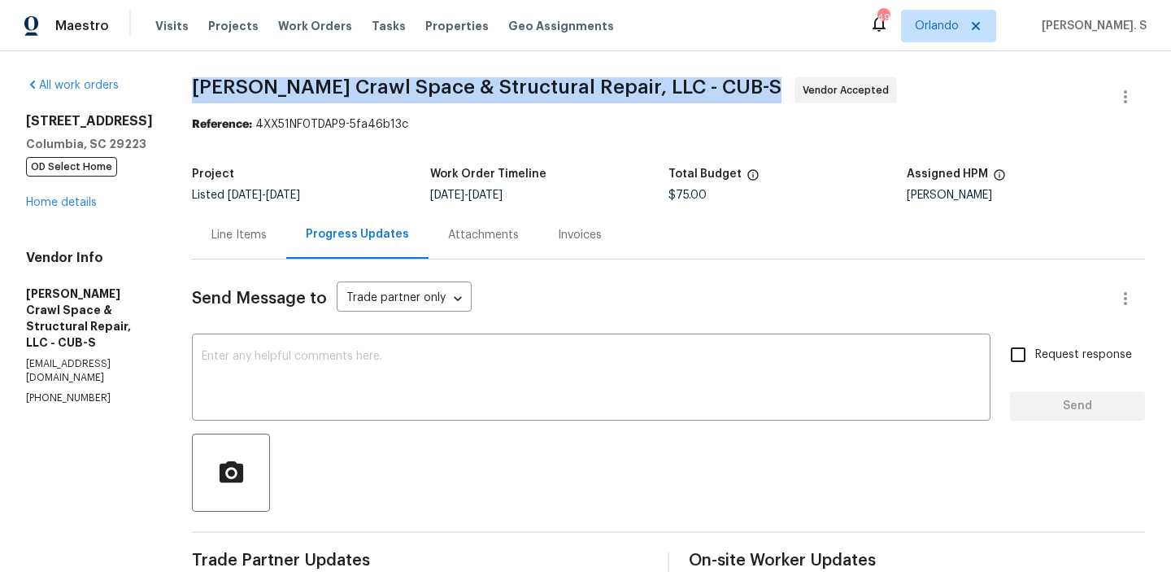
copy span "Falcone Crawl Space & Structural Repair, LLC - CUB-S"
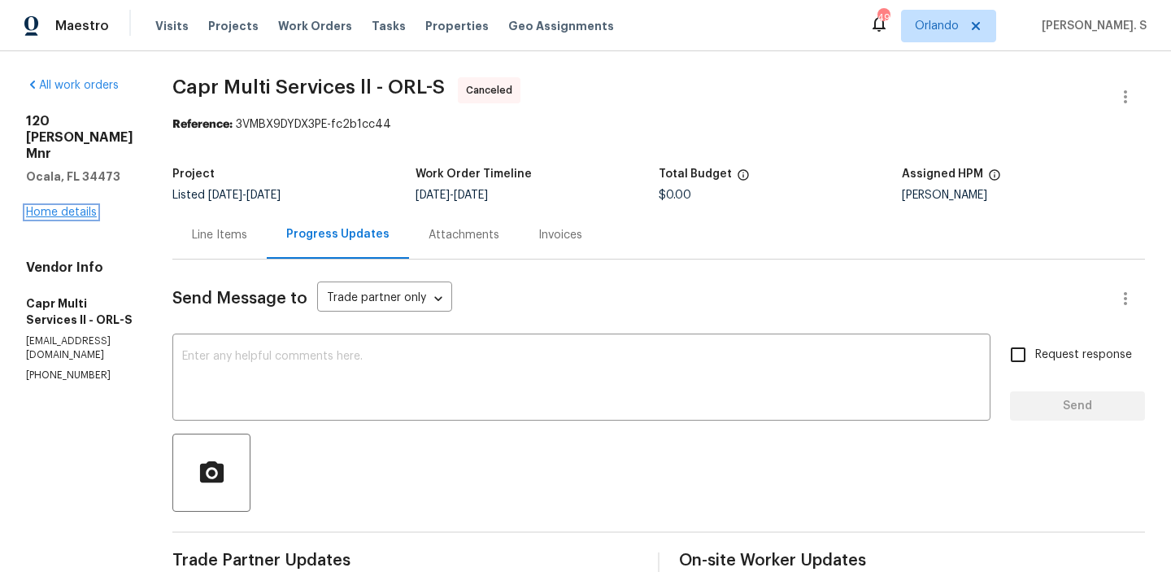
click at [49, 207] on link "Home details" at bounding box center [61, 212] width 71 height 11
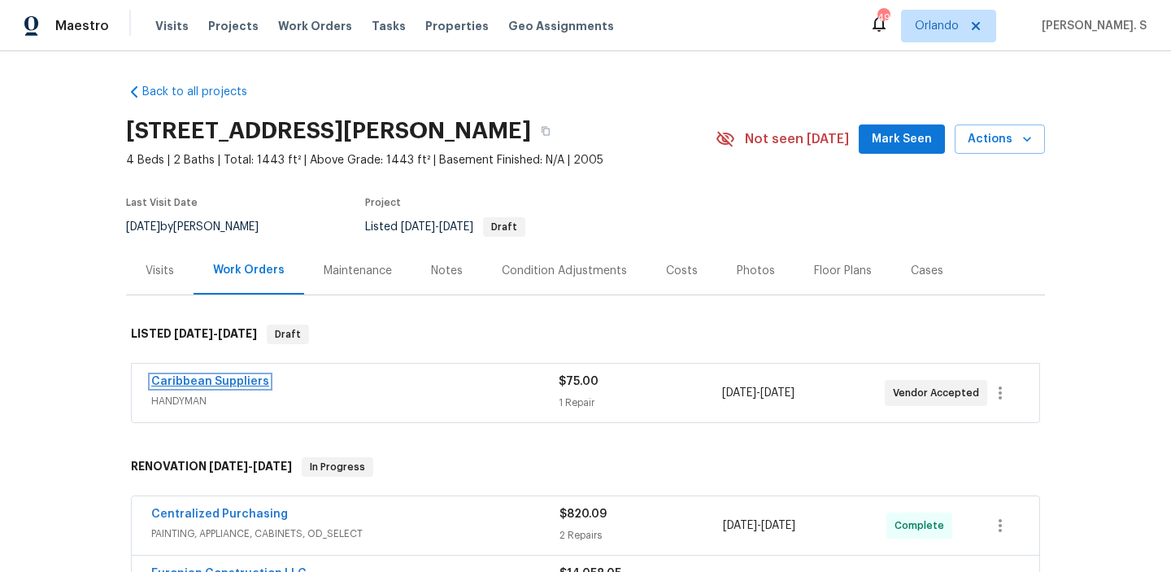
click at [172, 381] on link "Caribbean Suppliers" at bounding box center [210, 381] width 118 height 11
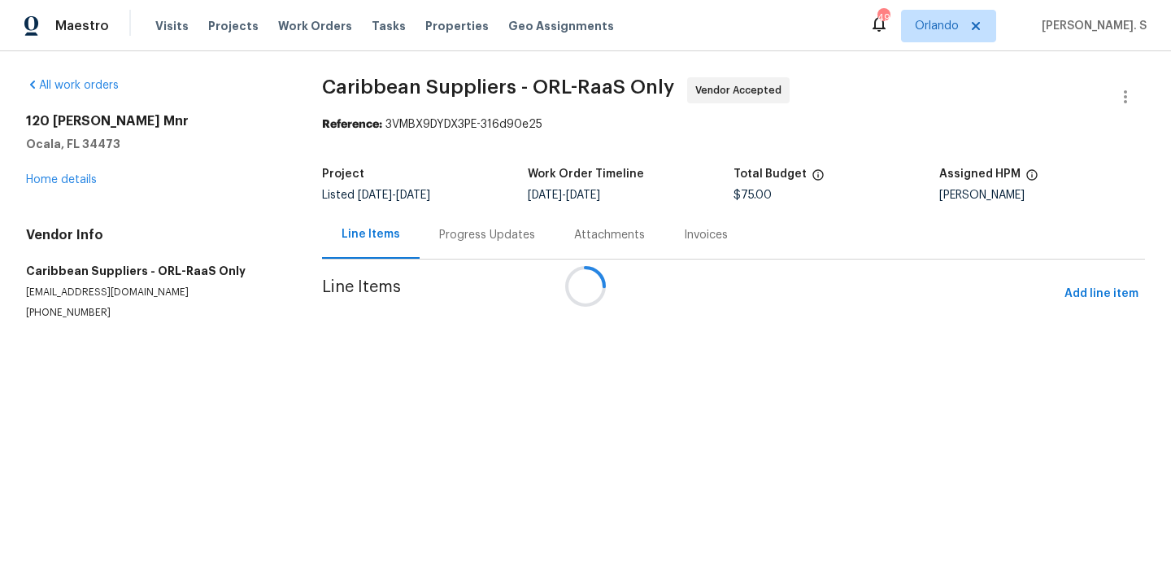
click at [555, 224] on div "Attachments" at bounding box center [610, 235] width 110 height 48
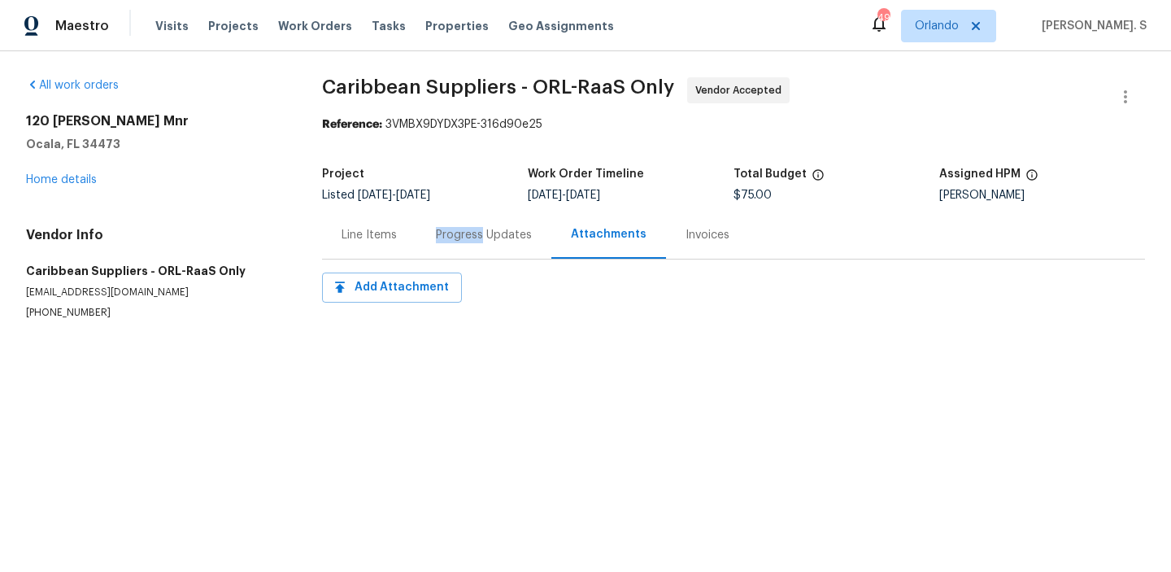
click at [473, 224] on div "Progress Updates" at bounding box center [483, 235] width 135 height 48
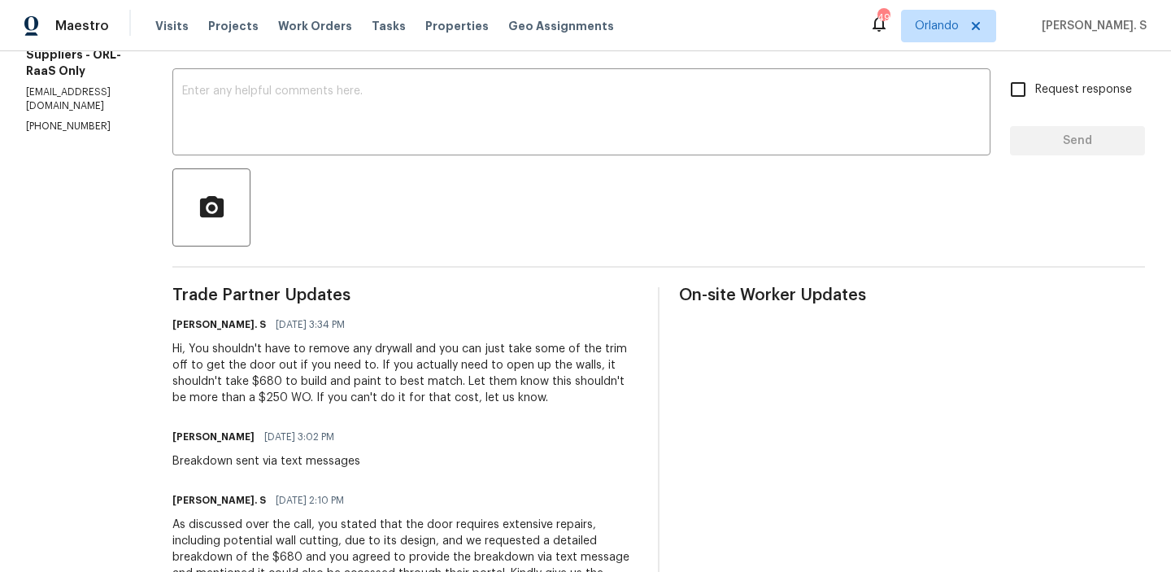
scroll to position [10, 0]
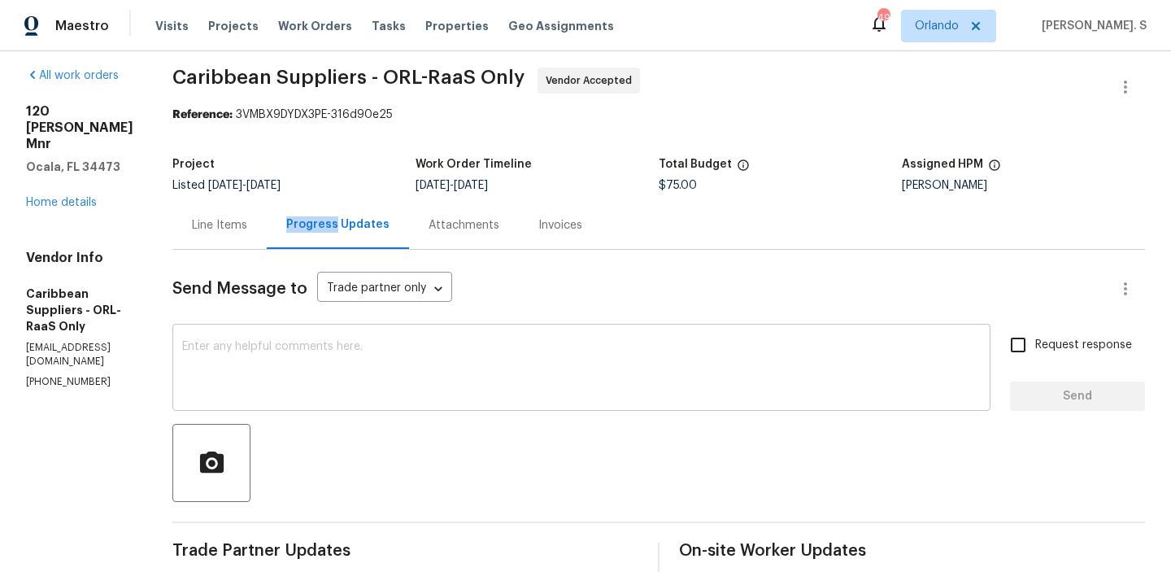
click at [343, 390] on textarea at bounding box center [581, 369] width 799 height 57
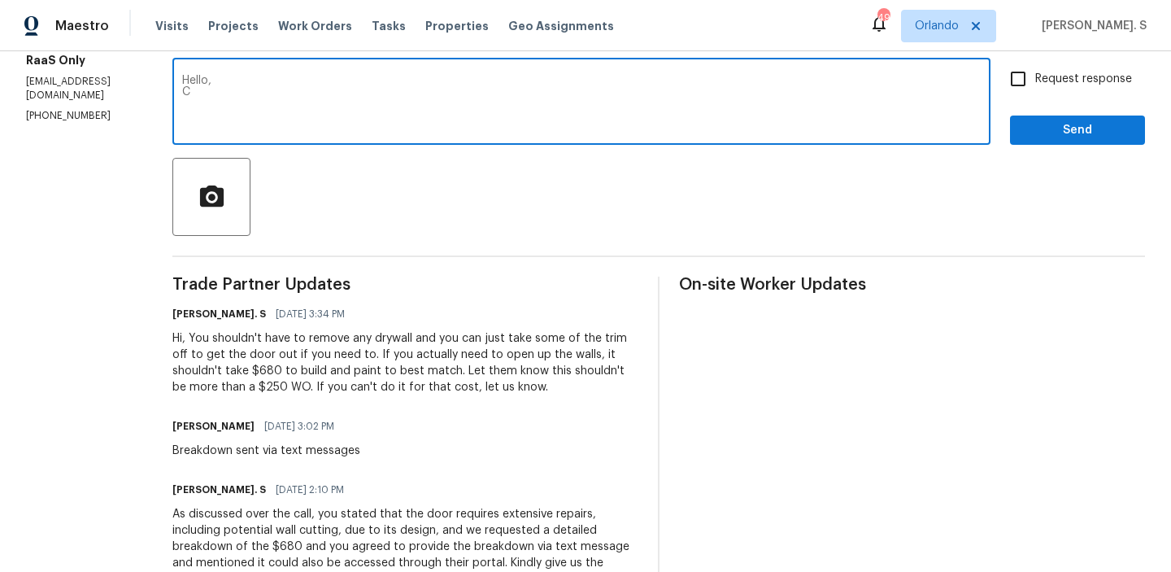
scroll to position [273, 0]
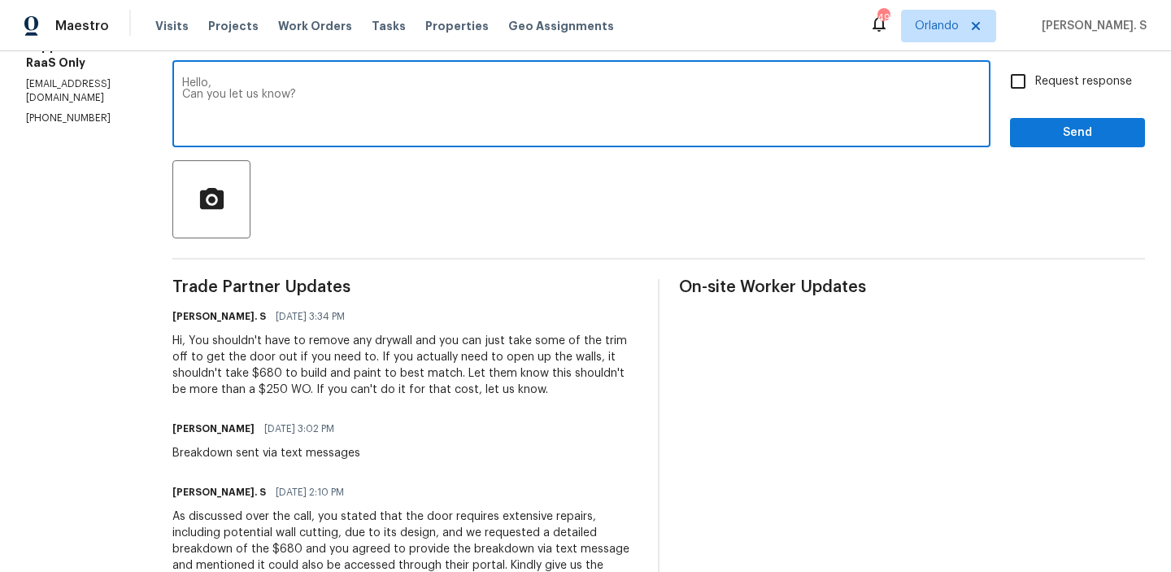
type textarea "Hello, Can you let us know?"
click at [1060, 55] on div "Send Message to Trade partner only Trade partner only ​ Hello, Can you let us k…" at bounding box center [658, 433] width 973 height 895
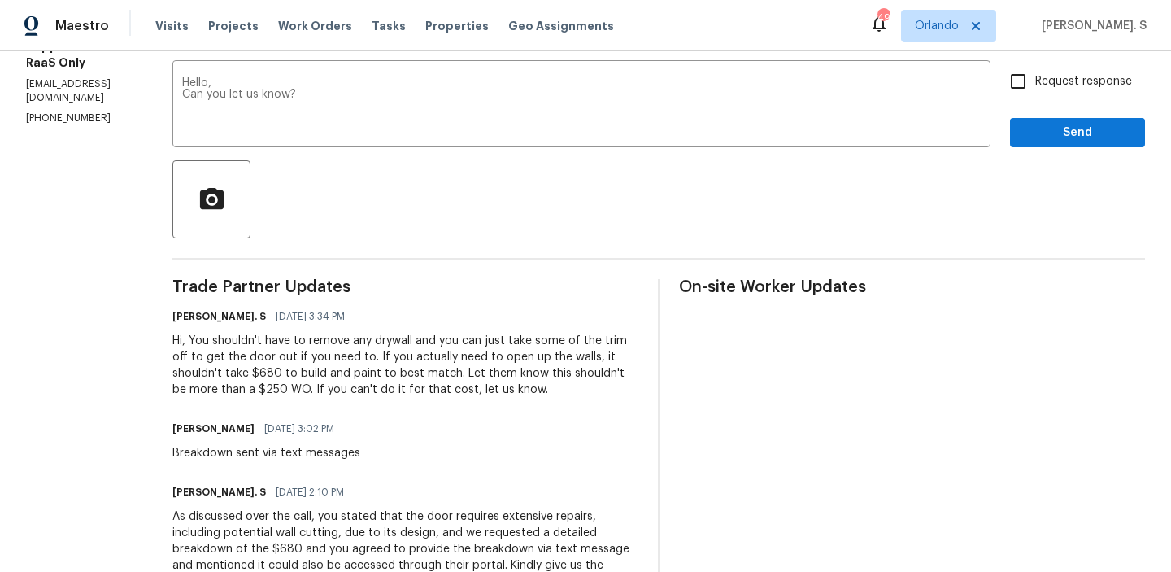
click at [1056, 78] on span "Request response" at bounding box center [1083, 81] width 97 height 17
click at [1035, 78] on input "Request response" at bounding box center [1018, 81] width 34 height 34
checkbox input "true"
click at [1044, 146] on button "Send" at bounding box center [1077, 133] width 135 height 30
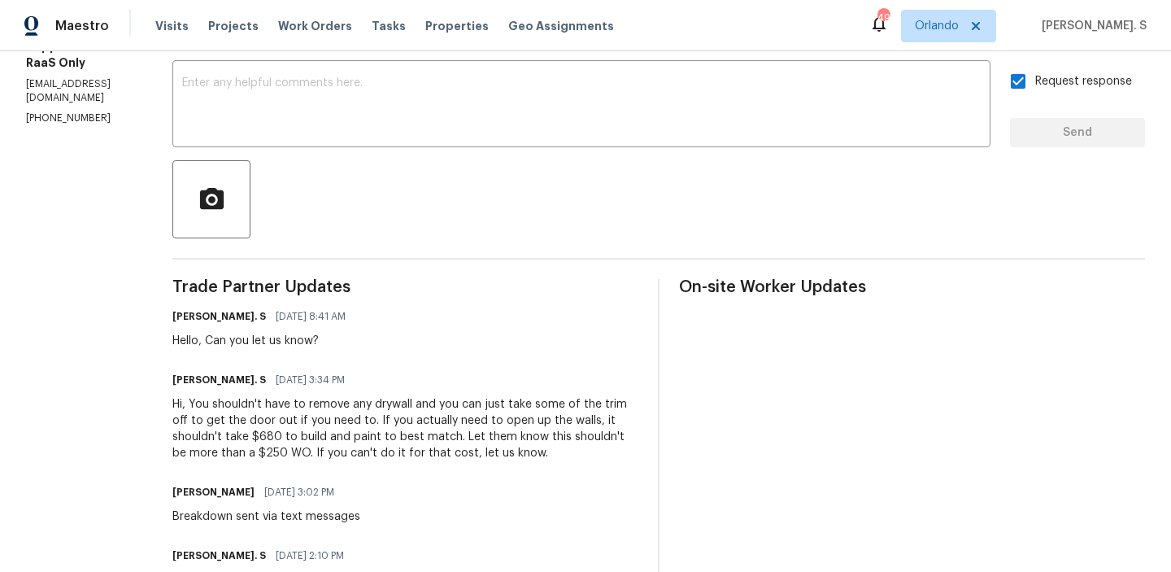
scroll to position [0, 0]
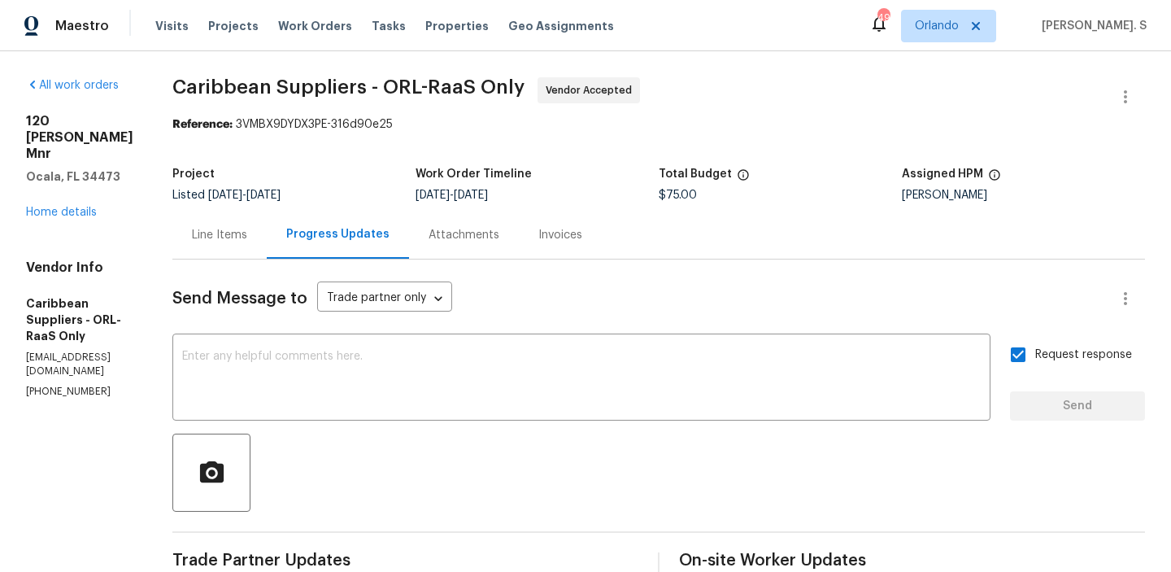
click at [382, 89] on span "Caribbean Suppliers - ORL-RaaS Only" at bounding box center [348, 87] width 352 height 20
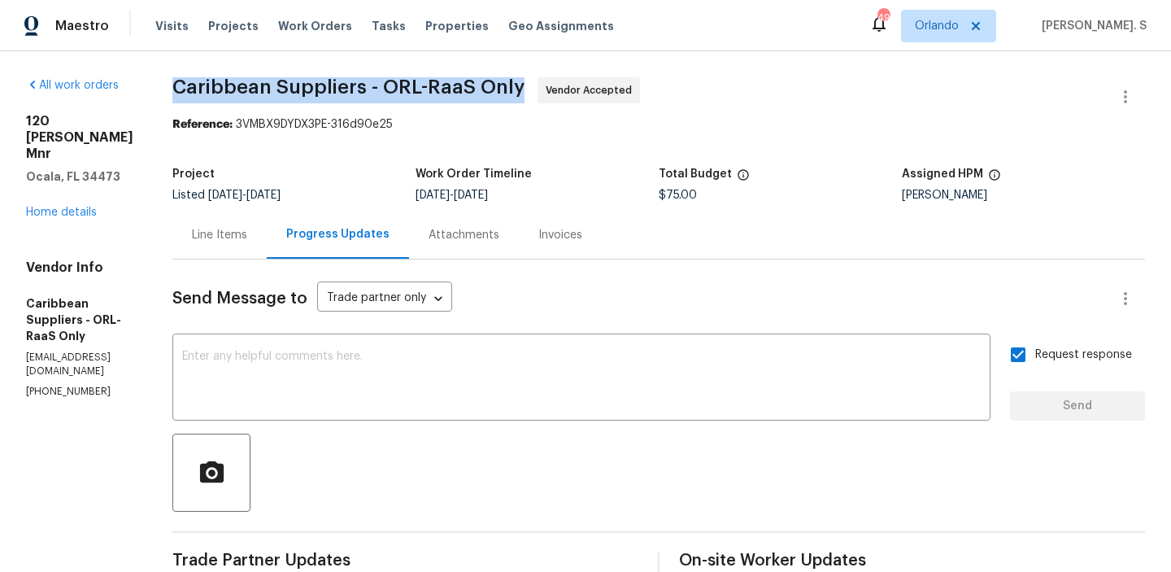
copy span "Caribbean Suppliers - ORL-RaaS Only"
click at [67, 207] on link "Home details" at bounding box center [61, 212] width 71 height 11
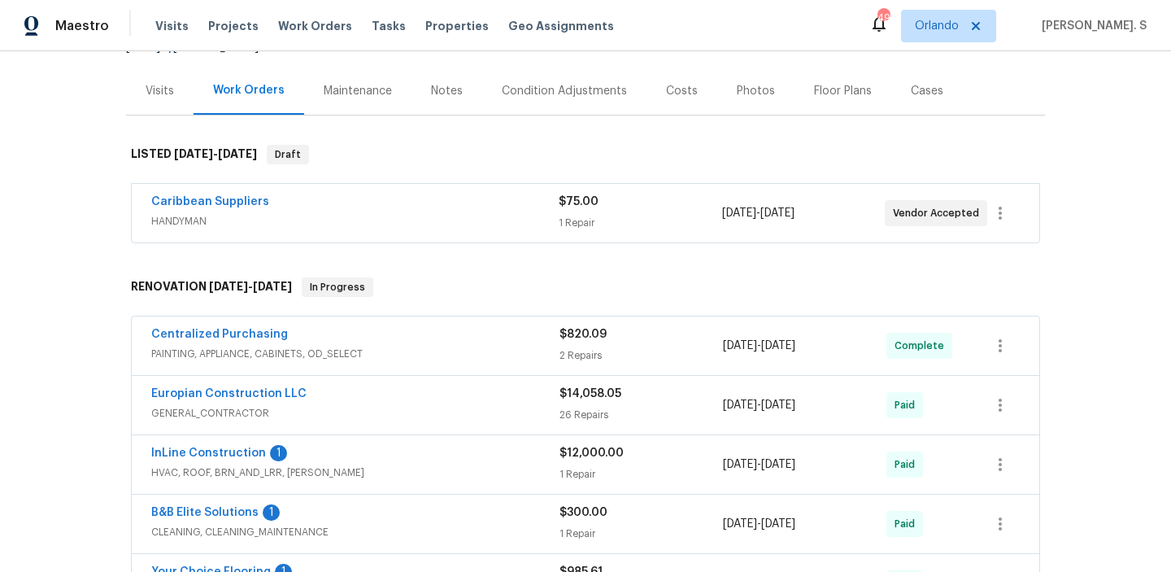
scroll to position [202, 0]
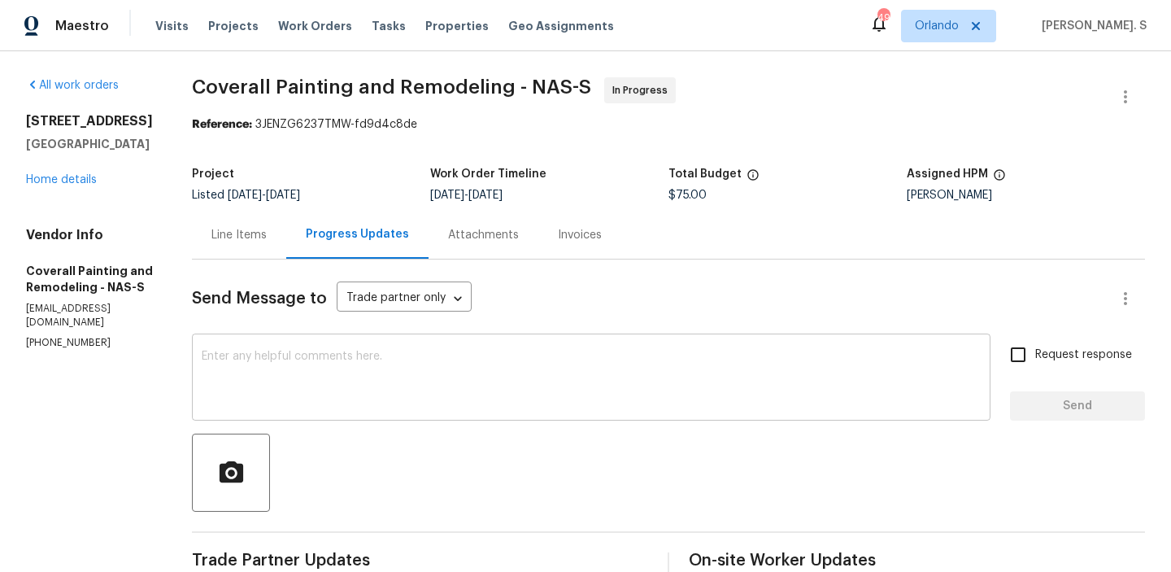
click at [343, 367] on textarea at bounding box center [591, 379] width 779 height 57
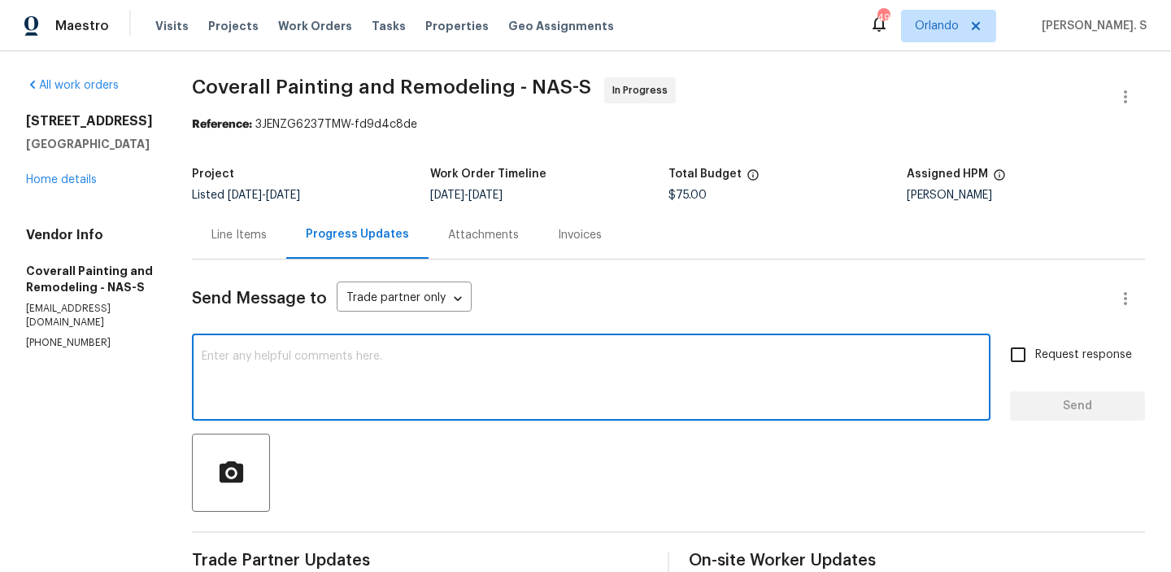
paste textarea "May we have an update on the progress of the work order?"
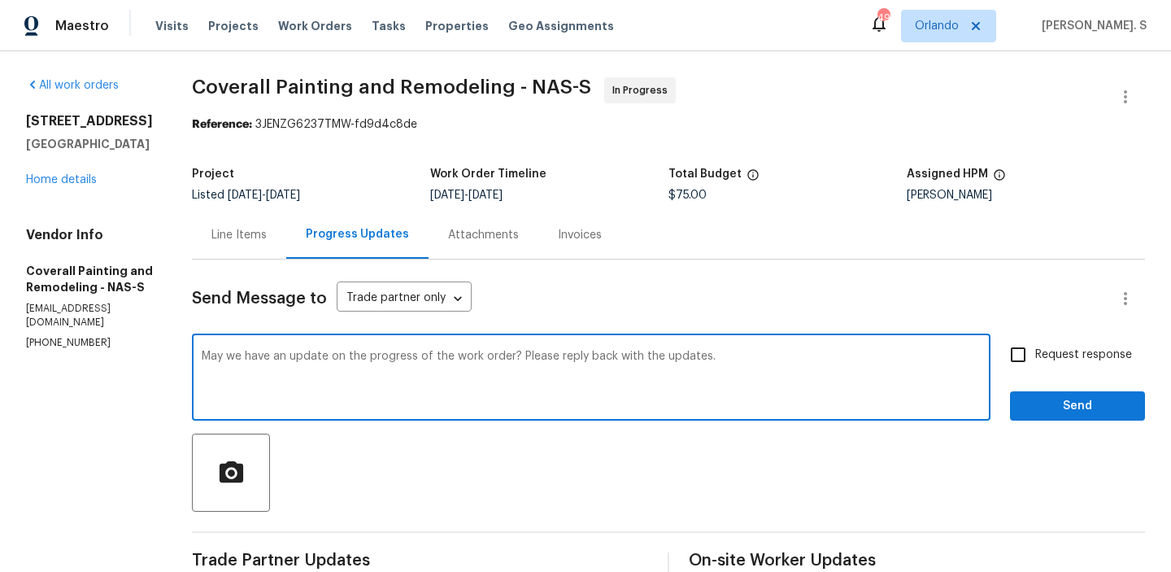
type textarea "May we have an update on the progress of the work order? Please reply back with…"
click at [1076, 363] on span "Request response" at bounding box center [1083, 354] width 97 height 17
click at [1035, 363] on input "Request response" at bounding box center [1018, 355] width 34 height 34
checkbox input "true"
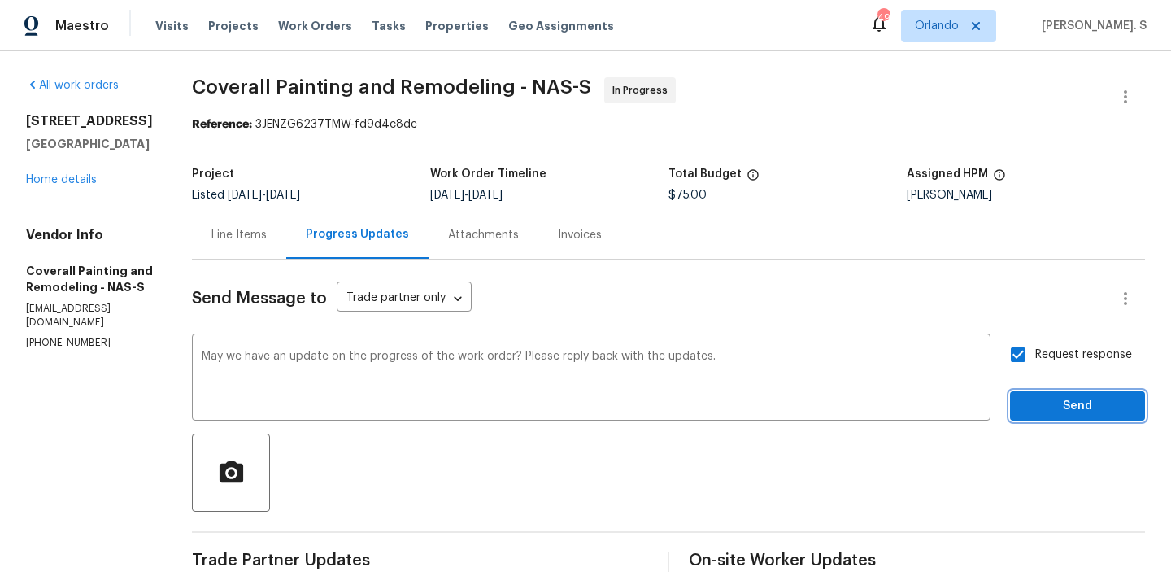
click at [1056, 419] on button "Send" at bounding box center [1077, 406] width 135 height 30
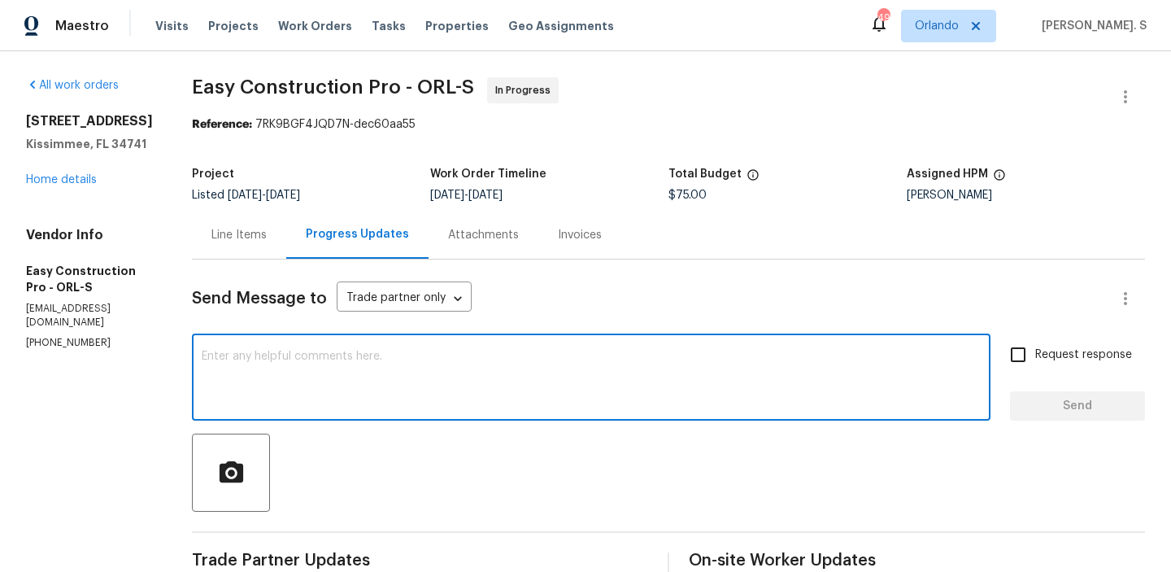
click at [325, 393] on textarea at bounding box center [591, 379] width 779 height 57
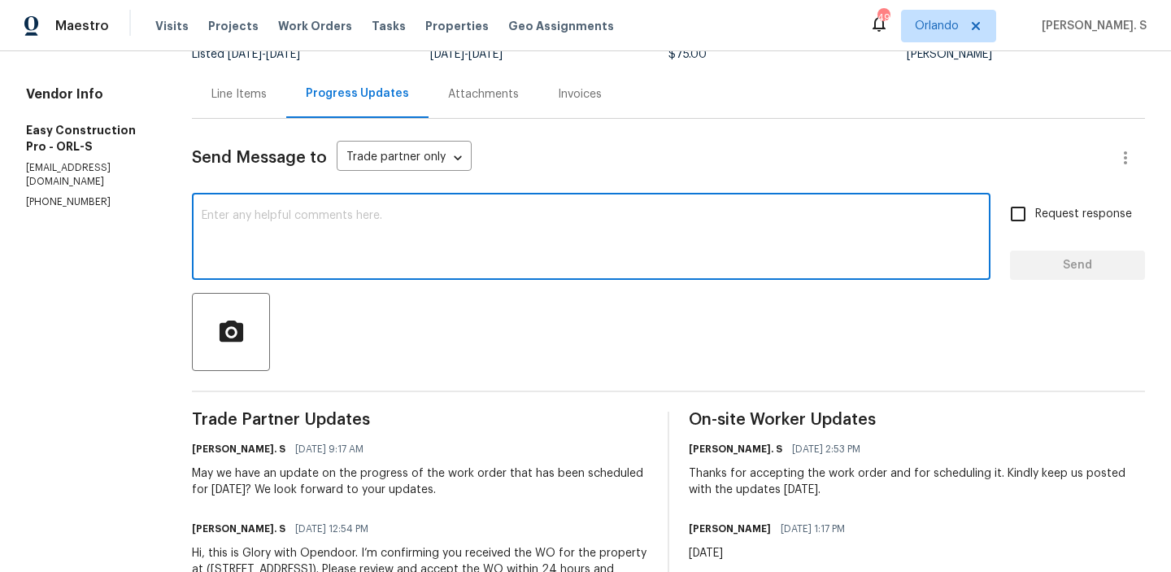
scroll to position [142, 0]
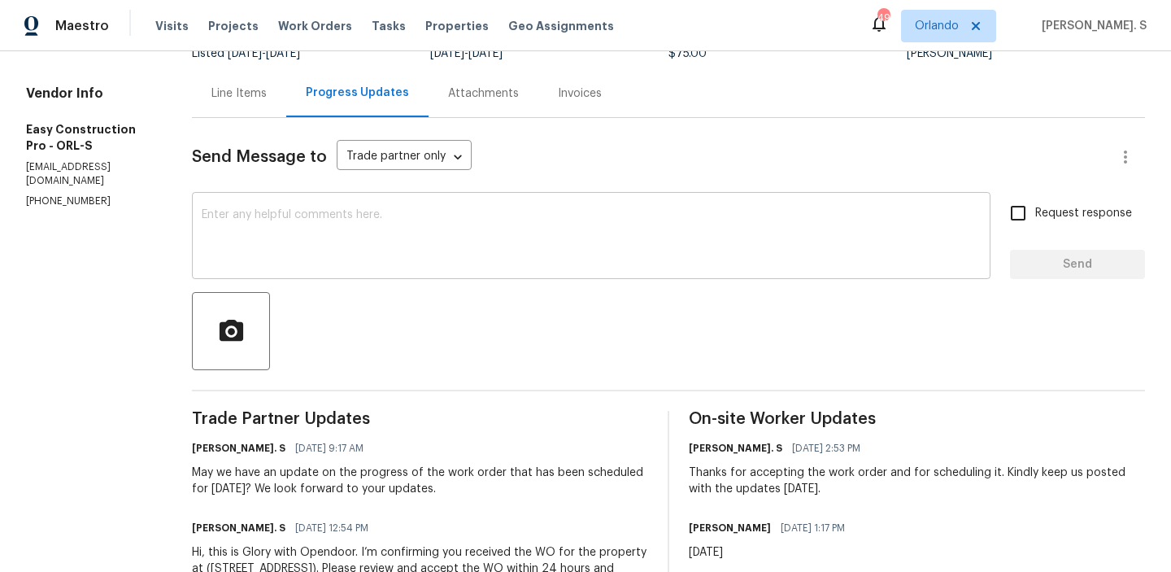
click at [425, 197] on div "x ​" at bounding box center [591, 237] width 799 height 83
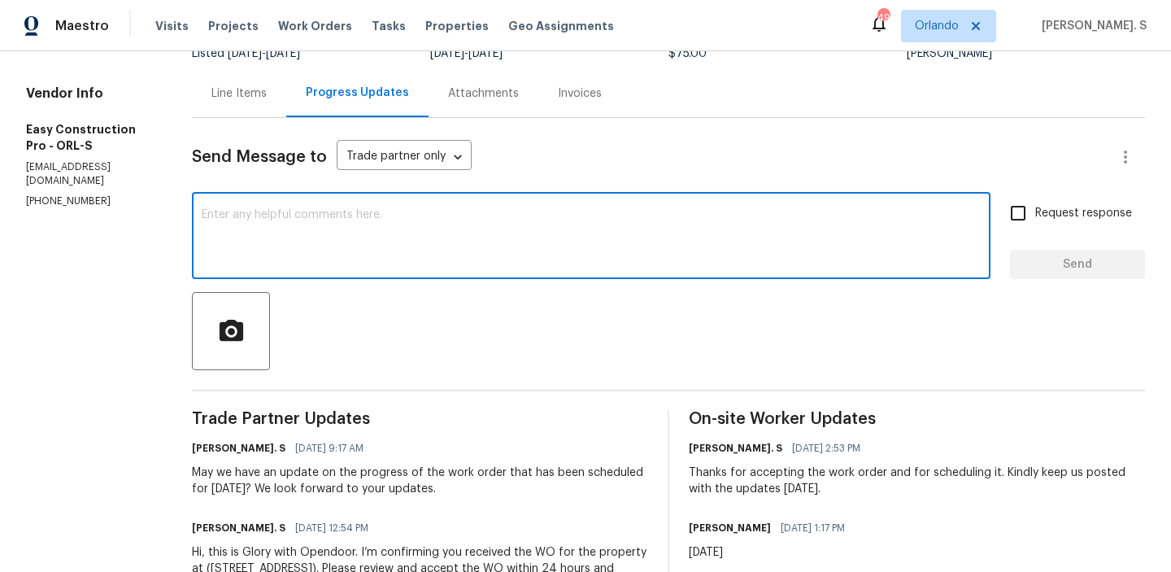
paste textarea "Could you provide an update on the status of the work order?"
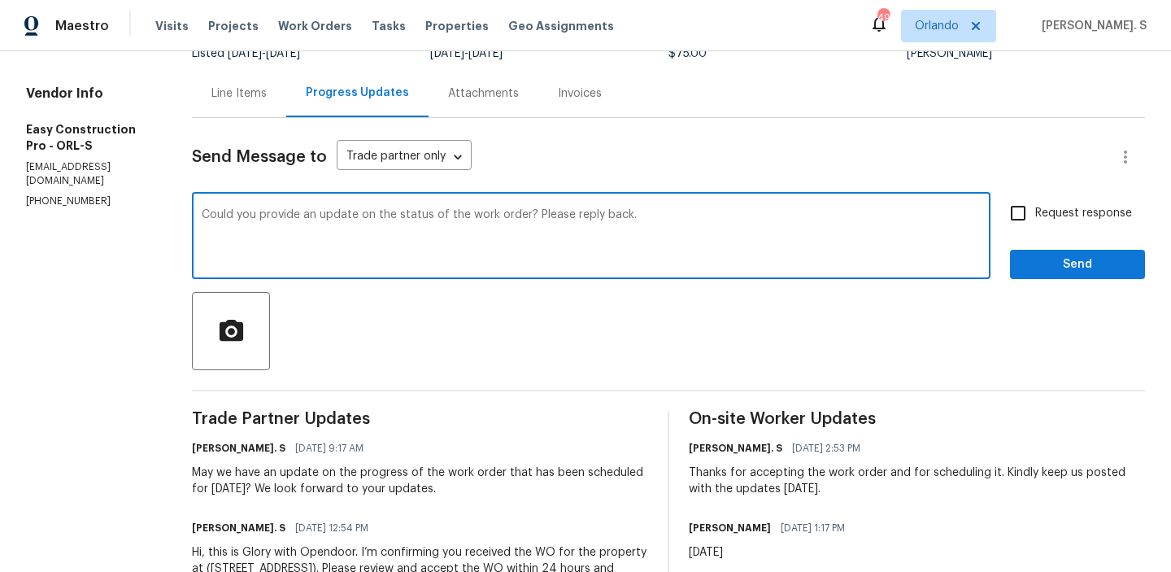
type textarea "Could you provide an update on the status of the work order? Please reply back."
click at [1014, 229] on input "Request response" at bounding box center [1018, 213] width 34 height 34
checkbox input "true"
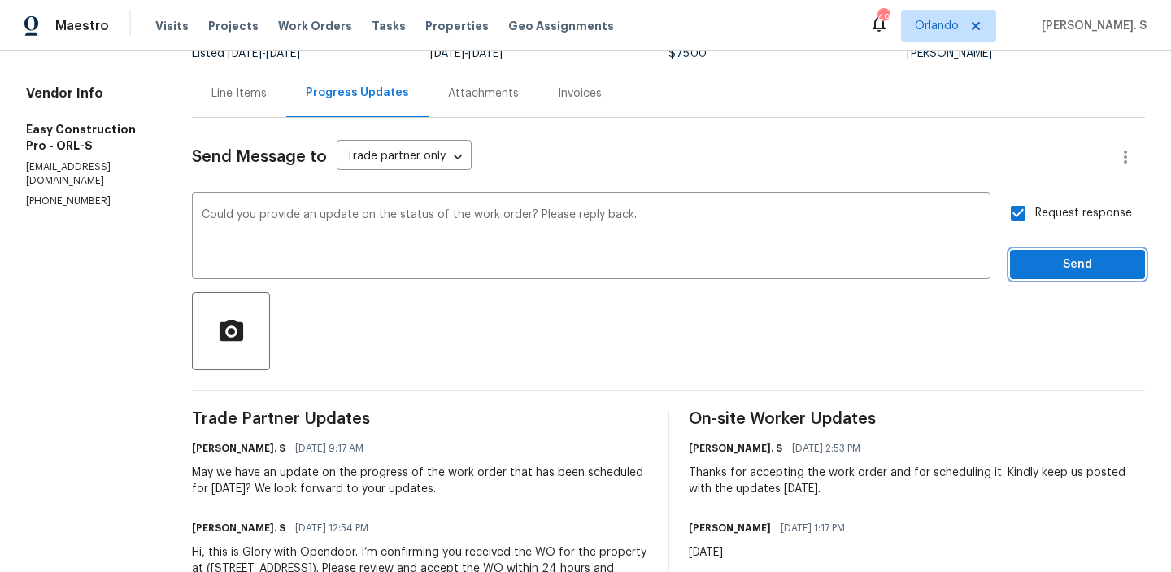
click at [1030, 274] on button "Send" at bounding box center [1077, 265] width 135 height 30
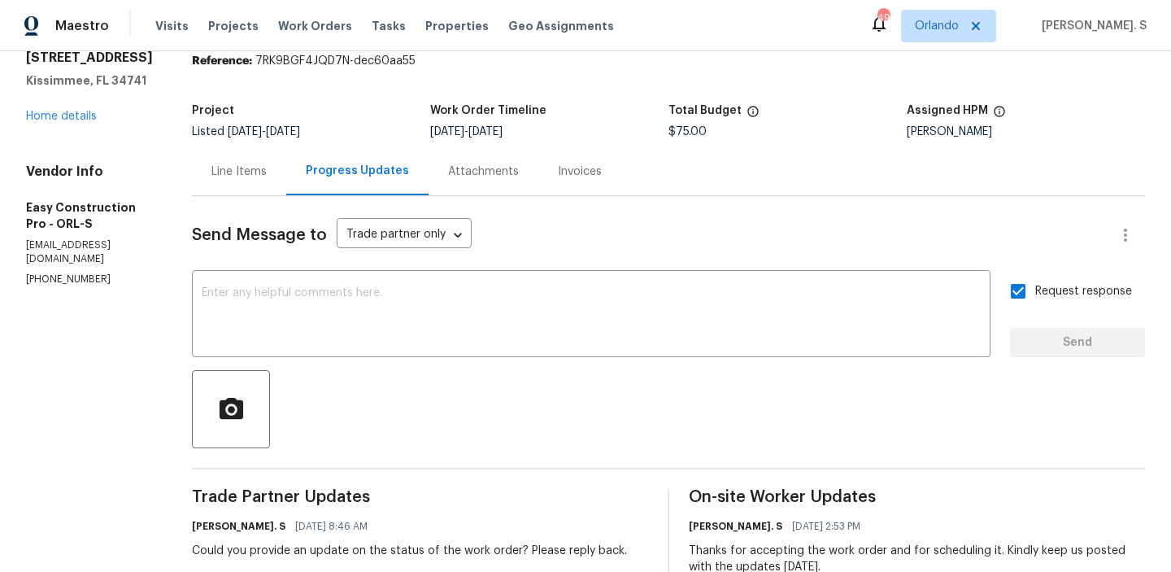
scroll to position [0, 0]
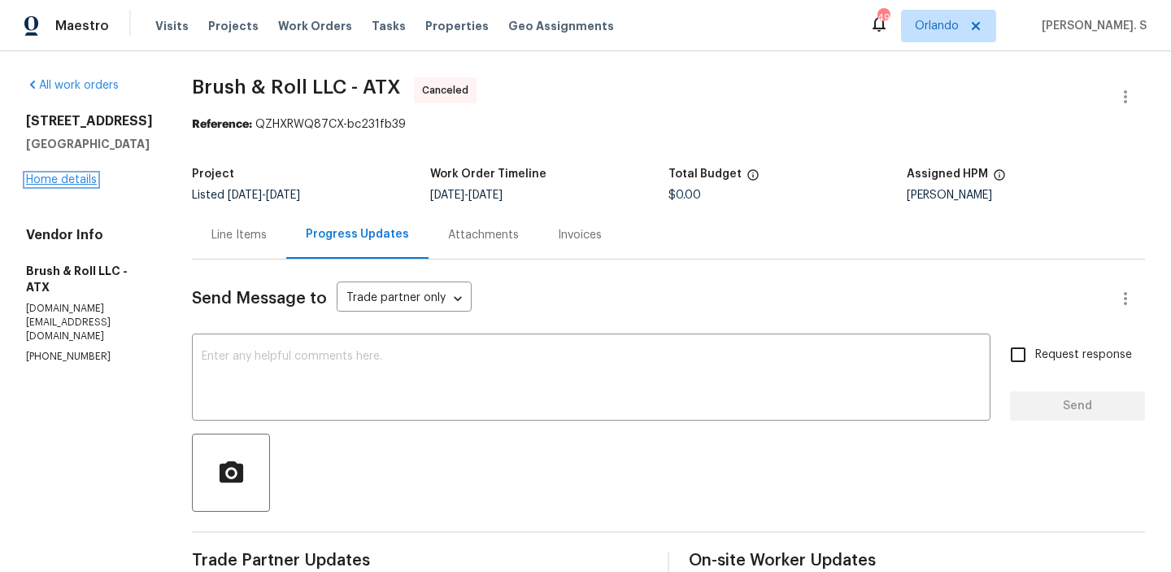
click at [56, 185] on link "Home details" at bounding box center [61, 179] width 71 height 11
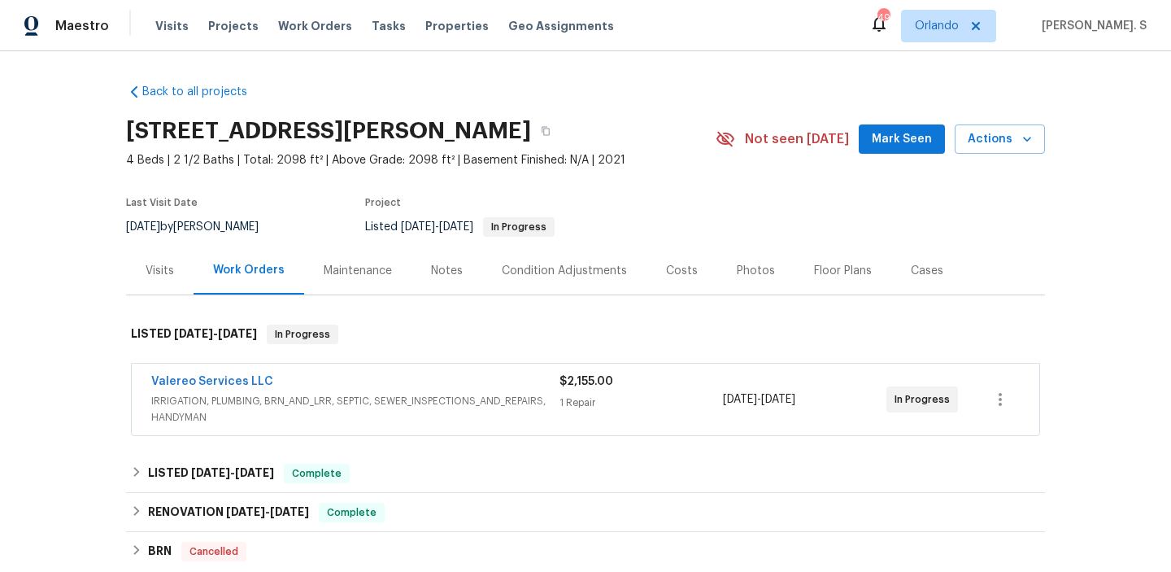
click at [229, 371] on div "Valereo Services LLC IRRIGATION, PLUMBING, BRN_AND_LRR, SEPTIC, SEWER_INSPECTIO…" at bounding box center [586, 400] width 908 height 72
click at [226, 381] on link "Valereo Services LLC" at bounding box center [212, 381] width 122 height 11
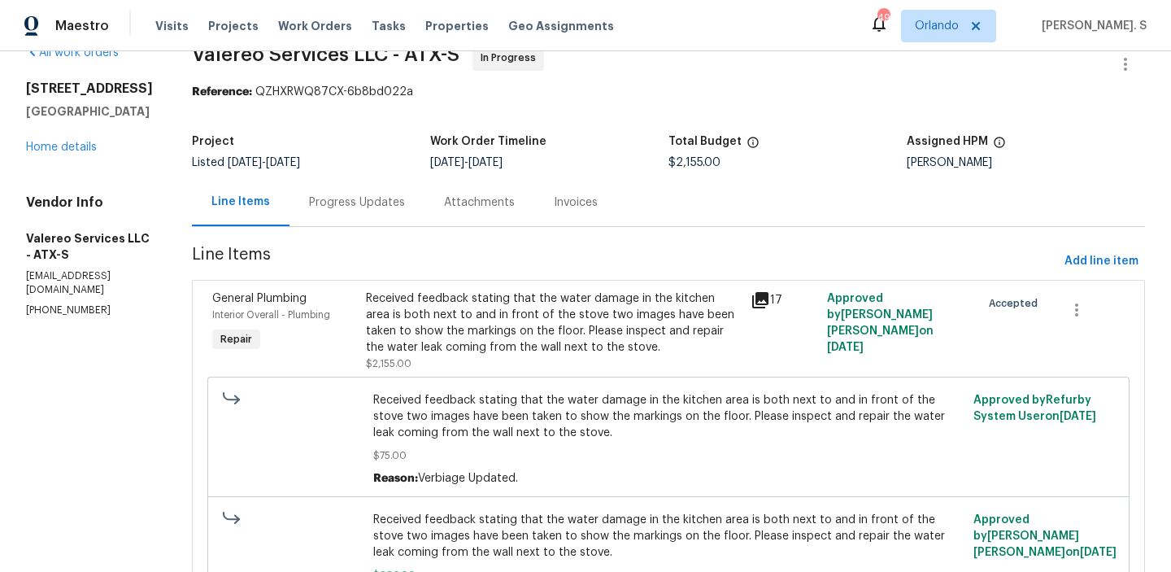
scroll to position [35, 0]
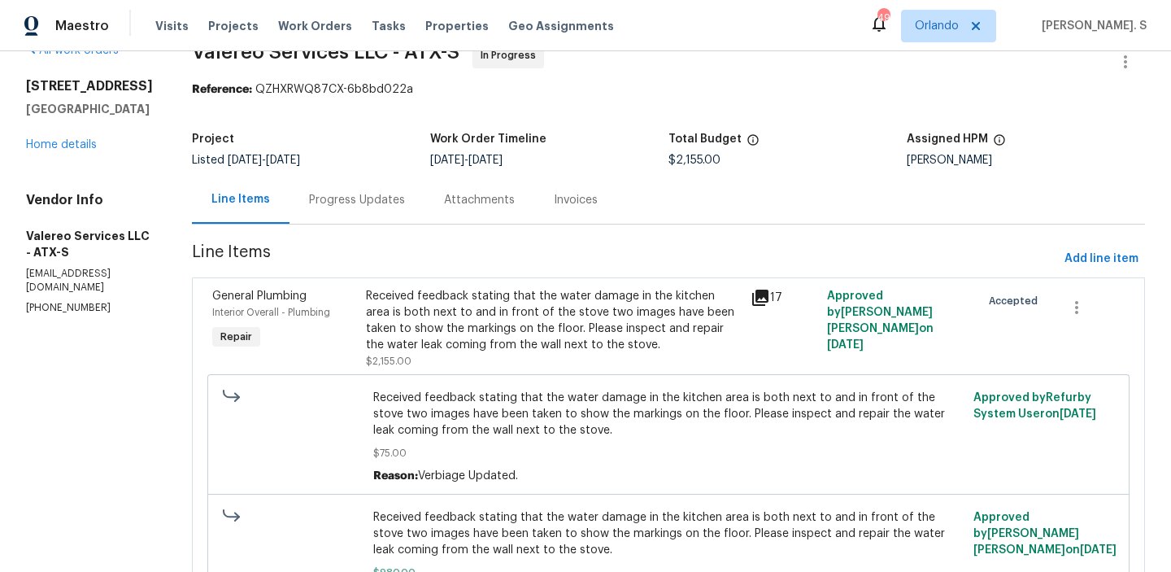
click at [323, 191] on div "Progress Updates" at bounding box center [357, 200] width 135 height 48
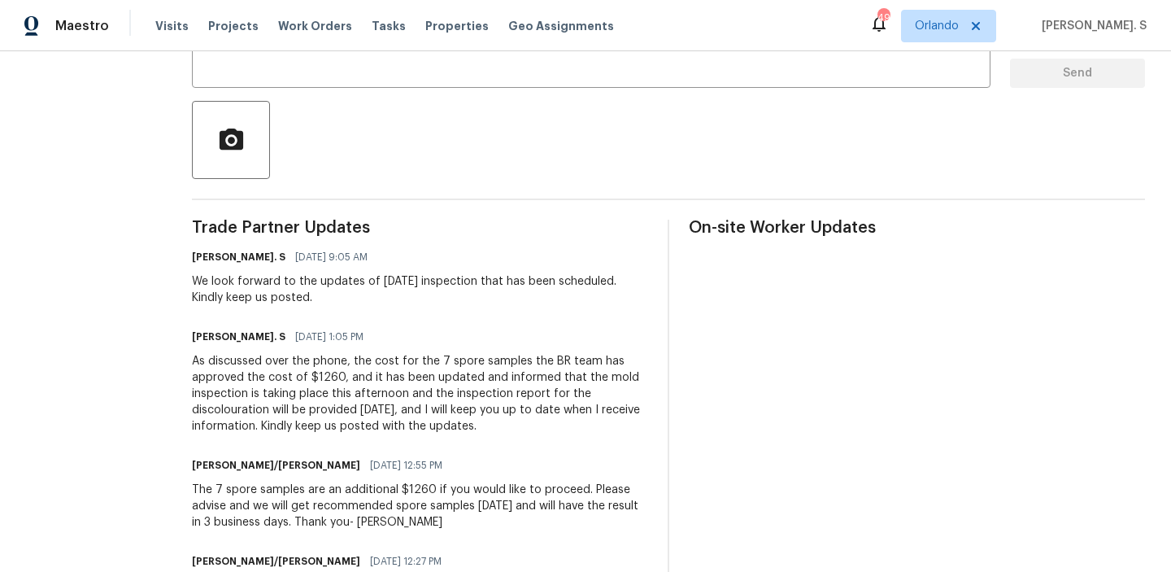
scroll to position [142, 0]
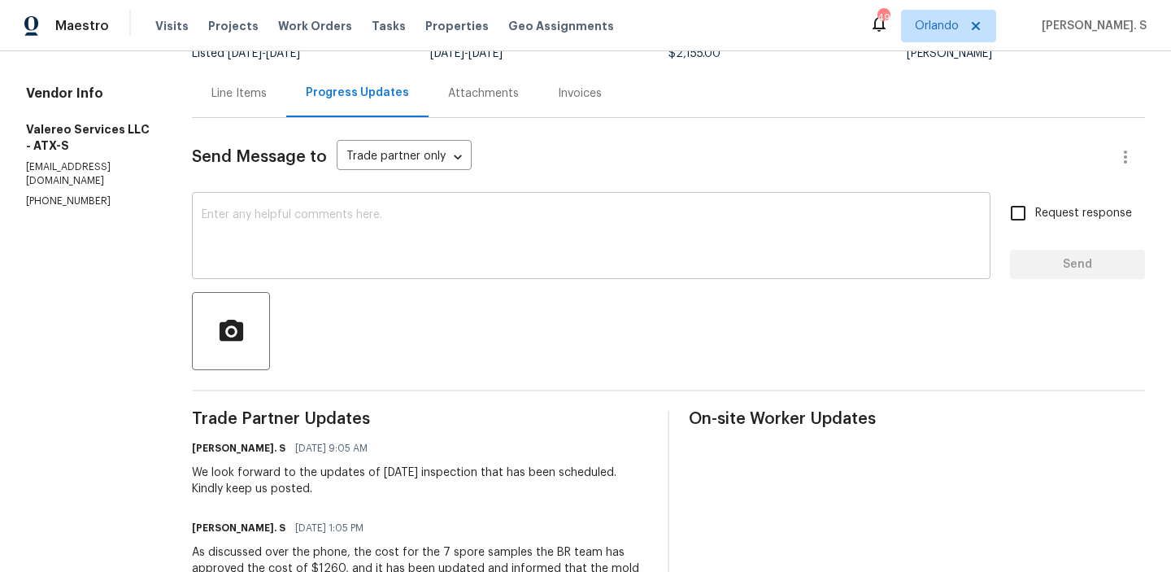
click at [192, 233] on div "x ​" at bounding box center [591, 237] width 799 height 83
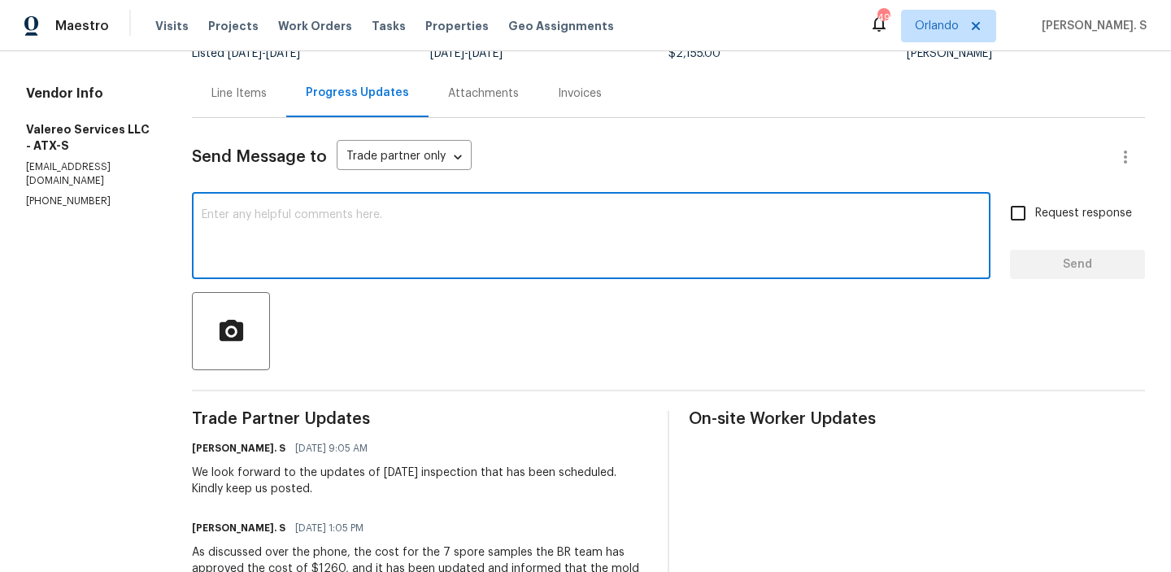
paste textarea "May we have an update on the progress of the work order?"
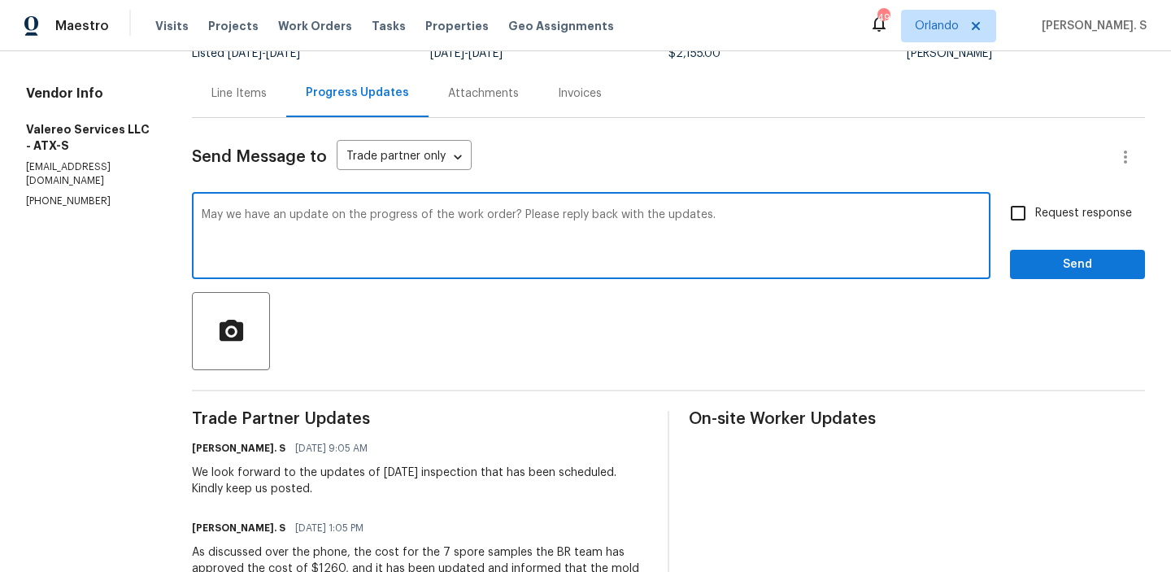
type textarea "May we have an update on the progress of the work order? Please reply back with…"
click at [1047, 232] on div "Request response Send" at bounding box center [1077, 237] width 135 height 83
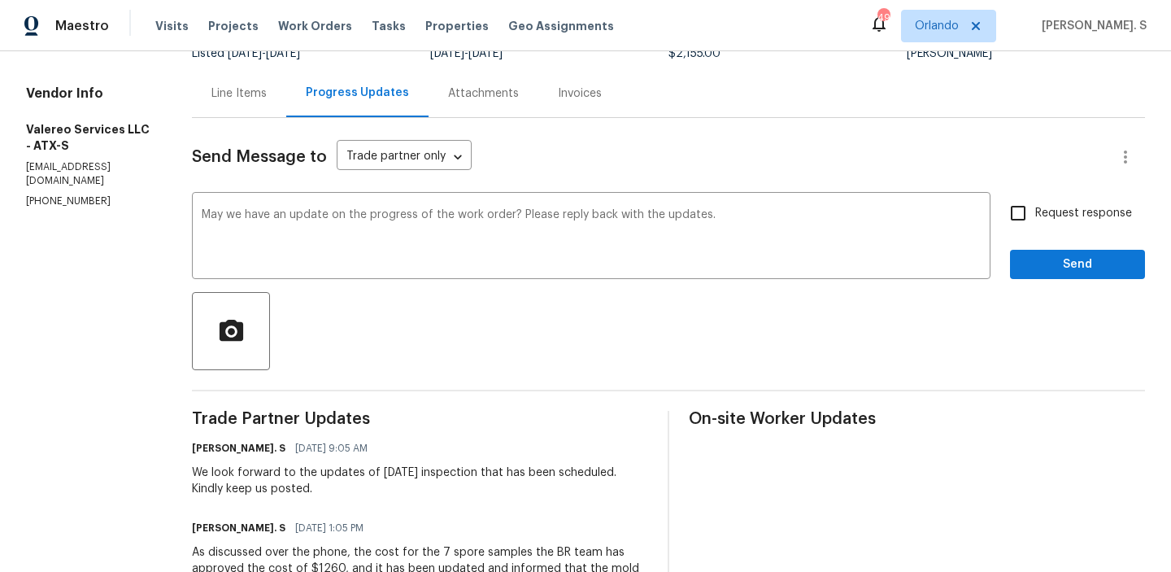
click at [1048, 223] on label "Request response" at bounding box center [1066, 213] width 131 height 34
click at [1035, 223] on input "Request response" at bounding box center [1018, 213] width 34 height 34
checkbox input "true"
click at [1052, 275] on button "Send" at bounding box center [1077, 265] width 135 height 30
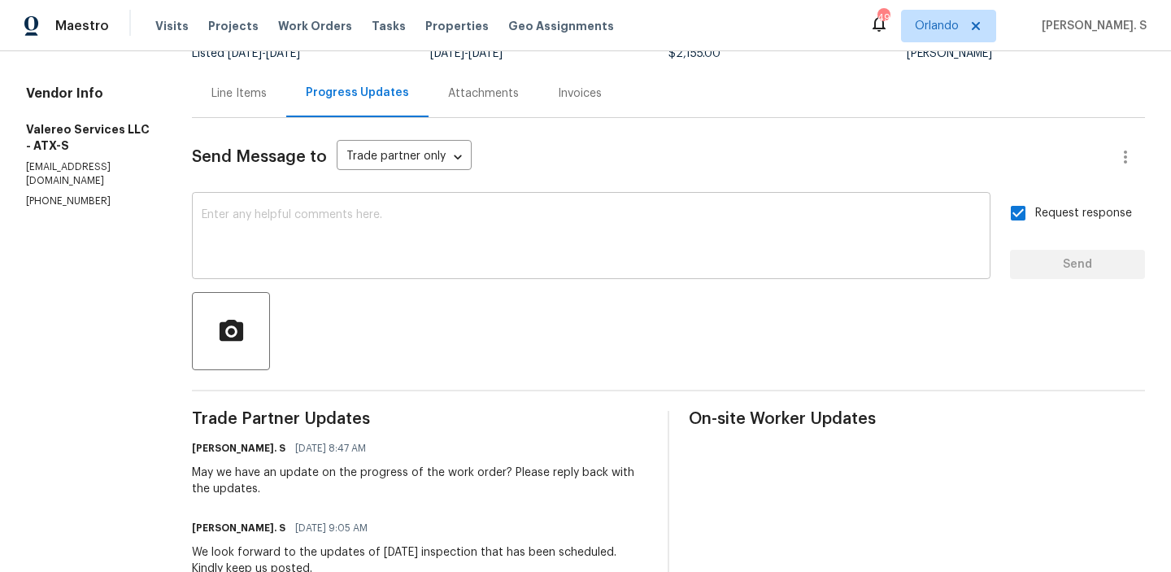
scroll to position [0, 0]
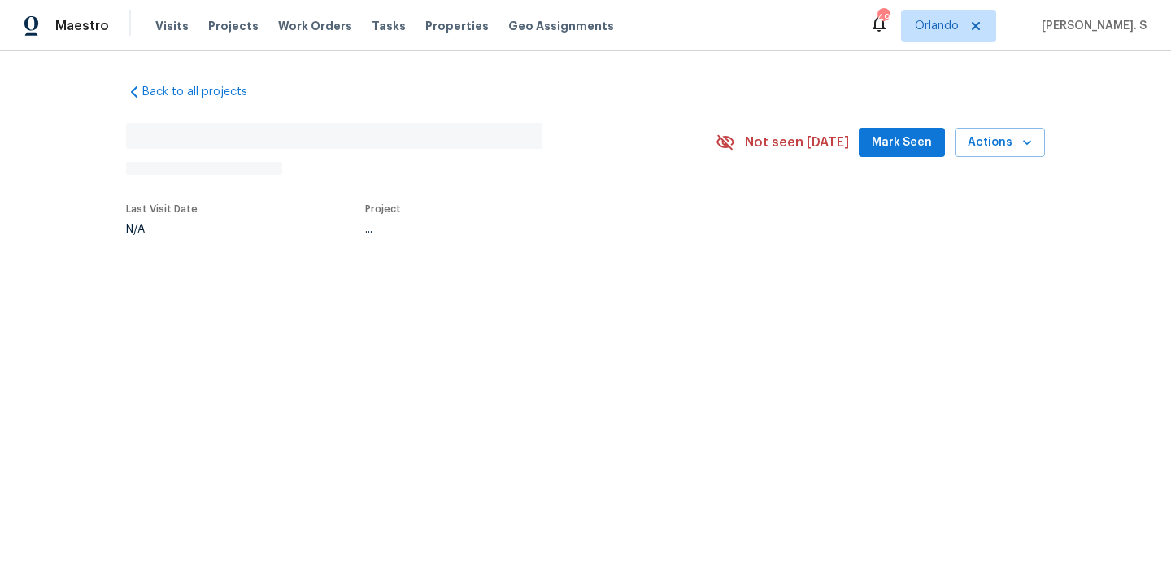
click at [245, 288] on div "Back to all projects No address found N/A Not seen today Mark Seen Actions Last…" at bounding box center [585, 196] width 1171 height 291
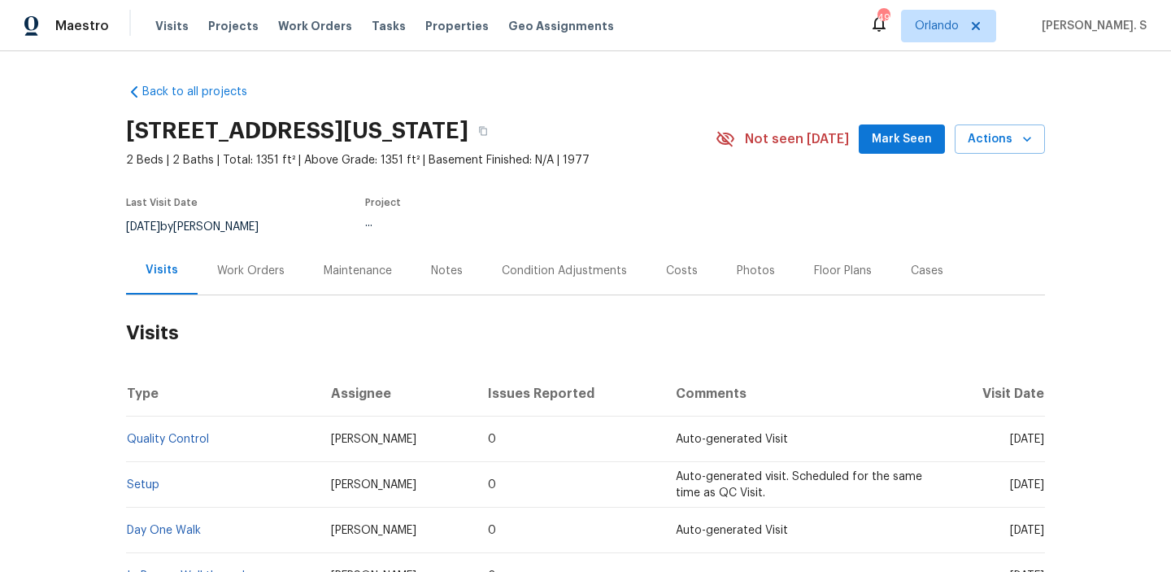
click at [245, 263] on div "Work Orders" at bounding box center [251, 271] width 68 height 16
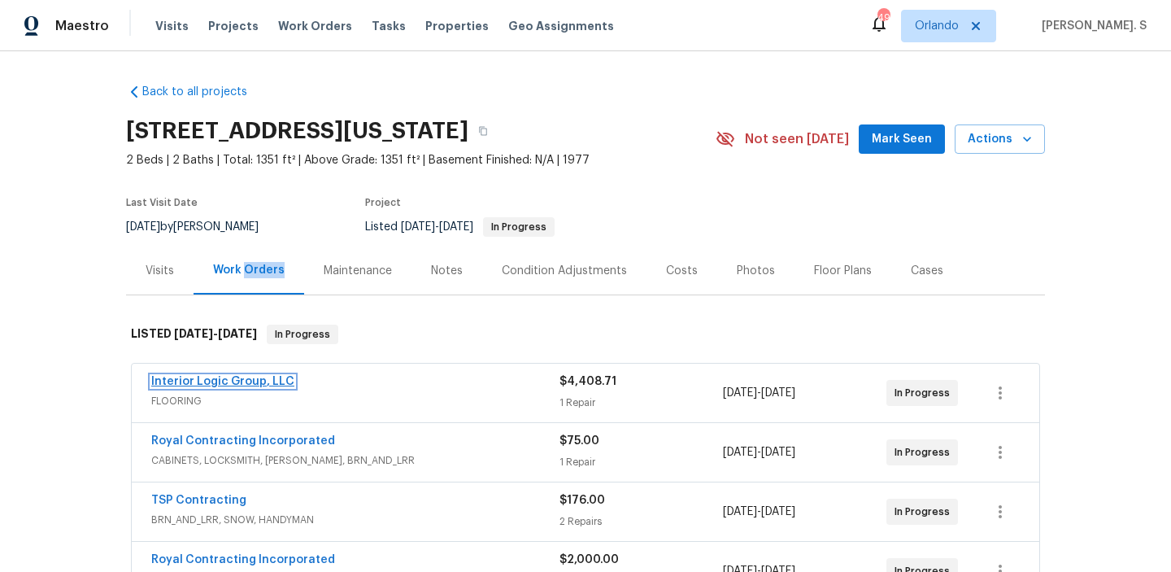
click at [203, 385] on link "Interior Logic Group, LLC" at bounding box center [222, 381] width 143 height 11
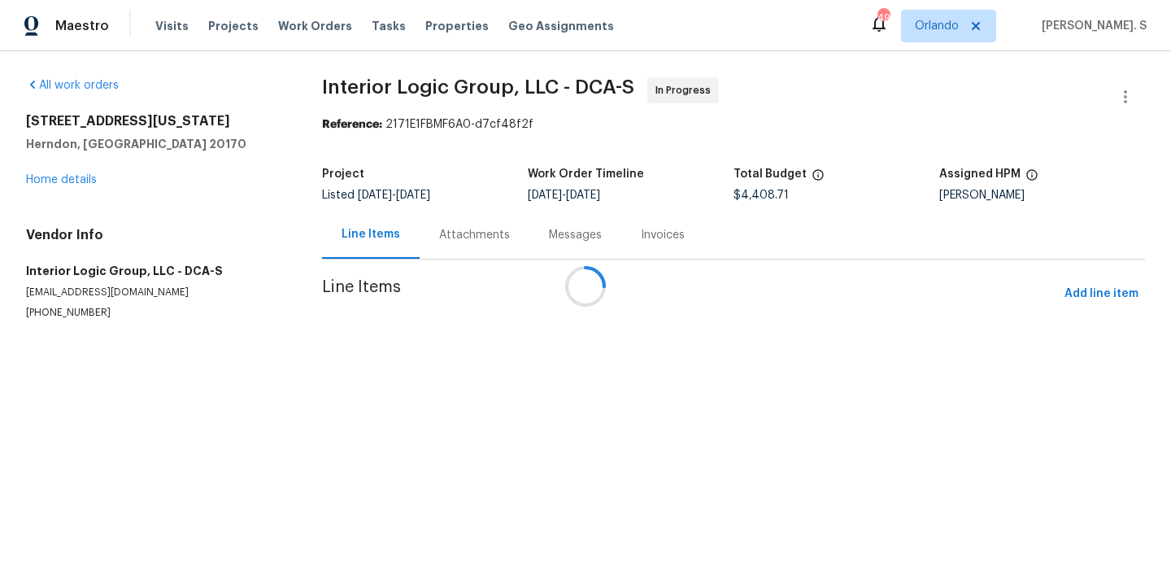
click at [455, 229] on div at bounding box center [585, 286] width 1171 height 572
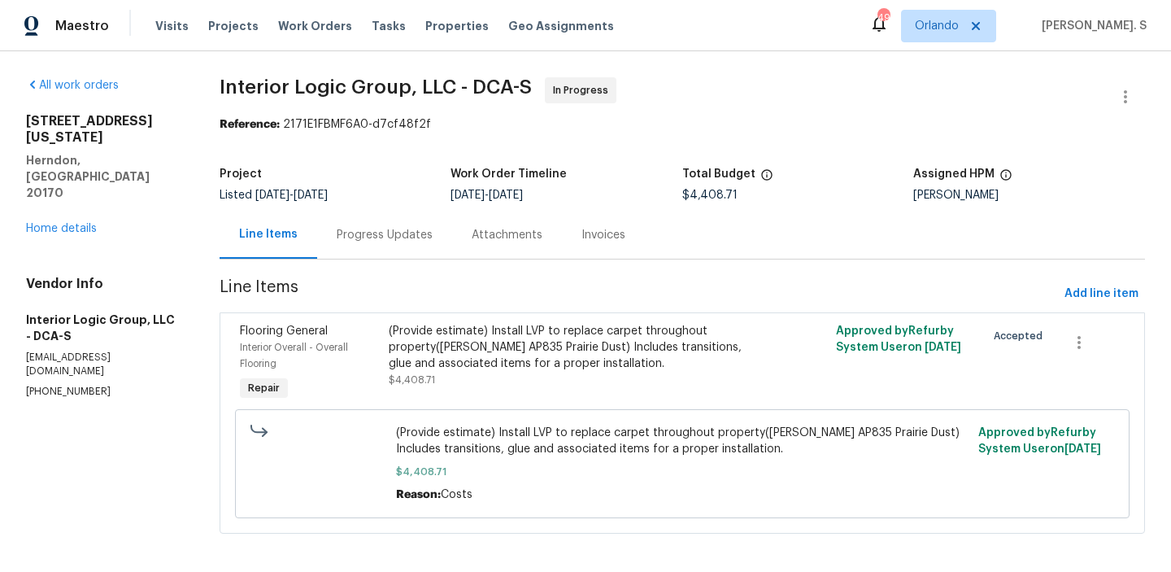
click at [455, 229] on div "Attachments" at bounding box center [507, 235] width 110 height 48
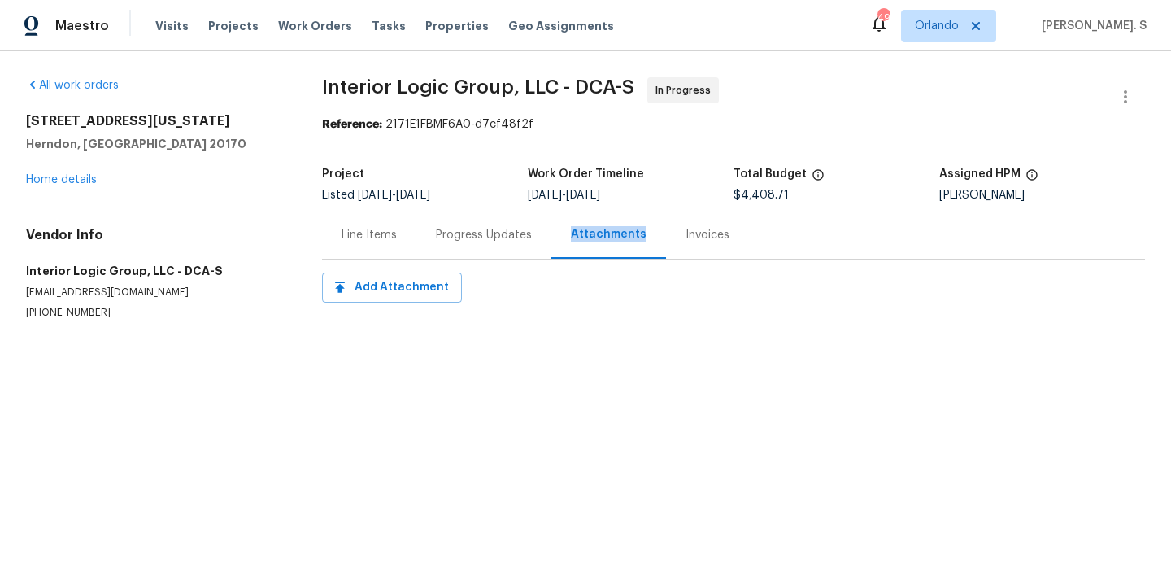
click at [455, 229] on div "Progress Updates" at bounding box center [484, 235] width 96 height 16
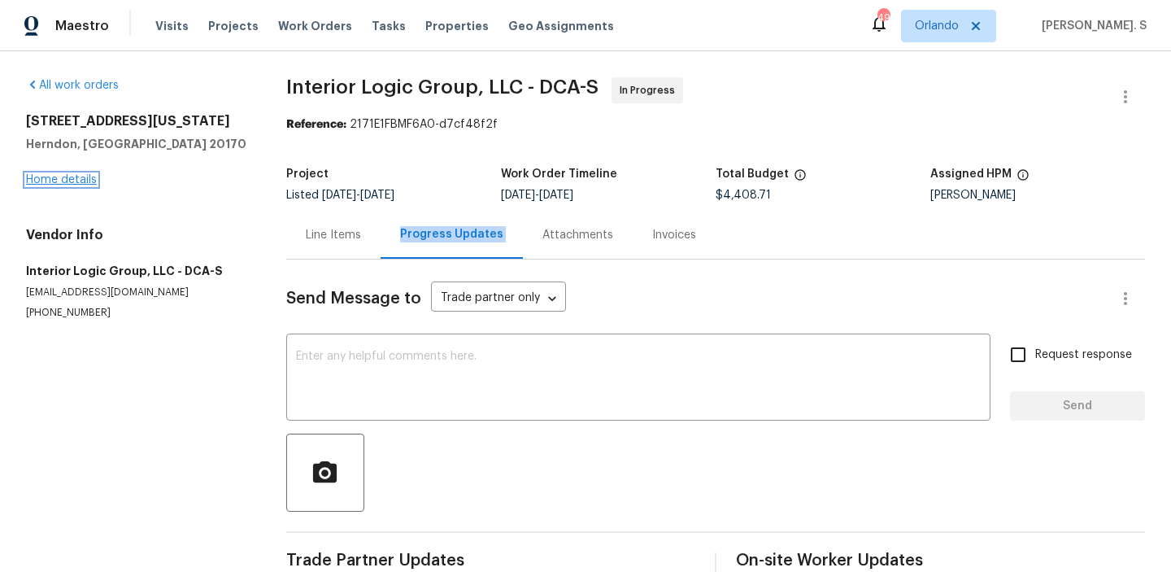
click at [87, 176] on link "Home details" at bounding box center [61, 179] width 71 height 11
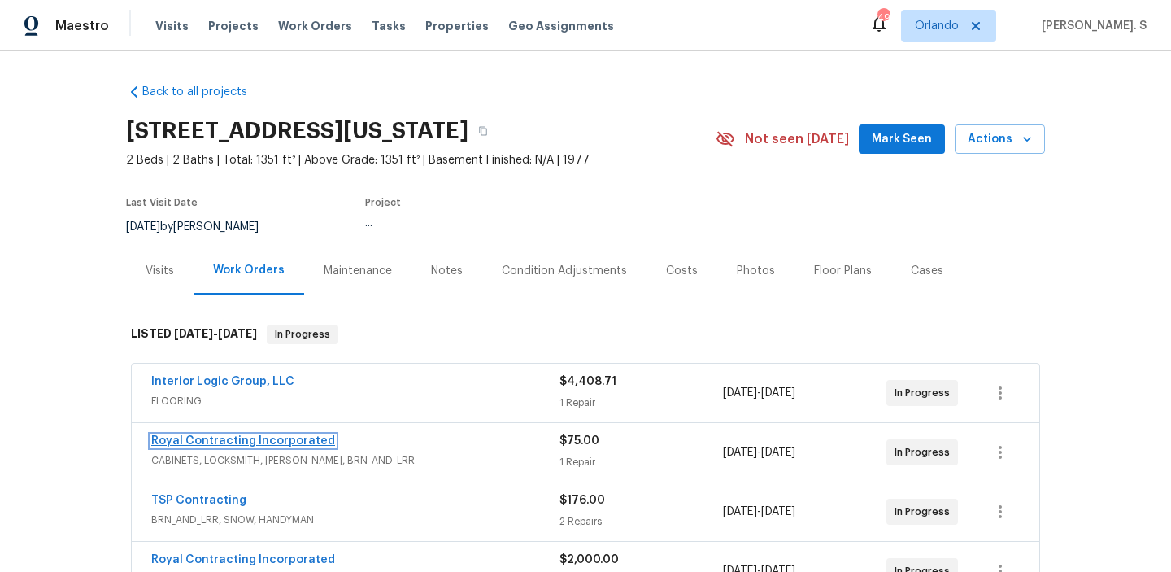
click at [216, 440] on link "Royal Contracting Incorporated" at bounding box center [243, 440] width 184 height 11
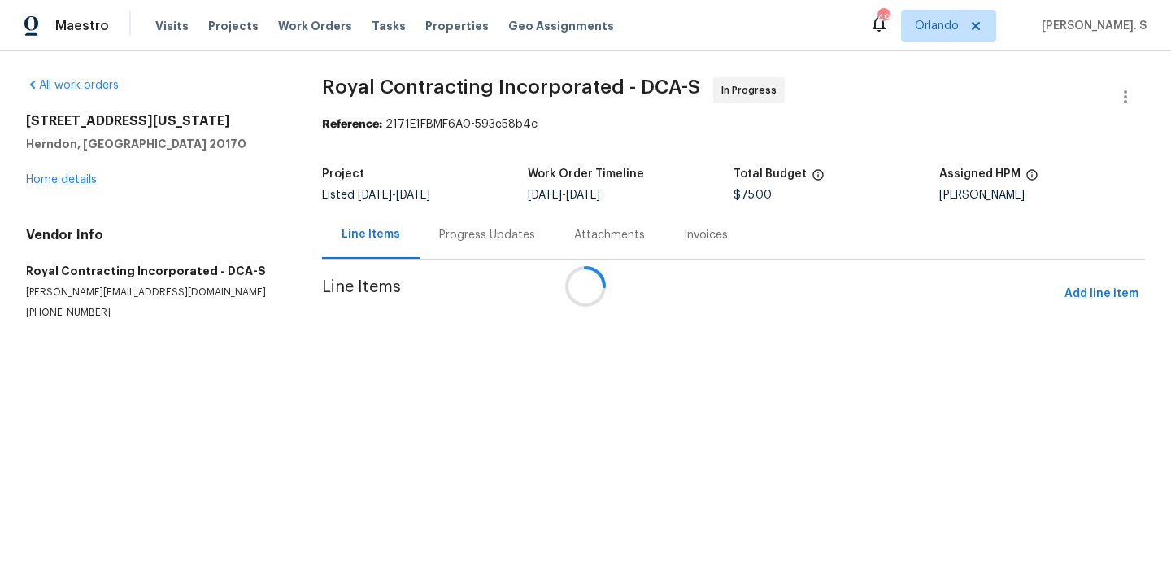
click at [454, 233] on div at bounding box center [585, 286] width 1171 height 572
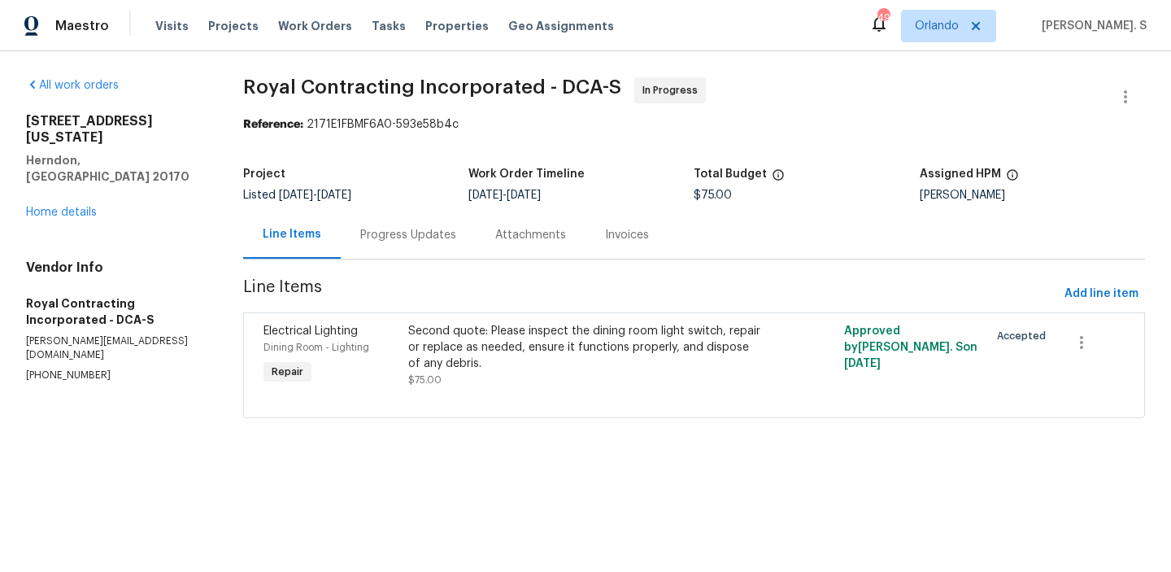
click at [454, 233] on div "Progress Updates" at bounding box center [408, 235] width 135 height 48
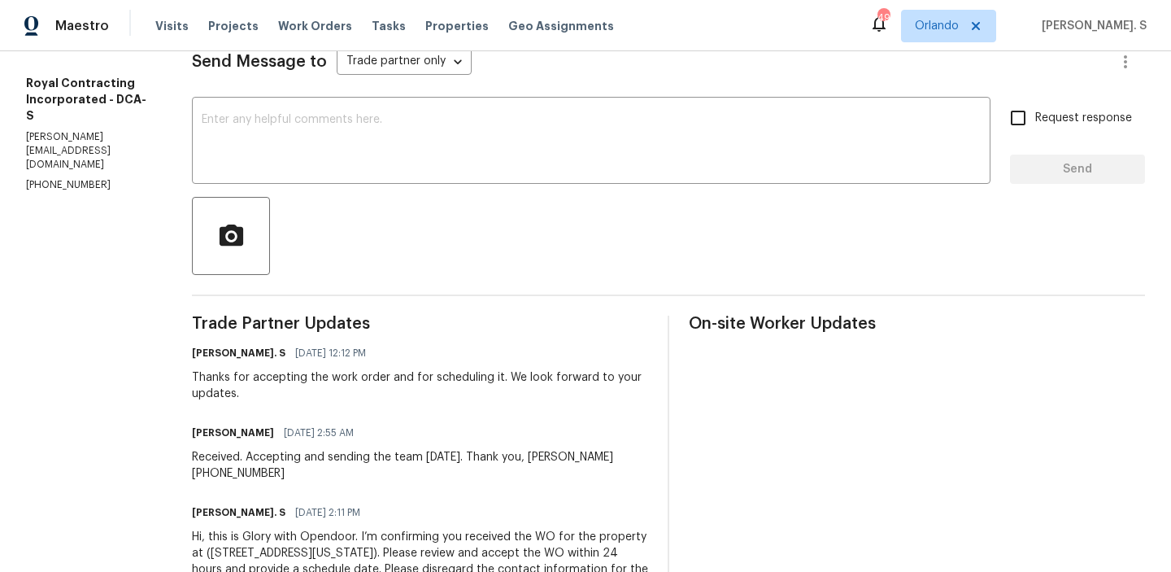
scroll to position [199, 0]
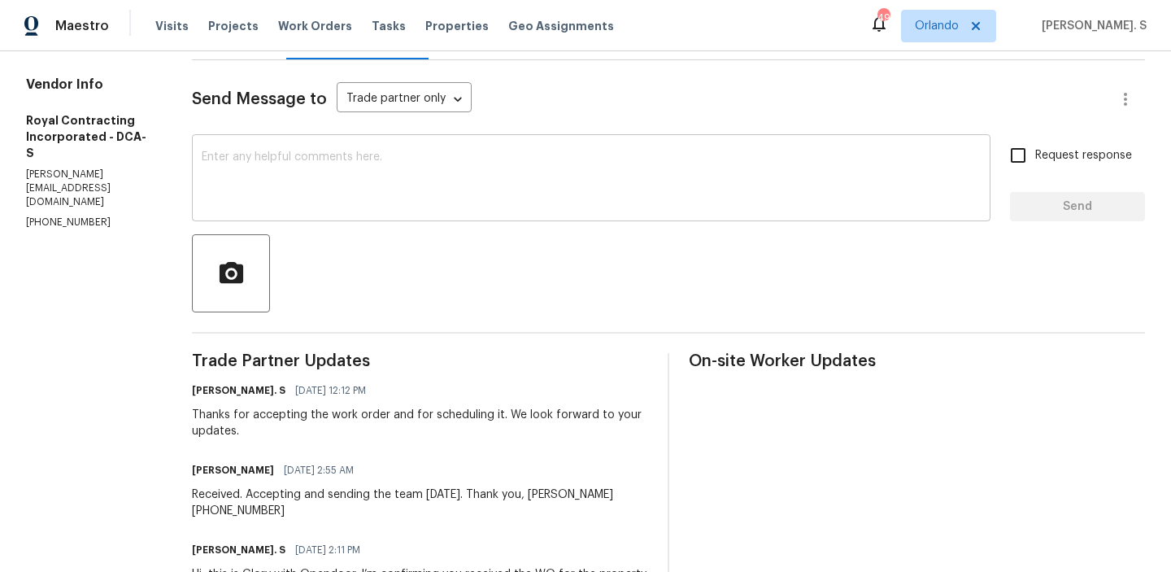
click at [309, 203] on textarea at bounding box center [591, 179] width 779 height 57
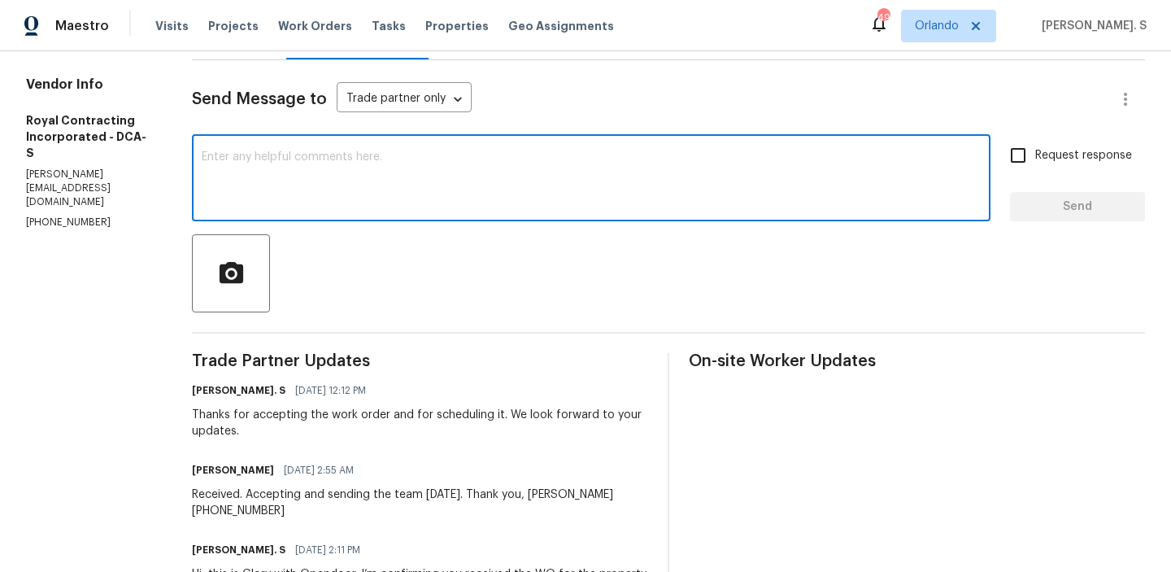
paste textarea "May we have an update on the progress of the work order?"
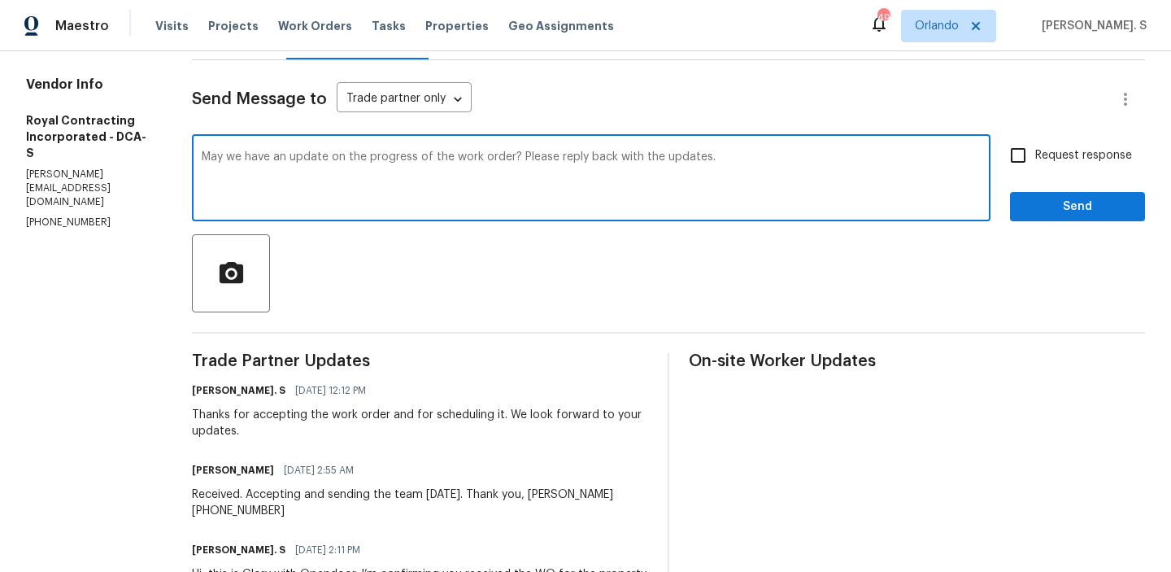
type textarea "May we have an update on the progress of the work order? Please reply back with…"
click at [1022, 176] on div "Request response Send" at bounding box center [1077, 179] width 135 height 83
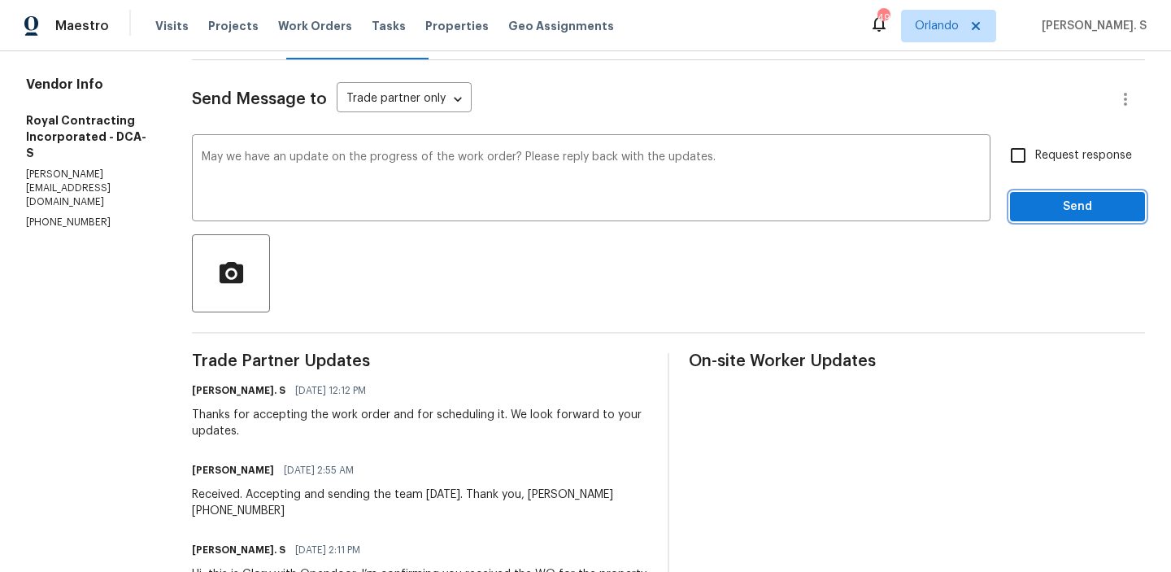
click at [1030, 214] on span "Send" at bounding box center [1077, 207] width 109 height 20
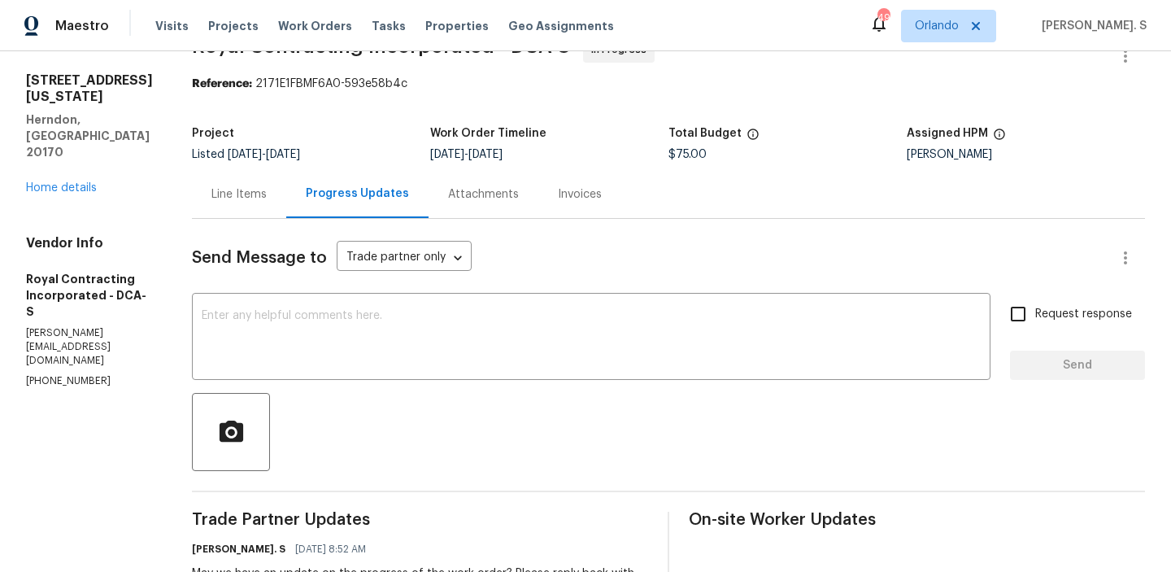
scroll to position [12, 0]
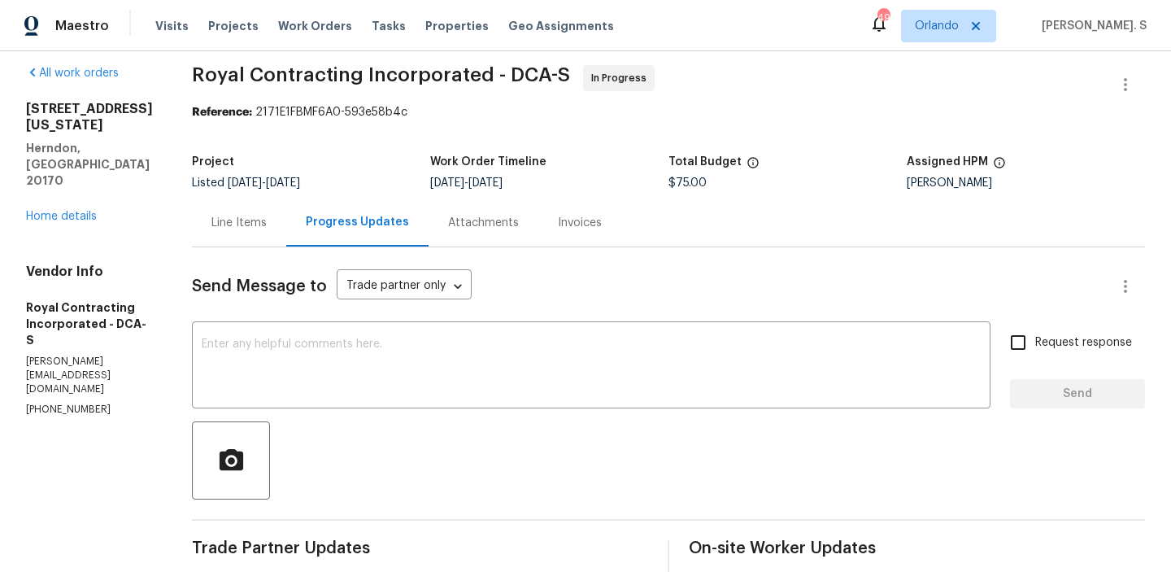
click at [290, 72] on span "Royal Contracting Incorporated - DCA-S" at bounding box center [381, 75] width 378 height 20
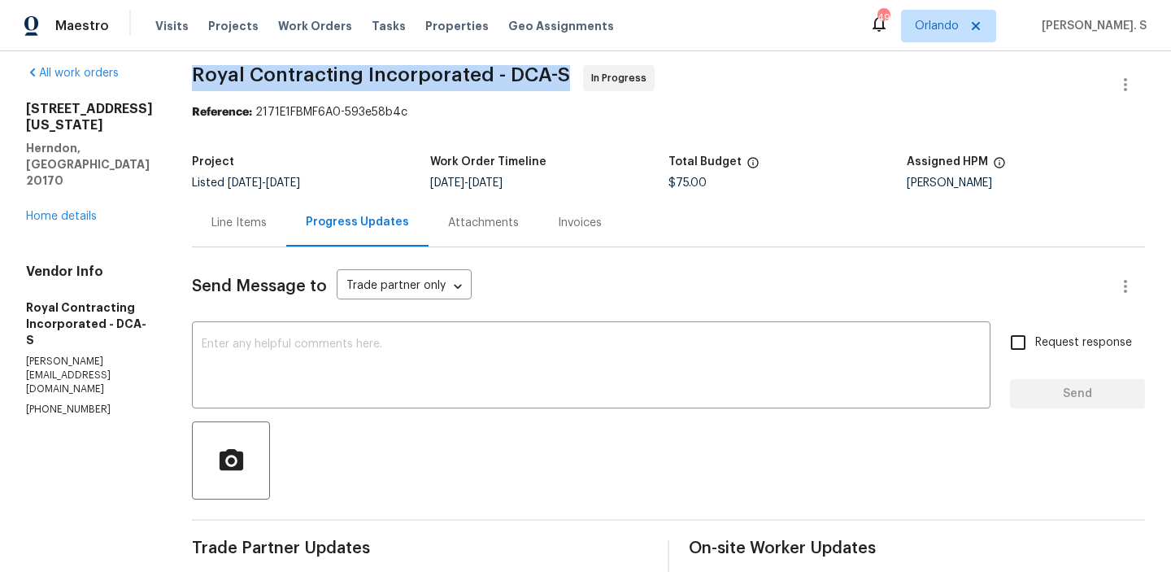
click at [290, 72] on span "Royal Contracting Incorporated - DCA-S" at bounding box center [381, 75] width 378 height 20
copy span "Royal Contracting Incorporated - DCA-S"
click at [50, 211] on link "Home details" at bounding box center [61, 216] width 71 height 11
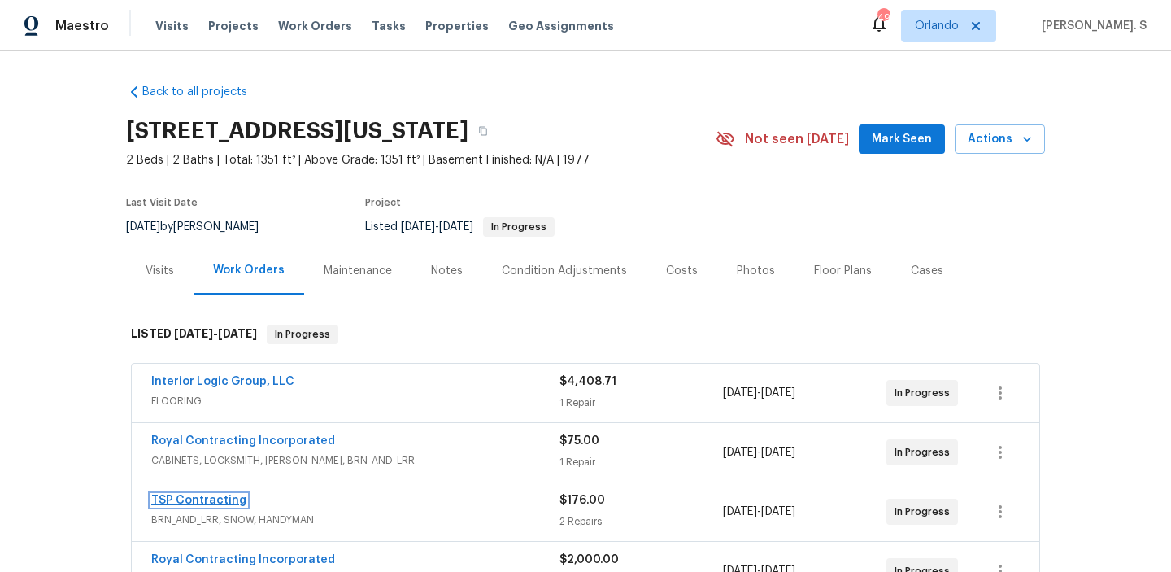
click at [220, 496] on link "TSP Contracting" at bounding box center [198, 499] width 95 height 11
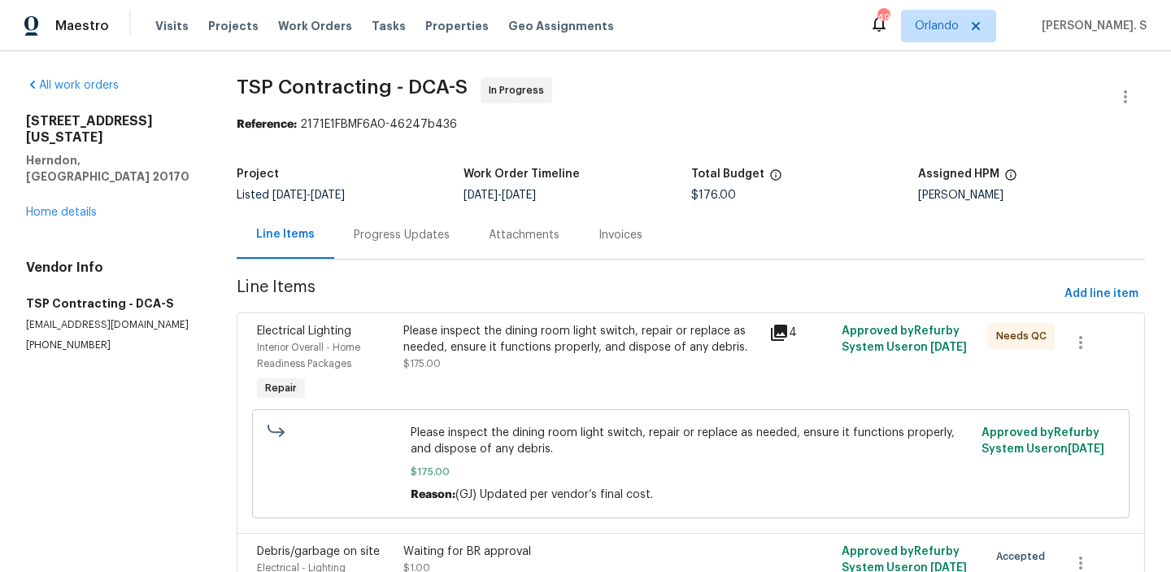
click at [449, 244] on div "Progress Updates" at bounding box center [401, 235] width 135 height 48
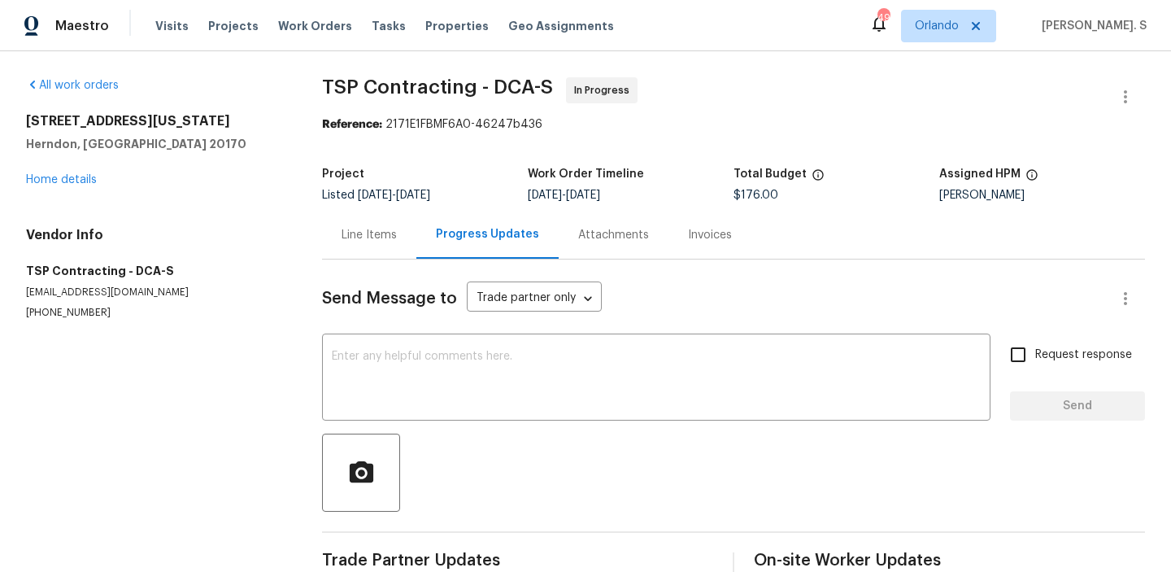
click at [449, 244] on div "Progress Updates" at bounding box center [487, 235] width 142 height 48
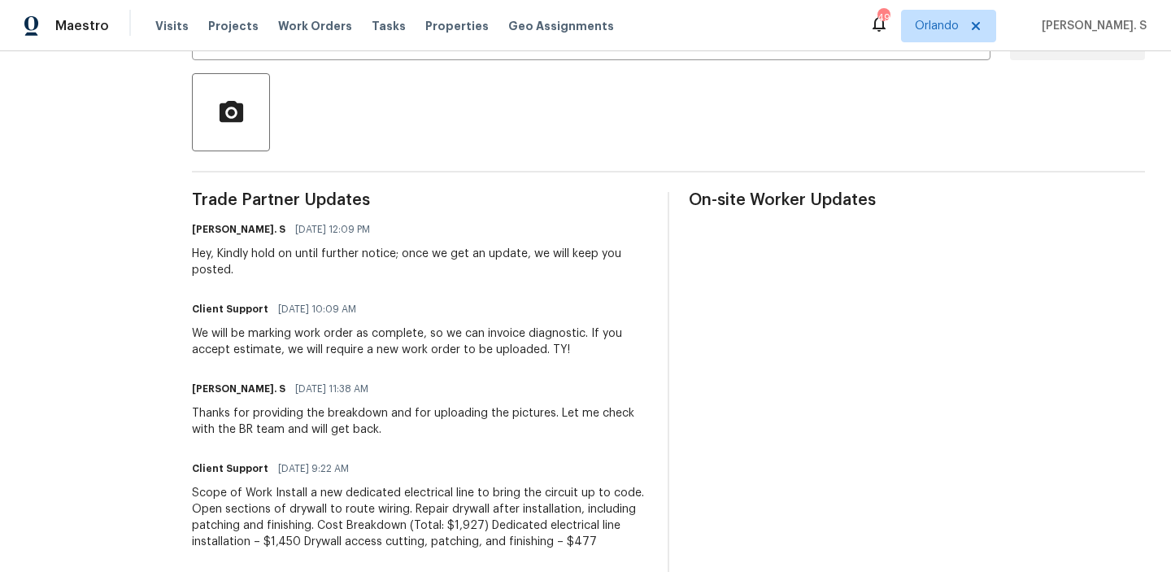
scroll to position [60, 0]
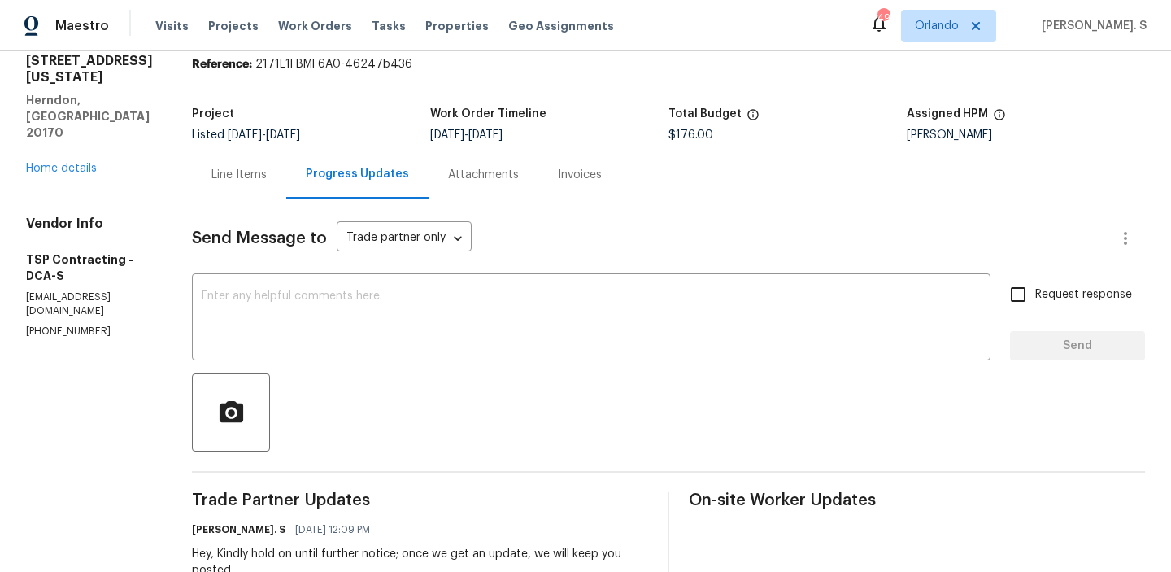
click at [207, 184] on div "Line Items" at bounding box center [239, 174] width 94 height 48
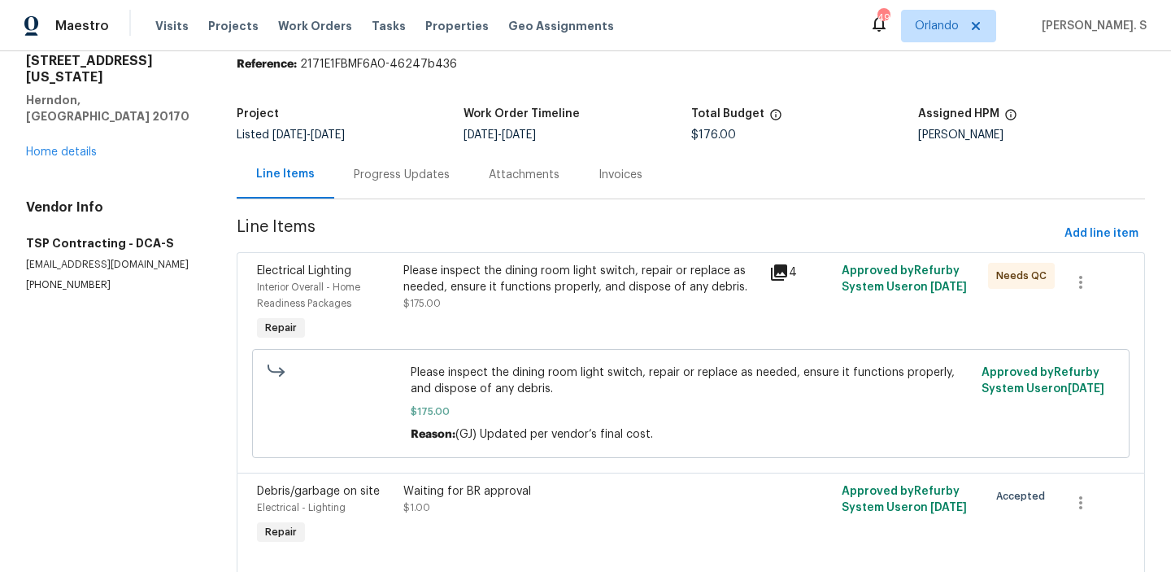
scroll to position [114, 0]
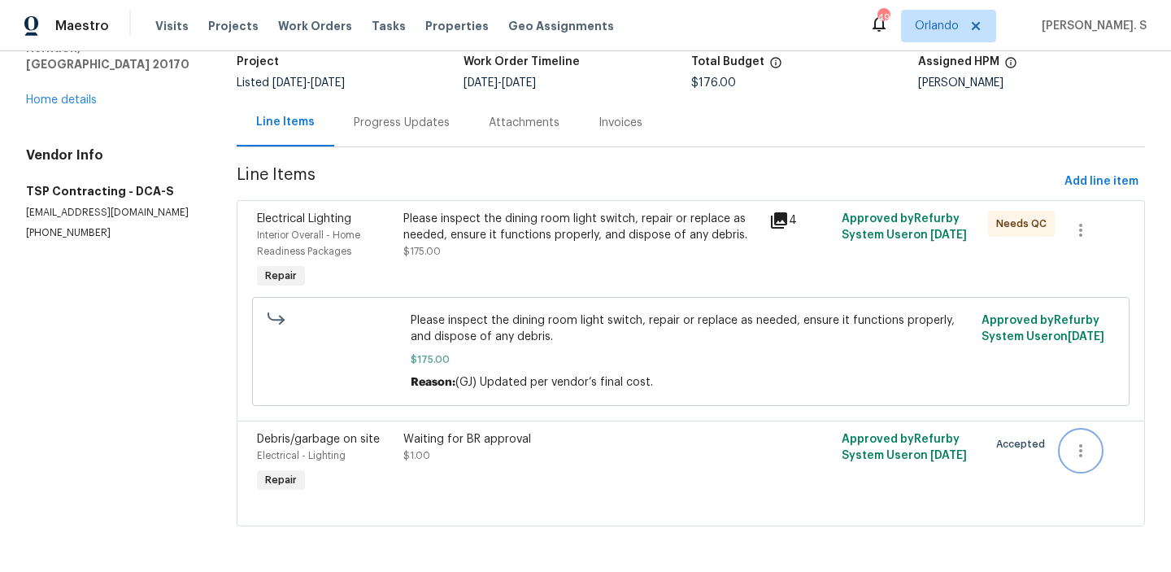
click at [1074, 466] on button "button" at bounding box center [1080, 450] width 39 height 39
click at [562, 256] on div at bounding box center [585, 286] width 1171 height 572
click at [435, 158] on section "TSP Contracting - DCA-S In Progress Reference: 2171E1FBMF6A0-46247b436 Project …" at bounding box center [691, 255] width 908 height 581
click at [423, 142] on div "Progress Updates" at bounding box center [401, 122] width 135 height 48
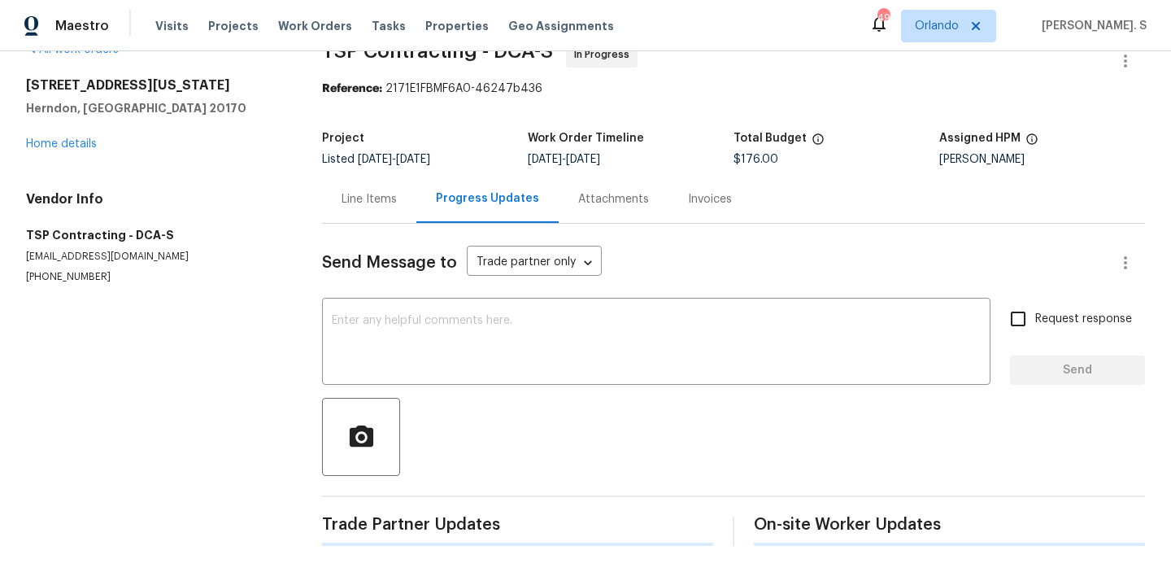
scroll to position [130, 0]
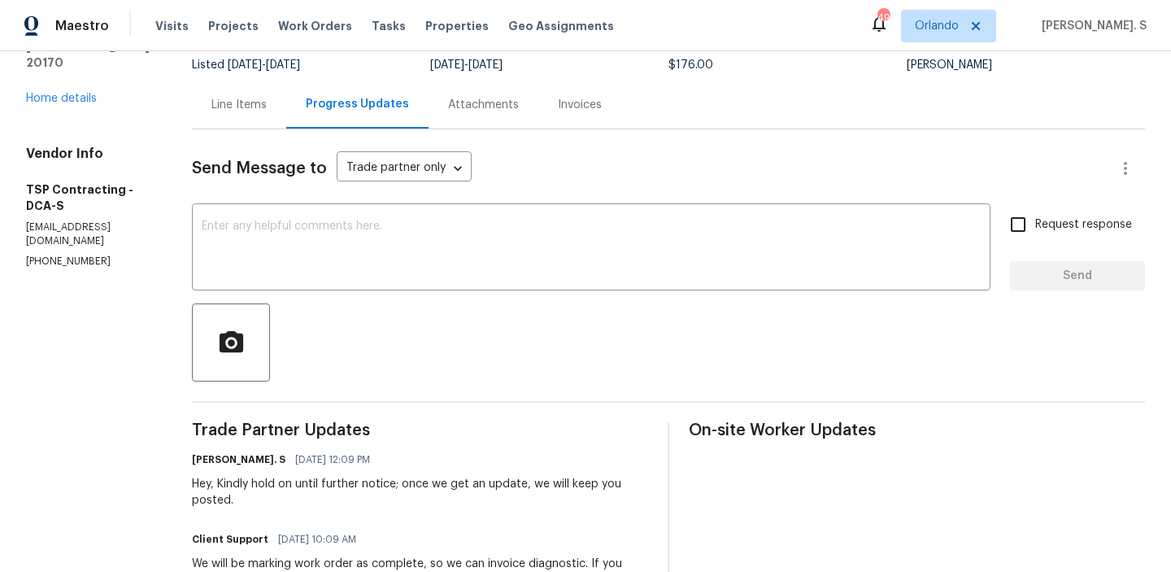
click at [433, 184] on div "Send Message to Trade partner only Trade partner only ​" at bounding box center [649, 168] width 914 height 39
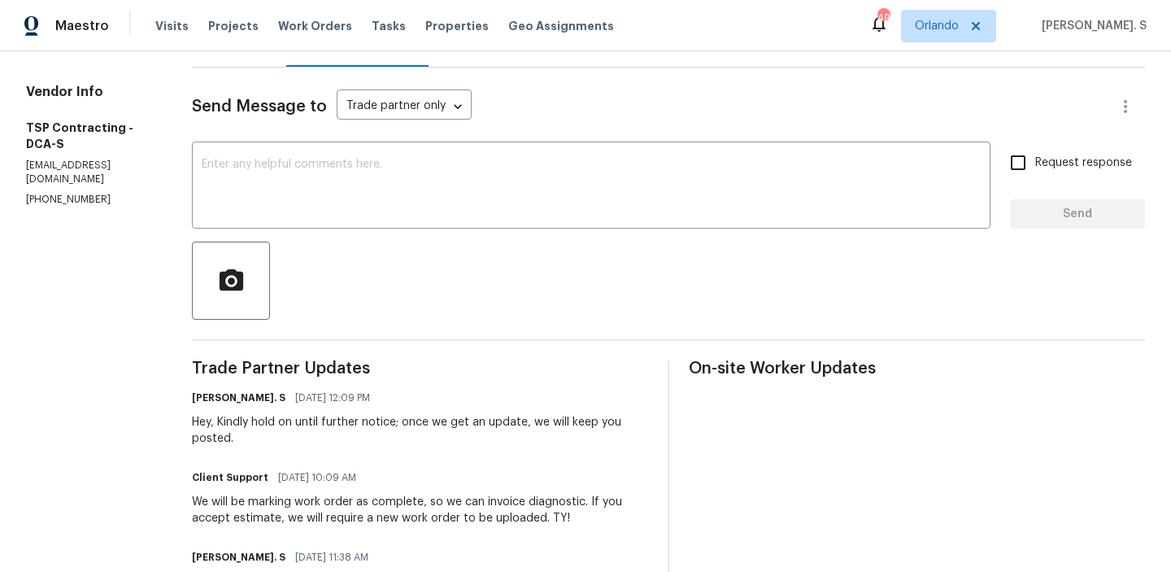
scroll to position [211, 0]
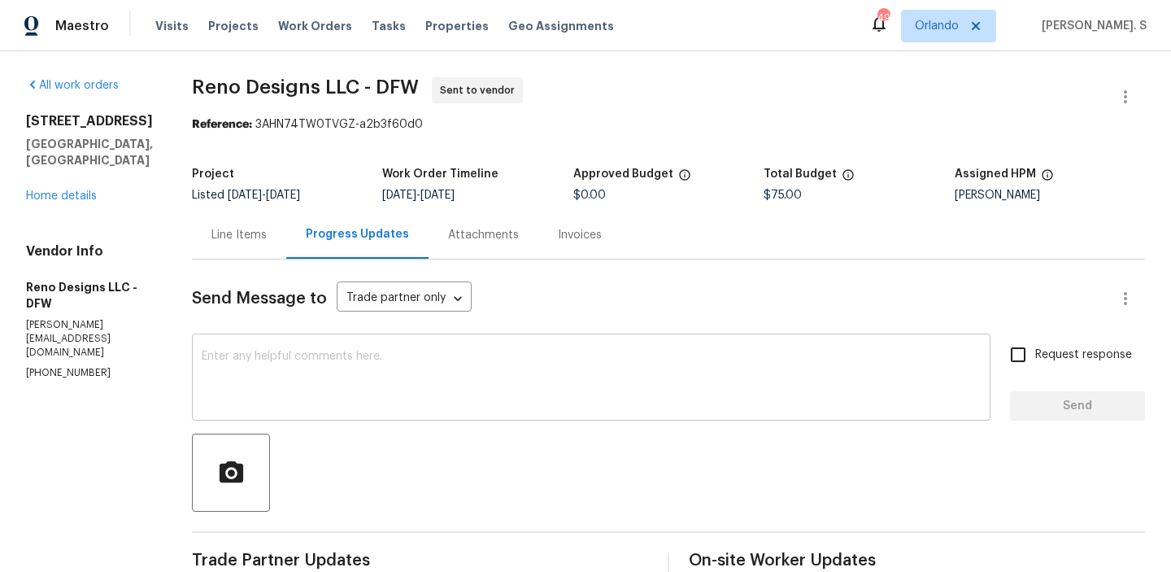
click at [303, 355] on textarea at bounding box center [591, 379] width 779 height 57
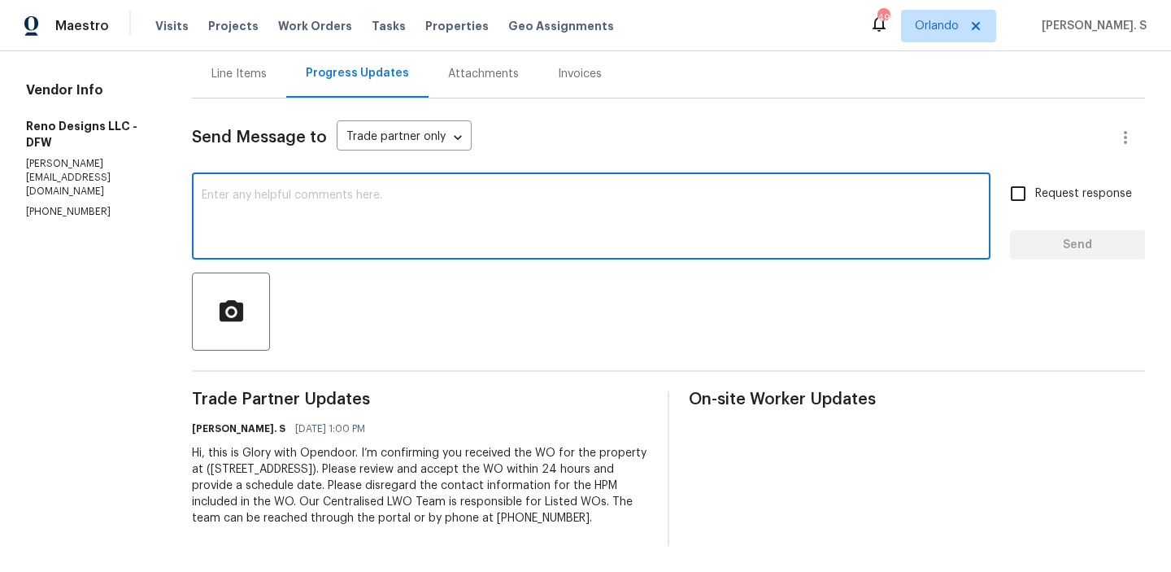
scroll to position [2, 0]
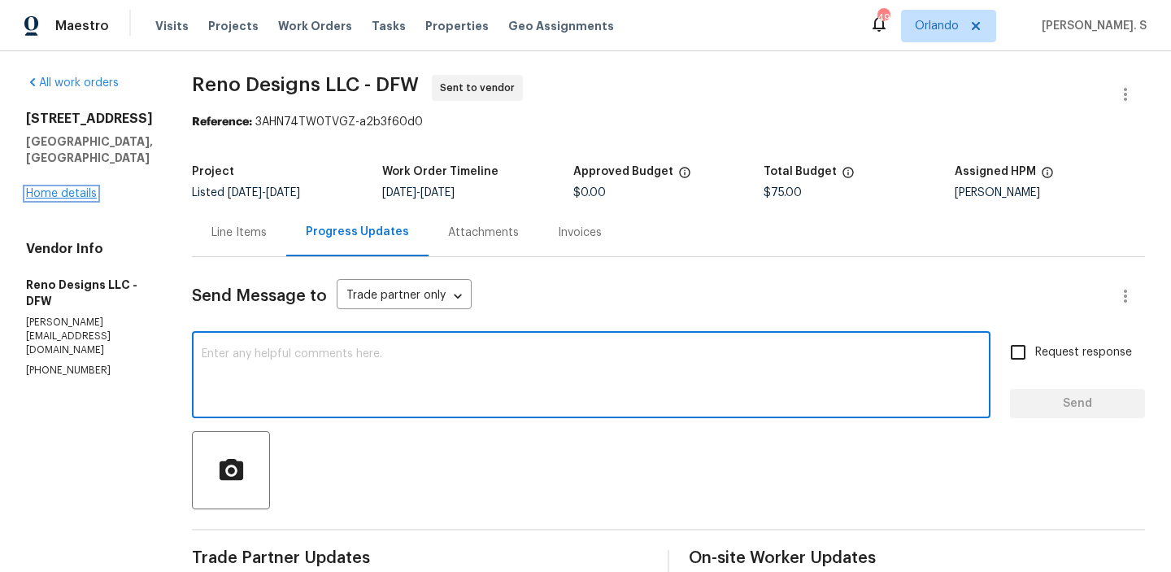
click at [67, 188] on link "Home details" at bounding box center [61, 193] width 71 height 11
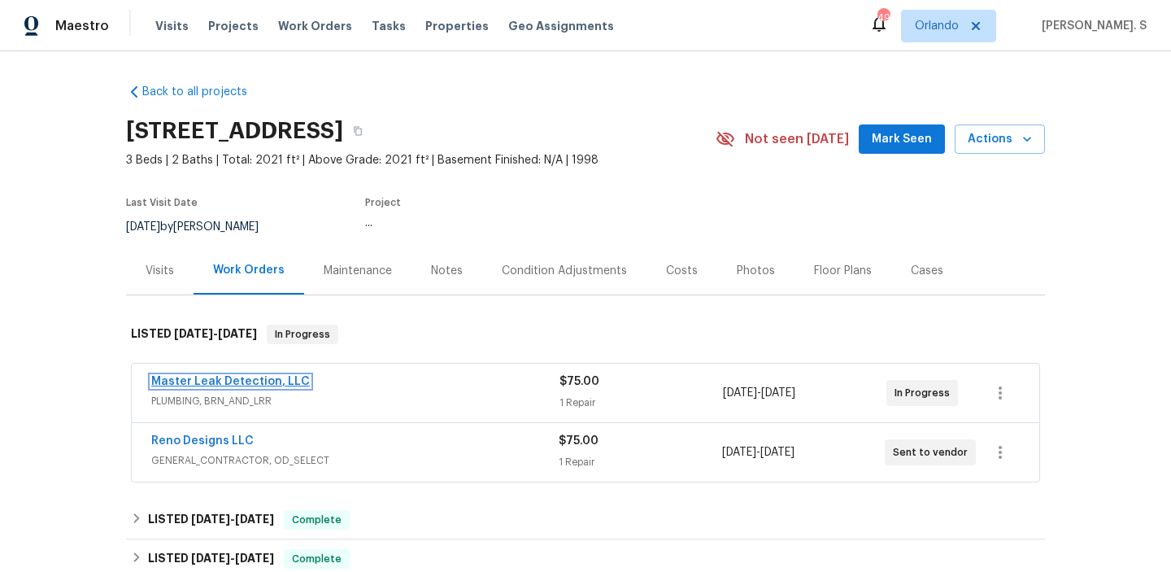
click at [274, 381] on link "Master Leak Detection, LLC" at bounding box center [230, 381] width 159 height 11
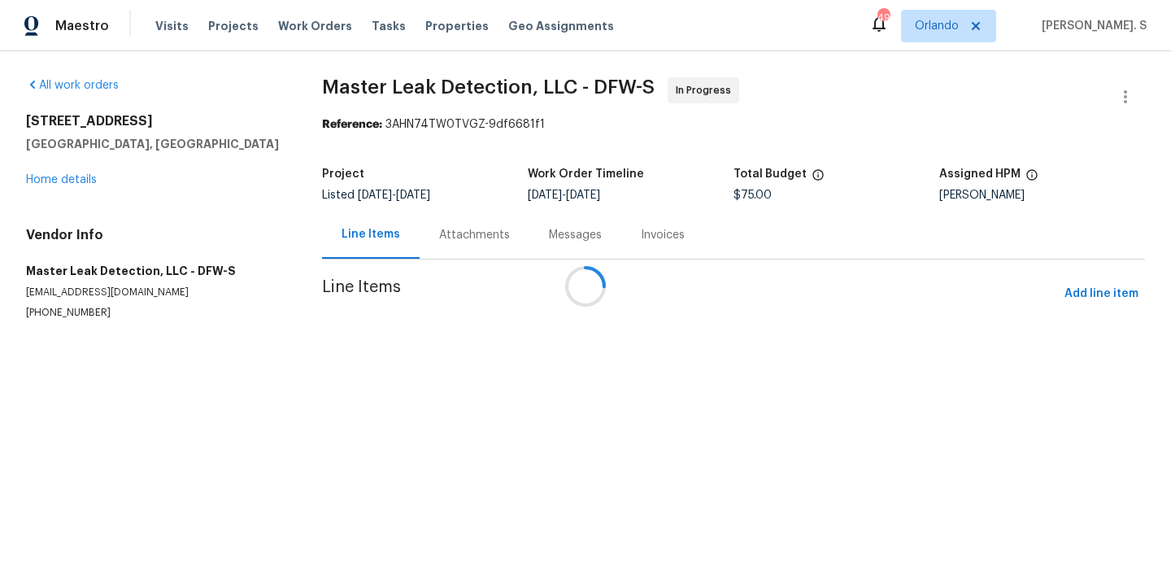
click at [448, 232] on div at bounding box center [585, 286] width 1171 height 572
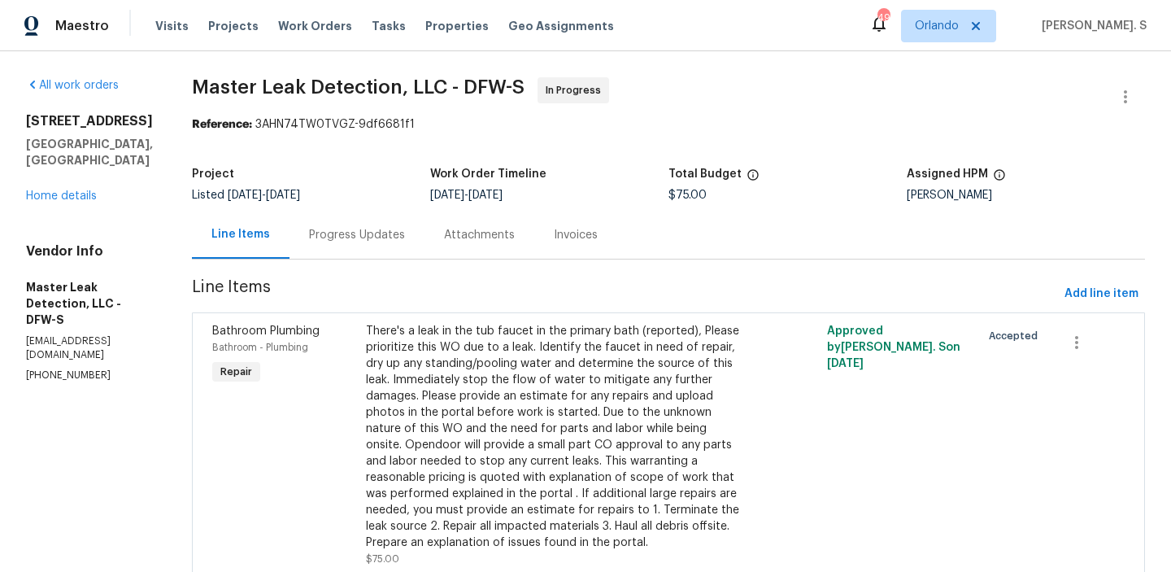
click at [448, 232] on div "Attachments" at bounding box center [480, 235] width 110 height 48
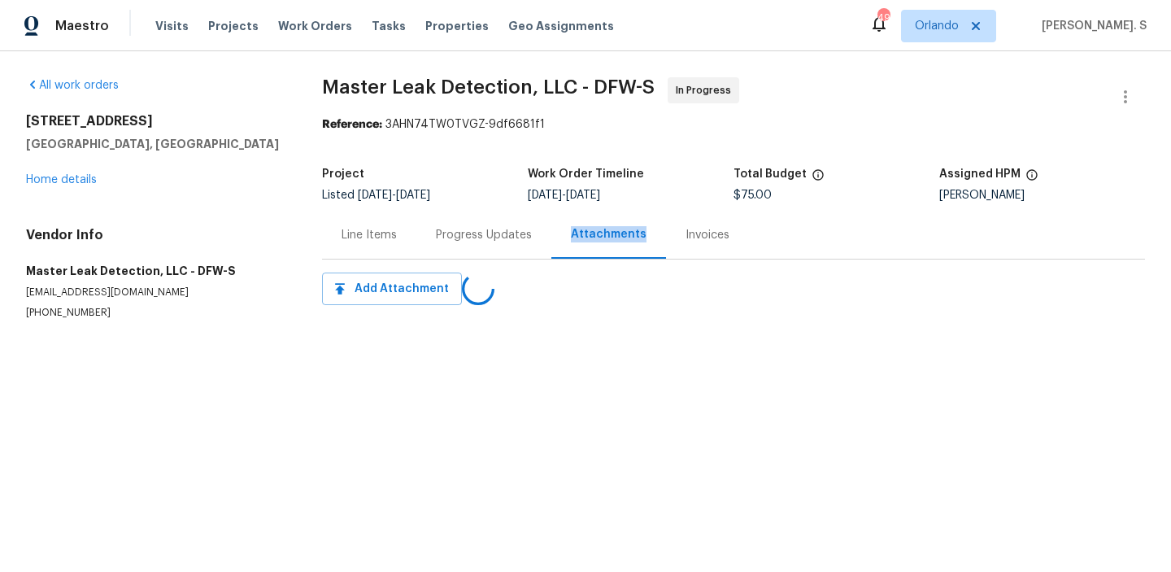
click at [448, 232] on div "Progress Updates" at bounding box center [484, 235] width 96 height 16
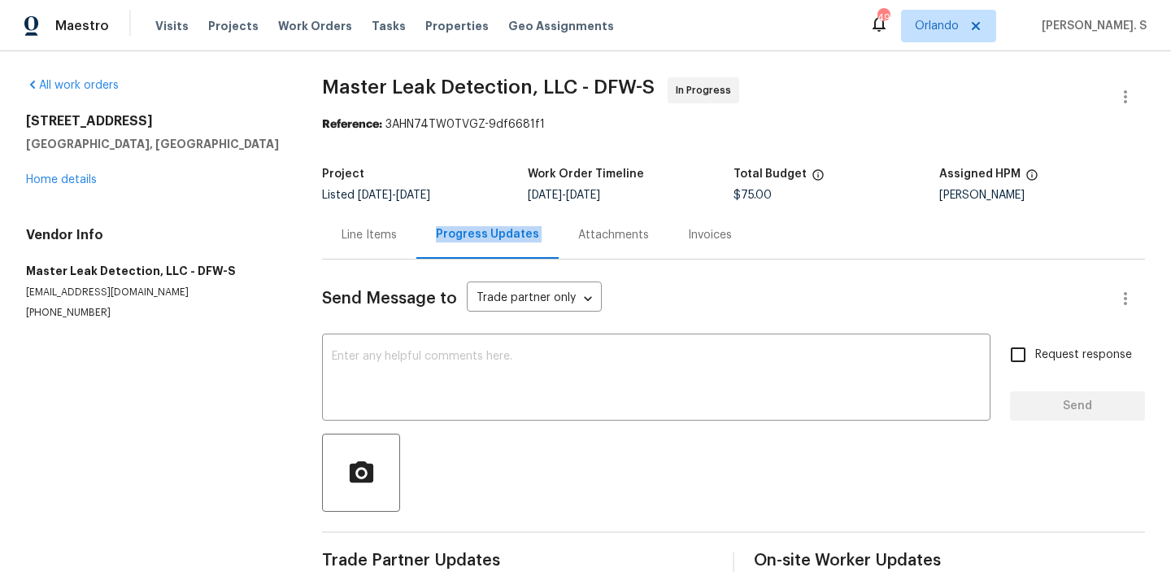
click at [448, 232] on div "Progress Updates" at bounding box center [487, 234] width 103 height 16
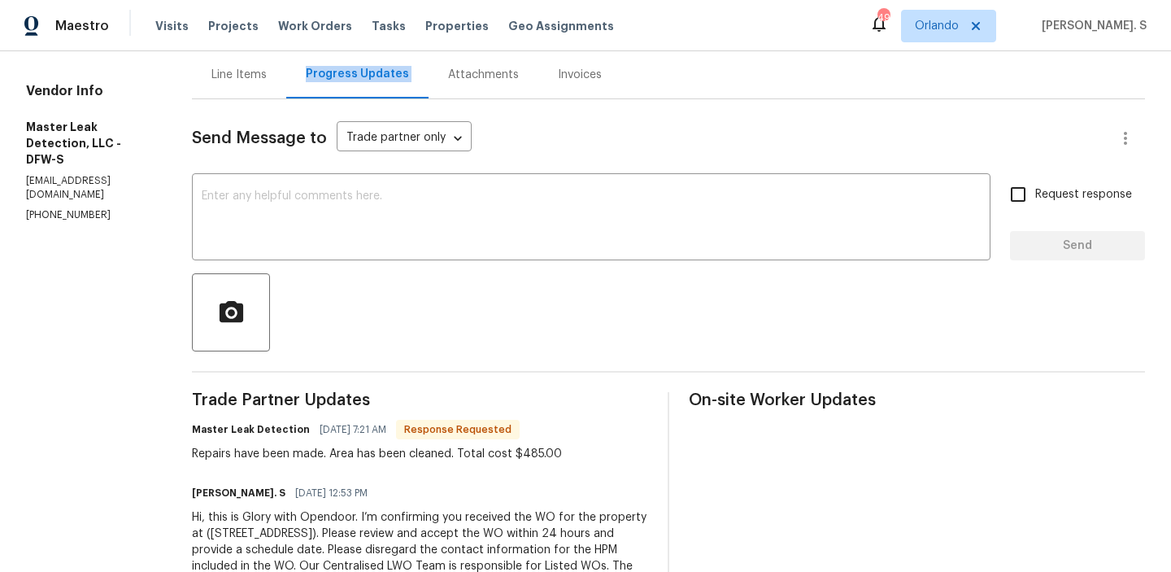
scroll to position [216, 0]
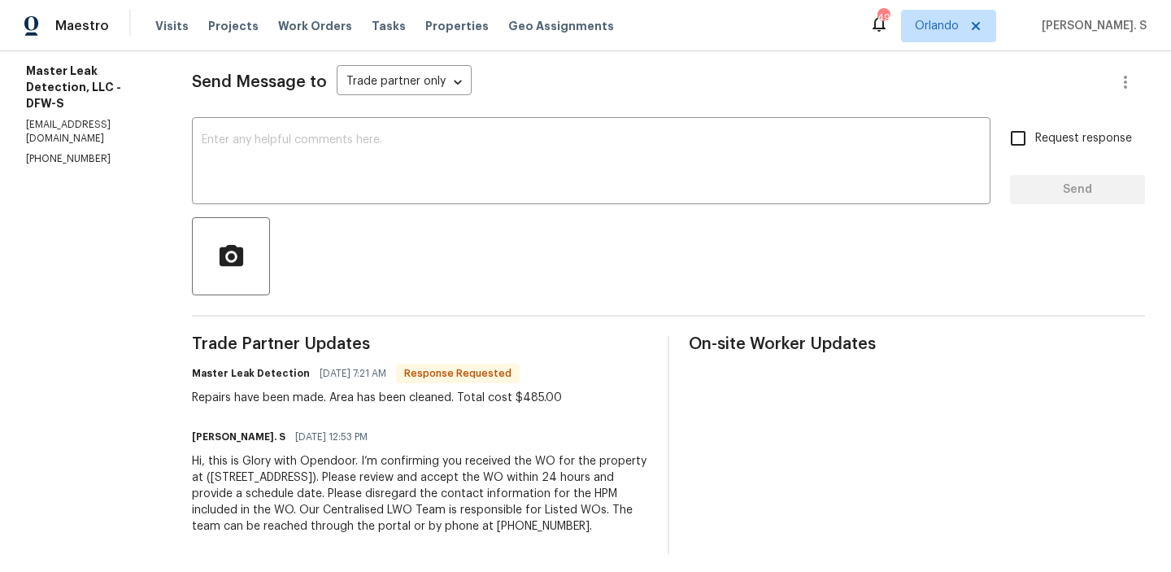
click at [407, 394] on div "Repairs have been made. Area has been cleaned. Total cost $485.00" at bounding box center [377, 398] width 370 height 16
copy div "Repairs have been made. Area has been cleaned. Total cost $485.00"
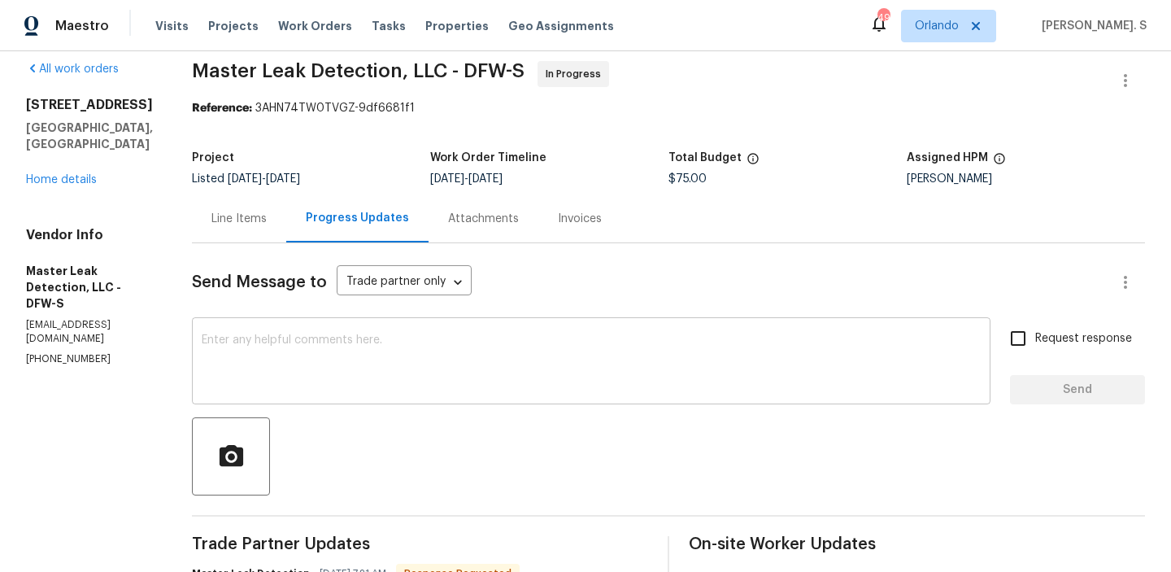
scroll to position [0, 0]
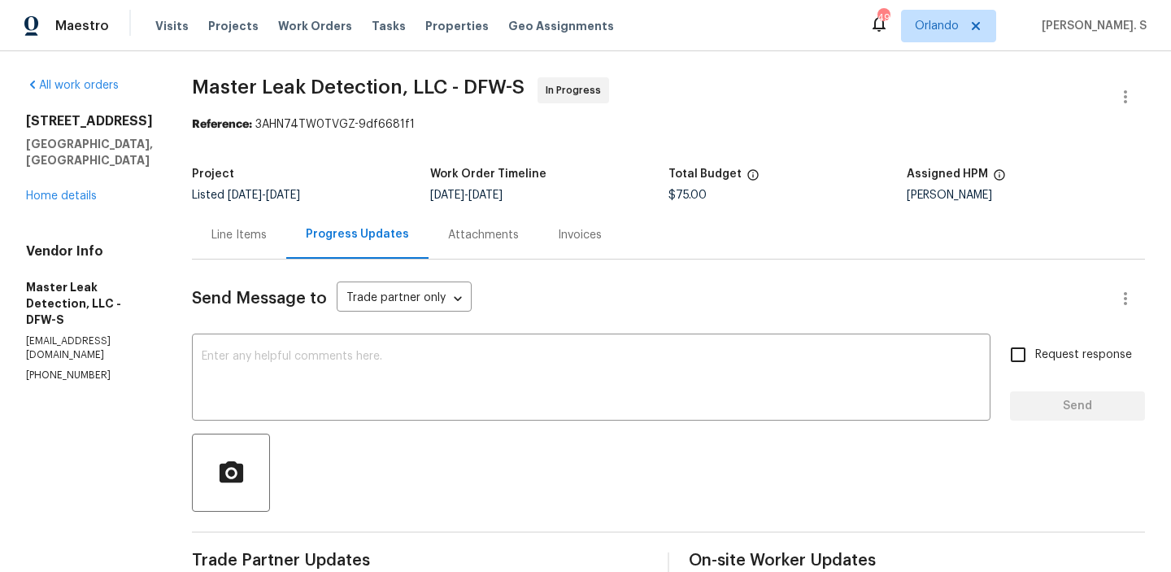
click at [351, 91] on span "Master Leak Detection, LLC - DFW-S" at bounding box center [358, 87] width 333 height 20
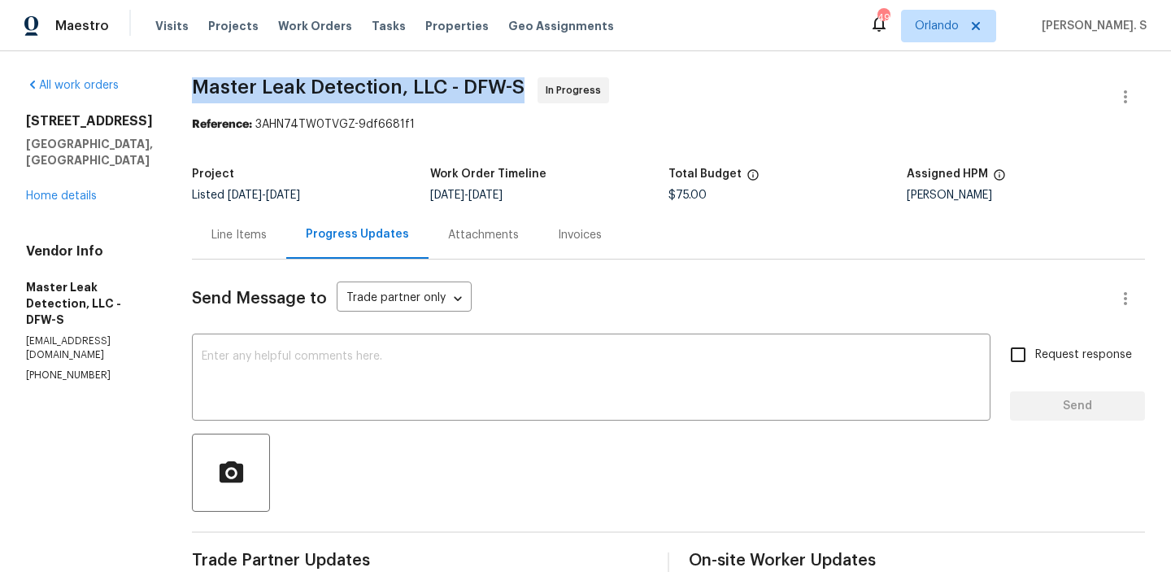
copy span "Master Leak Detection, LLC - DFW-S"
click at [248, 252] on div "Line Items" at bounding box center [239, 235] width 94 height 48
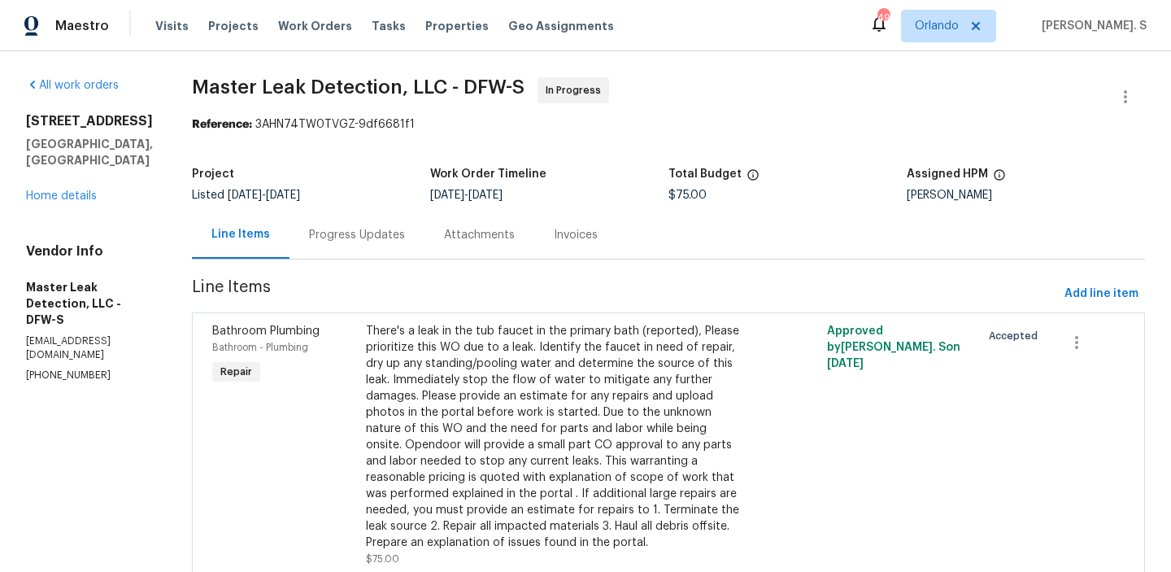
click at [613, 457] on div "There's a leak in the tub faucet in the primary bath (reported), Please priorit…" at bounding box center [553, 437] width 375 height 228
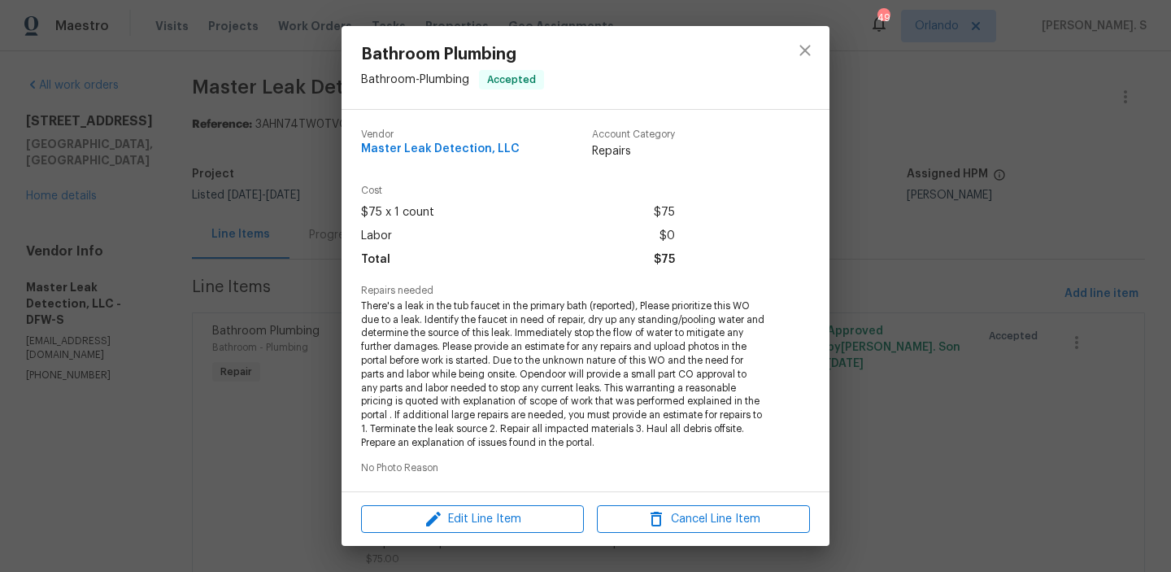
click at [573, 355] on span "There's a leak in the tub faucet in the primary bath (reported), Please priorit…" at bounding box center [563, 374] width 404 height 150
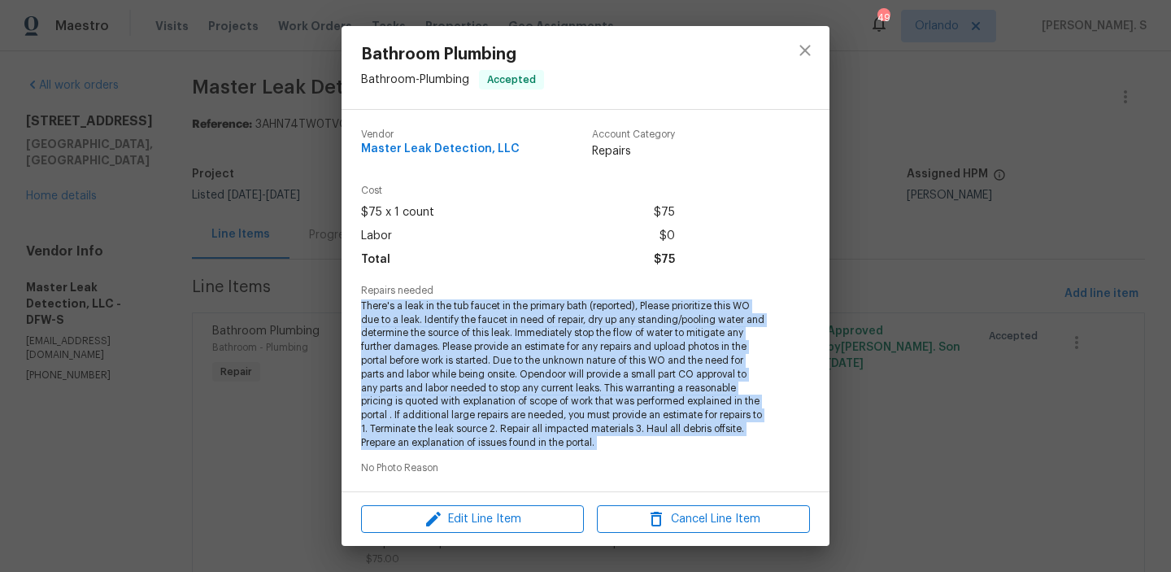
click at [573, 355] on span "There's a leak in the tub faucet in the primary bath (reported), Please priorit…" at bounding box center [563, 374] width 404 height 150
copy span "There's a leak in the tub faucet in the primary bath (reported), Please priorit…"
click at [805, 59] on icon "close" at bounding box center [805, 51] width 20 height 20
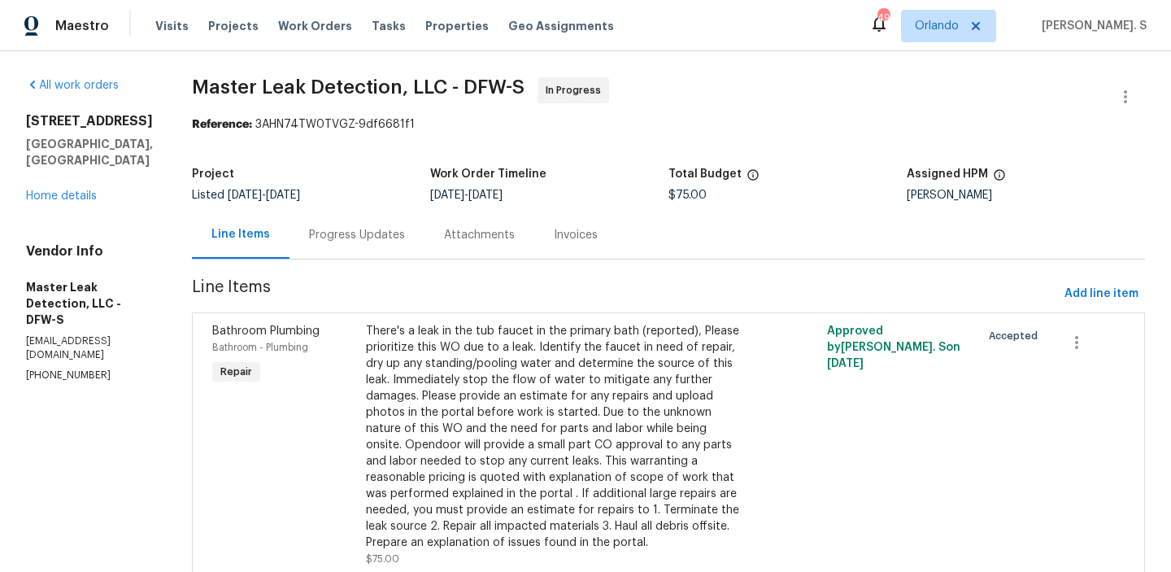
click at [312, 263] on section "Master Leak Detection, LLC - DFW-S In Progress Reference: 3AHN74TW0TVGZ-9df6681…" at bounding box center [668, 442] width 953 height 730
click at [330, 253] on div "Progress Updates" at bounding box center [357, 235] width 135 height 48
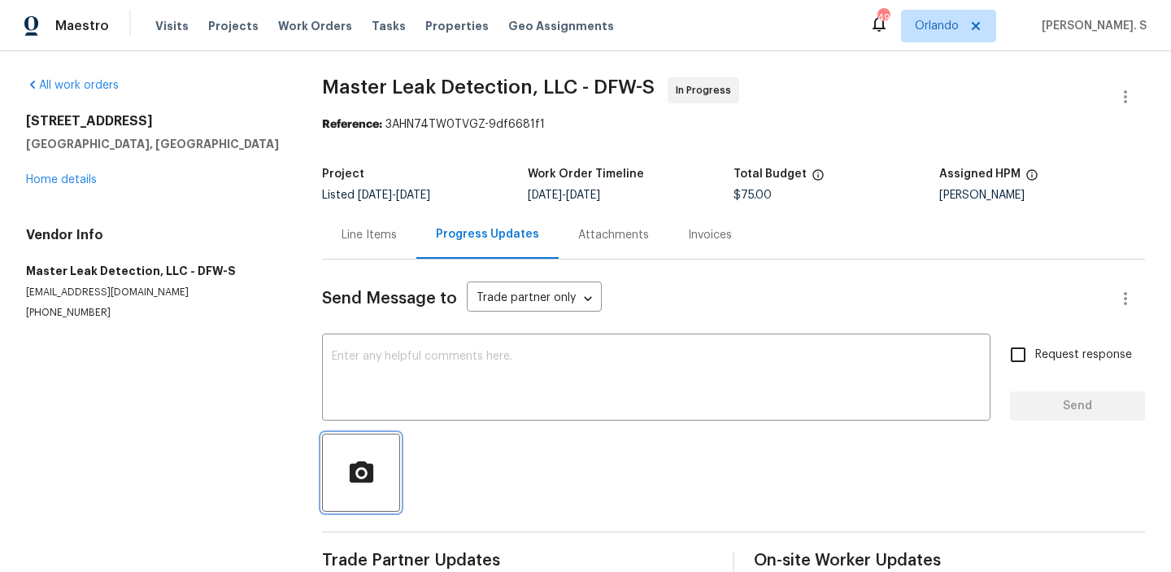
click at [381, 455] on button "button" at bounding box center [361, 472] width 78 height 78
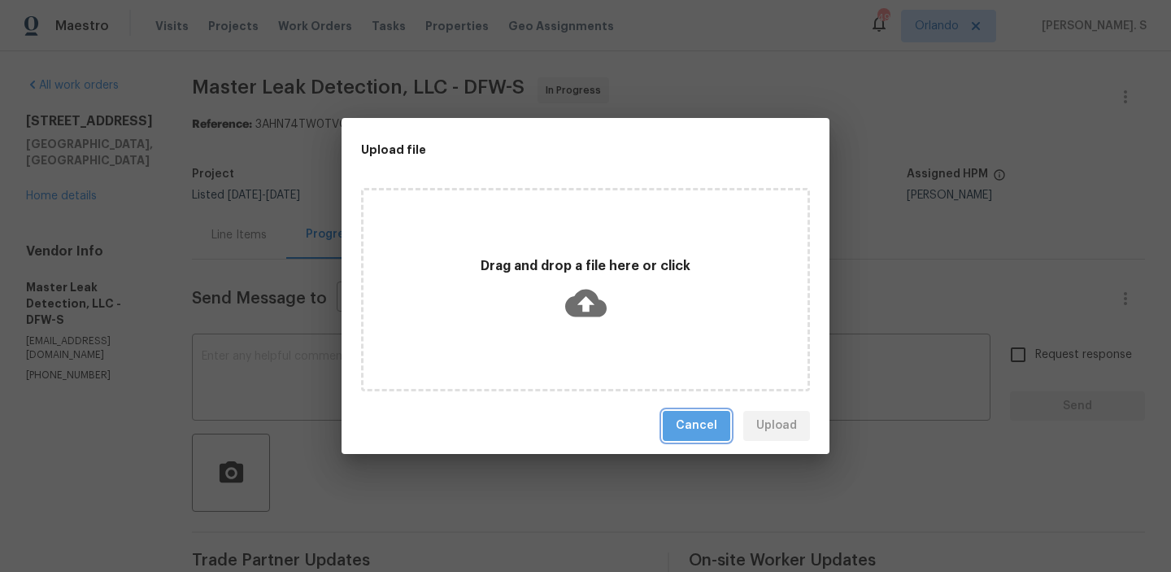
click at [712, 419] on span "Cancel" at bounding box center [696, 426] width 41 height 20
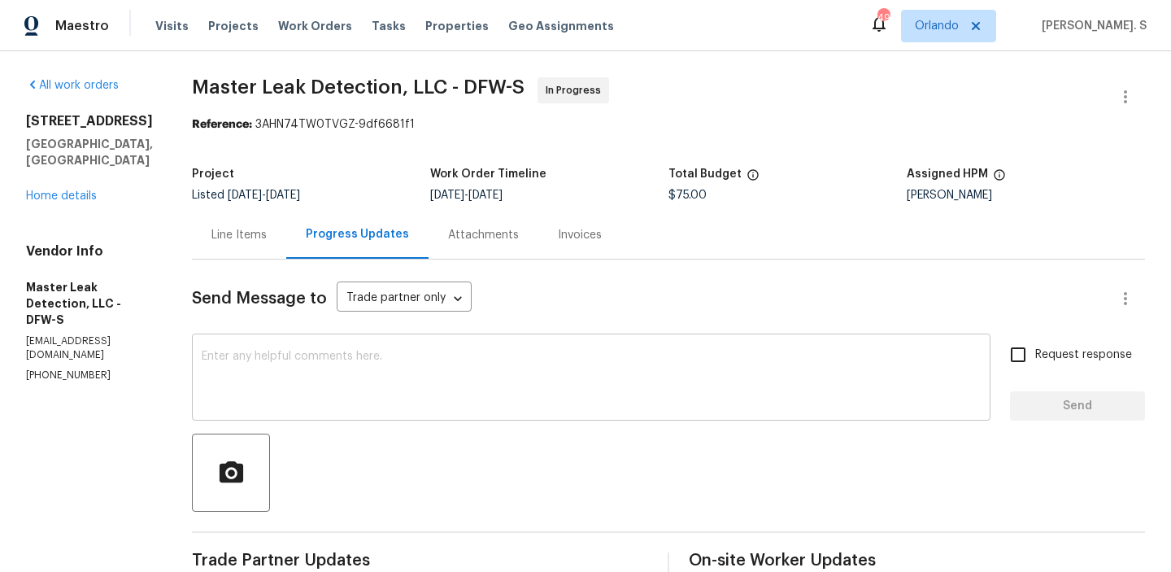
click at [380, 368] on textarea at bounding box center [591, 379] width 779 height 57
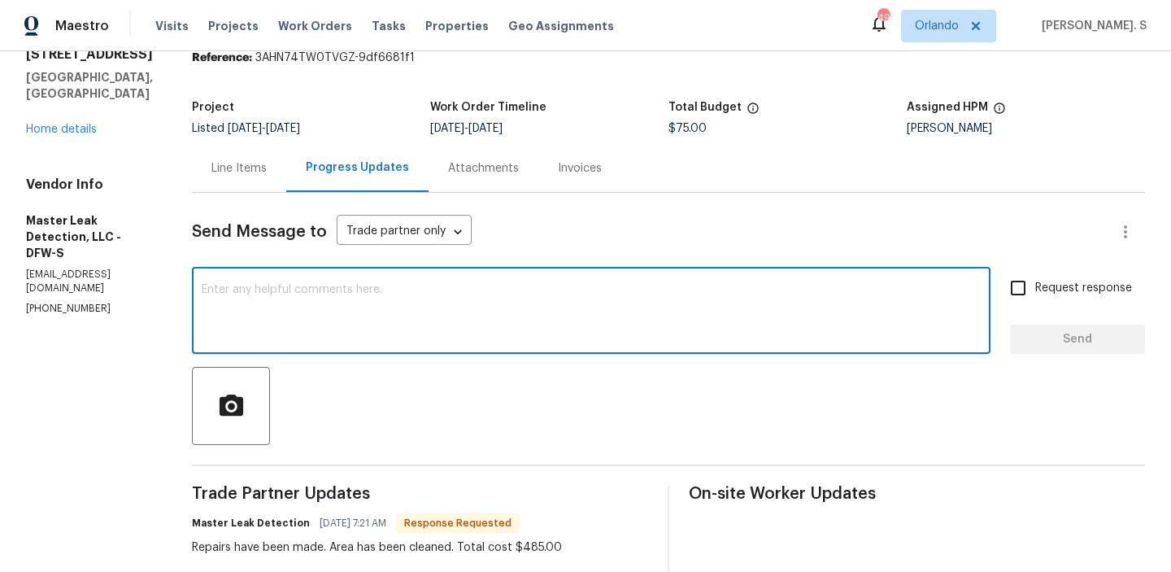
scroll to position [176, 0]
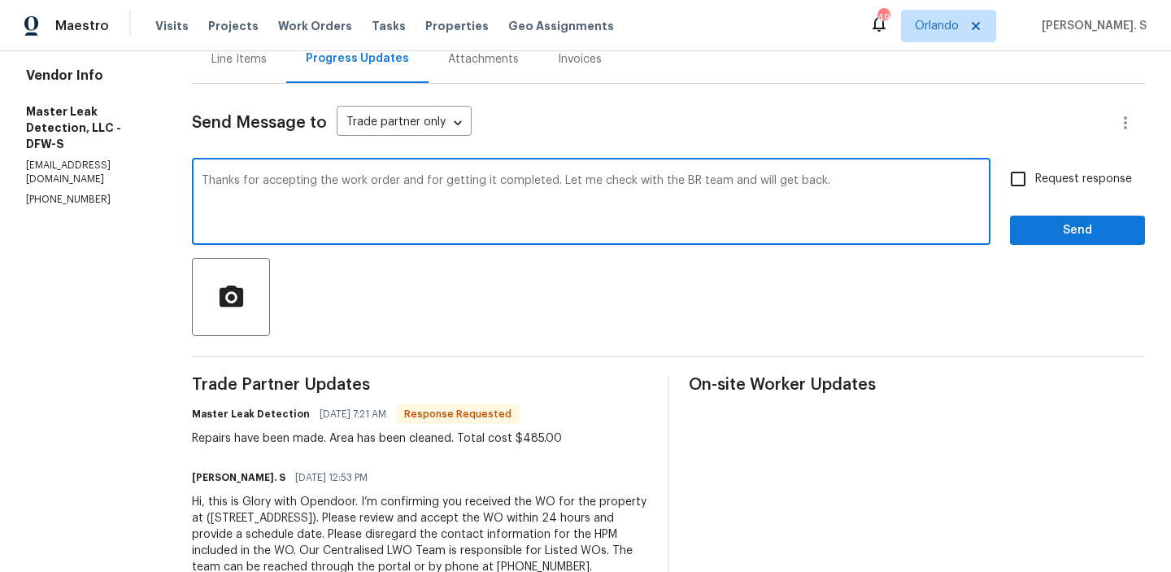
type textarea "Thanks for accepting the work order and for getting it completed. Let me check …"
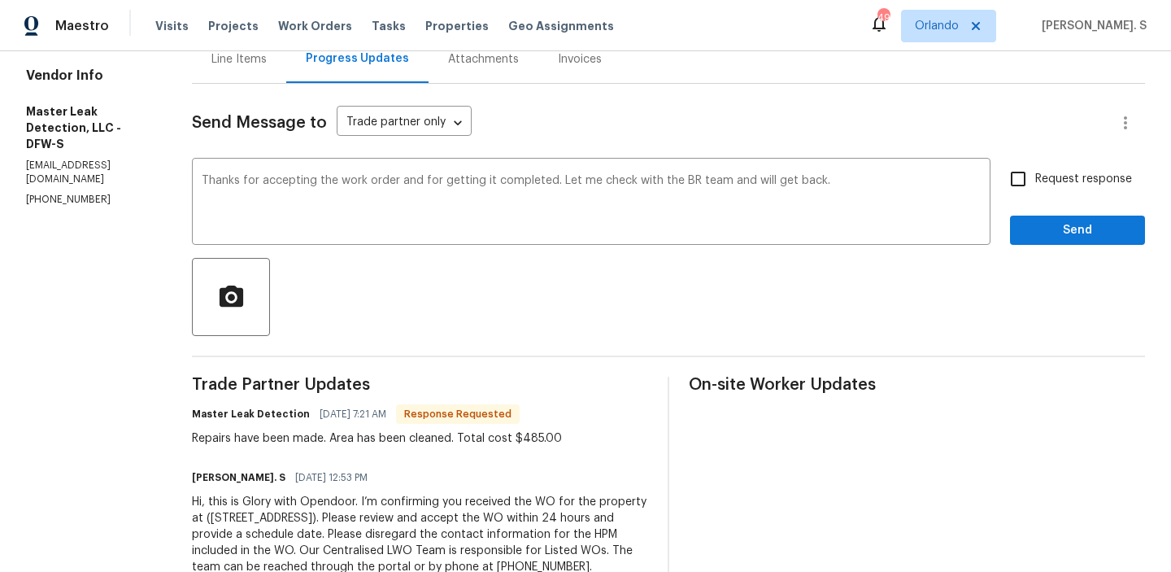
click at [1057, 178] on span "Request response" at bounding box center [1083, 179] width 97 height 17
click at [1035, 178] on input "Request response" at bounding box center [1018, 179] width 34 height 34
checkbox input "true"
click at [1043, 237] on span "Send" at bounding box center [1077, 230] width 109 height 20
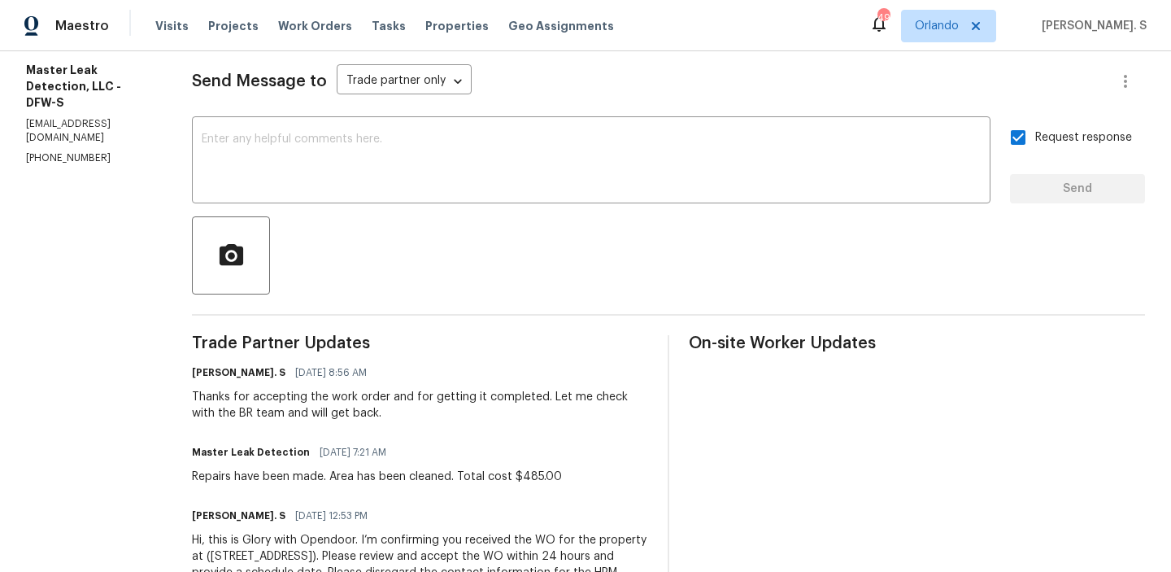
scroll to position [76, 0]
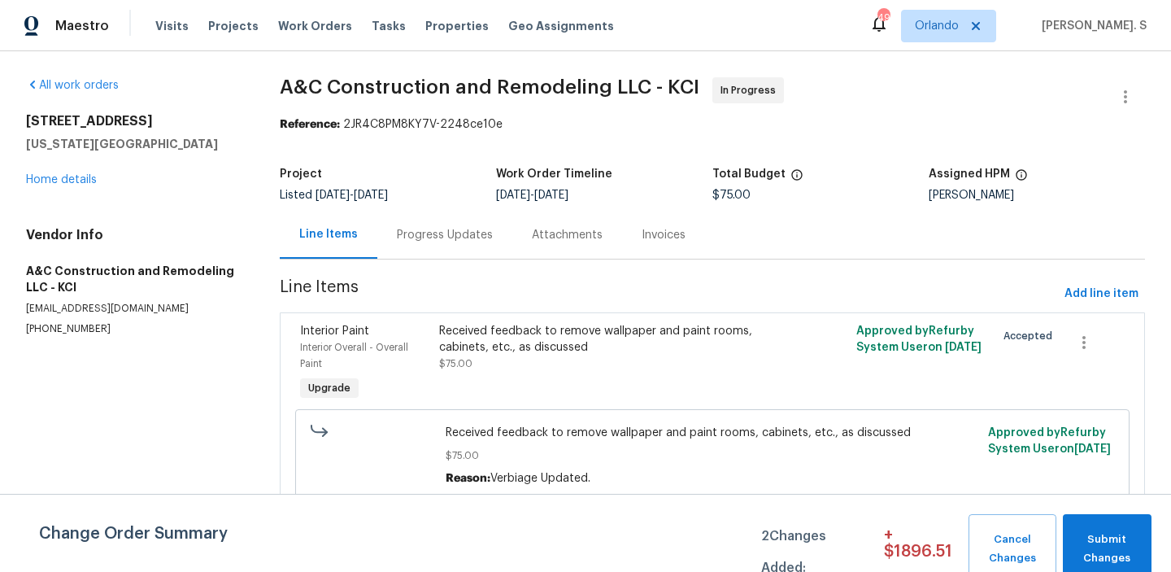
click at [416, 252] on div "Progress Updates" at bounding box center [444, 235] width 135 height 48
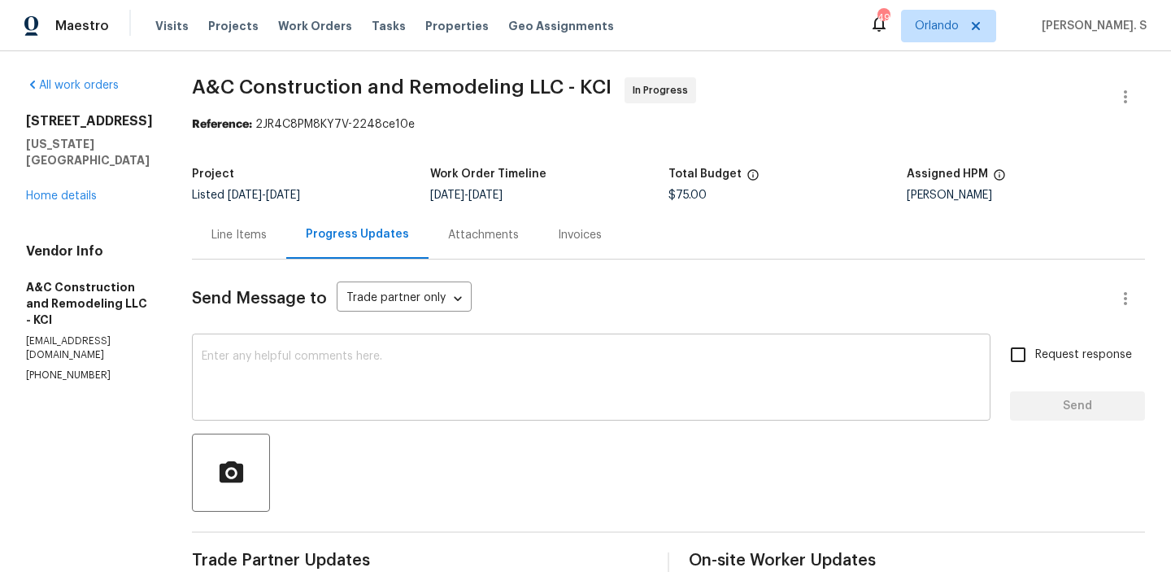
click at [606, 342] on div "x ​" at bounding box center [591, 379] width 799 height 83
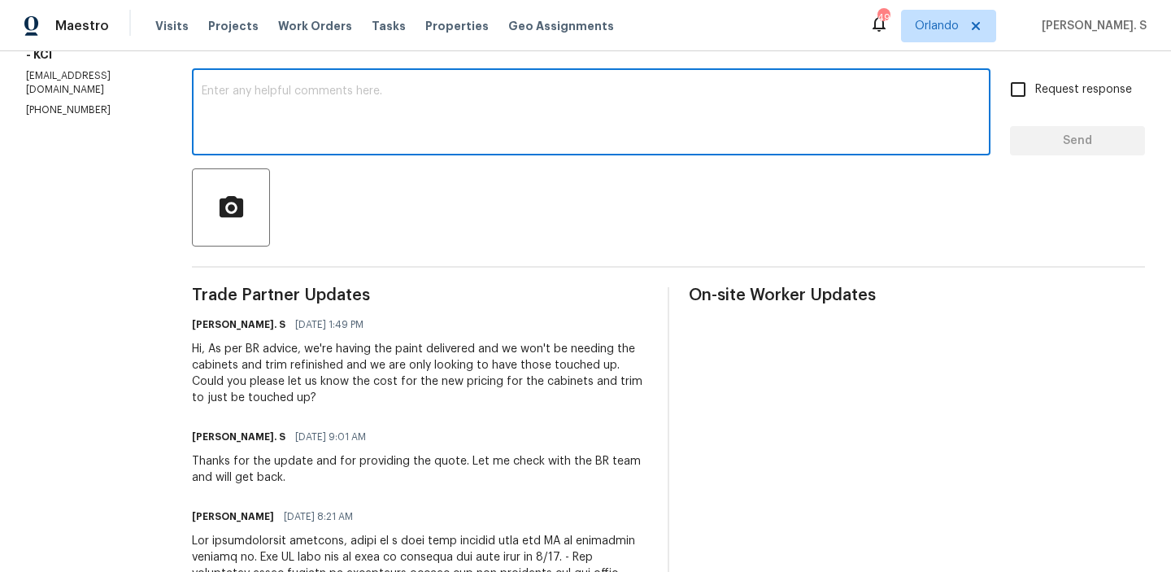
scroll to position [273, 0]
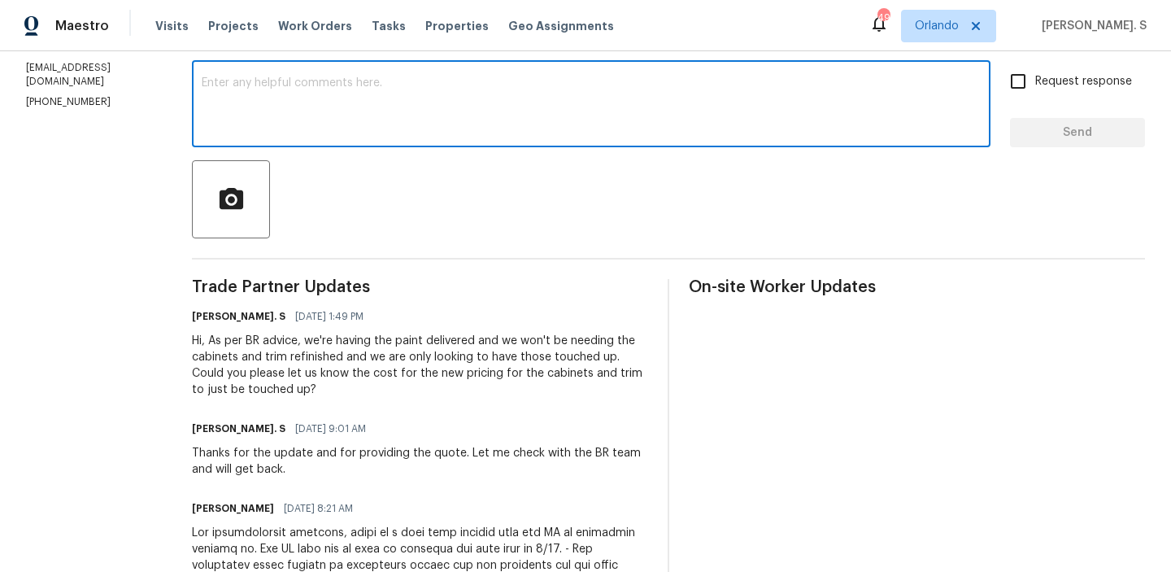
click at [646, 142] on div "x ​" at bounding box center [591, 105] width 799 height 83
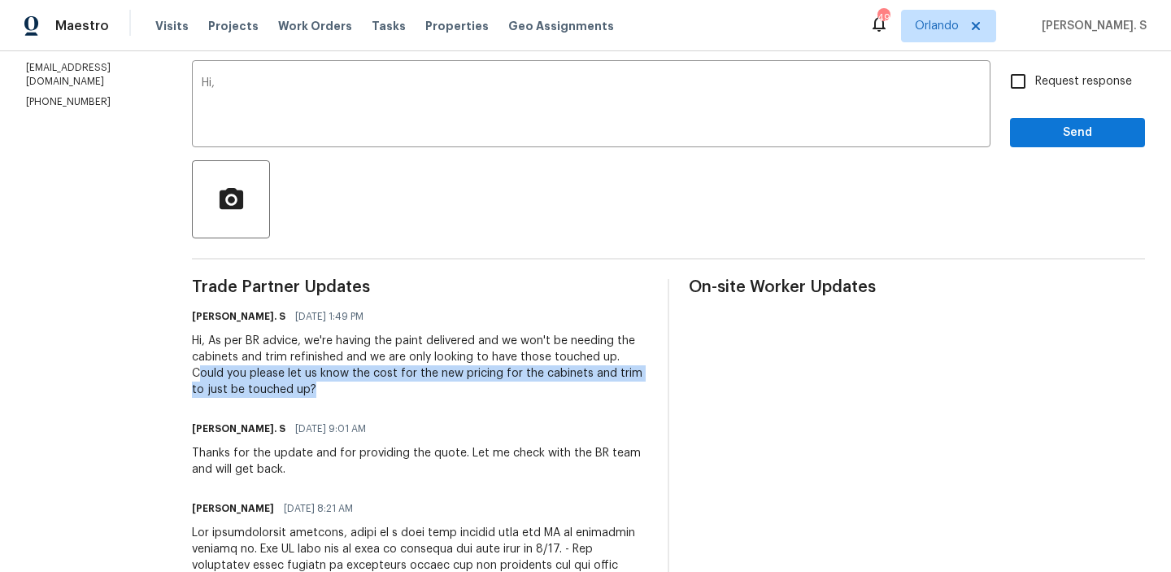
drag, startPoint x: 226, startPoint y: 374, endPoint x: 373, endPoint y: 397, distance: 149.0
click at [373, 397] on div "Hi, As per BR advice, we're having the paint delivered and we won't be needing …" at bounding box center [420, 365] width 456 height 65
copy div "ould you please let us know the cost for the new pricing for the cabinets and t…"
click at [343, 111] on textarea "Hi," at bounding box center [591, 105] width 779 height 57
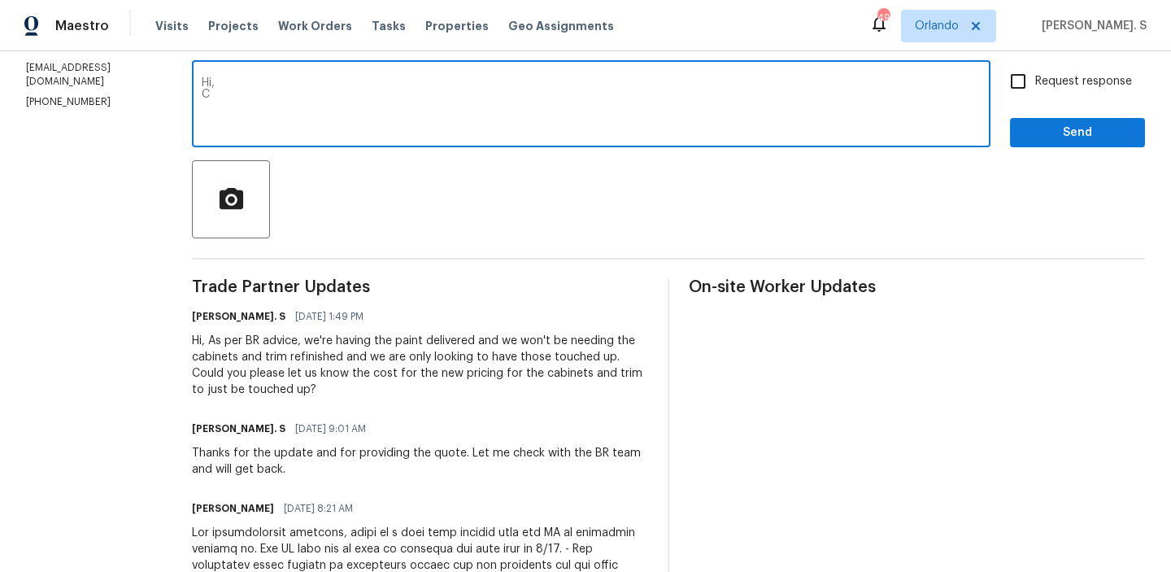
paste textarea "ould you please let us know the cost for the new pricing for the cabinets and t…"
type textarea "Hi, Could you please let us know the cost for the new pricing for the cabinets …"
click at [1056, 90] on label "Request response" at bounding box center [1066, 81] width 131 height 34
click at [1035, 90] on input "Request response" at bounding box center [1018, 81] width 34 height 34
checkbox input "true"
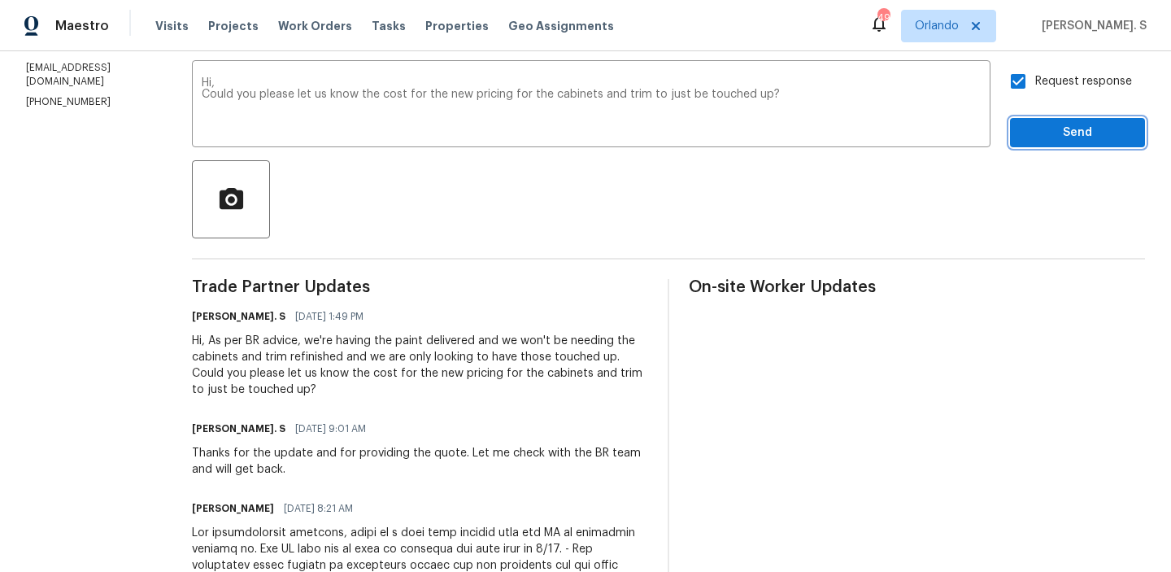
click at [1041, 133] on span "Send" at bounding box center [1077, 133] width 109 height 20
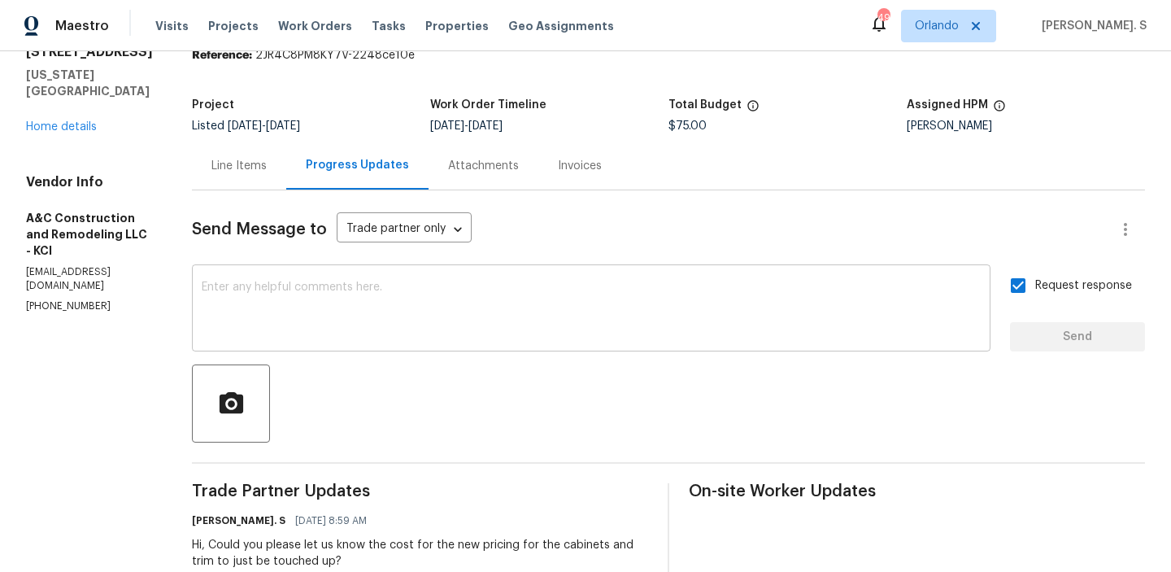
scroll to position [0, 0]
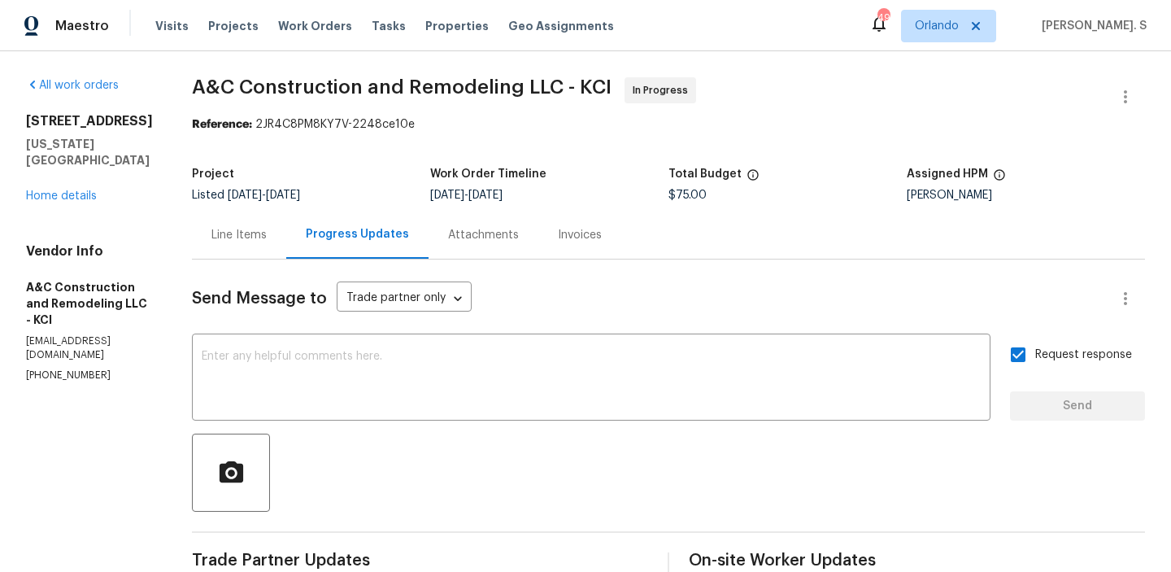
click at [394, 86] on span "A&C Construction and Remodeling LLC - KCI" at bounding box center [402, 87] width 420 height 20
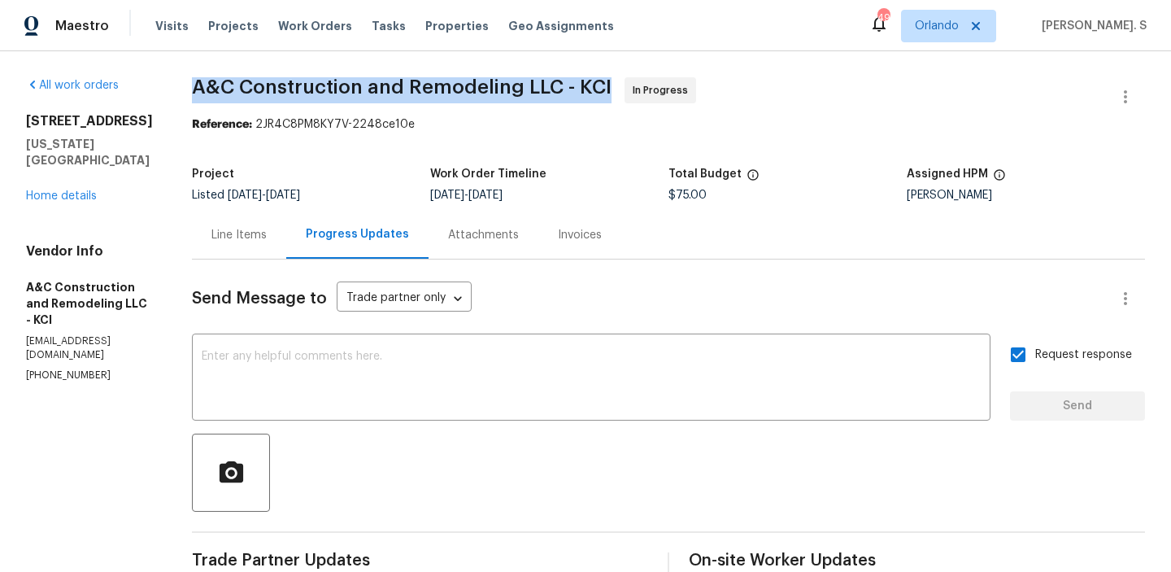
copy span "A&C Construction and Remodeling LLC - KCI"
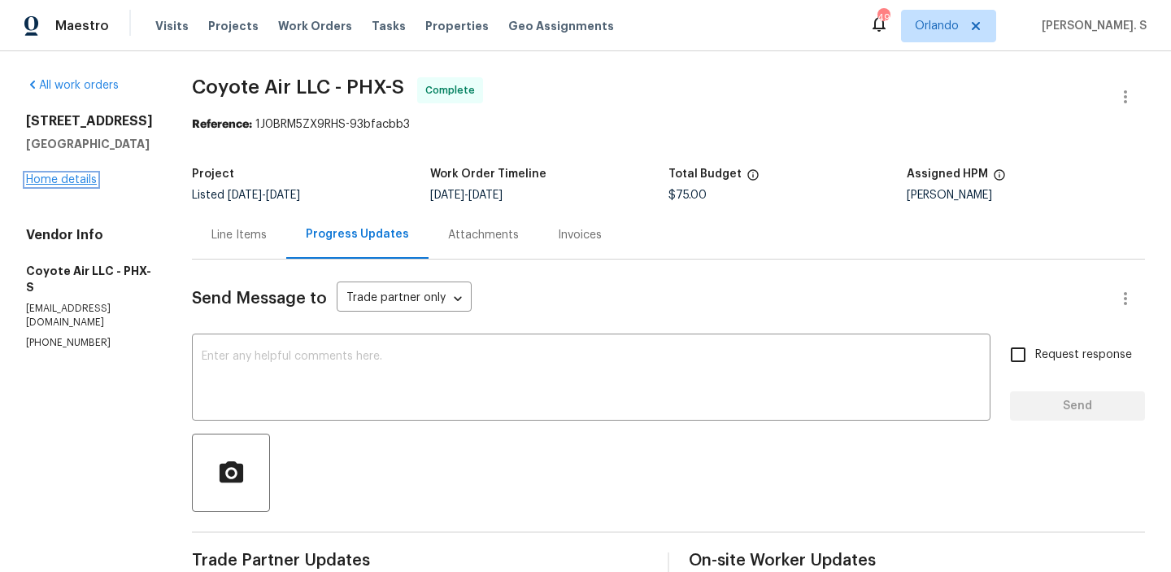
click at [75, 179] on link "Home details" at bounding box center [61, 179] width 71 height 11
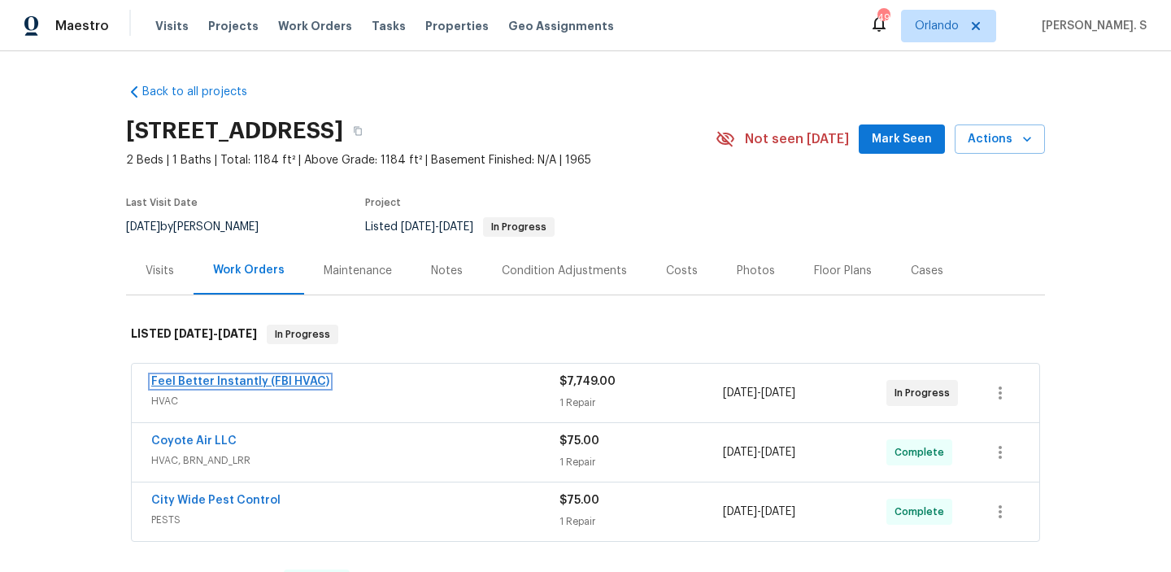
click at [264, 377] on link "Feel Better Instantly (FBI HVAC)" at bounding box center [240, 381] width 178 height 11
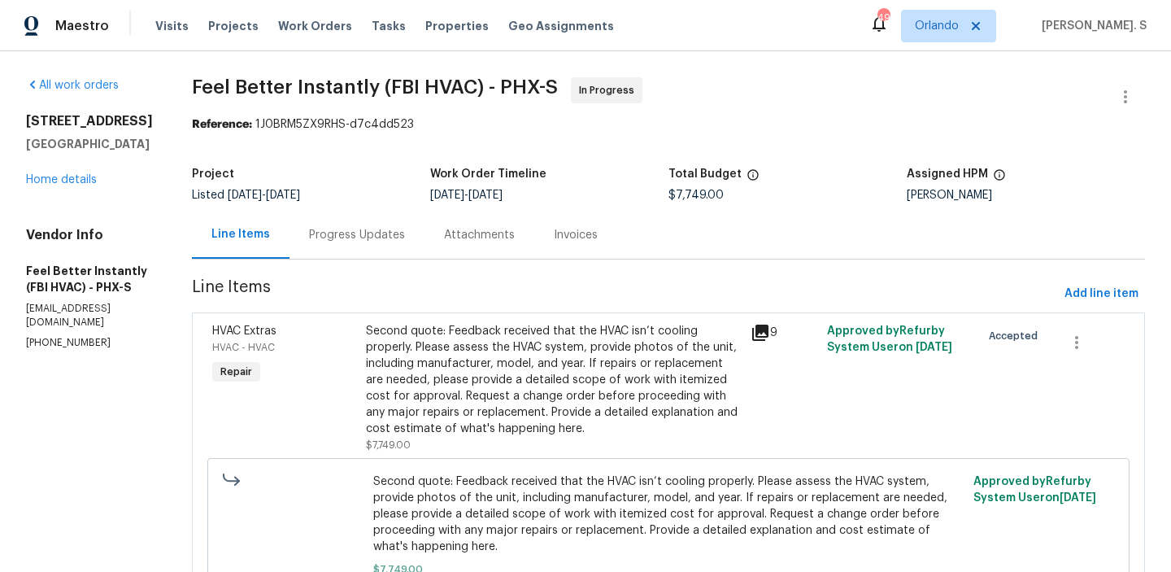
click at [326, 241] on div "Progress Updates" at bounding box center [357, 235] width 96 height 16
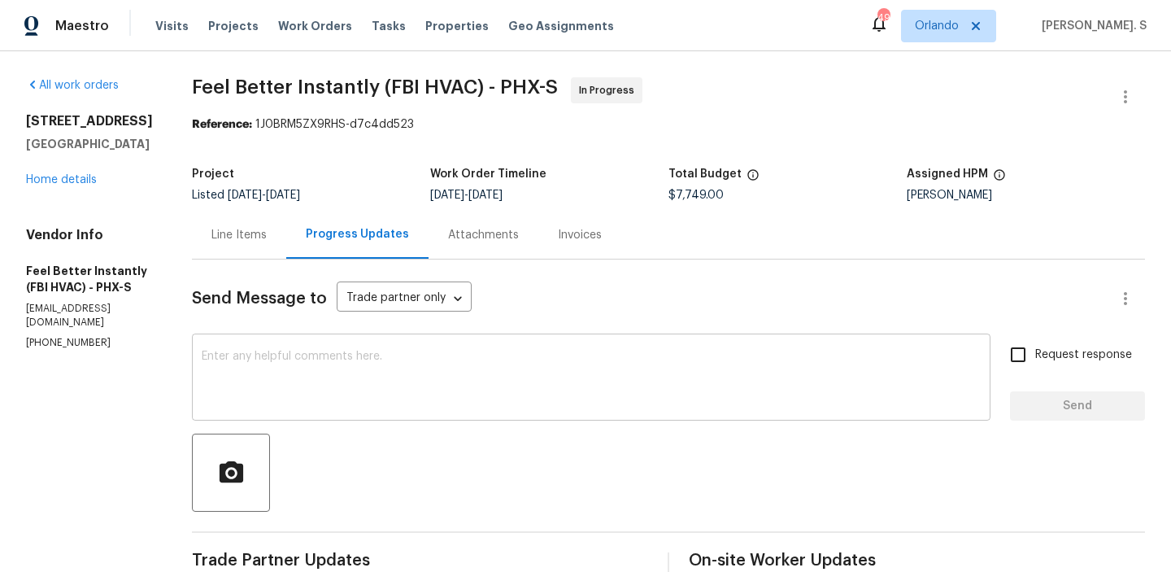
click at [328, 355] on textarea at bounding box center [591, 379] width 779 height 57
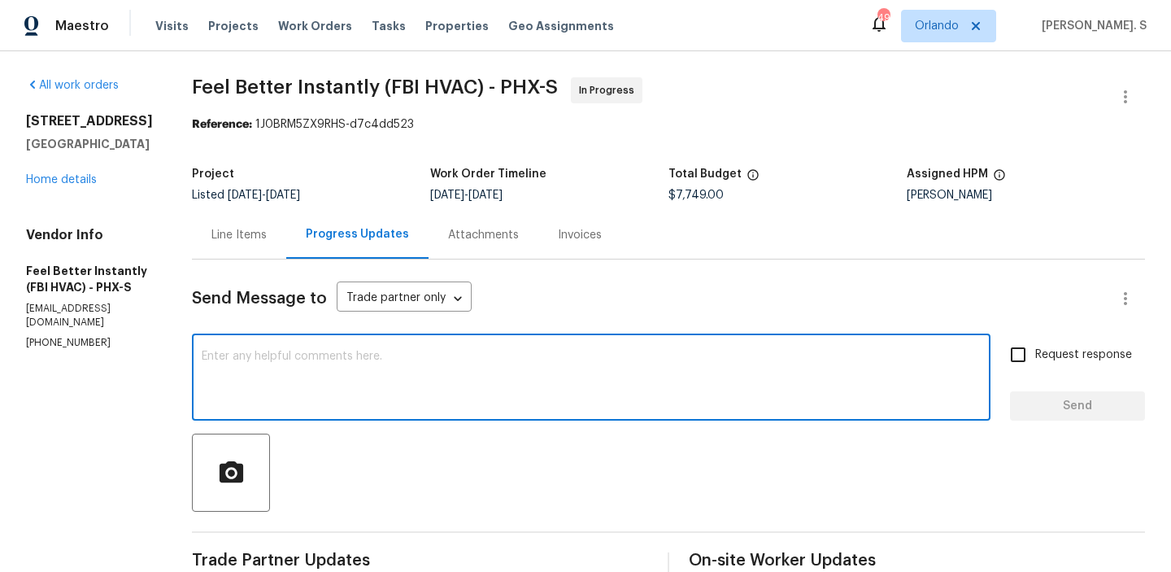
paste textarea "May we have an update on the progress of the work order?"
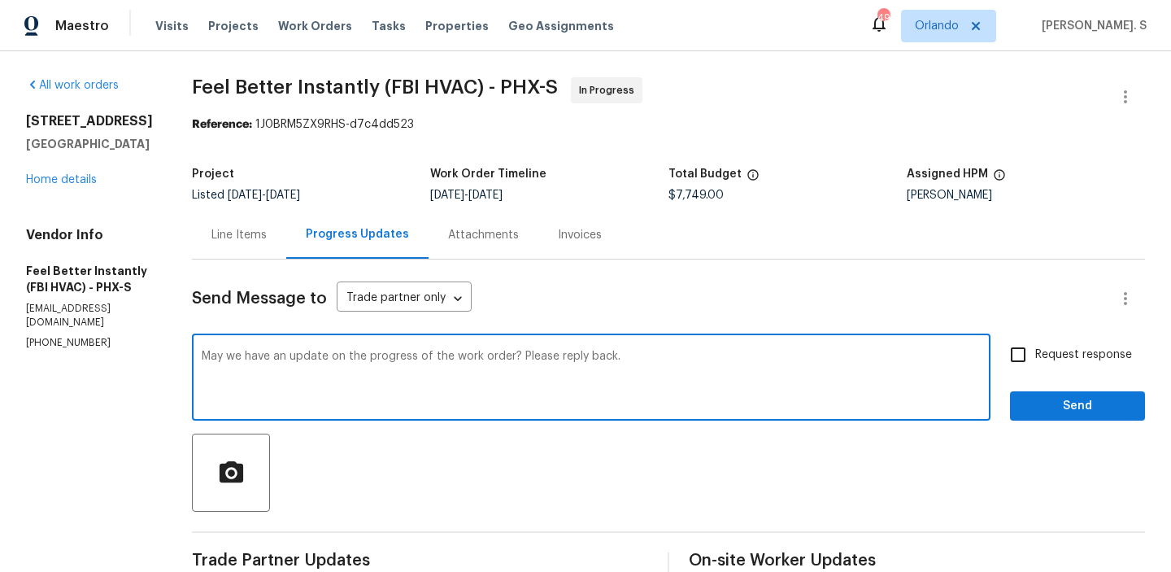
type textarea "May we have an update on the progress of the work order? Please reply back."
click at [1011, 354] on input "Request response" at bounding box center [1018, 355] width 34 height 34
checkbox input "true"
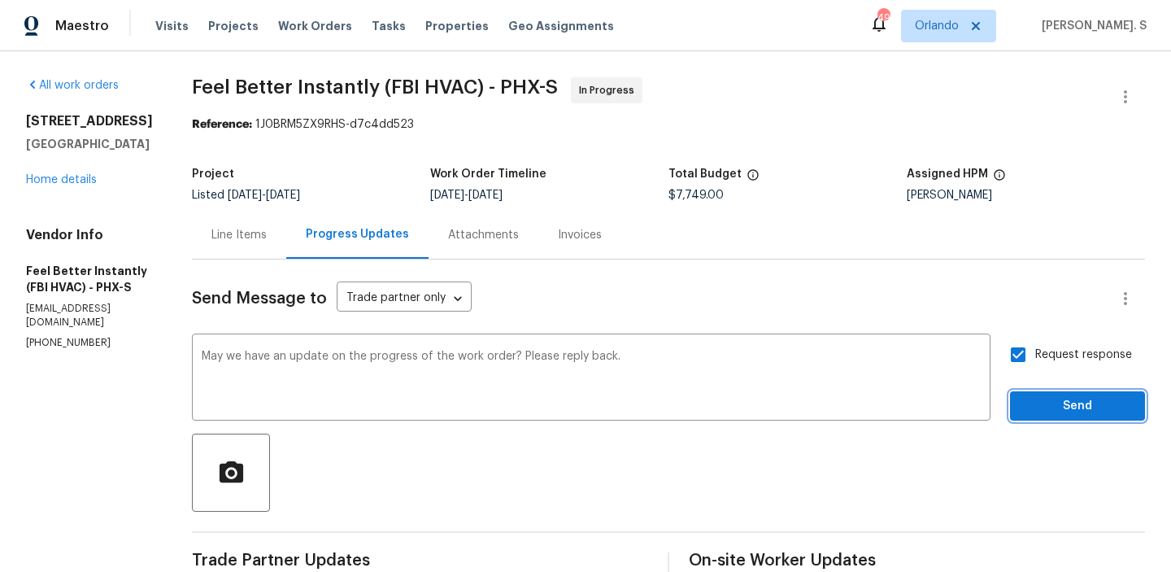
click at [1032, 396] on span "Send" at bounding box center [1077, 406] width 109 height 20
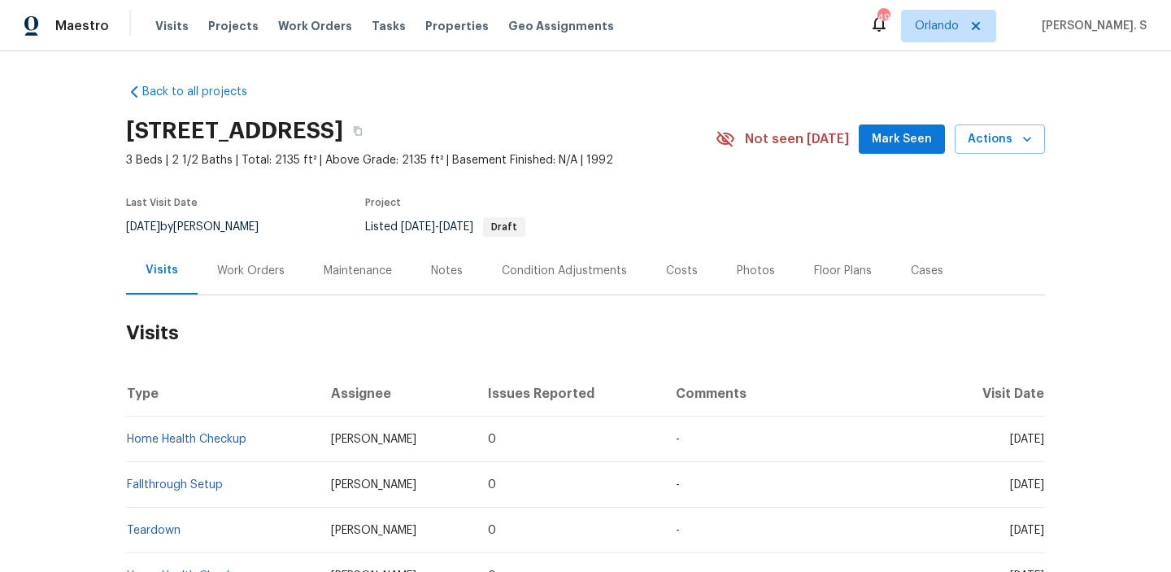
click at [246, 259] on div "Work Orders" at bounding box center [251, 270] width 107 height 48
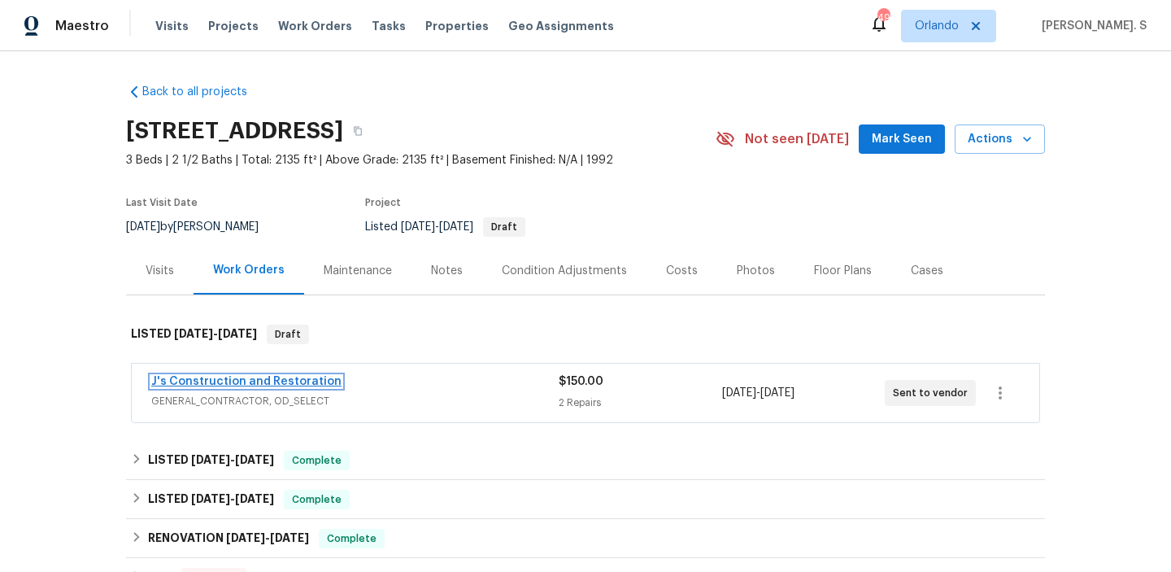
click at [247, 382] on link "J's Construction and Restoration" at bounding box center [246, 381] width 190 height 11
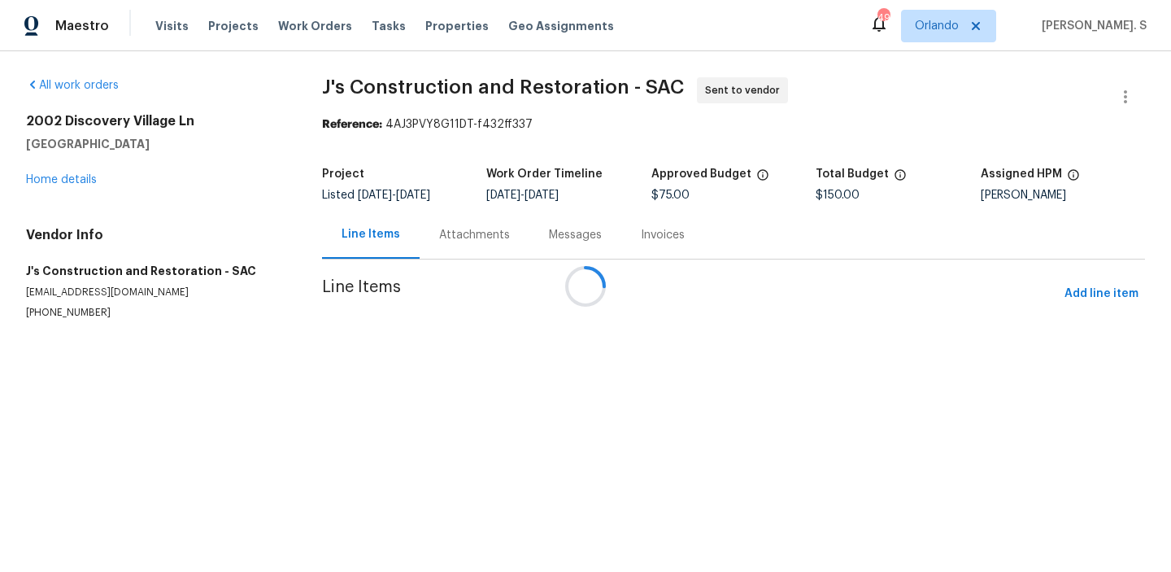
click at [465, 224] on div at bounding box center [585, 286] width 1171 height 572
click at [465, 224] on div "Attachments" at bounding box center [475, 235] width 110 height 48
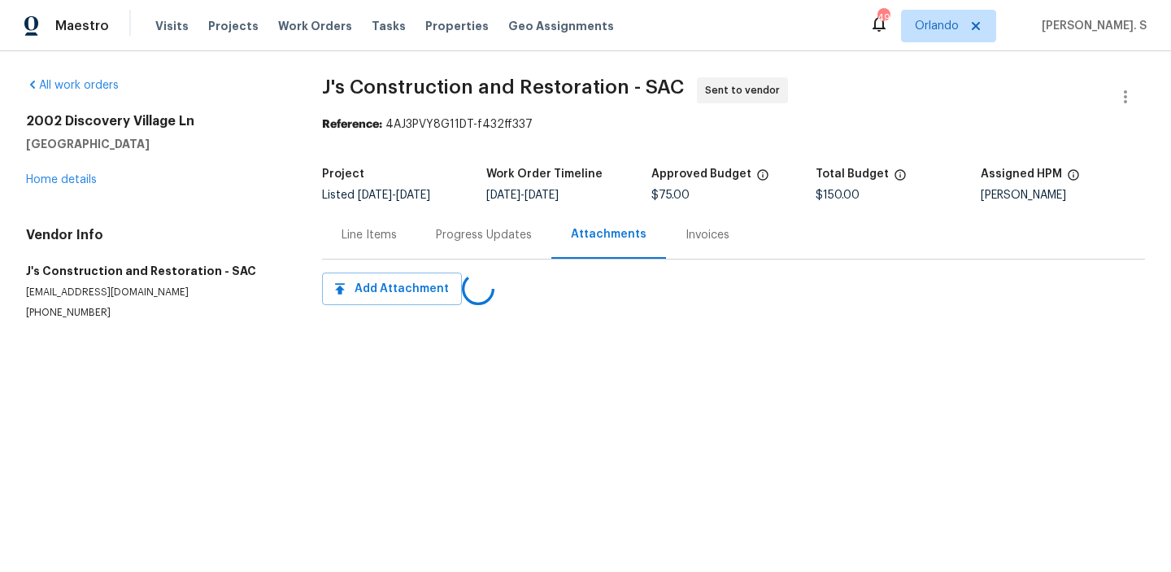
click at [465, 224] on div "Progress Updates" at bounding box center [483, 235] width 135 height 48
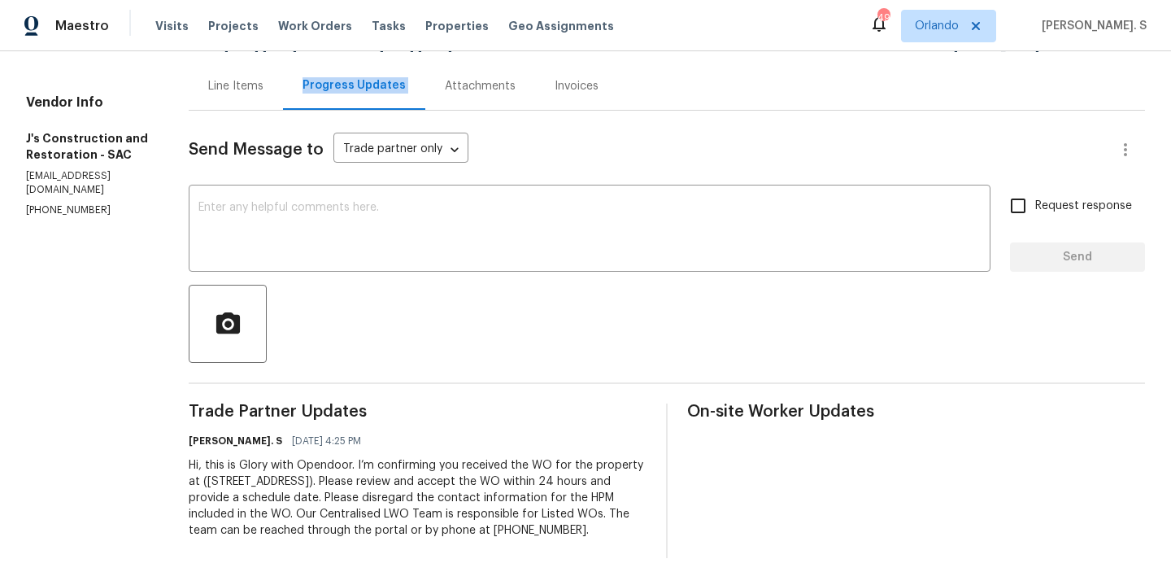
scroll to position [148, 0]
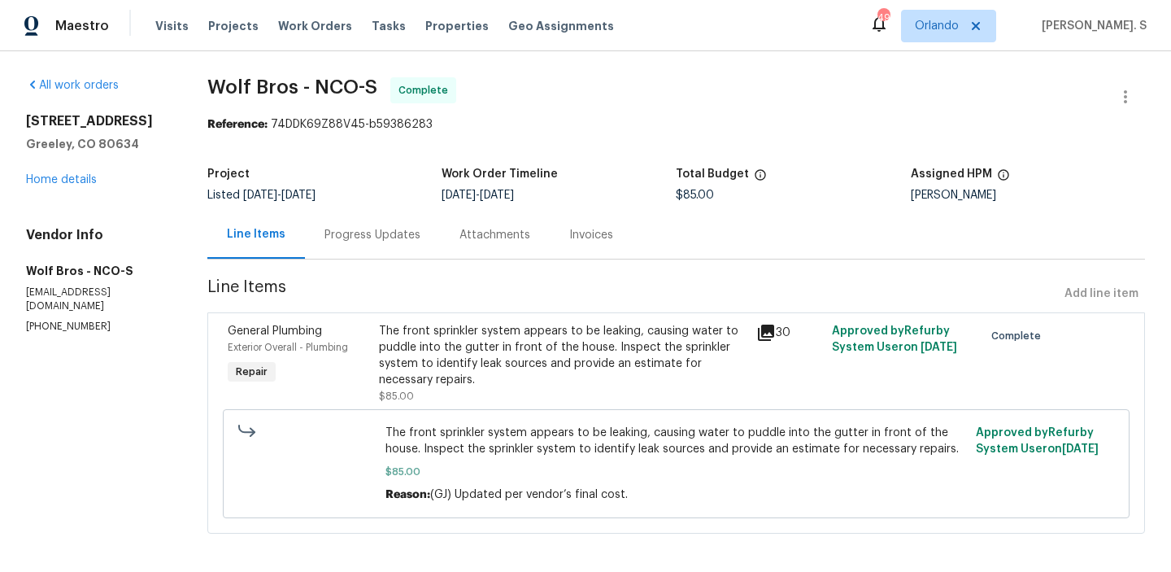
click at [361, 233] on div "Progress Updates" at bounding box center [373, 235] width 96 height 16
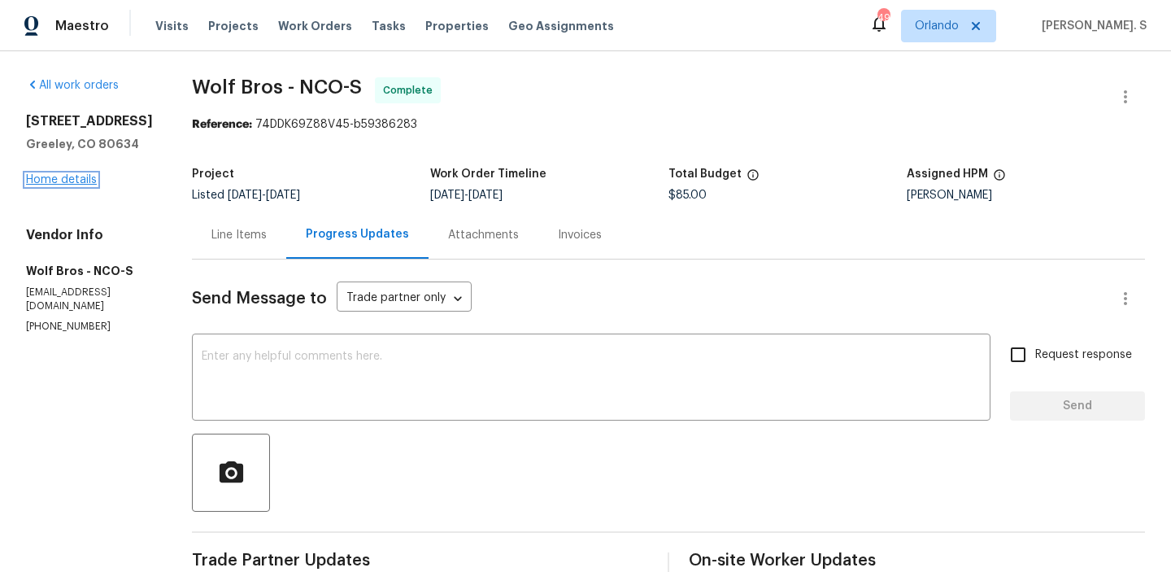
click at [73, 185] on link "Home details" at bounding box center [61, 179] width 71 height 11
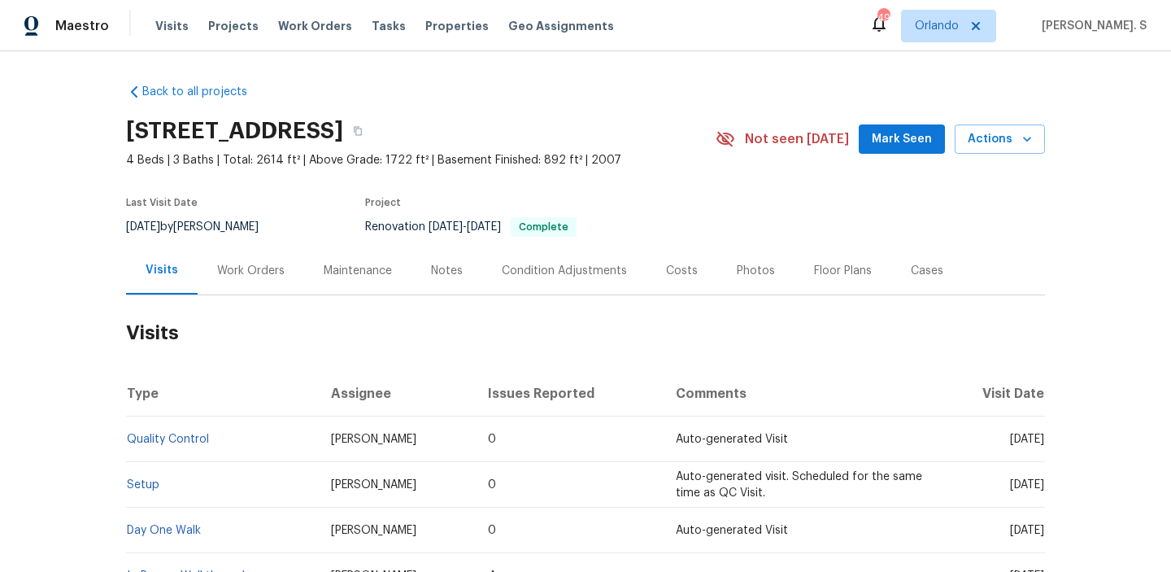
click at [237, 267] on div "Work Orders" at bounding box center [251, 271] width 68 height 16
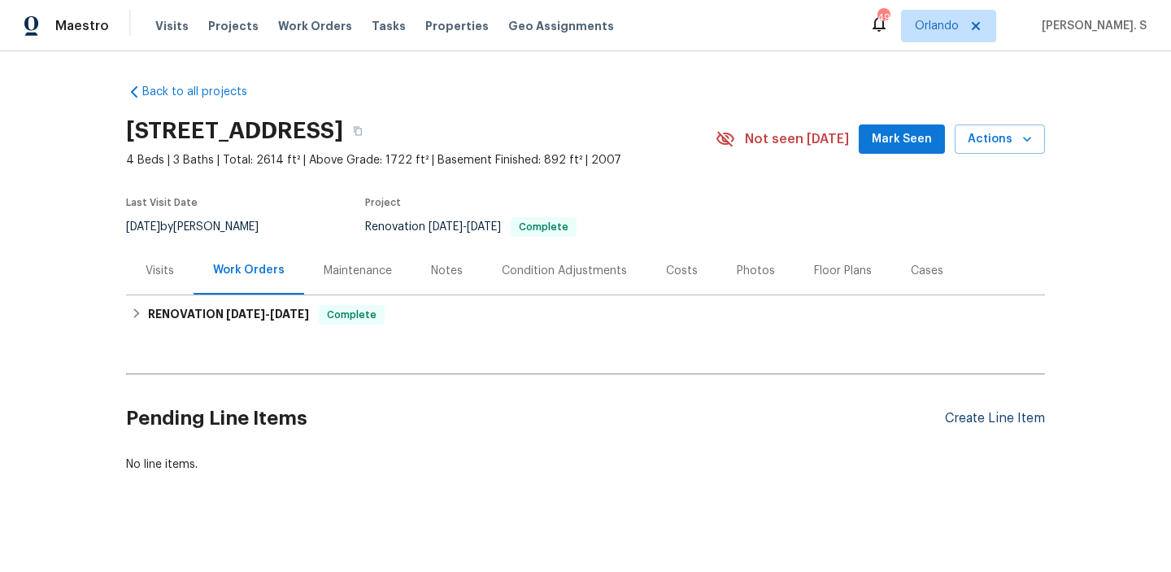
click at [945, 413] on div "Create Line Item" at bounding box center [995, 418] width 100 height 15
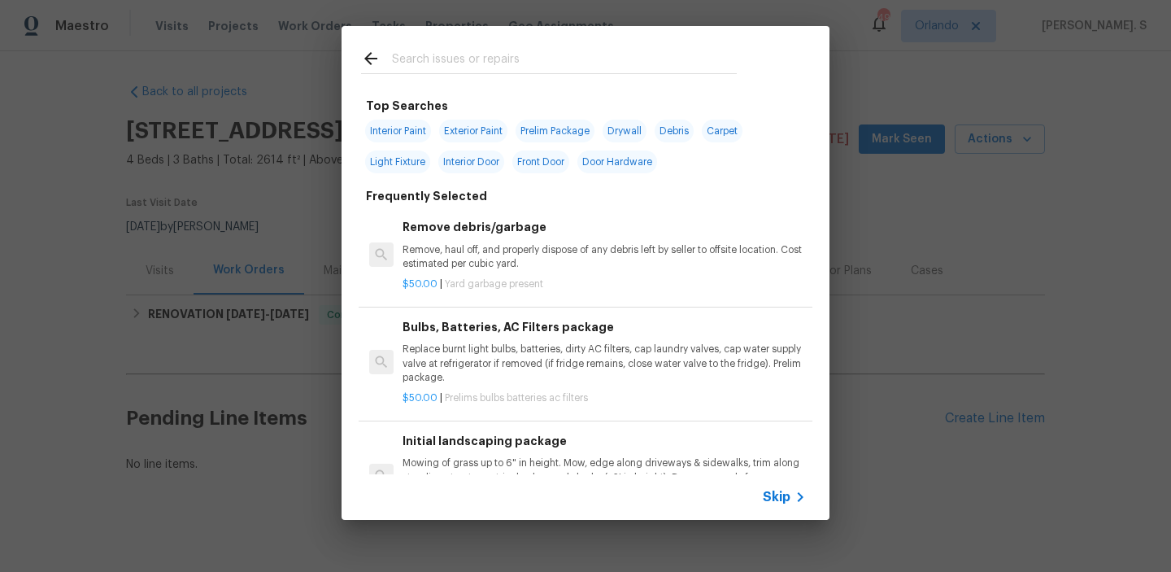
click at [504, 244] on p "Remove, haul off, and properly dispose of any debris left by seller to offsite …" at bounding box center [604, 257] width 403 height 28
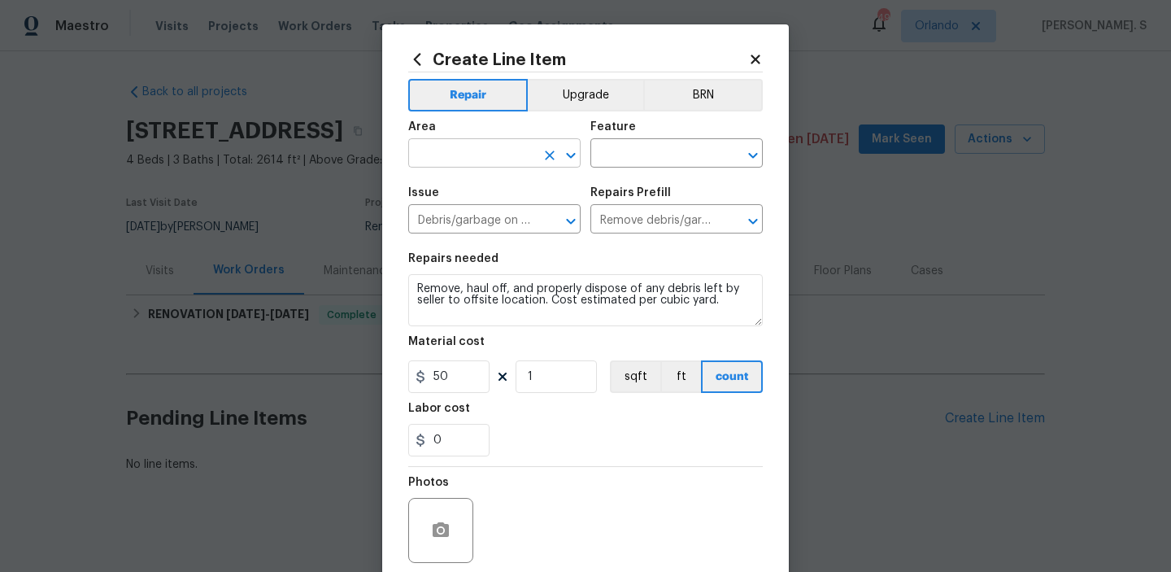
click at [571, 159] on icon "Open" at bounding box center [571, 156] width 20 height 20
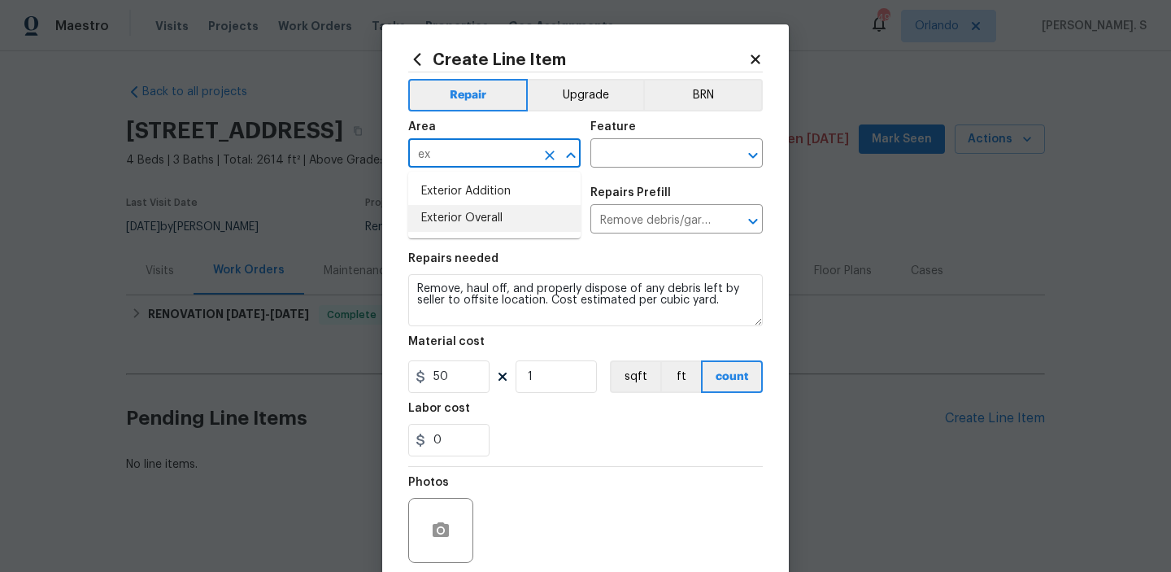
click at [533, 222] on li "Exterior Overall" at bounding box center [494, 218] width 172 height 27
click at [751, 154] on icon "Open" at bounding box center [752, 155] width 9 height 6
type input "Exterior Overall"
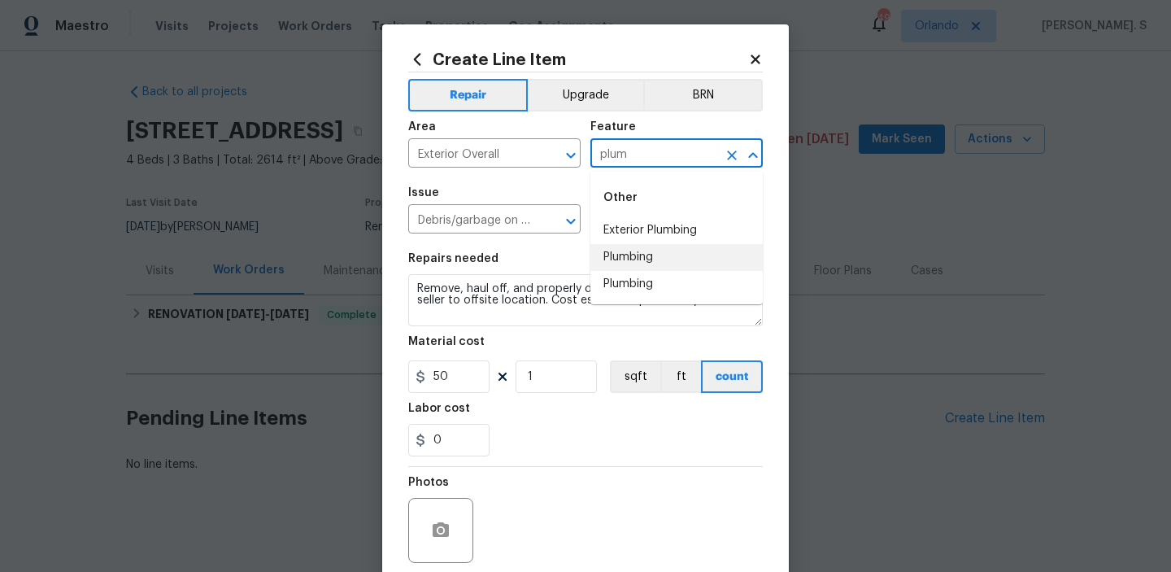
click at [704, 264] on li "Plumbing" at bounding box center [676, 257] width 172 height 27
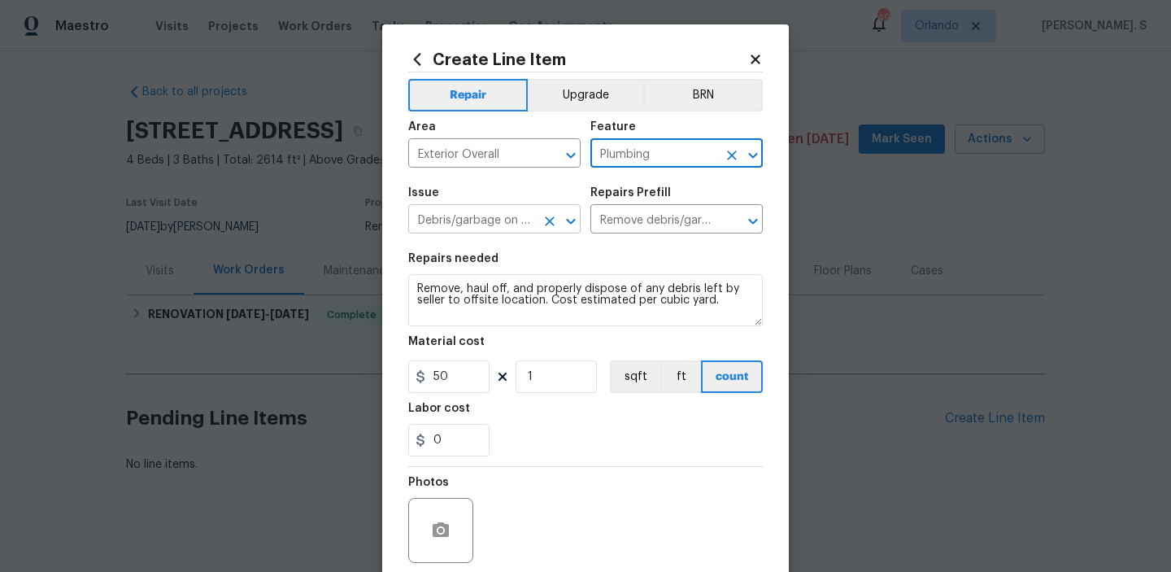
click at [573, 224] on icon "Open" at bounding box center [571, 221] width 20 height 20
type input "Plumbing"
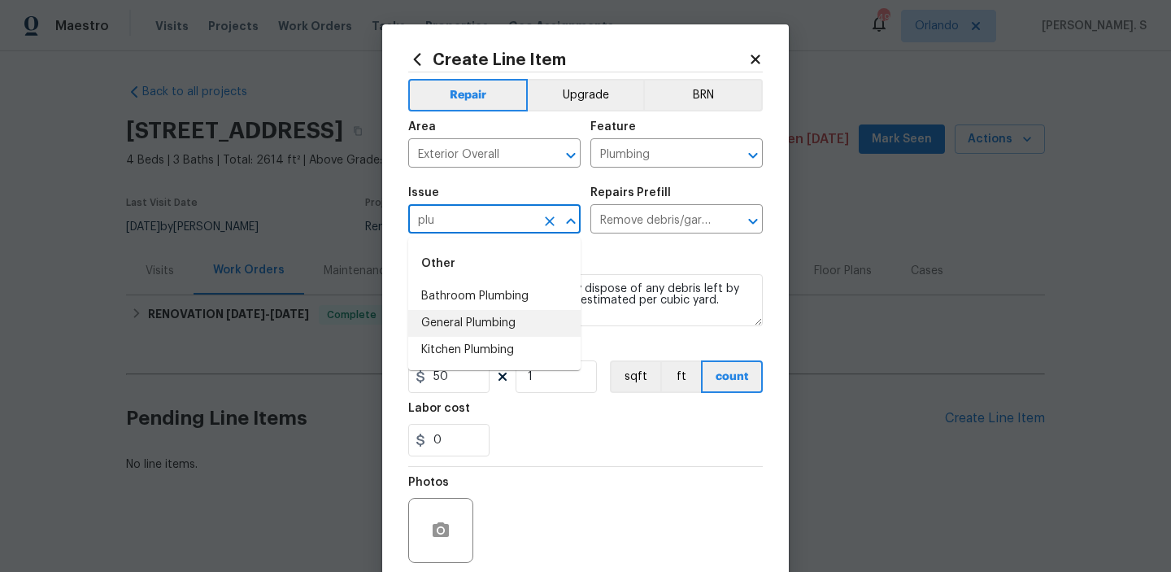
click at [520, 333] on li "General Plumbing" at bounding box center [494, 323] width 172 height 27
type input "General Plumbing"
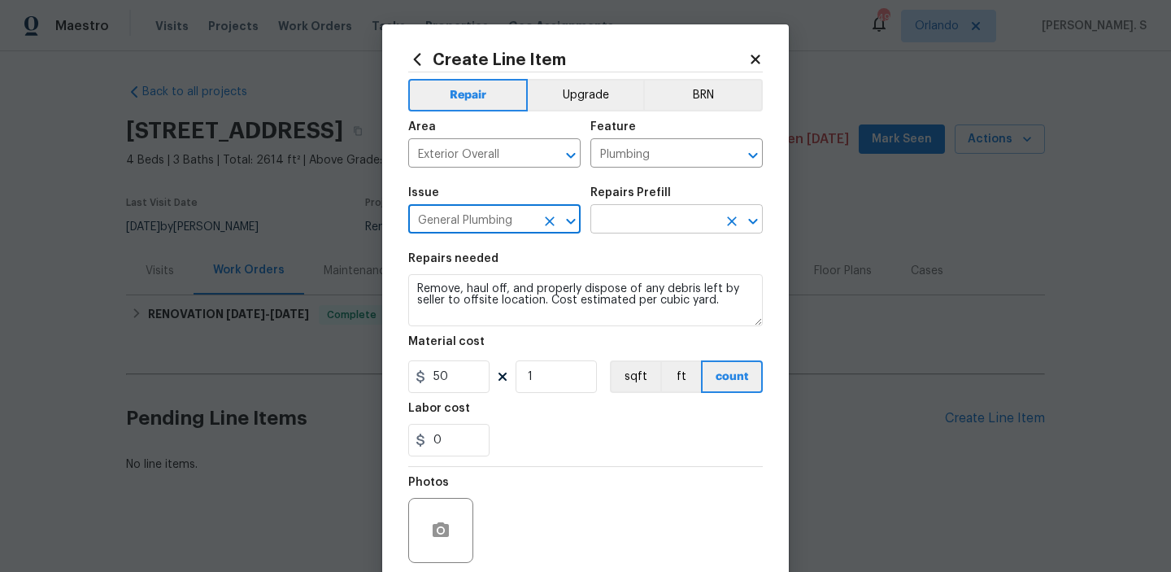
click at [756, 224] on icon "Open" at bounding box center [753, 221] width 20 height 20
type input "General Plumbing"
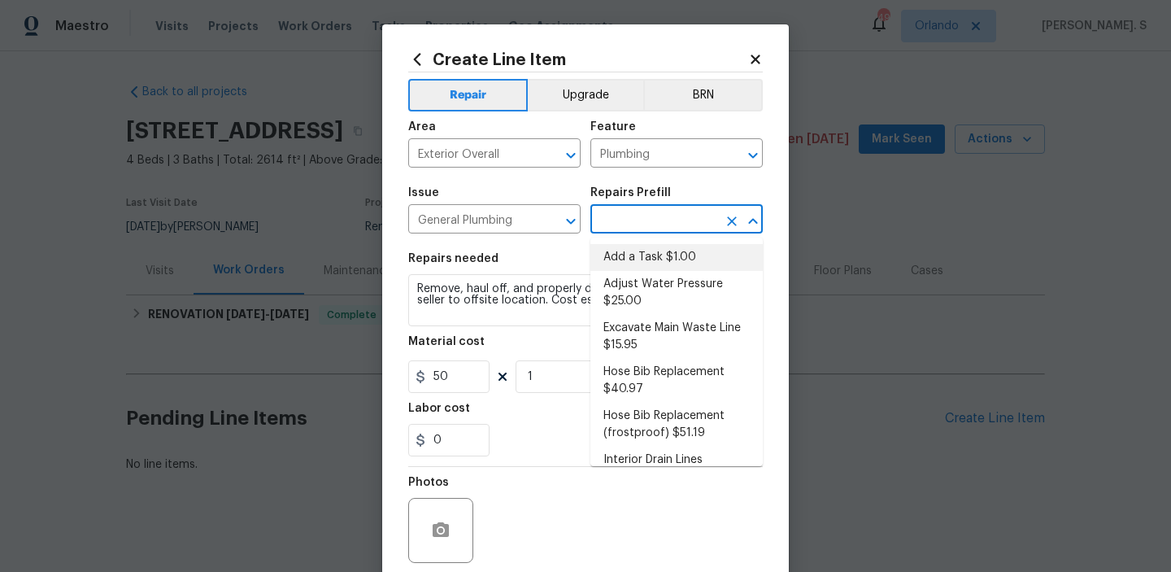
click at [708, 255] on li "Add a Task $1.00" at bounding box center [676, 257] width 172 height 27
type input "Add a Task $1.00"
type textarea "HPM to detail"
type input "1"
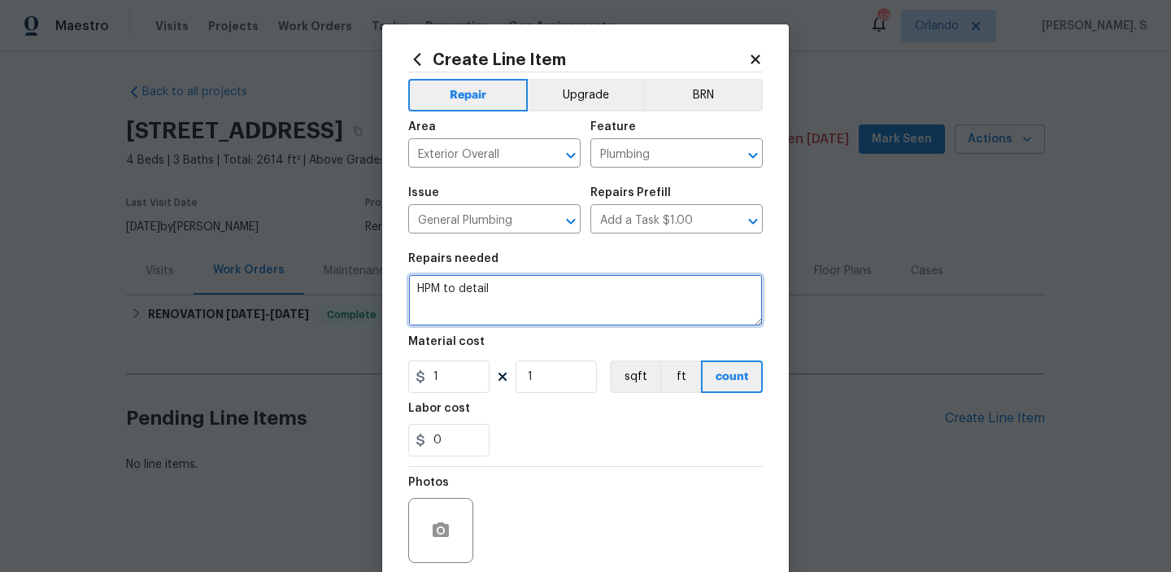
click at [545, 301] on textarea "HPM to detail" at bounding box center [585, 300] width 355 height 52
paste textarea "here was a lot of water on the Main Line Entrance wall. We checked the meter an…"
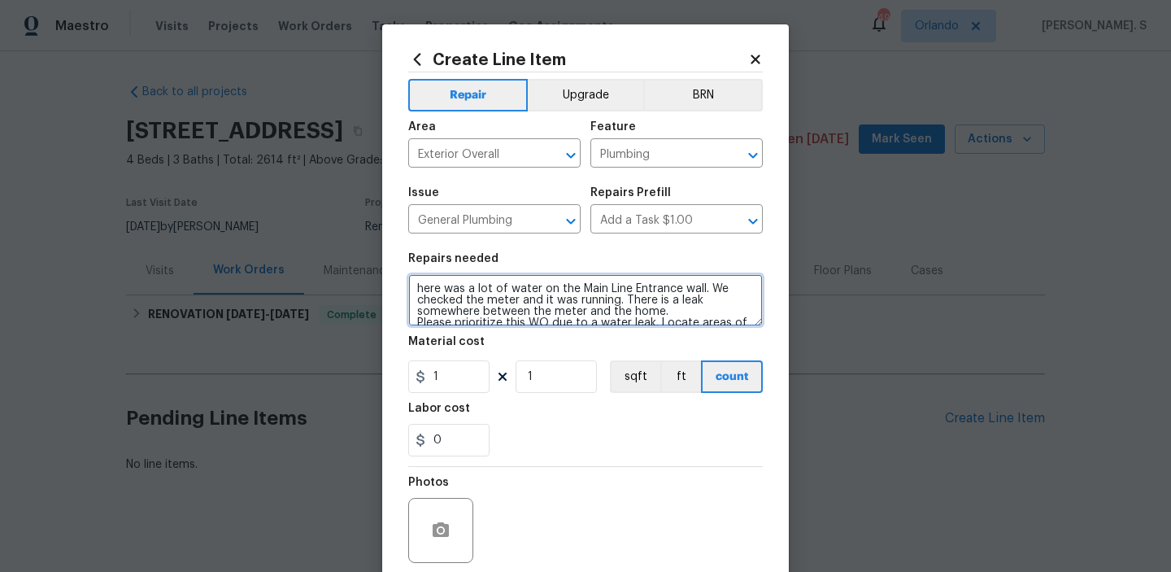
scroll to position [117, 0]
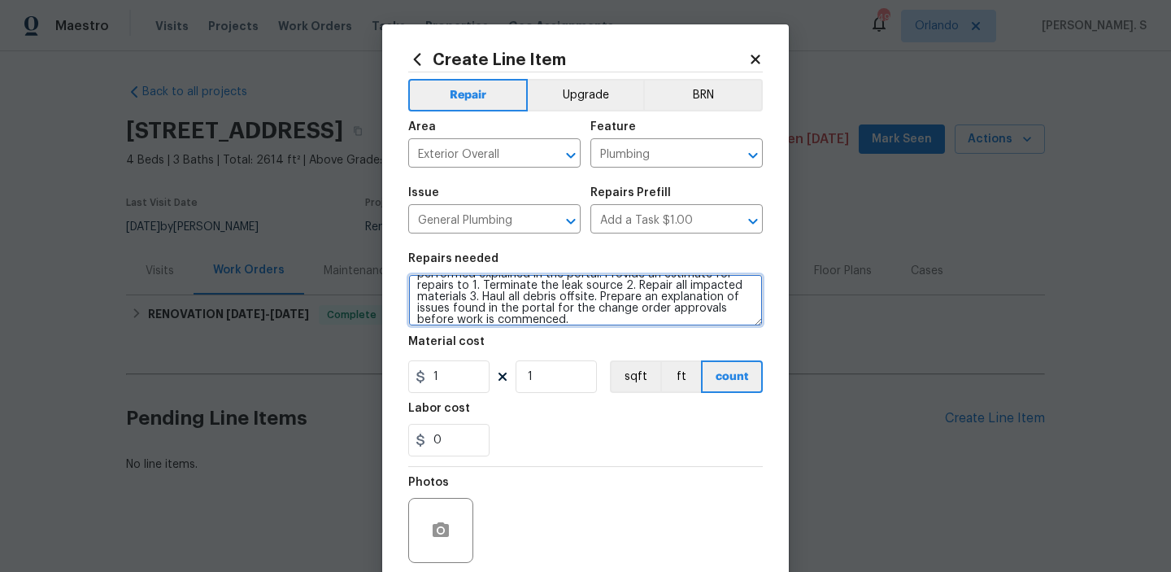
type textarea "here was a lot of water on the Main Line Entrance wall. We checked the meter an…"
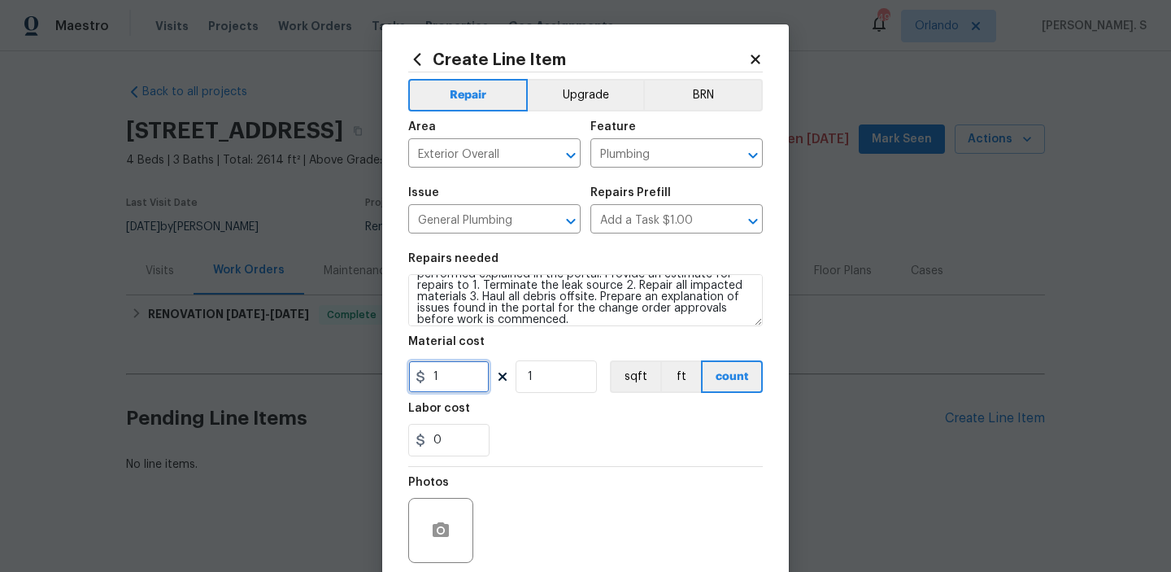
click at [469, 385] on input "1" at bounding box center [448, 376] width 81 height 33
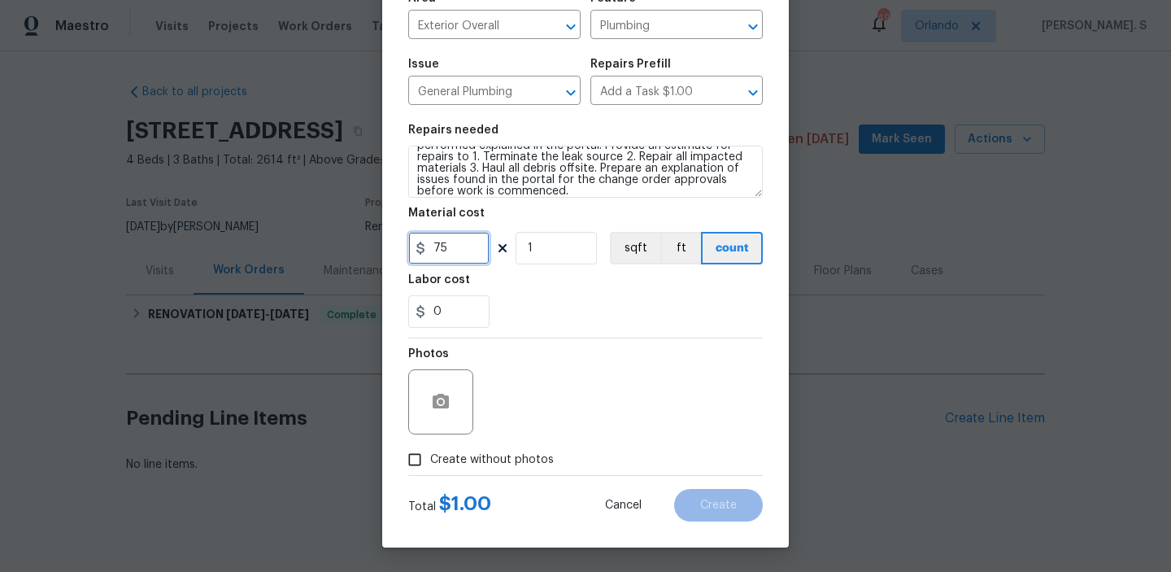
type input "75"
click at [475, 457] on span "Create without photos" at bounding box center [492, 459] width 124 height 17
click at [430, 457] on input "Create without photos" at bounding box center [414, 459] width 31 height 31
checkbox input "true"
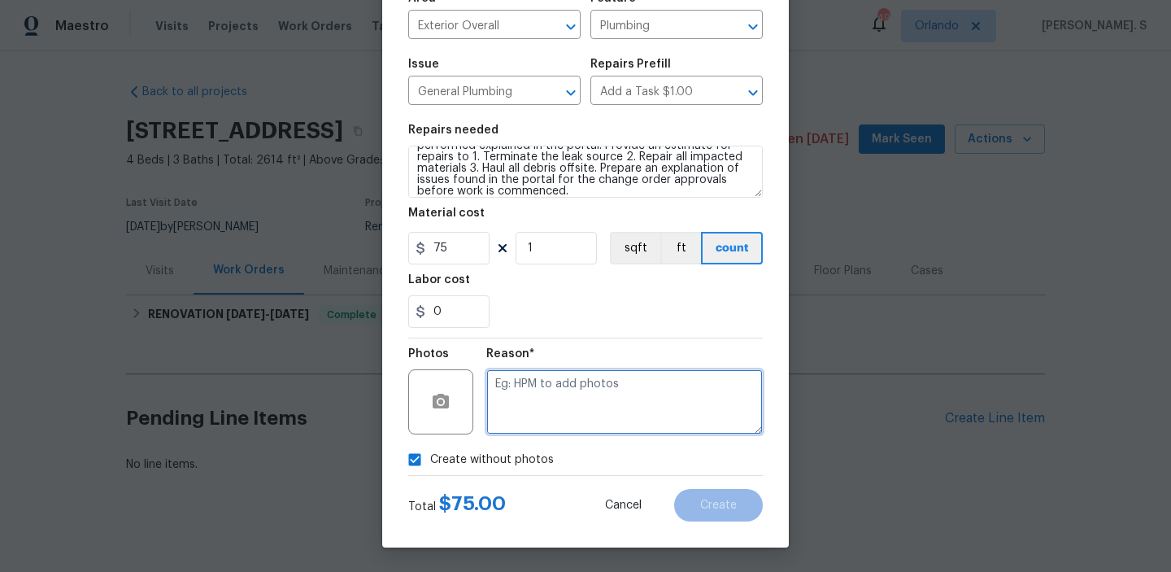
click at [615, 383] on textarea at bounding box center [624, 401] width 277 height 65
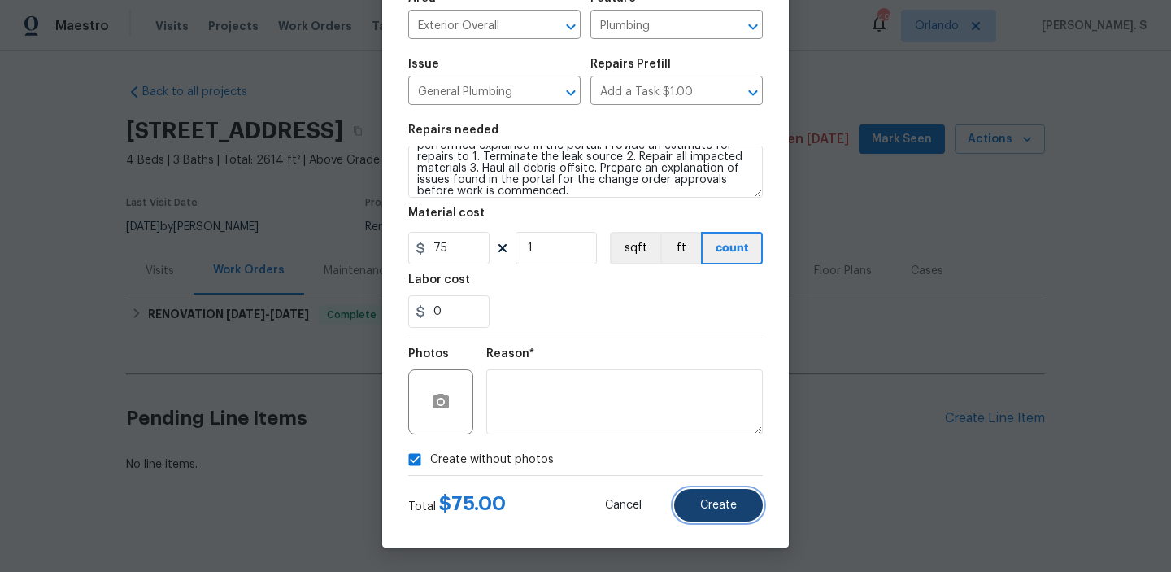
click at [725, 499] on span "Create" at bounding box center [718, 505] width 37 height 12
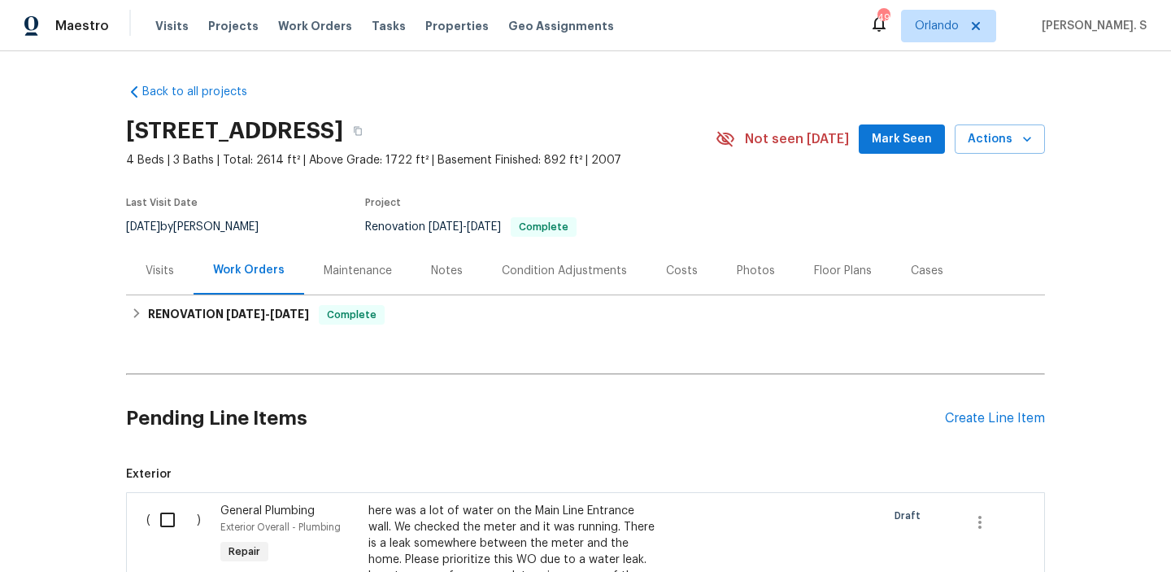
click at [172, 512] on input "checkbox" at bounding box center [173, 520] width 46 height 34
checkbox input "true"
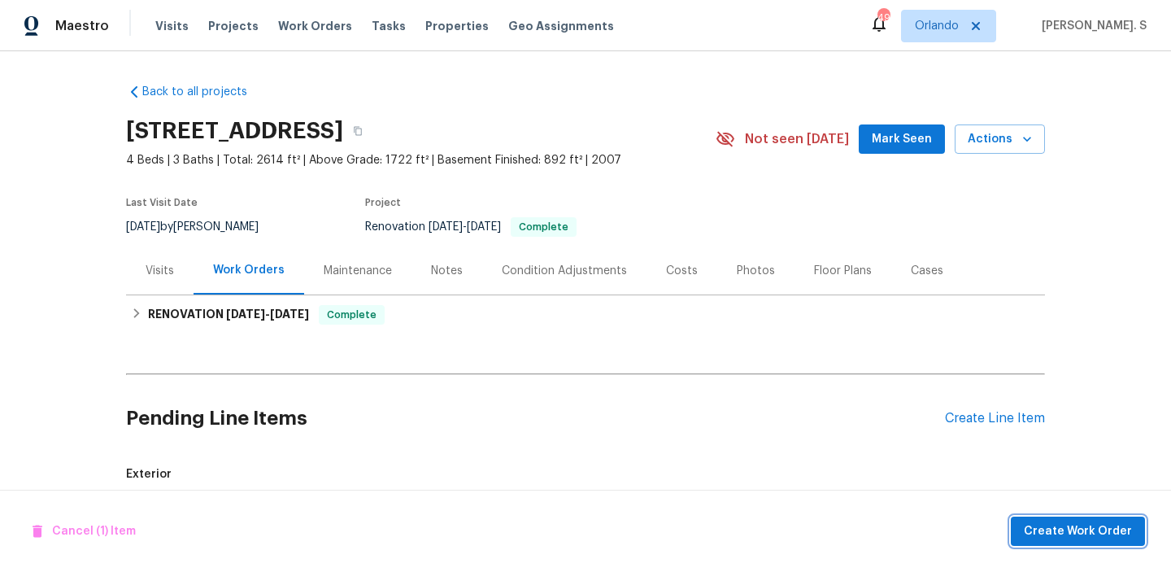
click at [1058, 523] on span "Create Work Order" at bounding box center [1078, 531] width 108 height 20
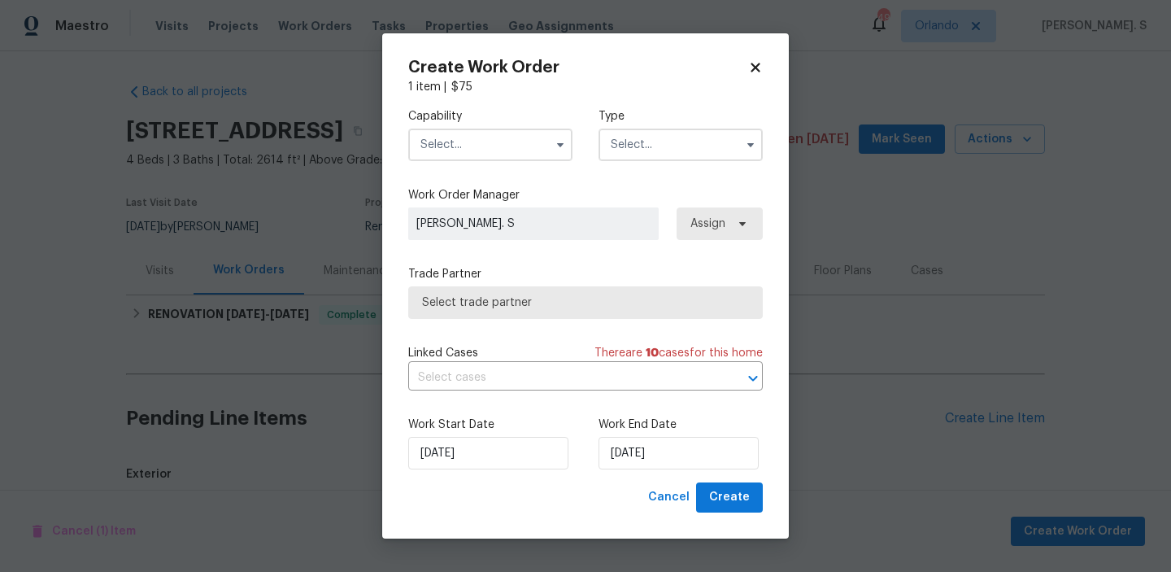
click at [514, 135] on input "text" at bounding box center [490, 144] width 164 height 33
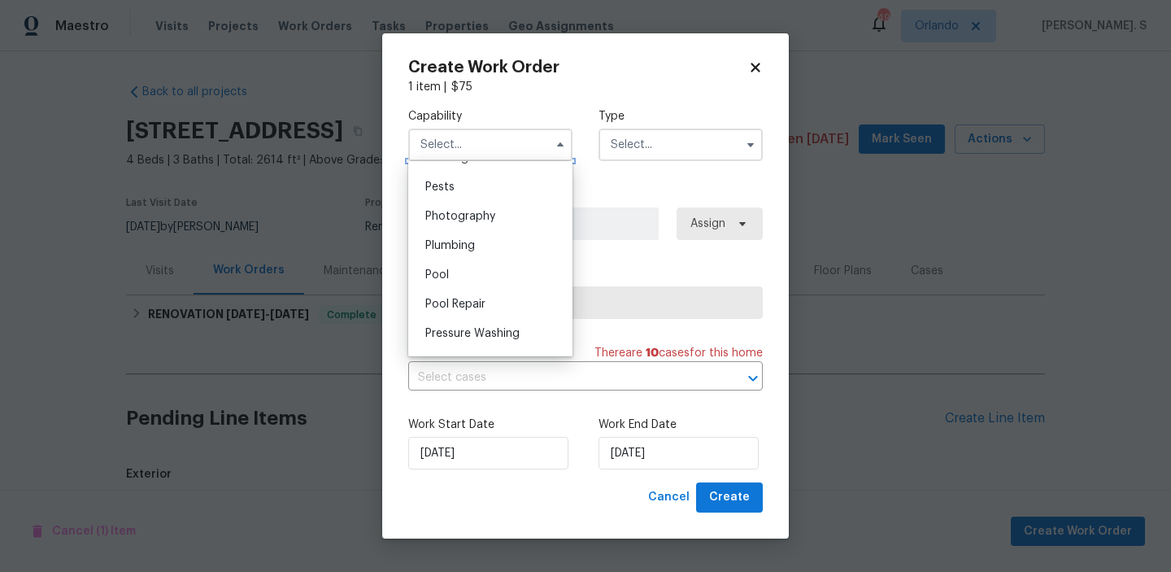
scroll to position [1396, 0]
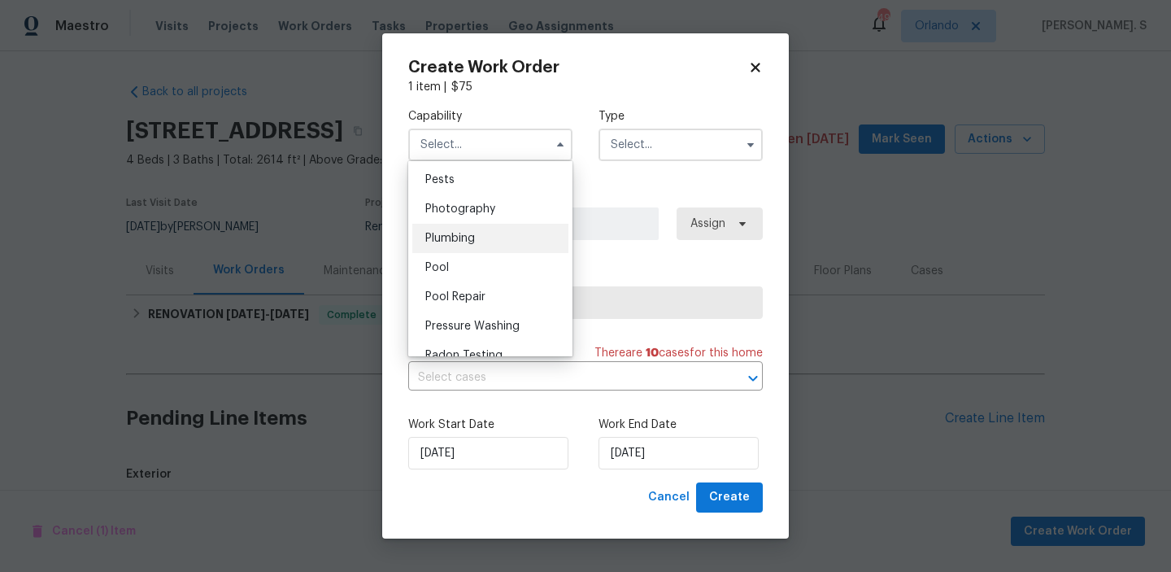
click at [501, 236] on div "Plumbing" at bounding box center [490, 238] width 156 height 29
type input "Plumbing"
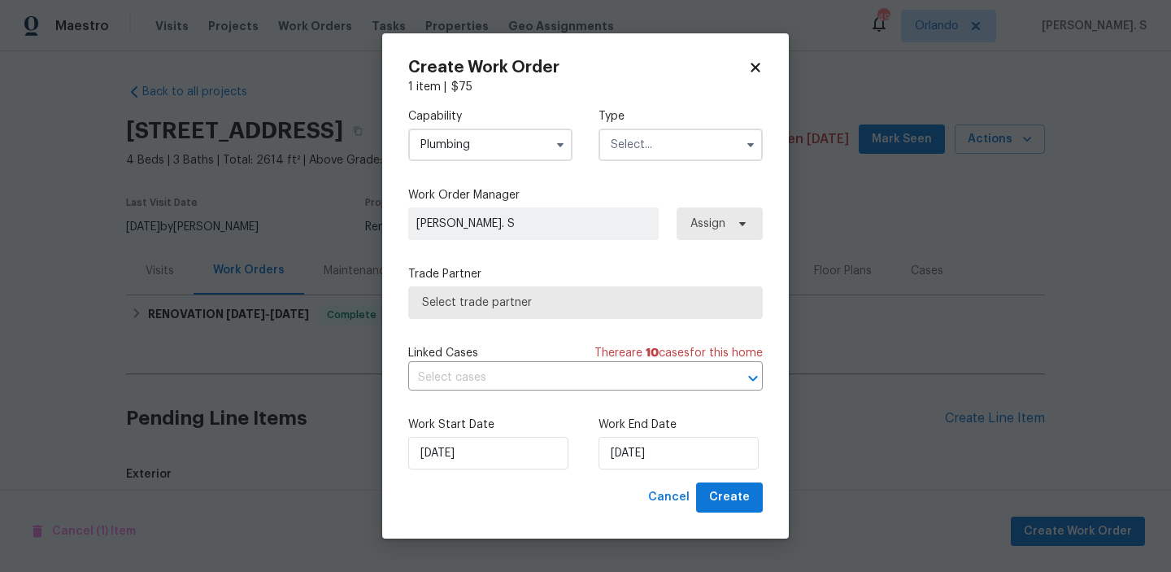
click at [694, 131] on input "text" at bounding box center [681, 144] width 164 height 33
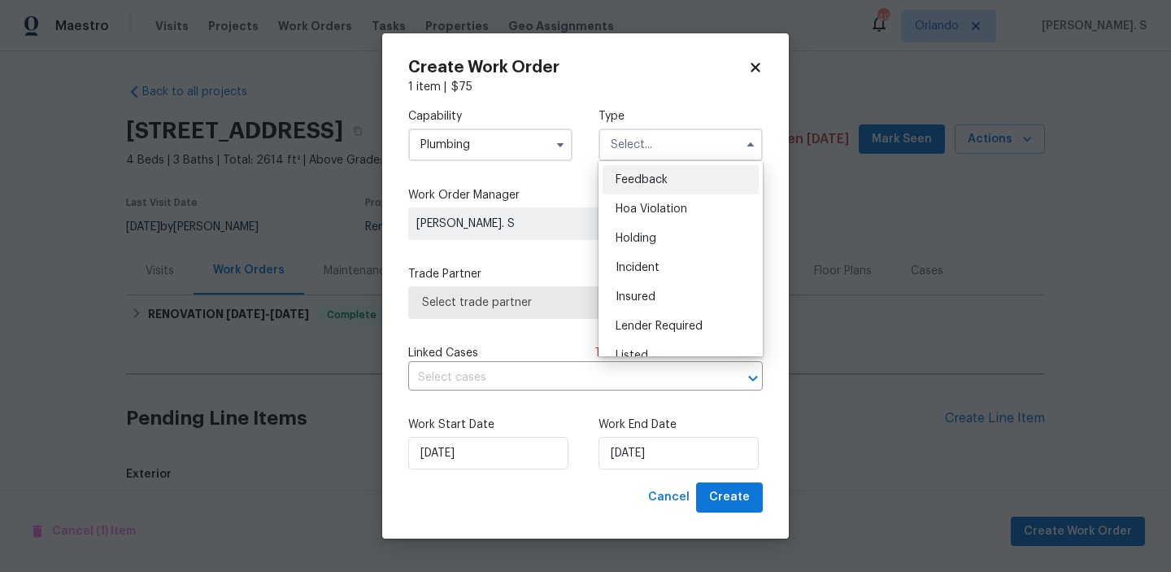
click at [677, 173] on div "Feedback" at bounding box center [681, 179] width 156 height 29
type input "Feedback"
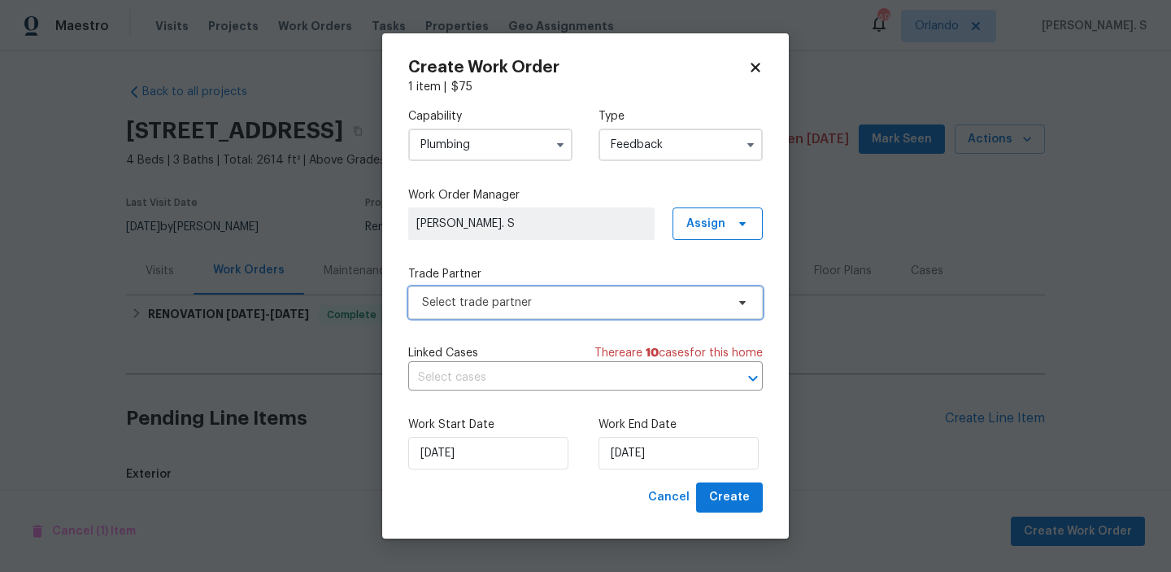
click at [608, 296] on span "Select trade partner" at bounding box center [573, 302] width 303 height 16
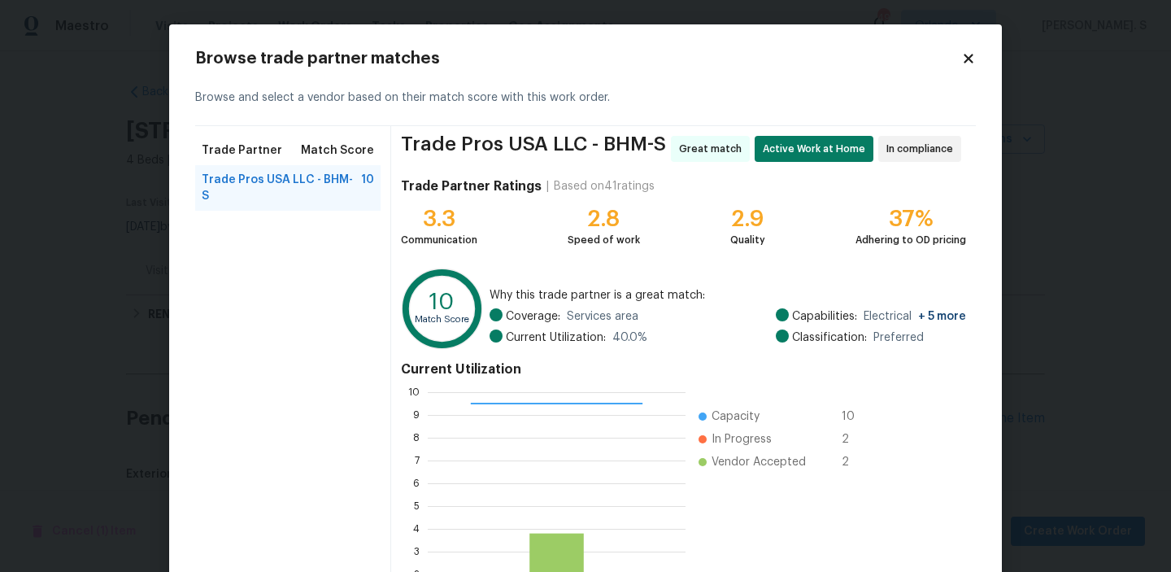
scroll to position [146, 0]
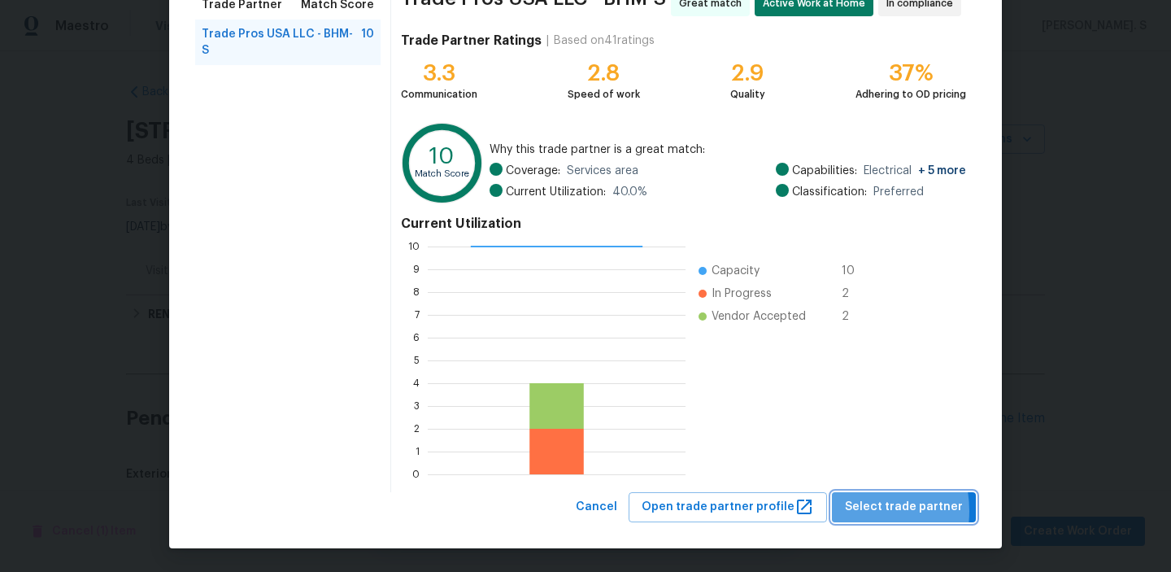
click at [854, 511] on span "Select trade partner" at bounding box center [904, 507] width 118 height 20
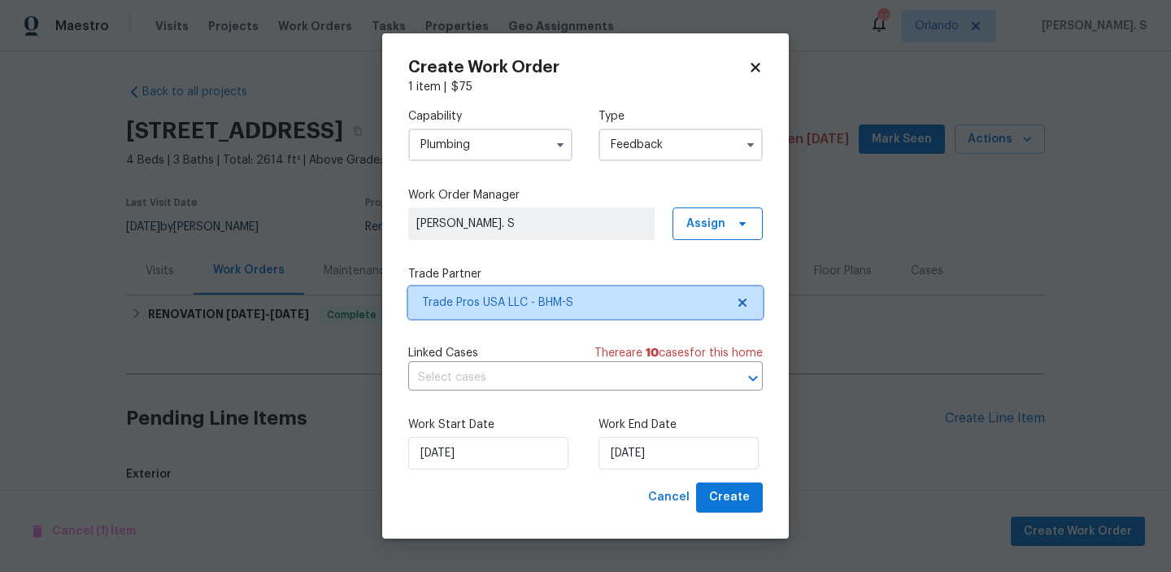
scroll to position [0, 0]
click at [664, 385] on input "text" at bounding box center [562, 377] width 309 height 25
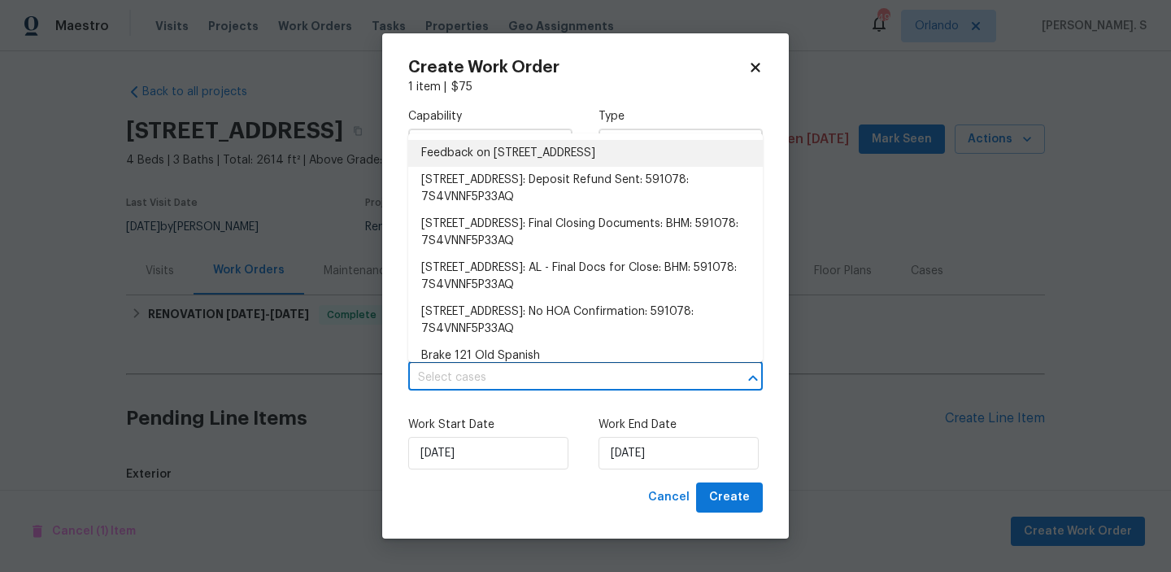
click at [592, 152] on li "Feedback on [STREET_ADDRESS]" at bounding box center [585, 153] width 355 height 27
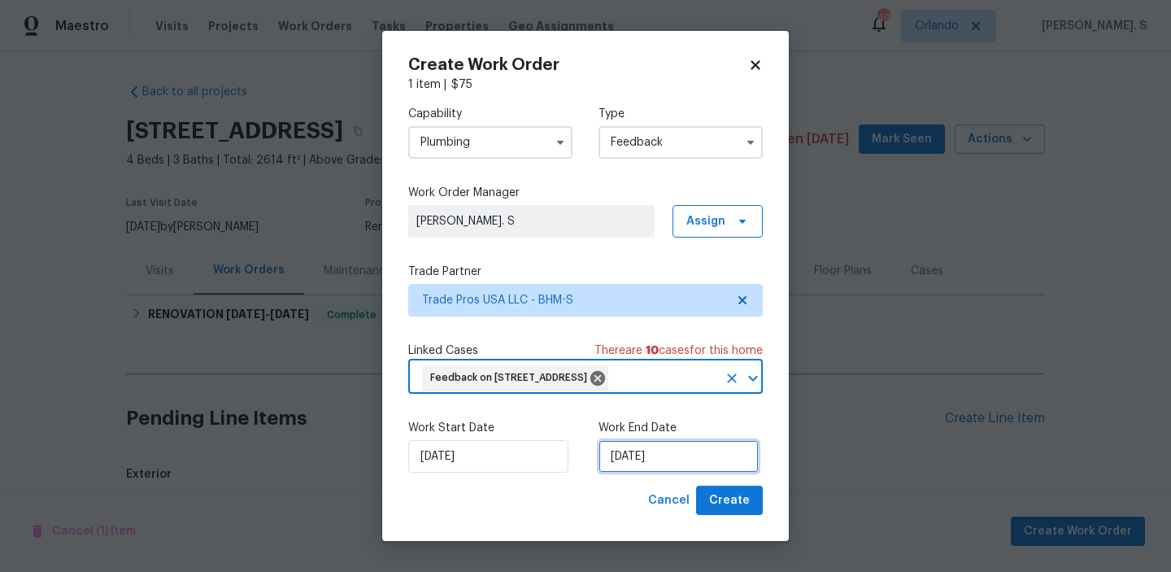
click at [622, 473] on input "[DATE]" at bounding box center [679, 456] width 160 height 33
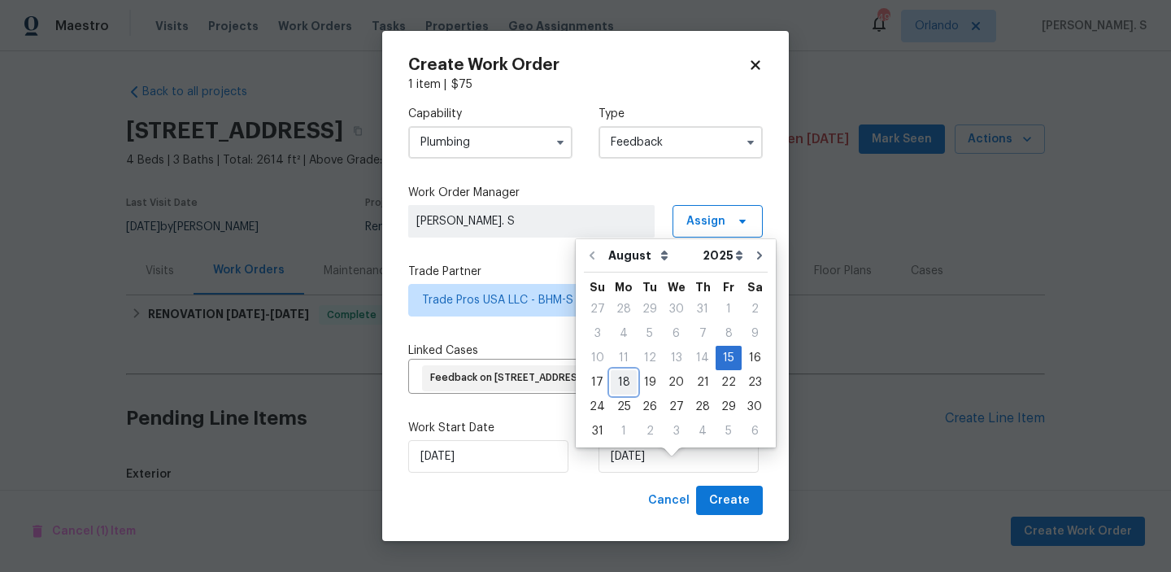
click at [617, 378] on div "18" at bounding box center [624, 382] width 26 height 23
type input "[DATE]"
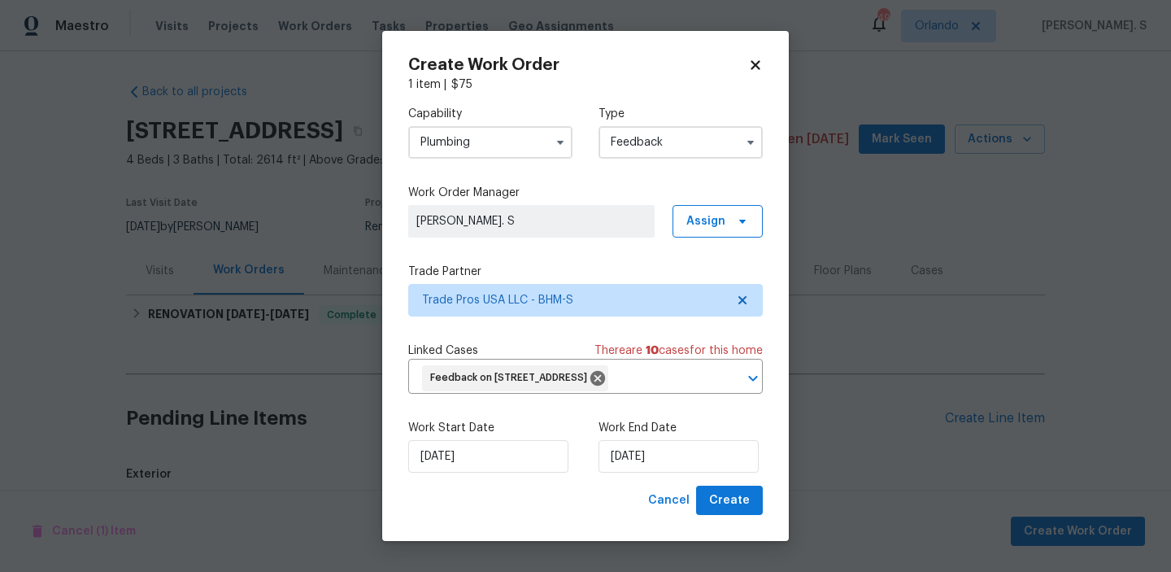
click at [721, 542] on div "Create Work Order 1 item | $ 75 Capability Plumbing Type Feedback Work Order Ma…" at bounding box center [585, 286] width 407 height 511
click at [719, 504] on button "Create" at bounding box center [729, 501] width 67 height 30
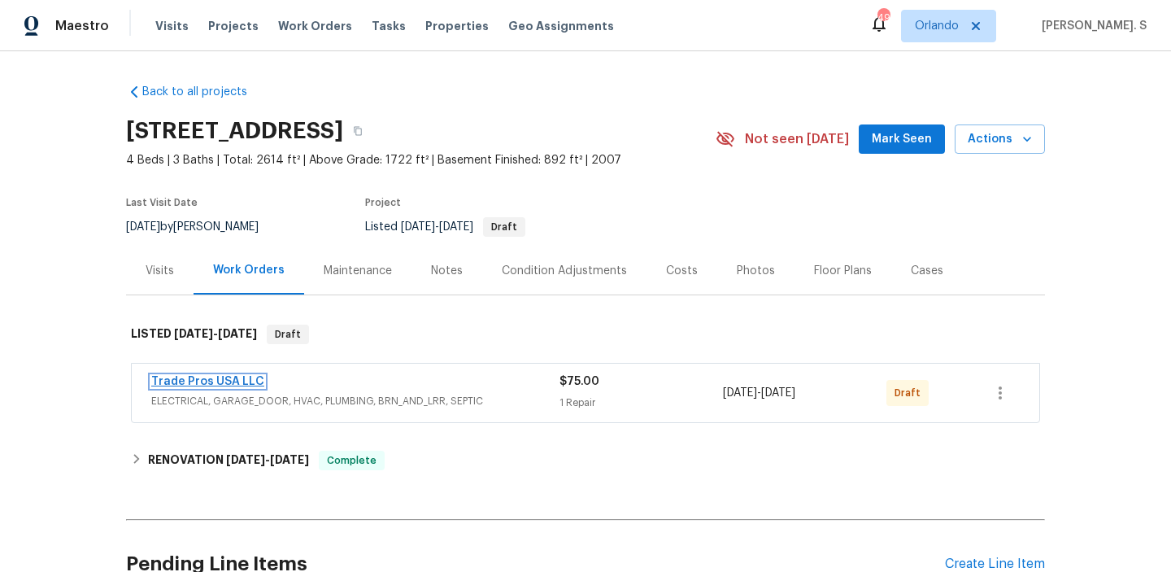
click at [200, 377] on link "Trade Pros USA LLC" at bounding box center [207, 381] width 113 height 11
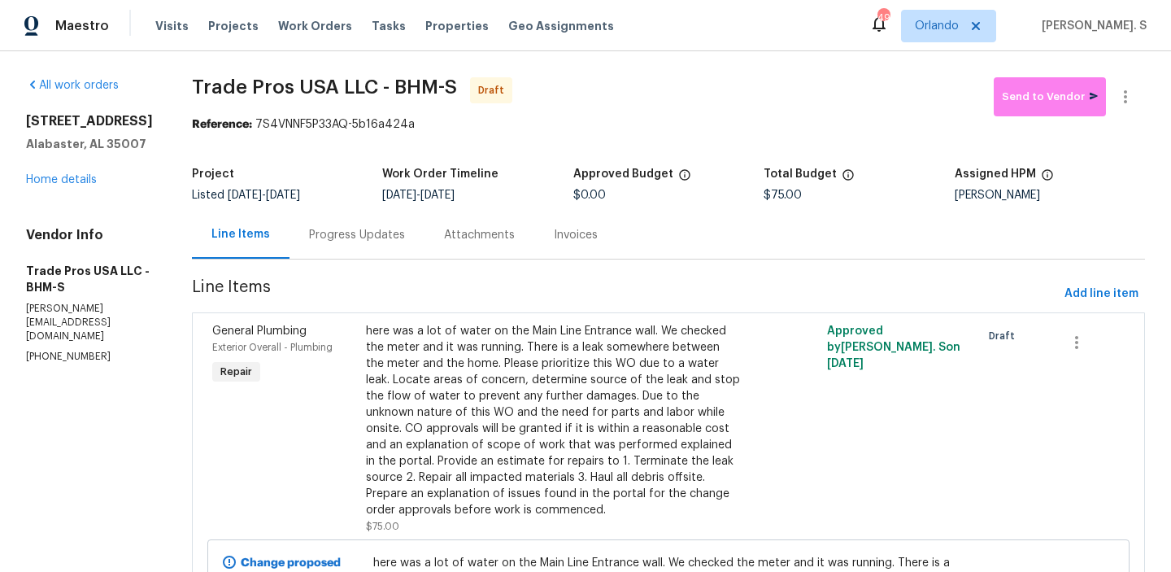
click at [331, 233] on div "Progress Updates" at bounding box center [357, 235] width 96 height 16
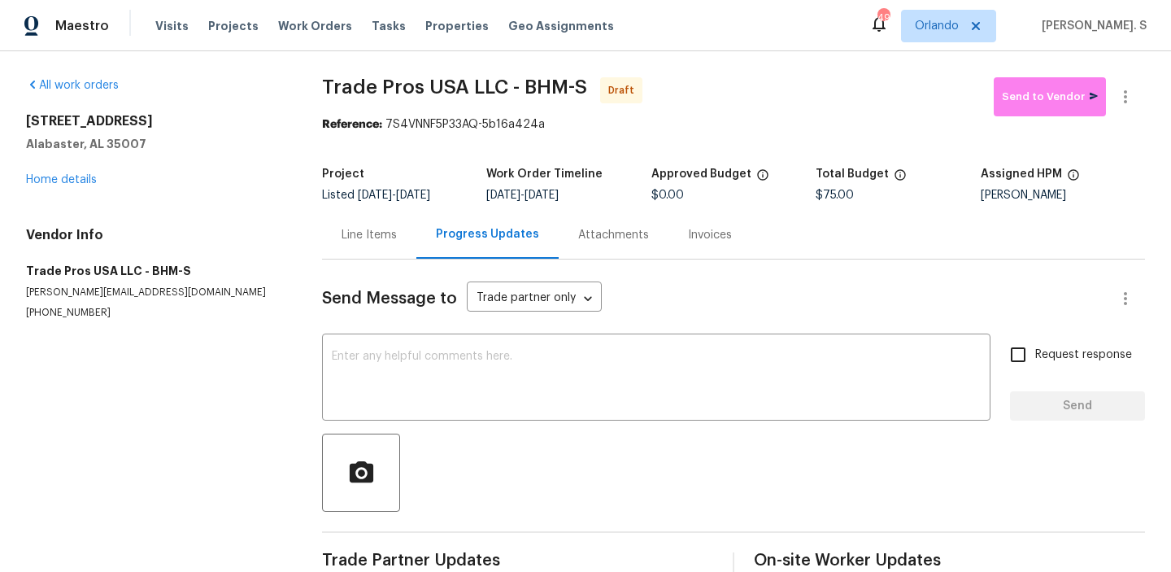
click at [356, 336] on div "Send Message to Trade partner only Trade partner only ​ x ​ Request response Se…" at bounding box center [733, 420] width 823 height 322
click at [357, 373] on textarea at bounding box center [656, 379] width 649 height 57
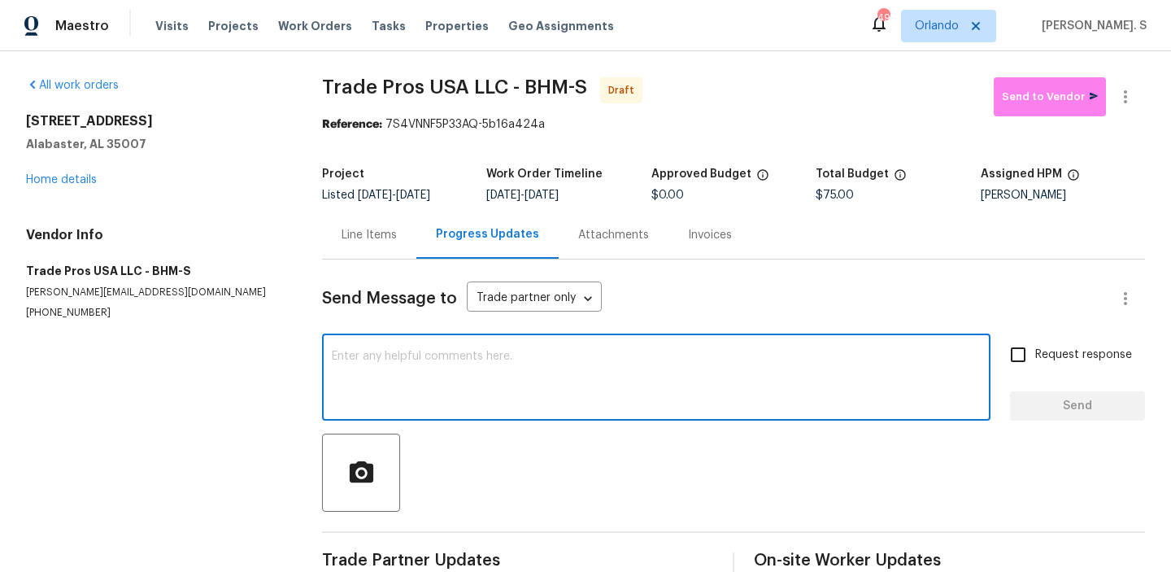
paste textarea "Hi, this is Glory with Opendoor. I’m confirming you received the WO for the pro…"
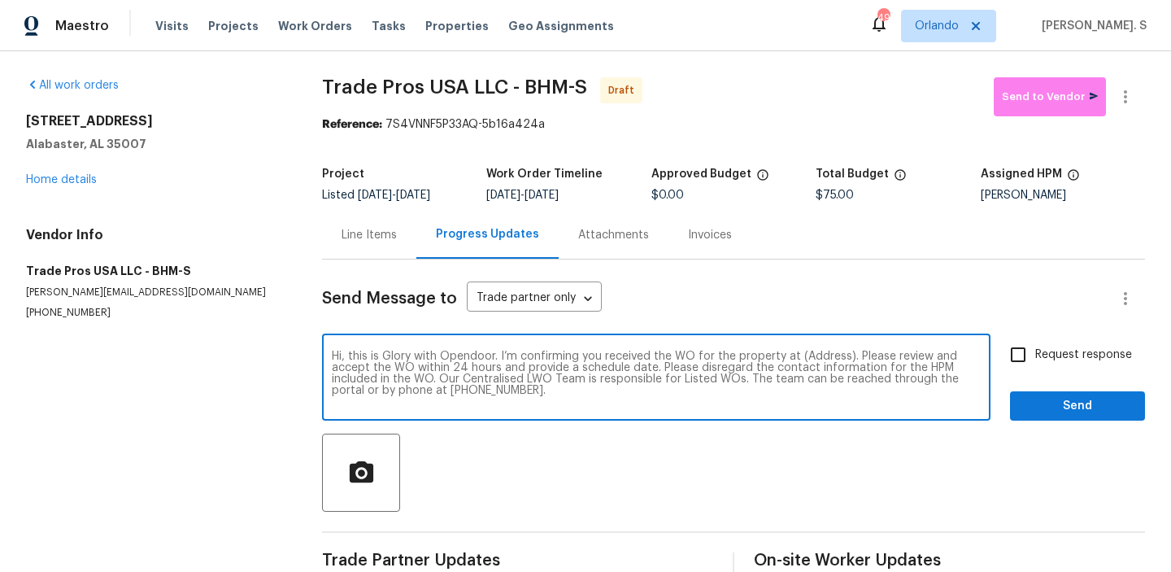
click at [826, 353] on textarea "Hi, this is Glory with Opendoor. I’m confirming you received the WO for the pro…" at bounding box center [656, 379] width 649 height 57
paste textarea "[STREET_ADDRESS]"
type textarea "Hi, this is Glory with Opendoor. I’m confirming you received the WO for the pro…"
click at [1121, 80] on button "button" at bounding box center [1125, 96] width 39 height 39
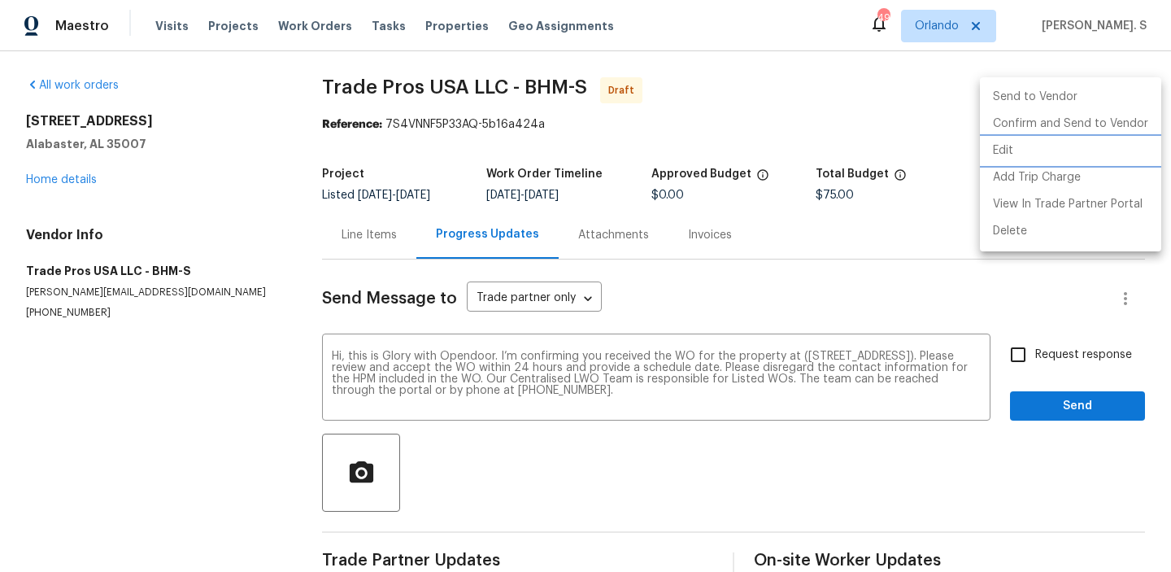
click at [1022, 158] on li "Edit" at bounding box center [1070, 150] width 181 height 27
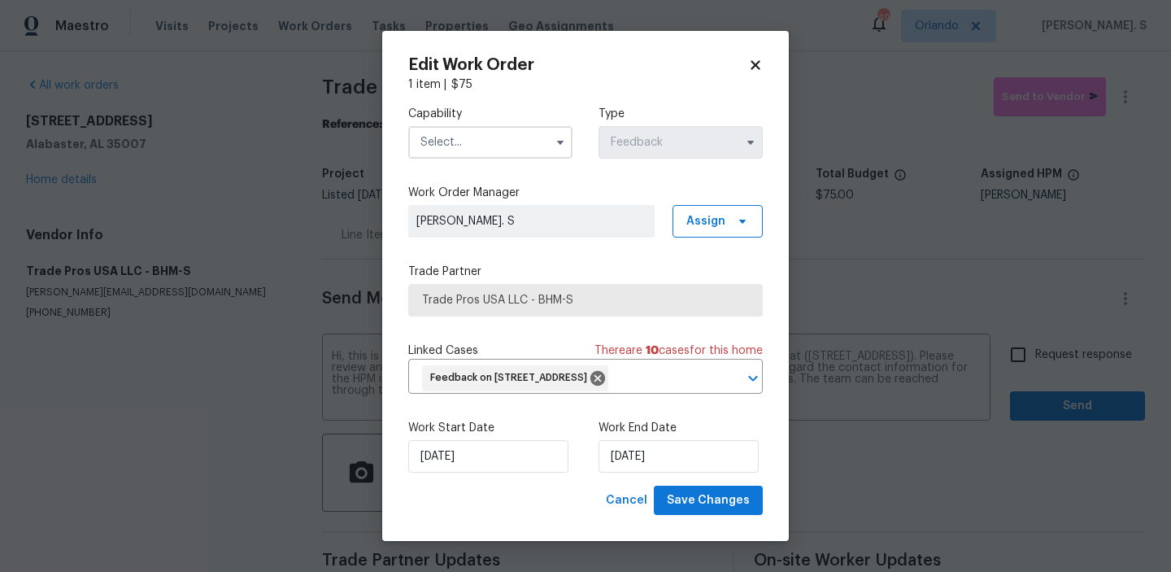
click at [502, 141] on input "text" at bounding box center [490, 142] width 164 height 33
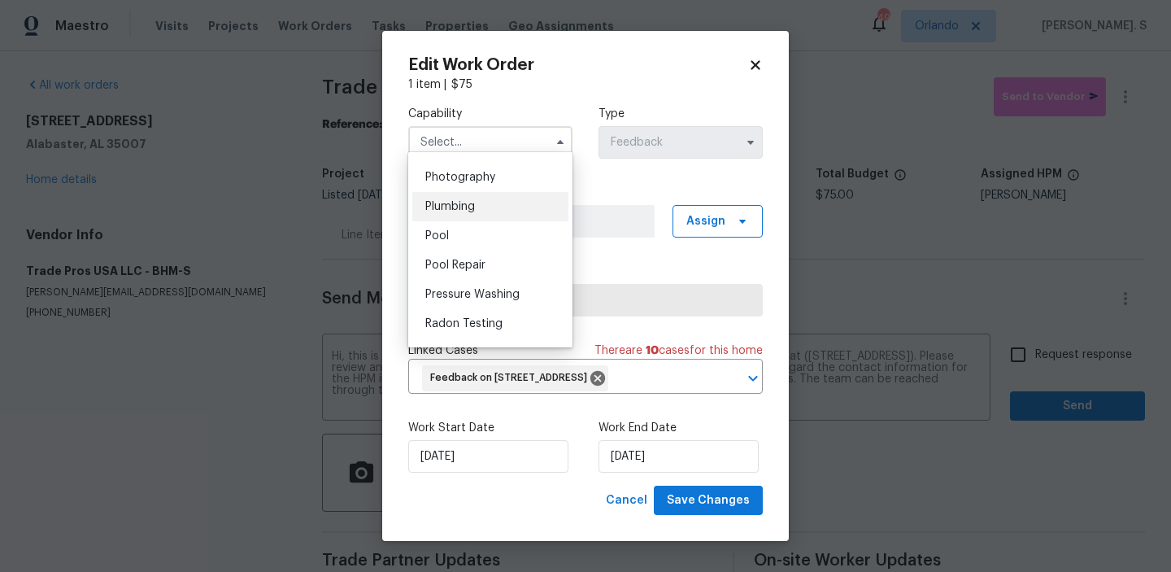
scroll to position [1419, 0]
click at [502, 206] on div "Plumbing" at bounding box center [490, 205] width 156 height 29
type input "Plumbing"
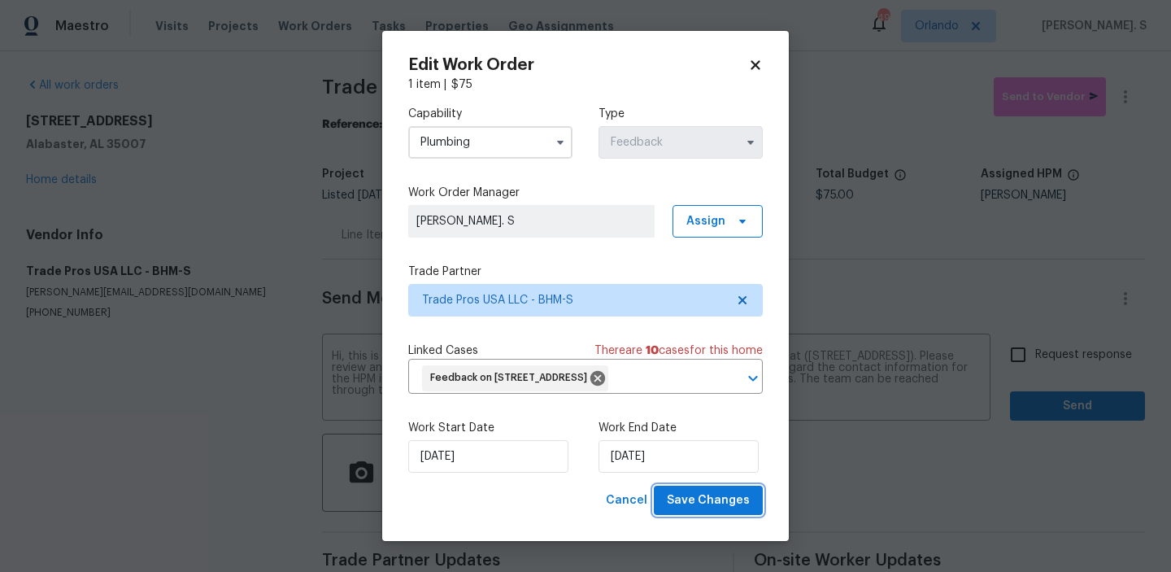
click at [693, 511] on span "Save Changes" at bounding box center [708, 500] width 83 height 20
click at [1013, 338] on body "Maestro Visits Projects Work Orders Tasks Properties Geo Assignments 49 [PERSON…" at bounding box center [585, 286] width 1171 height 572
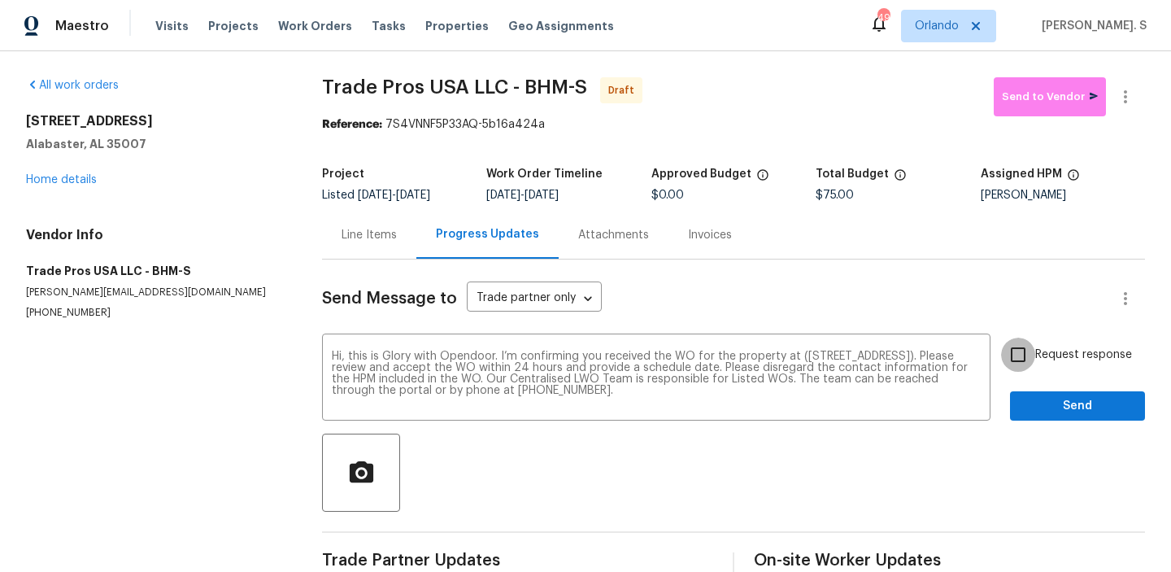
click at [1013, 338] on input "Request response" at bounding box center [1018, 355] width 34 height 34
checkbox input "true"
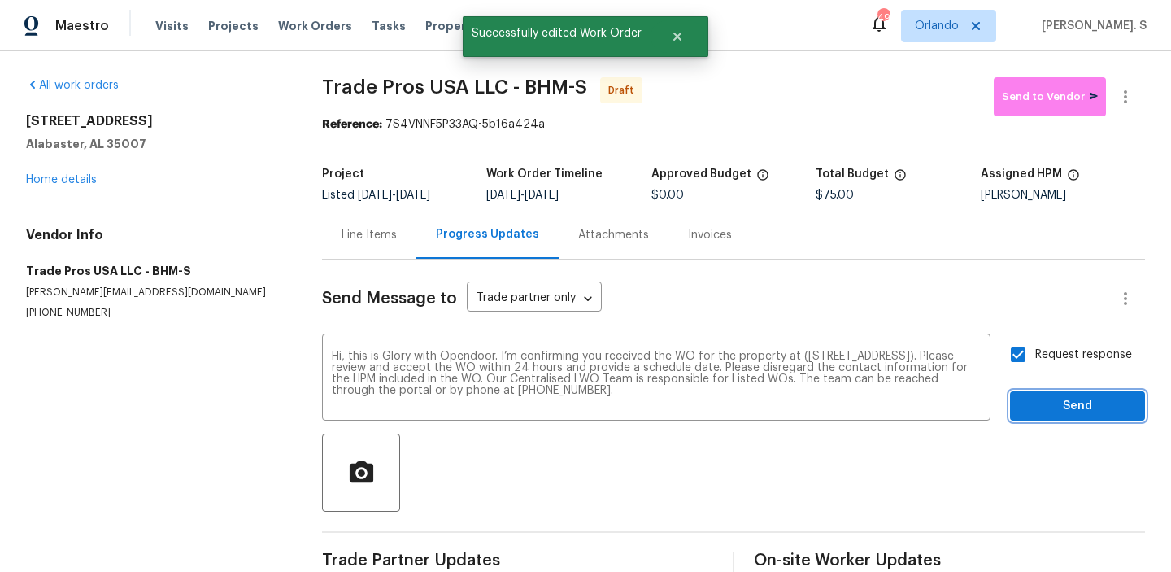
click at [1061, 411] on span "Send" at bounding box center [1077, 406] width 109 height 20
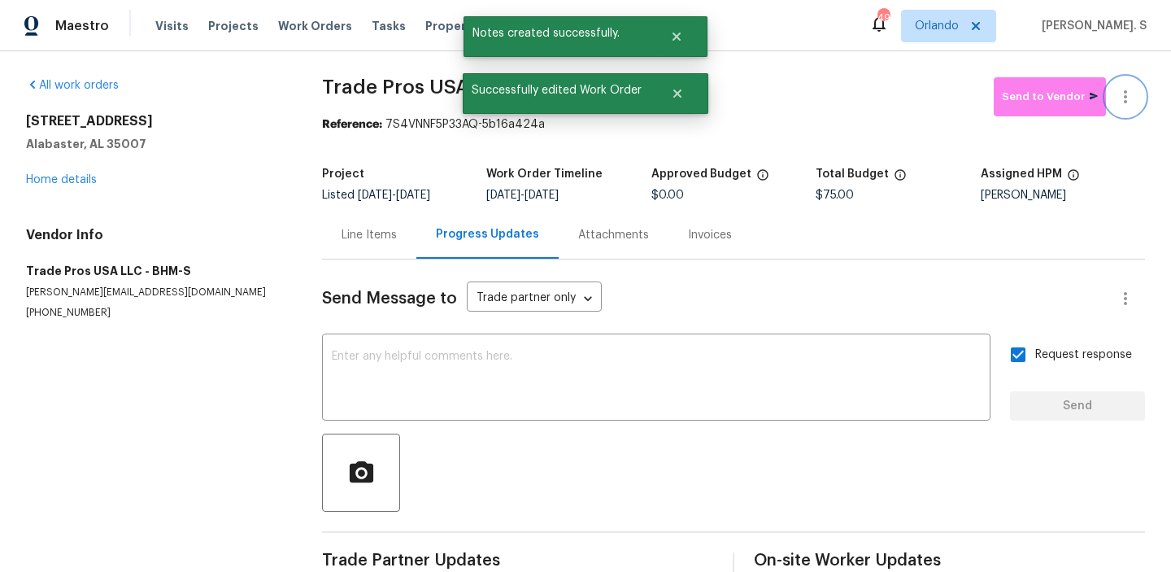
click at [1131, 94] on icon "button" at bounding box center [1126, 97] width 20 height 20
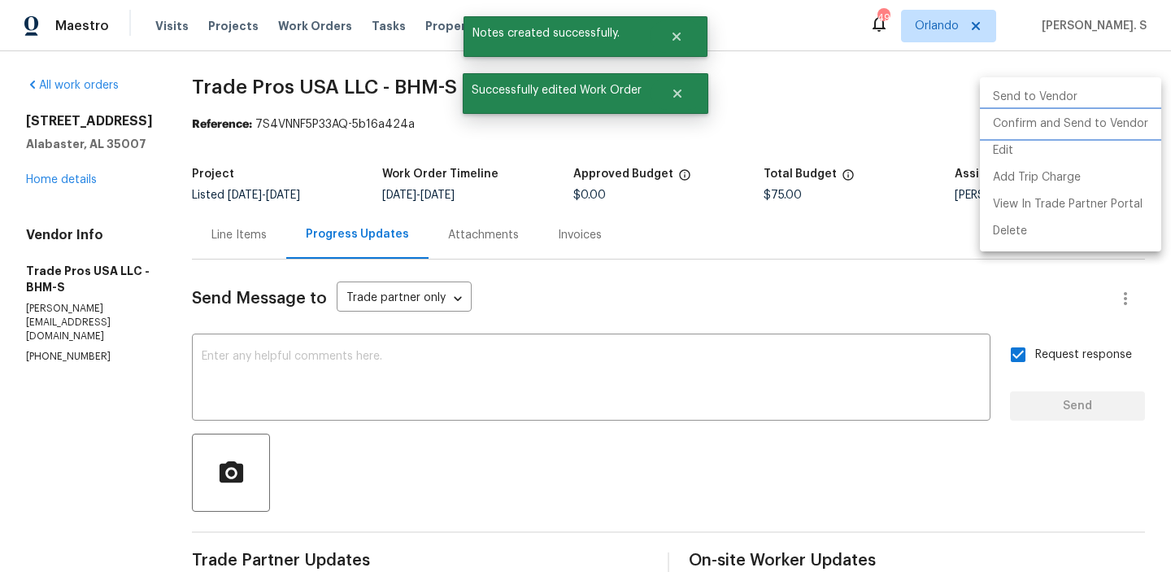
click at [1119, 119] on li "Confirm and Send to Vendor" at bounding box center [1070, 124] width 181 height 27
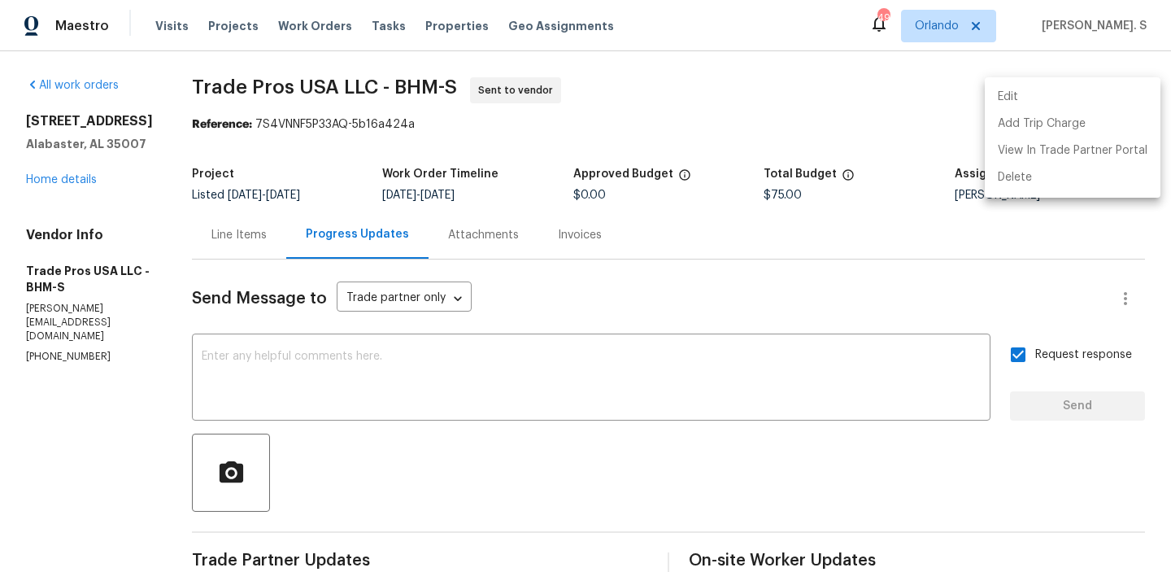
click at [248, 78] on div at bounding box center [585, 286] width 1171 height 572
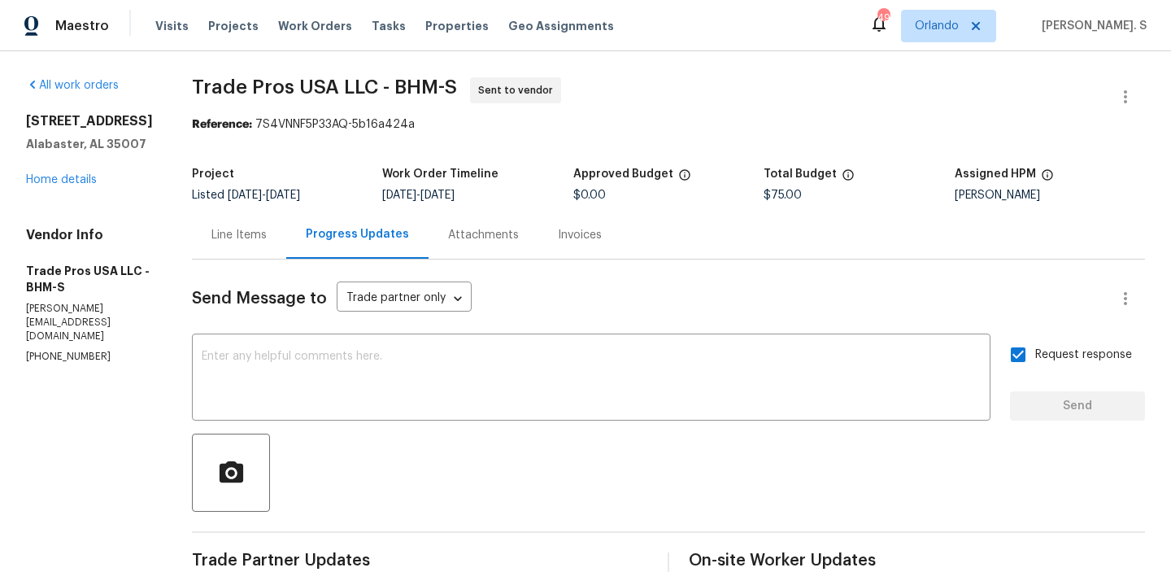
click at [248, 78] on div "Edit Add Trip Charge View In Trade Partner Portal Delete" at bounding box center [585, 286] width 1171 height 572
click at [248, 78] on span "Trade Pros USA LLC - BHM-S" at bounding box center [324, 87] width 265 height 20
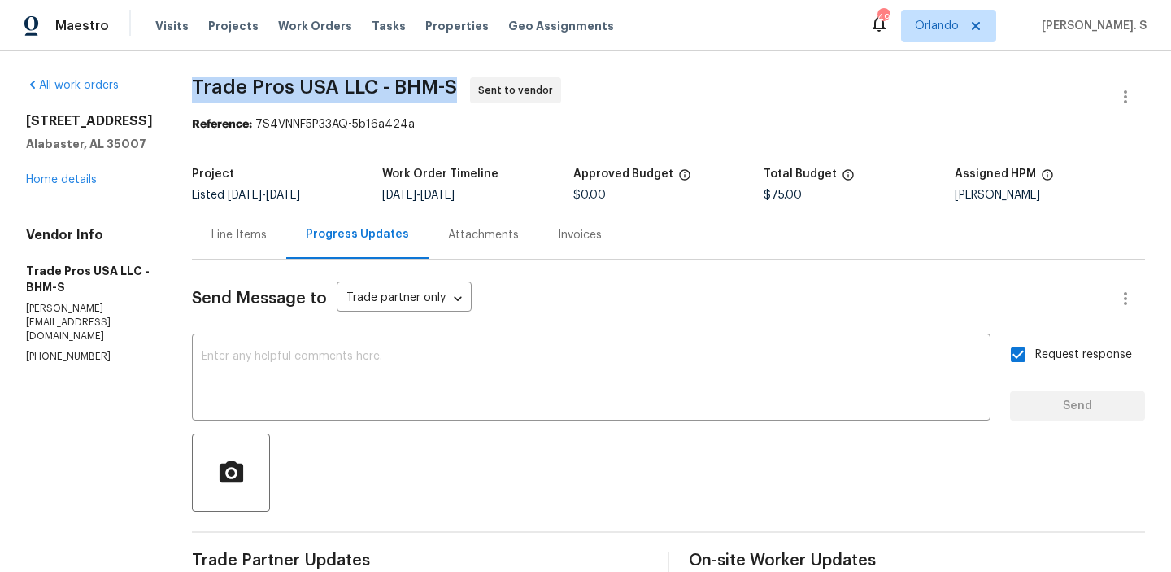
copy span "Trade Pros USA LLC - BHM-S"
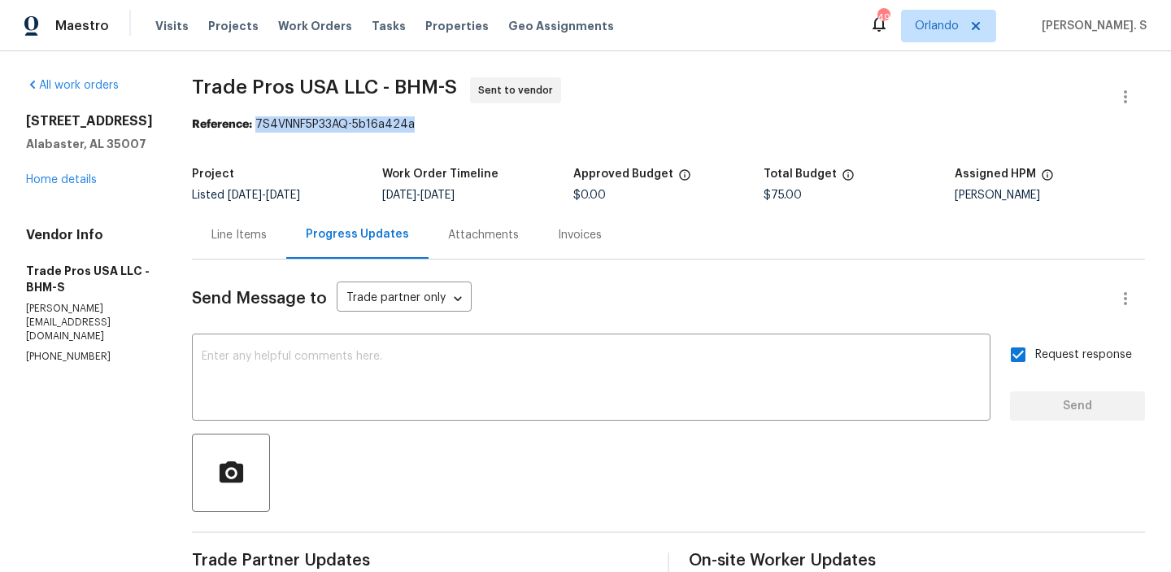
drag, startPoint x: 246, startPoint y: 125, endPoint x: 441, endPoint y: 125, distance: 194.4
click at [441, 125] on div "Reference: 7S4VNNF5P33AQ-5b16a424a" at bounding box center [668, 124] width 953 height 16
copy div "7S4VNNF5P33AQ-5b16a424a"
